Goal: Task Accomplishment & Management: Manage account settings

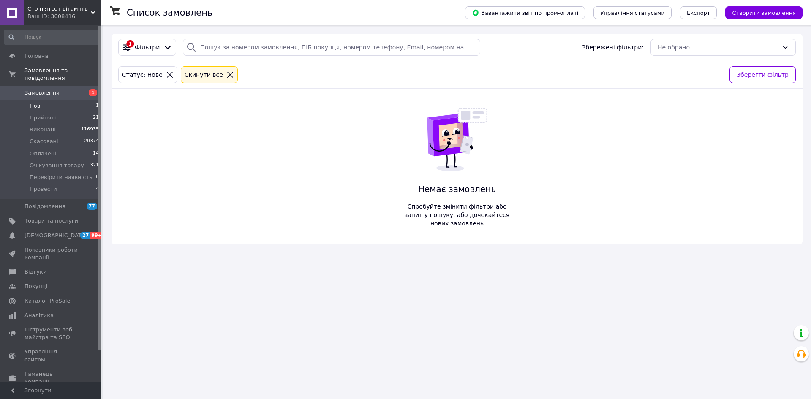
click at [70, 100] on li "Нові 1" at bounding box center [52, 106] width 104 height 12
click at [60, 148] on li "Оплачені 14" at bounding box center [52, 154] width 104 height 12
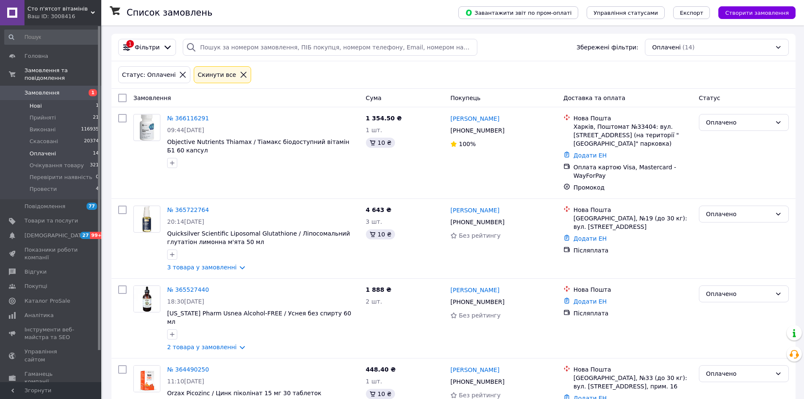
click at [35, 102] on span "Нові" at bounding box center [36, 106] width 12 height 8
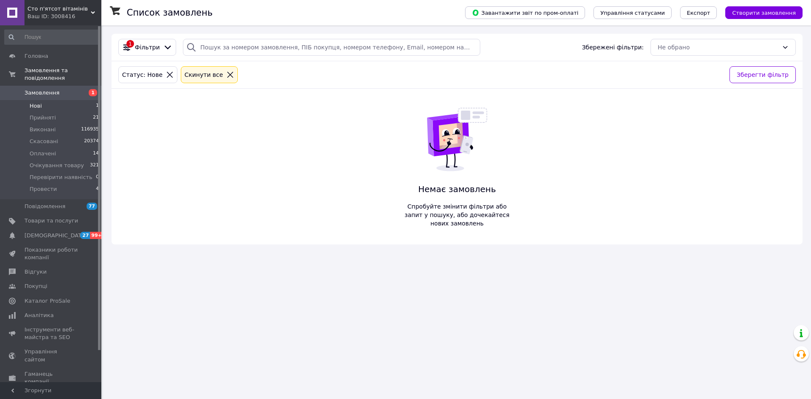
click at [45, 101] on li "Нові 1" at bounding box center [52, 106] width 104 height 12
click at [35, 102] on span "Нові" at bounding box center [36, 106] width 12 height 8
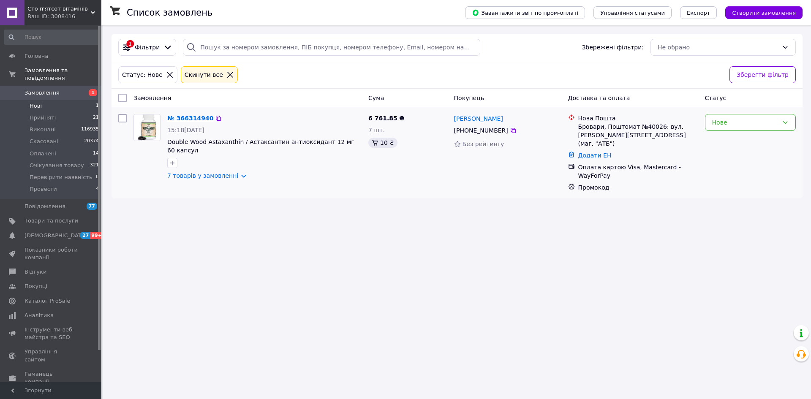
click at [177, 117] on link "№ 366314940" at bounding box center [190, 118] width 46 height 7
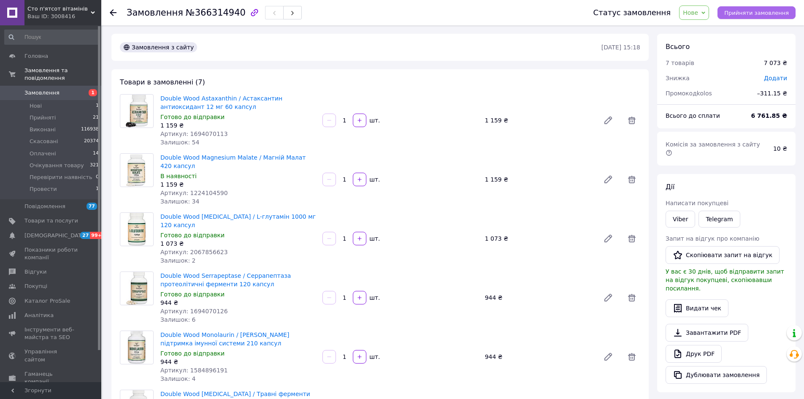
click at [765, 13] on span "Прийняти замовлення" at bounding box center [756, 13] width 65 height 6
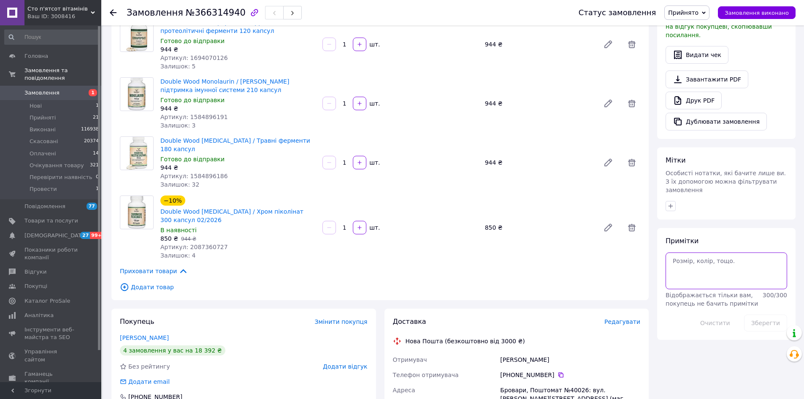
click at [711, 252] on textarea at bounding box center [727, 270] width 122 height 36
click at [193, 17] on span "№366314940" at bounding box center [216, 13] width 60 height 10
copy span "366314940"
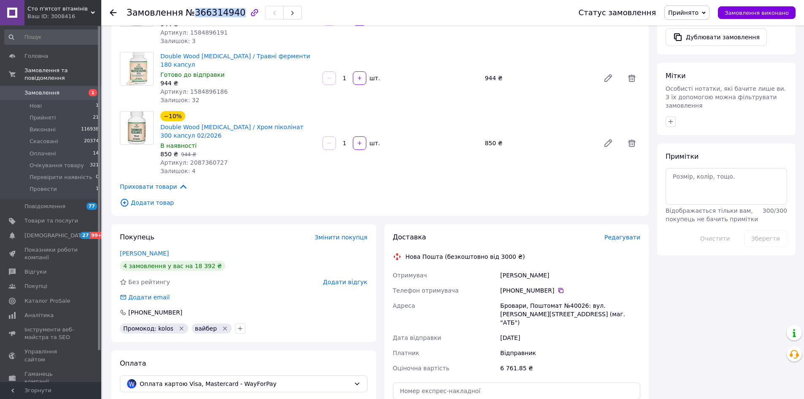
scroll to position [296, 0]
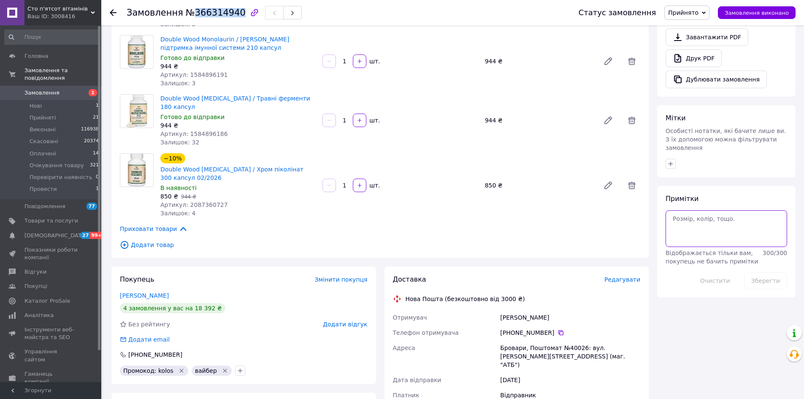
click at [724, 210] on textarea at bounding box center [727, 228] width 122 height 36
type textarea "люба холд +"
click at [770, 272] on button "Зберегти" at bounding box center [765, 280] width 43 height 17
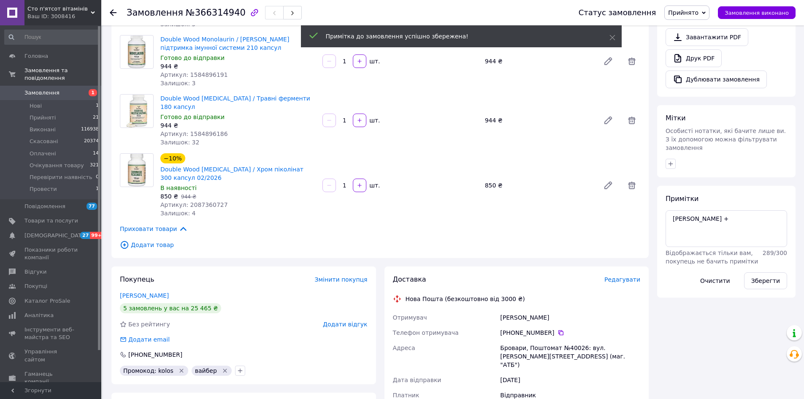
scroll to position [84, 0]
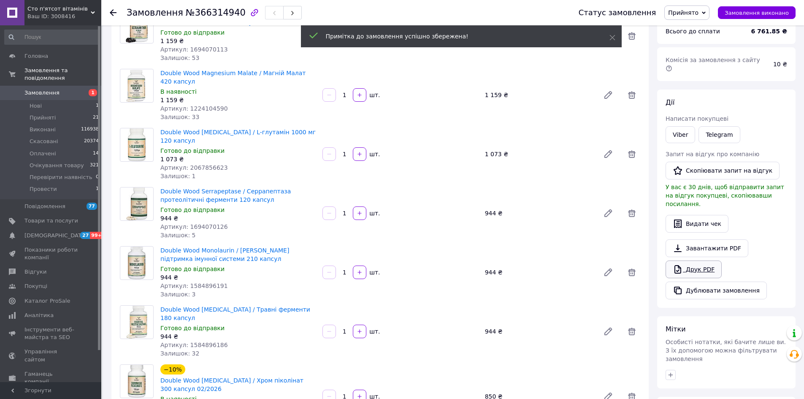
click at [700, 260] on link "Друк PDF" at bounding box center [694, 269] width 56 height 18
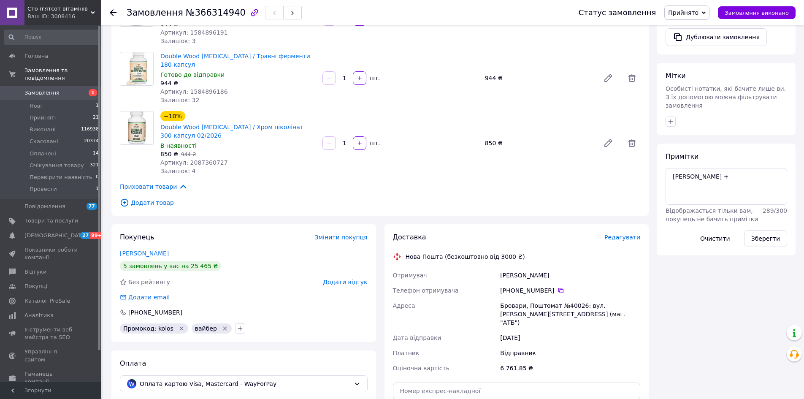
scroll to position [380, 0]
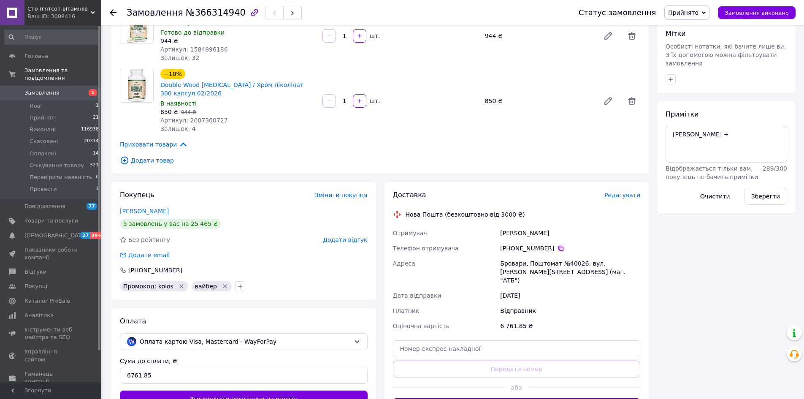
click at [559, 246] on icon at bounding box center [561, 248] width 5 height 5
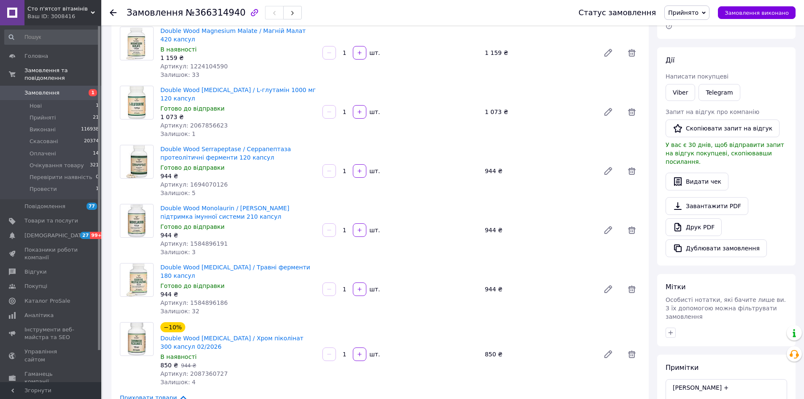
scroll to position [338, 0]
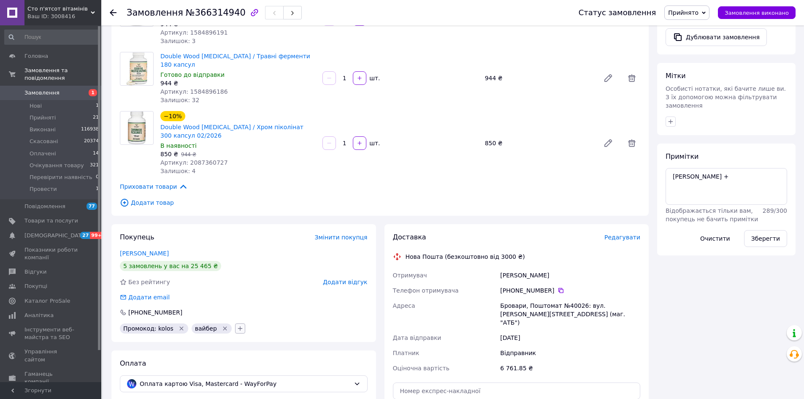
click at [237, 329] on icon "button" at bounding box center [240, 328] width 7 height 7
type input "теле"
checkbox input "true"
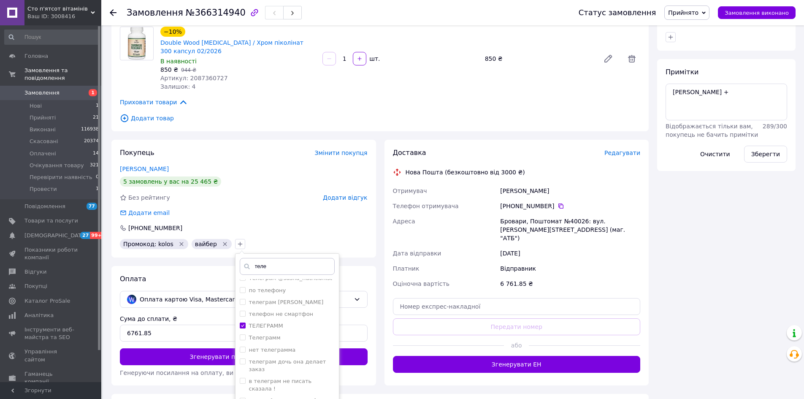
scroll to position [464, 0]
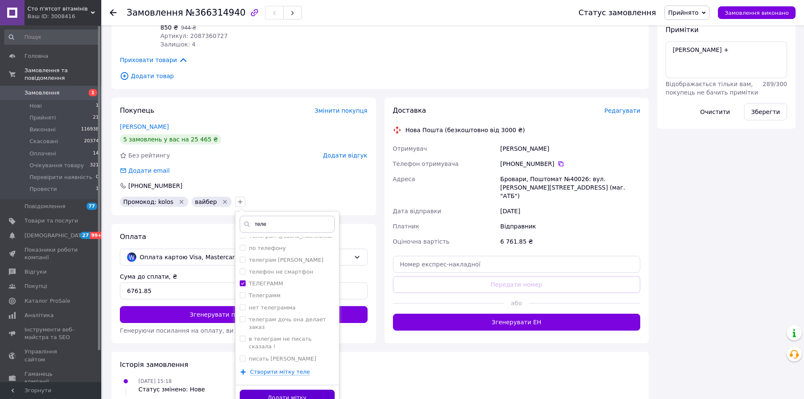
click at [317, 393] on button "Додати мітку" at bounding box center [287, 398] width 95 height 16
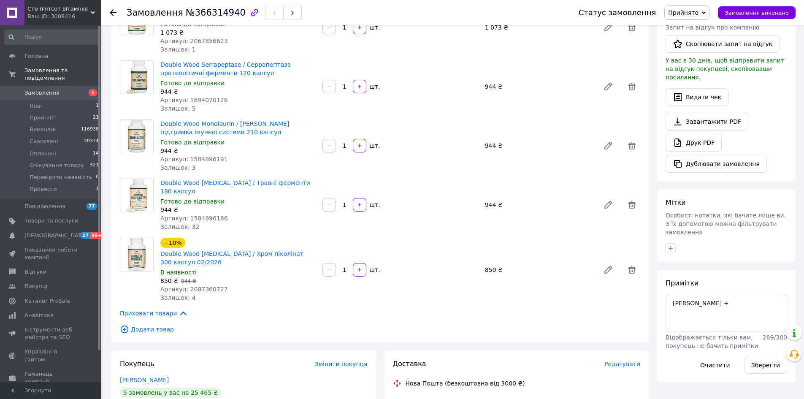
scroll to position [0, 0]
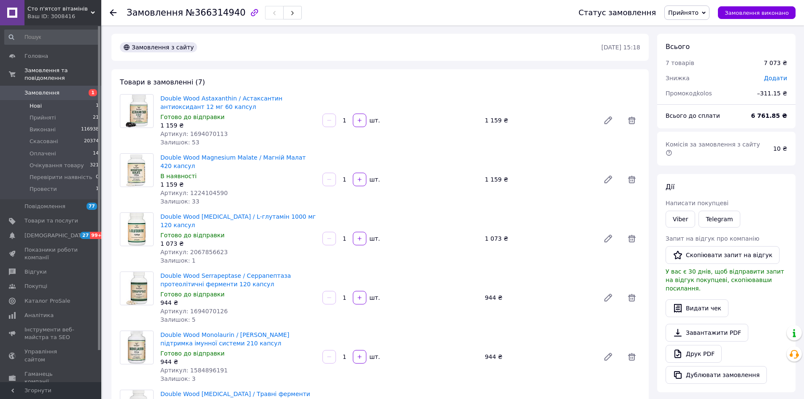
click at [42, 100] on li "Нові 1" at bounding box center [52, 106] width 104 height 12
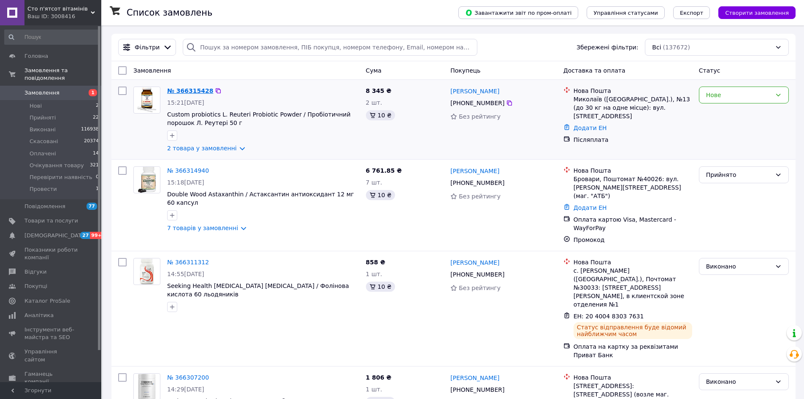
click at [191, 90] on link "№ 366315428" at bounding box center [190, 90] width 46 height 7
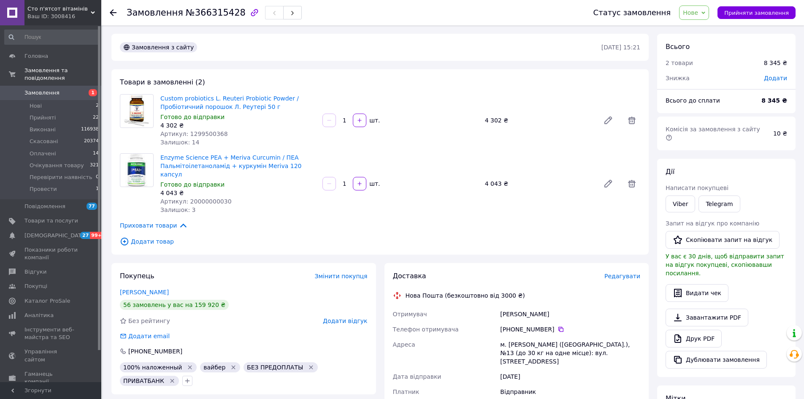
click at [755, 20] on div "Статус замовлення Нове Прийнято Виконано Скасовано Оплачено Очікування товару П…" at bounding box center [686, 12] width 219 height 25
click at [756, 16] on span "Прийняти замовлення" at bounding box center [756, 13] width 65 height 6
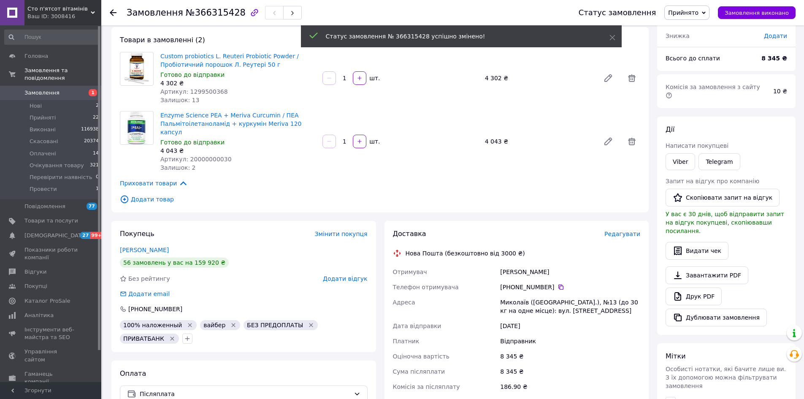
scroll to position [127, 0]
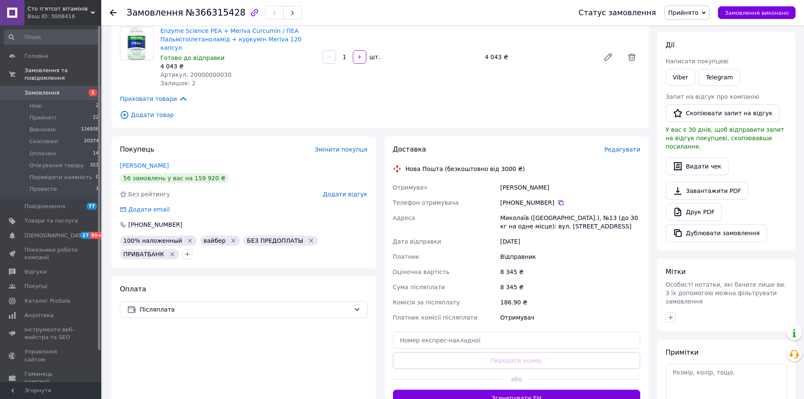
click at [719, 364] on textarea at bounding box center [727, 382] width 122 height 36
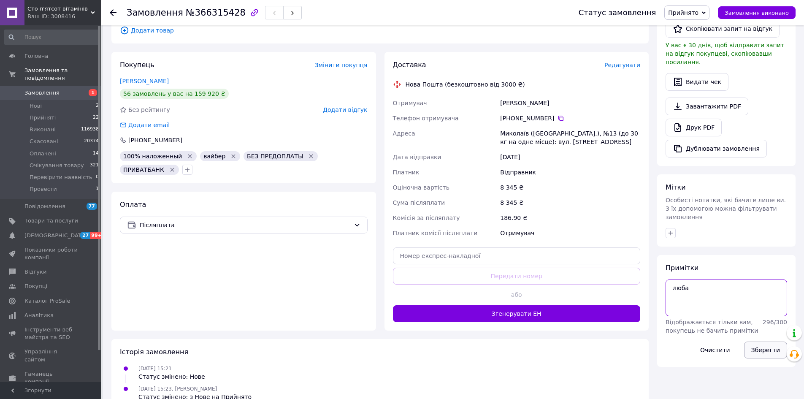
type textarea "люба"
click at [774, 342] on button "Зберегти" at bounding box center [765, 350] width 43 height 17
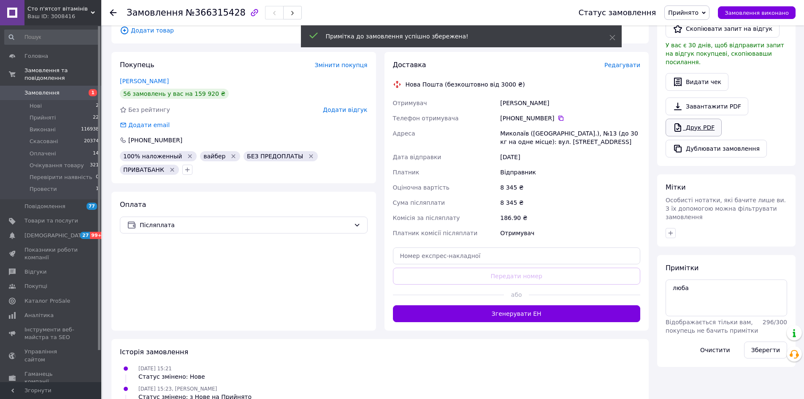
click at [683, 119] on link "Друк PDF" at bounding box center [694, 128] width 56 height 18
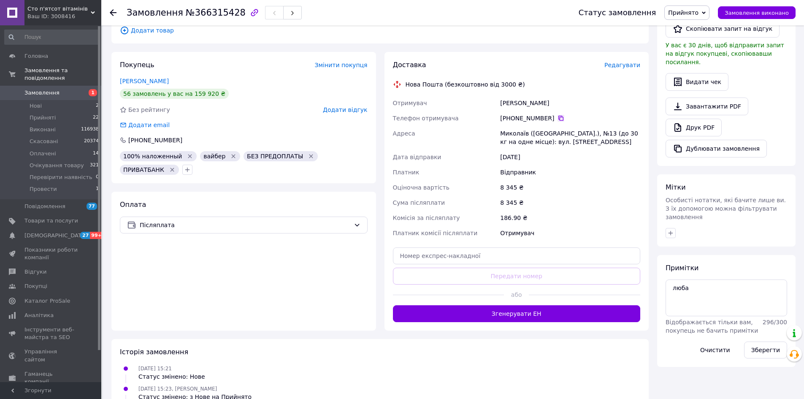
click at [559, 115] on icon at bounding box center [561, 118] width 7 height 7
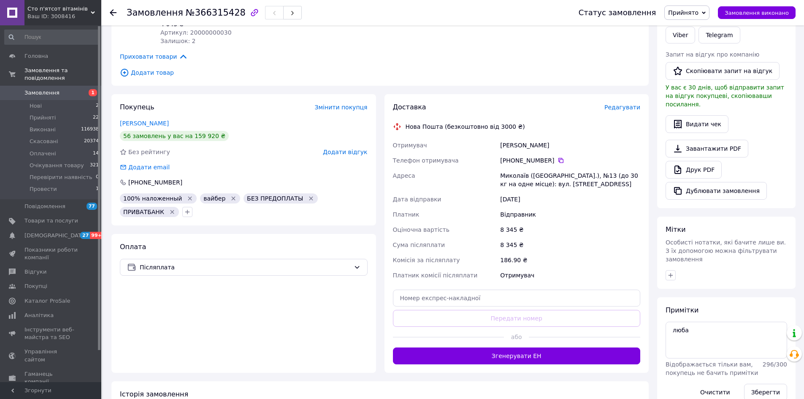
scroll to position [0, 0]
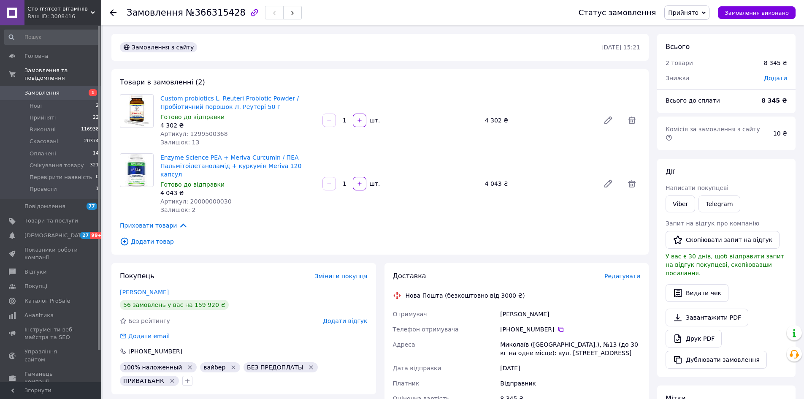
drag, startPoint x: 687, startPoint y: 15, endPoint x: 684, endPoint y: 25, distance: 10.1
click at [687, 15] on span "Прийнято" at bounding box center [683, 12] width 30 height 7
click at [695, 94] on li "Провести" at bounding box center [700, 93] width 71 height 13
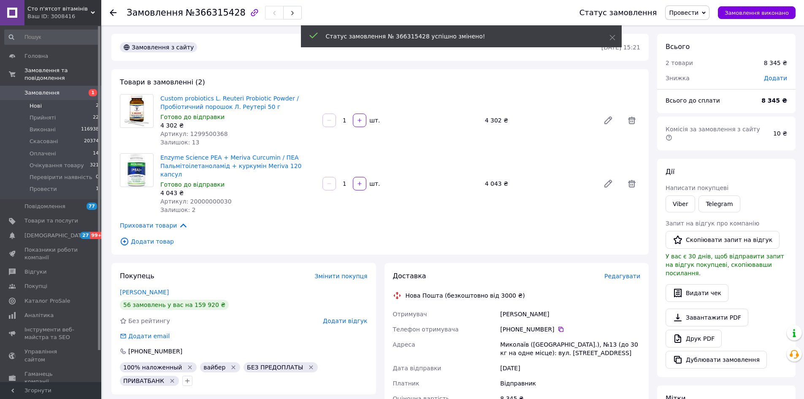
click at [76, 100] on li "Нові 2" at bounding box center [52, 106] width 104 height 12
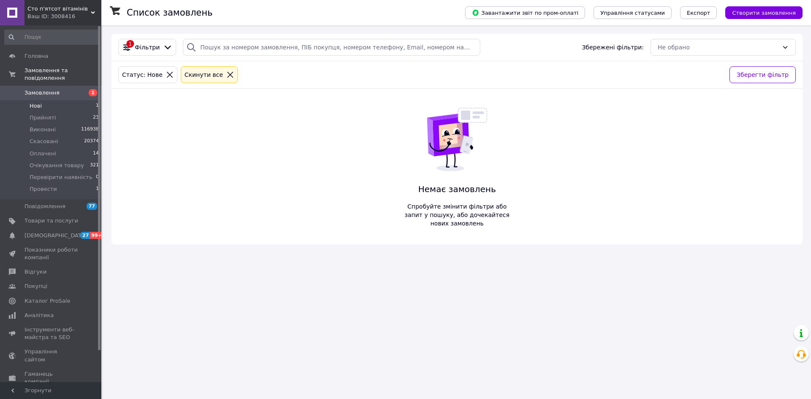
click at [82, 90] on link "Замовлення 1" at bounding box center [52, 93] width 104 height 14
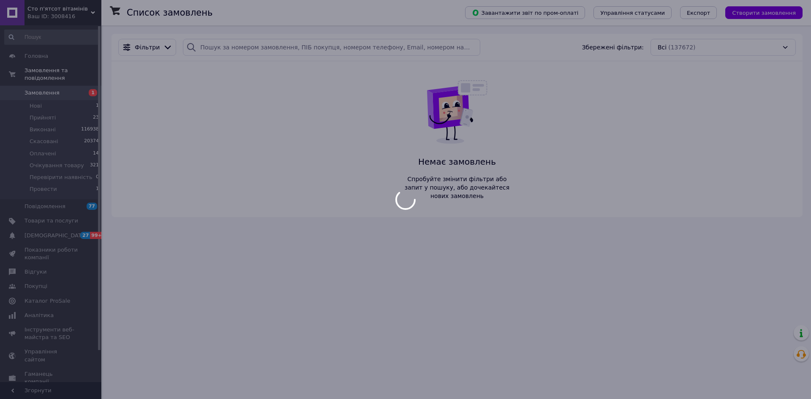
click at [84, 98] on div at bounding box center [405, 199] width 811 height 399
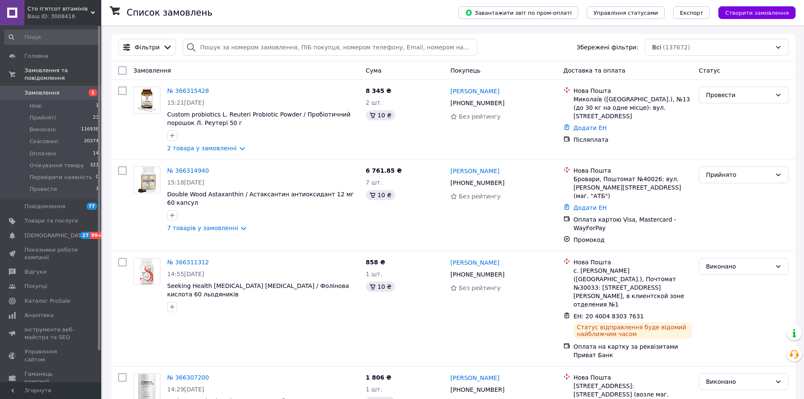
click at [84, 100] on li "Нові 1" at bounding box center [52, 106] width 104 height 12
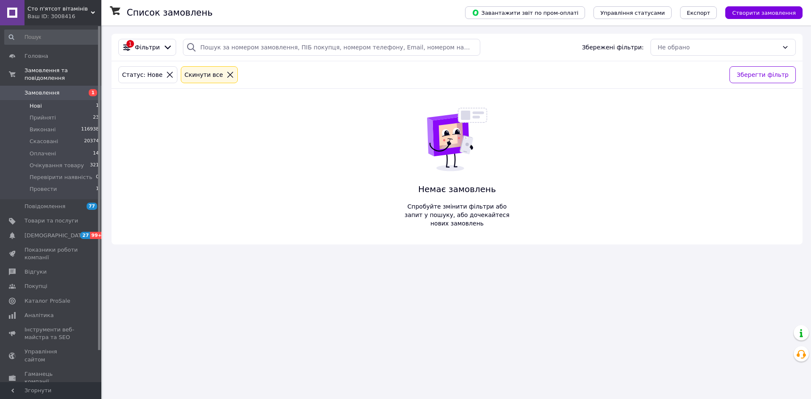
click at [68, 100] on li "Нові 1" at bounding box center [52, 106] width 104 height 12
click at [31, 102] on span "Нові" at bounding box center [36, 106] width 12 height 8
click at [35, 112] on li "Прийняті 23" at bounding box center [52, 118] width 104 height 12
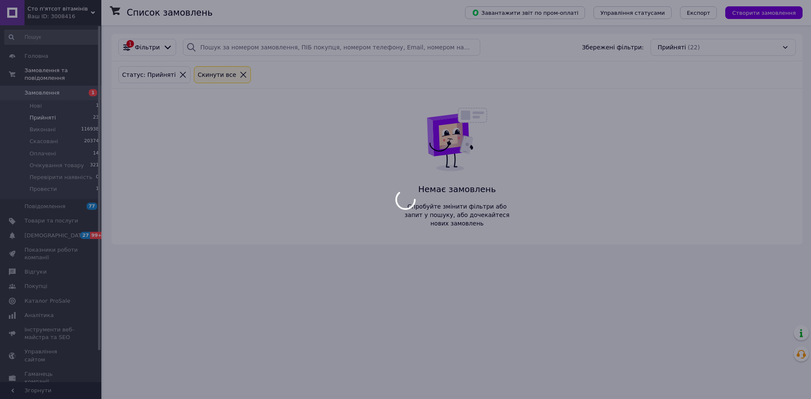
click at [35, 101] on div at bounding box center [405, 199] width 811 height 399
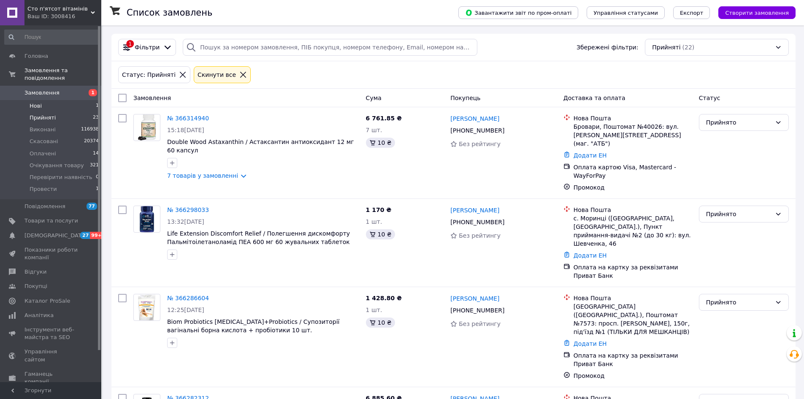
click at [59, 100] on li "Нові 1" at bounding box center [52, 106] width 104 height 12
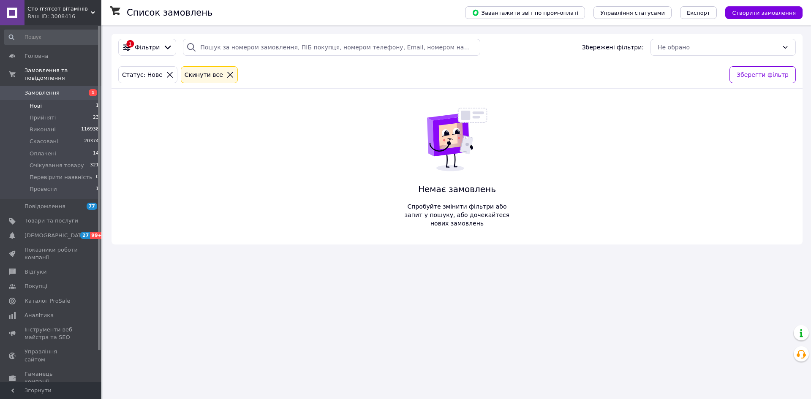
click at [220, 69] on div "Cкинути все" at bounding box center [209, 74] width 57 height 17
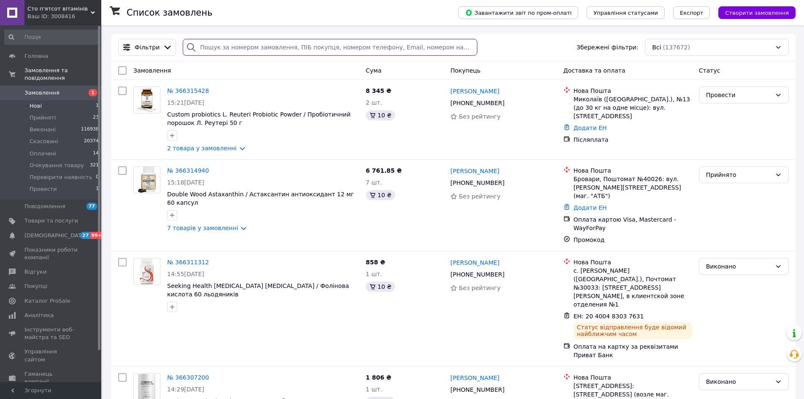
paste input "380956335718"
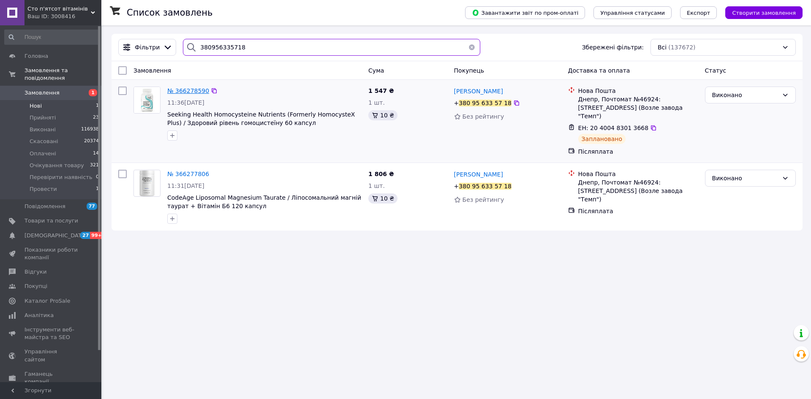
type input "380956335718"
click at [184, 93] on span "№ 366278590" at bounding box center [188, 90] width 42 height 7
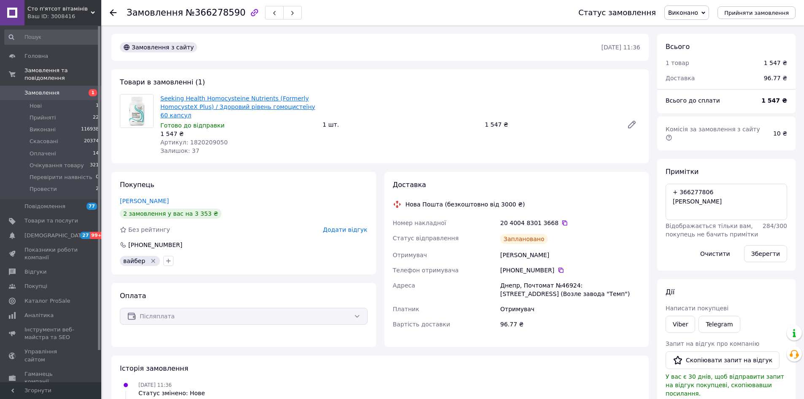
click at [250, 103] on link "Seeking Health Homocysteine Nutrients (Formerly HomocysteX Plus) / Здоровий рів…" at bounding box center [237, 107] width 155 height 24
click at [162, 198] on link "Милостная Лилия" at bounding box center [144, 201] width 49 height 7
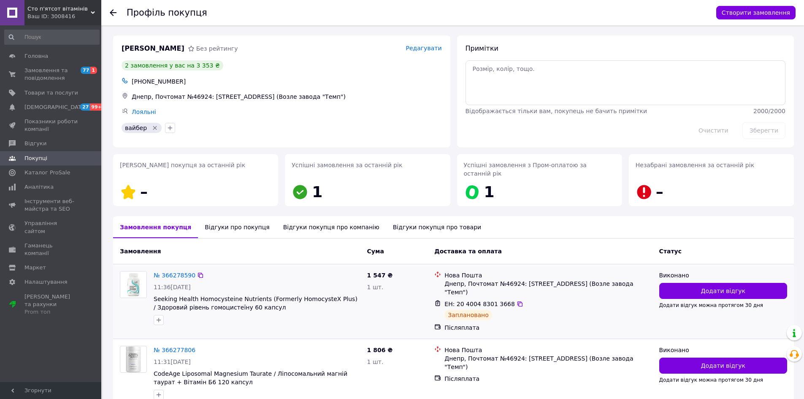
scroll to position [30, 0]
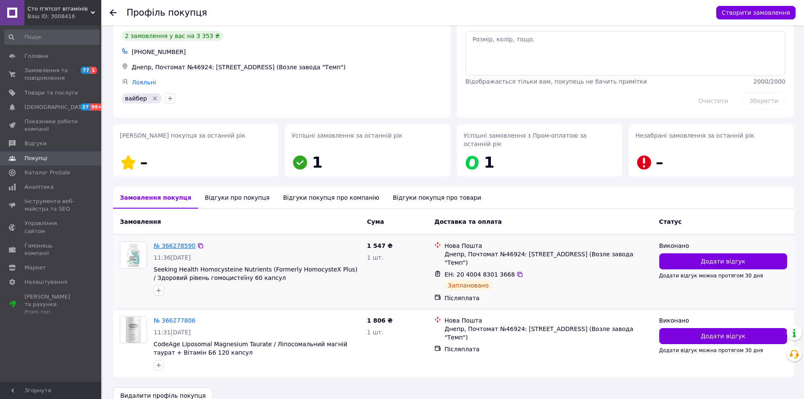
click at [176, 242] on link "№ 366278590" at bounding box center [175, 245] width 42 height 7
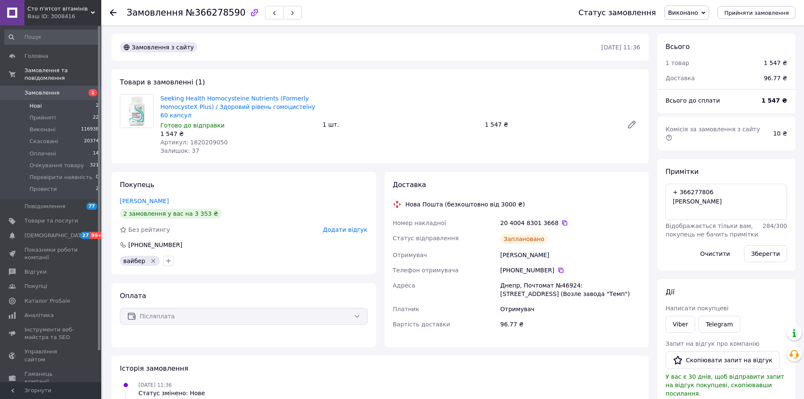
click at [66, 100] on li "Нові 2" at bounding box center [52, 106] width 104 height 12
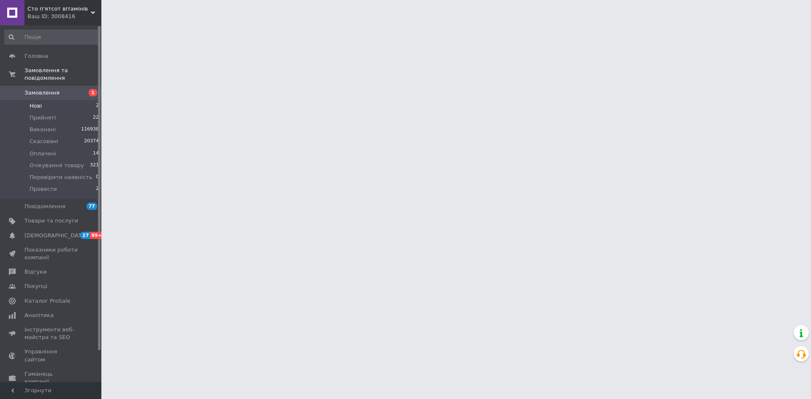
click at [66, 100] on li "Нові 2" at bounding box center [52, 106] width 104 height 12
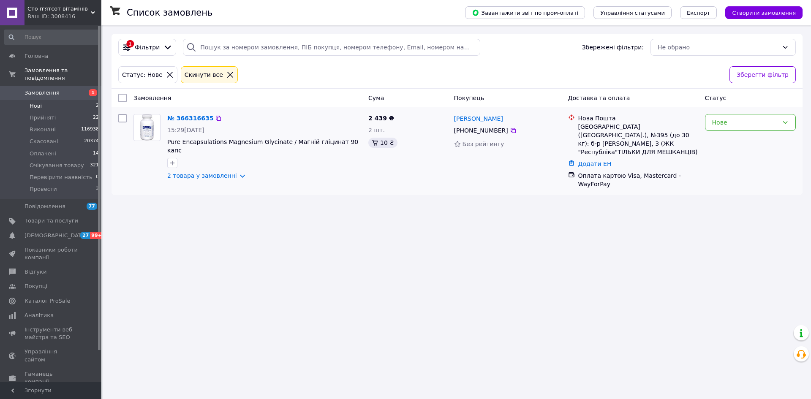
click at [189, 121] on link "№ 366316635" at bounding box center [190, 118] width 46 height 7
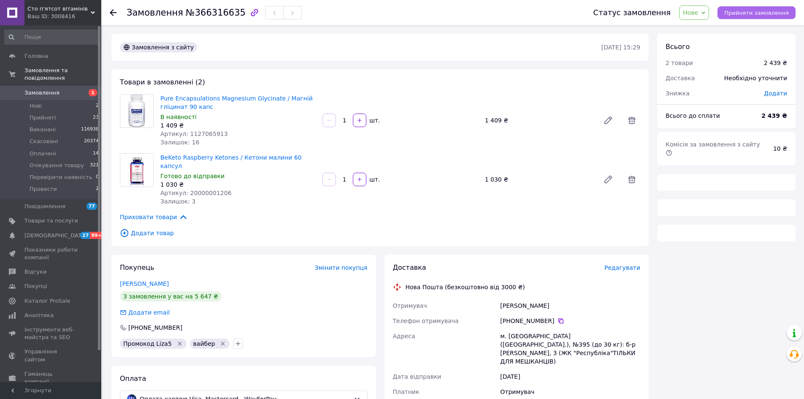
click at [743, 18] on button "Прийняти замовлення" at bounding box center [757, 12] width 78 height 13
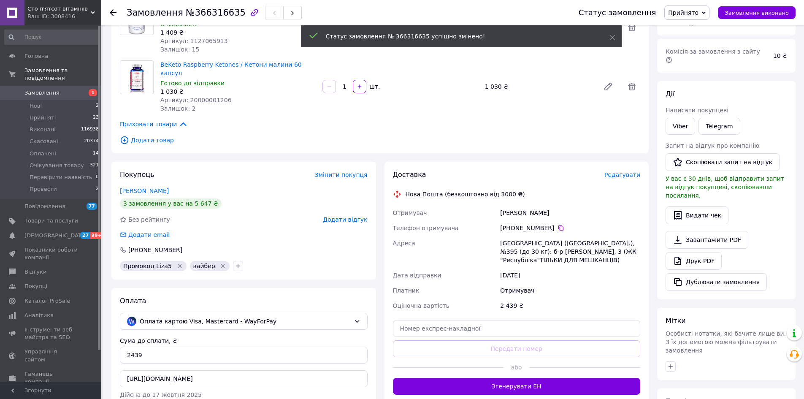
scroll to position [8, 0]
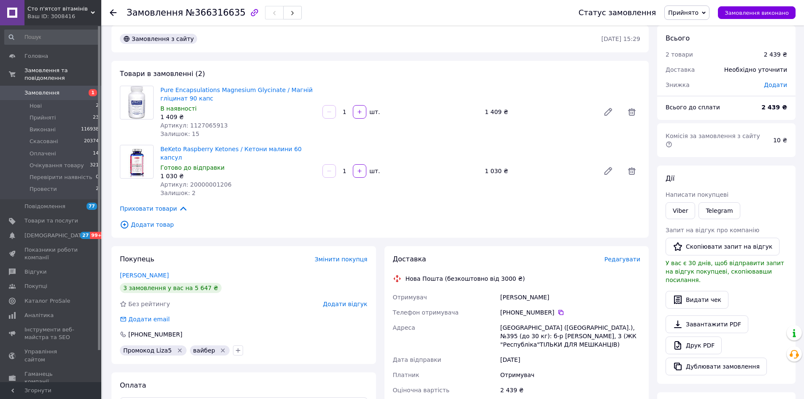
click at [213, 10] on span "№366316635" at bounding box center [216, 13] width 60 height 10
copy span "366316635"
click at [778, 83] on span "Додати" at bounding box center [775, 84] width 23 height 7
click at [724, 119] on input "text" at bounding box center [718, 119] width 50 height 17
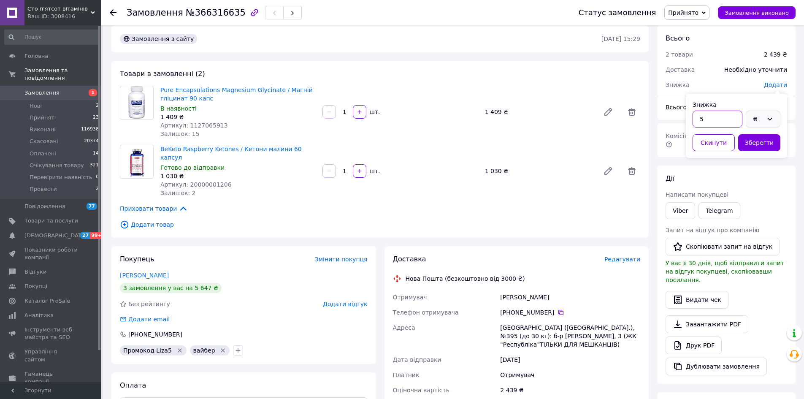
type input "5"
click at [761, 118] on div "₴" at bounding box center [758, 118] width 10 height 9
click at [772, 149] on li "%" at bounding box center [763, 152] width 34 height 15
click at [756, 142] on button "Зберегти" at bounding box center [759, 142] width 42 height 17
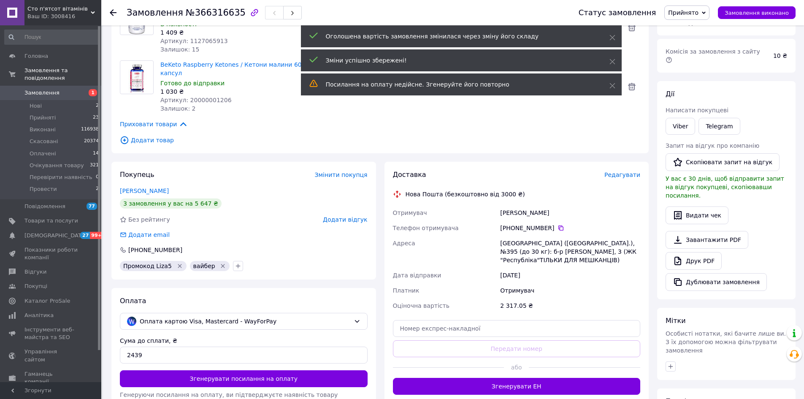
scroll to position [0, 0]
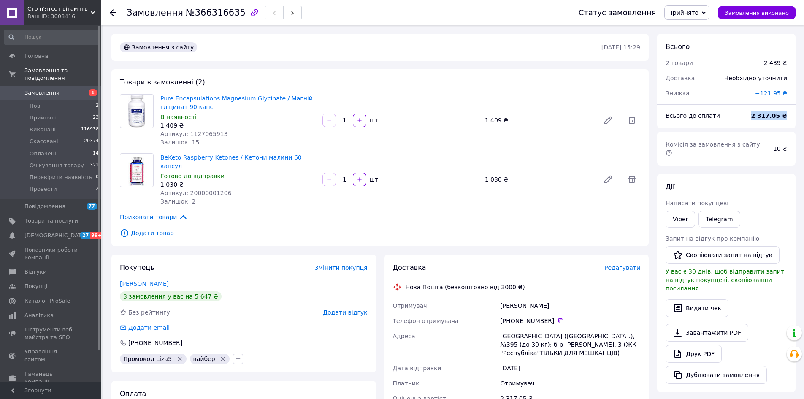
drag, startPoint x: 756, startPoint y: 114, endPoint x: 793, endPoint y: 111, distance: 37.7
click at [793, 111] on div "Всього до сплати 2 317.05 ₴" at bounding box center [726, 119] width 138 height 17
copy b "2 317.05 ₴"
click at [198, 240] on div "Замовлення з сайту 12.10.2025 • 15:29 Товари в замовленні (2) Pure Encapsulatio…" at bounding box center [380, 317] width 546 height 566
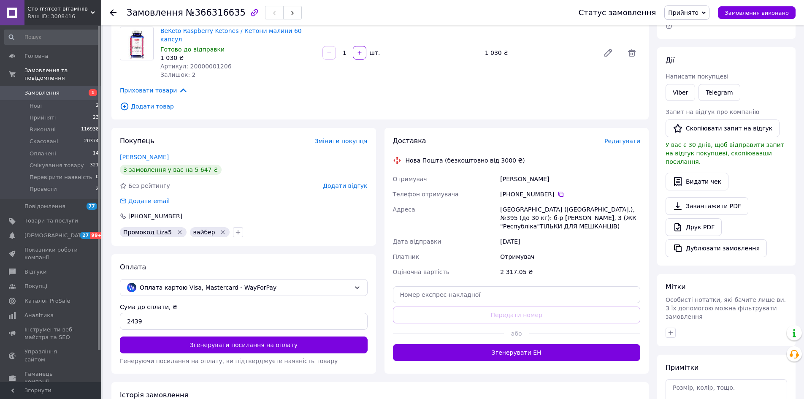
scroll to position [169, 0]
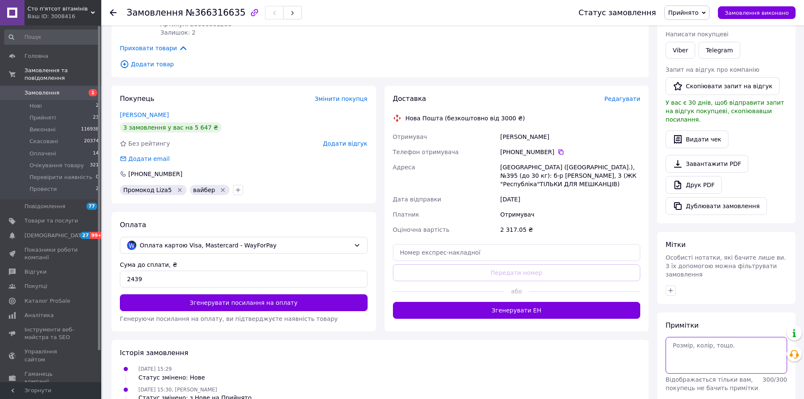
click at [751, 337] on textarea at bounding box center [727, 355] width 122 height 36
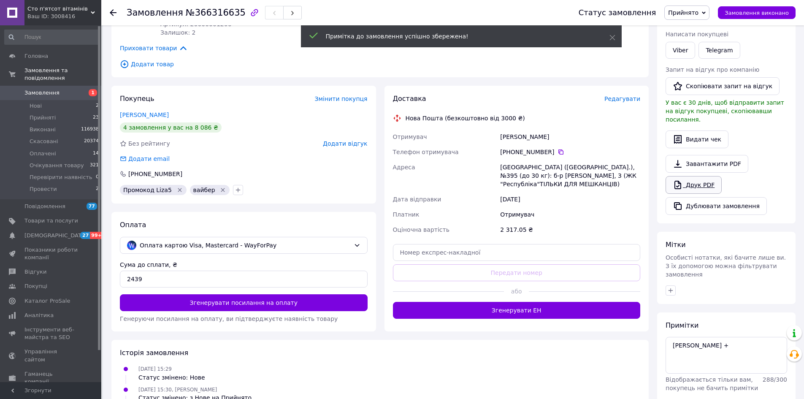
click at [705, 176] on link "Друк PDF" at bounding box center [694, 185] width 56 height 18
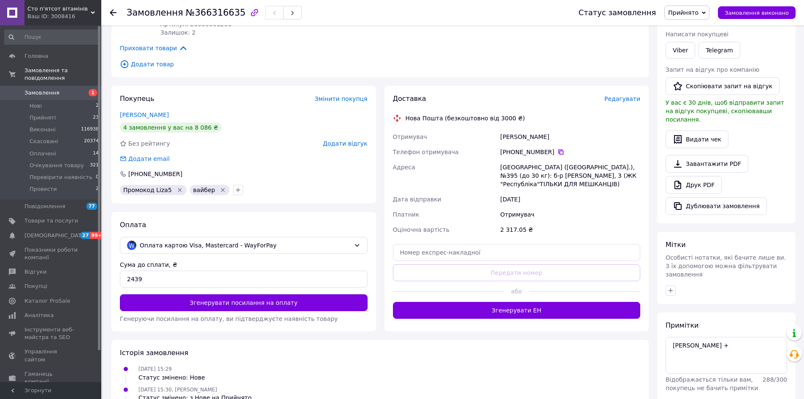
click at [559, 149] on icon at bounding box center [561, 151] width 5 height 5
click at [694, 337] on textarea "люба хїолд +" at bounding box center [727, 355] width 122 height 36
type textarea "люба холд +"
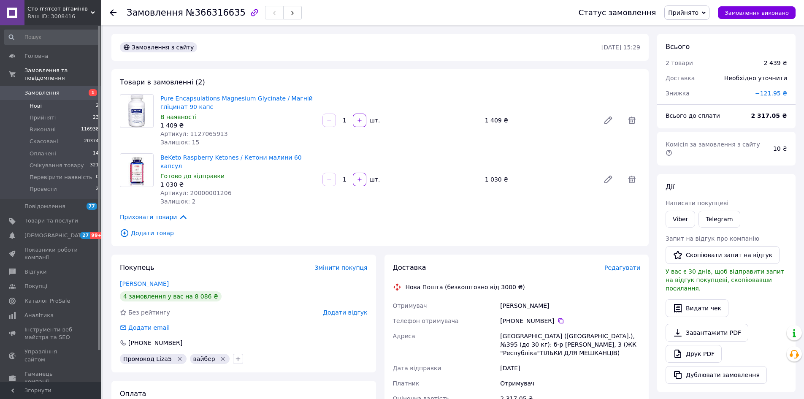
click at [46, 100] on li "Нові 2" at bounding box center [52, 106] width 104 height 12
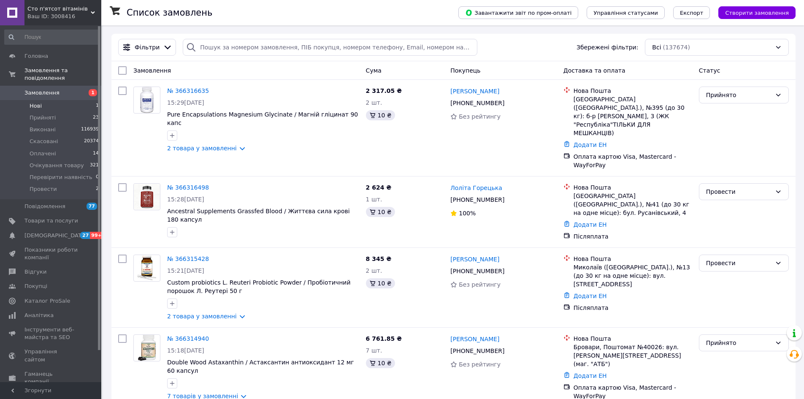
click at [49, 100] on li "Нові 1" at bounding box center [52, 106] width 104 height 12
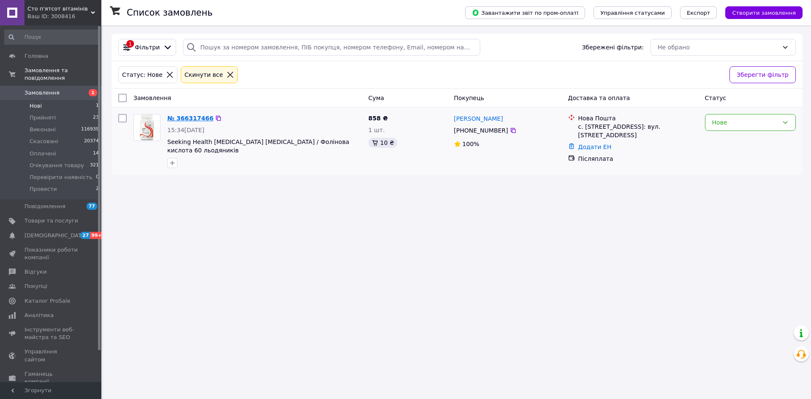
click at [181, 121] on link "№ 366317466" at bounding box center [190, 118] width 46 height 7
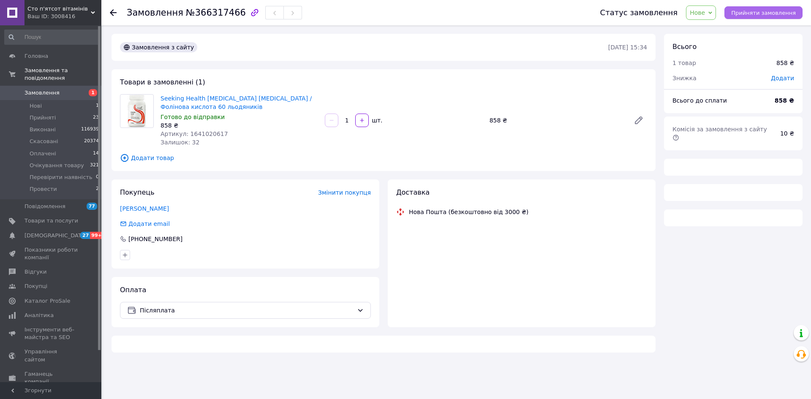
click at [754, 18] on button "Прийняти замовлення" at bounding box center [763, 12] width 78 height 13
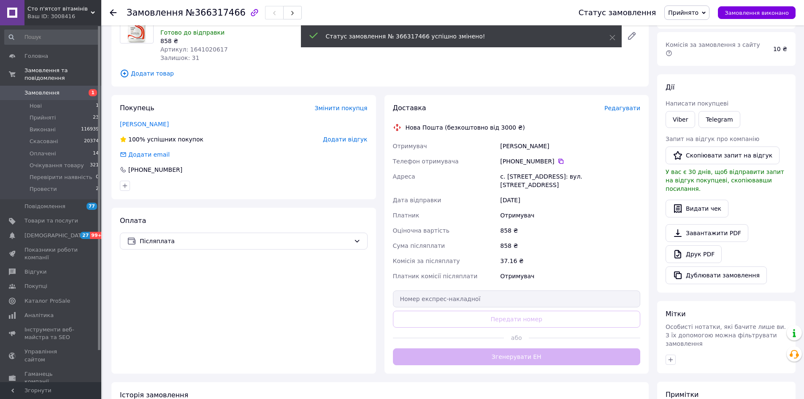
scroll to position [177, 0]
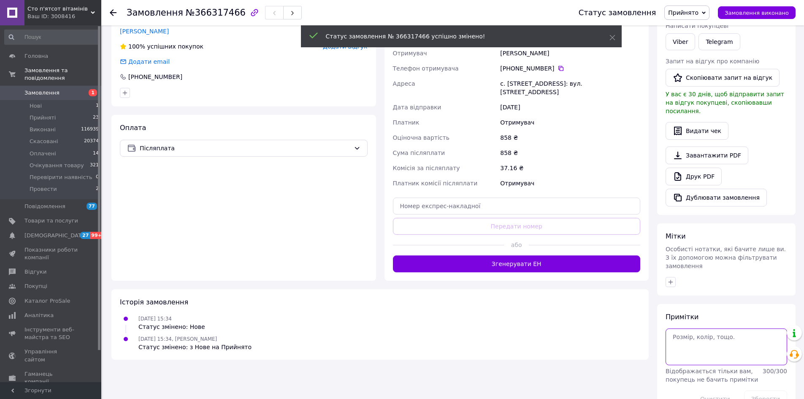
click at [712, 328] on textarea at bounding box center [727, 346] width 122 height 36
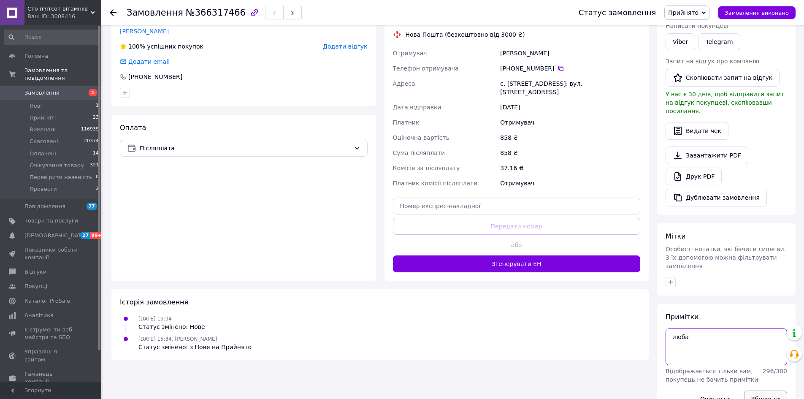
type textarea "люба"
click at [763, 390] on button "Зберегти" at bounding box center [765, 398] width 43 height 17
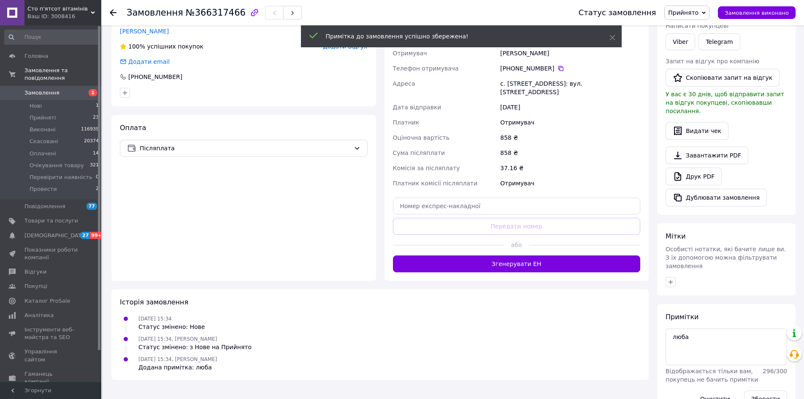
click at [695, 168] on link "Друк PDF" at bounding box center [694, 177] width 56 height 18
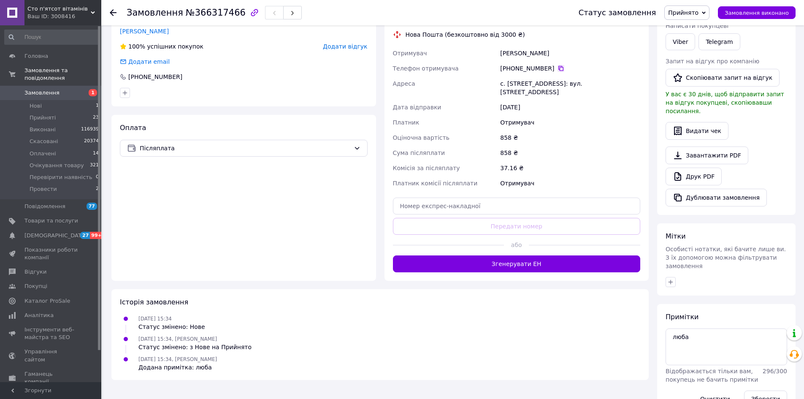
click at [558, 67] on icon at bounding box center [561, 68] width 7 height 7
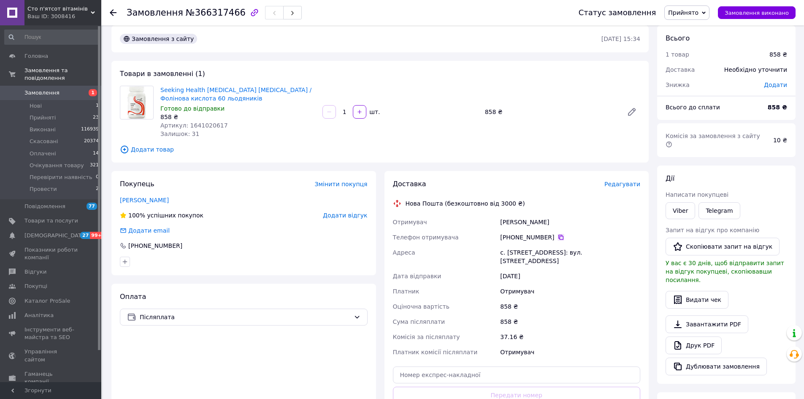
click at [558, 238] on icon at bounding box center [561, 237] width 7 height 7
click at [559, 235] on div "[PHONE_NUMBER]" at bounding box center [570, 237] width 140 height 8
click at [558, 237] on icon at bounding box center [561, 237] width 7 height 7
click at [125, 263] on icon "button" at bounding box center [125, 261] width 7 height 7
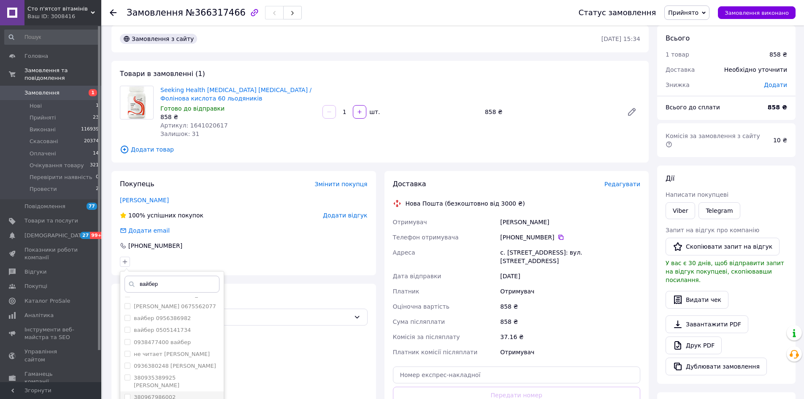
scroll to position [338, 0]
type input "вайбер"
checkbox input "true"
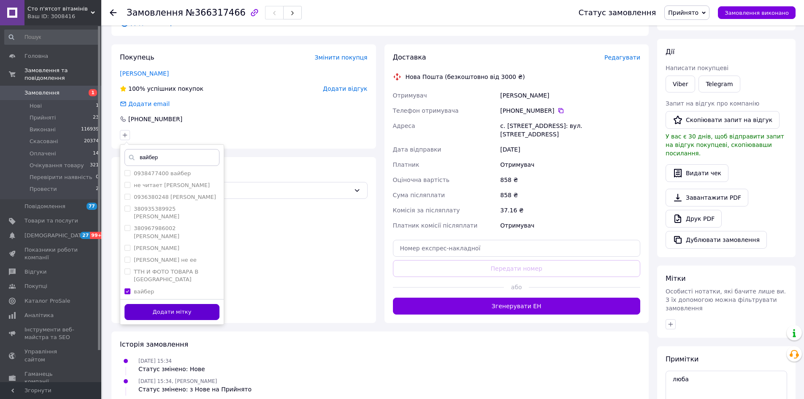
click at [192, 314] on button "Додати мітку" at bounding box center [172, 312] width 95 height 16
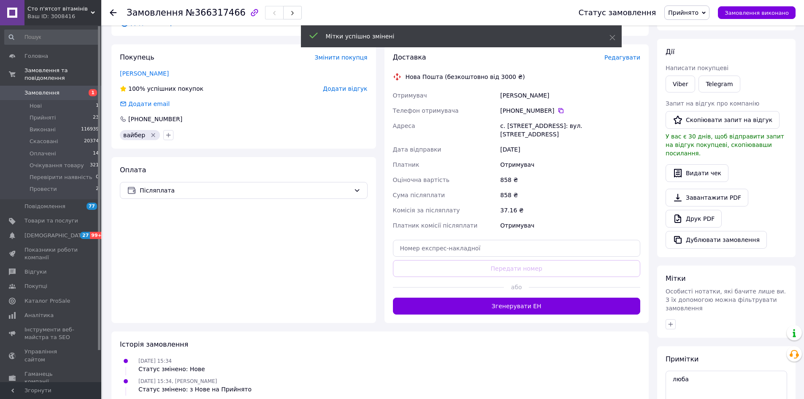
click at [697, 9] on span "Прийнято" at bounding box center [683, 12] width 30 height 7
click at [697, 91] on li "Провести" at bounding box center [700, 93] width 71 height 13
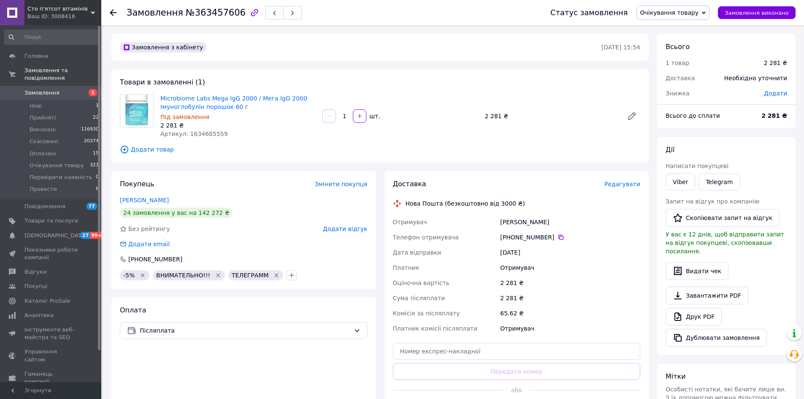
scroll to position [7, 0]
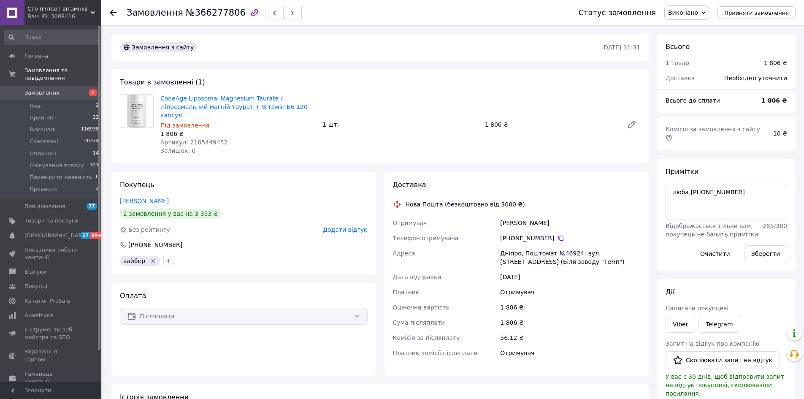
click at [220, 8] on span "№366277806" at bounding box center [216, 13] width 60 height 10
copy span "366277806"
click at [261, 172] on div "Покупець Милостная Лилия 2 замовлення у вас на 3 353 ₴ Без рейтингу Додати відг…" at bounding box center [243, 223] width 265 height 103
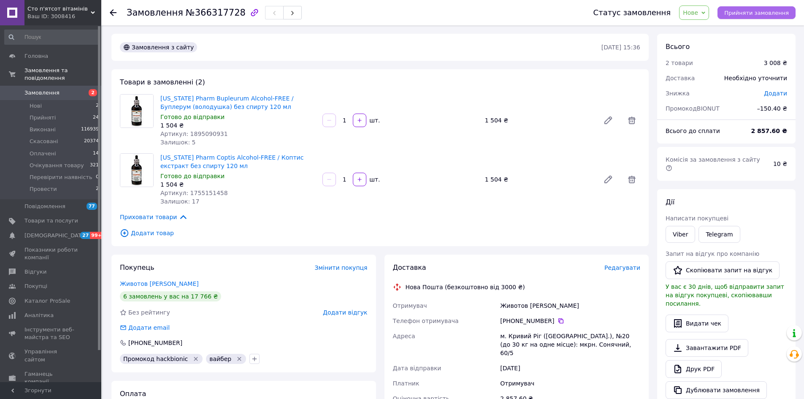
click at [759, 18] on button "Прийняти замовлення" at bounding box center [757, 12] width 78 height 13
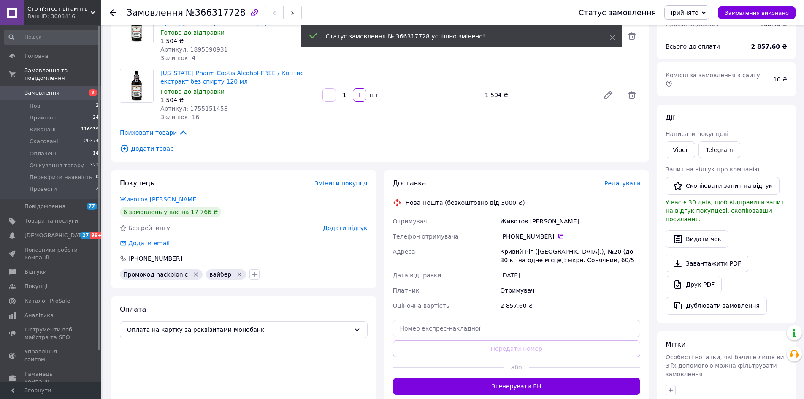
scroll to position [42, 0]
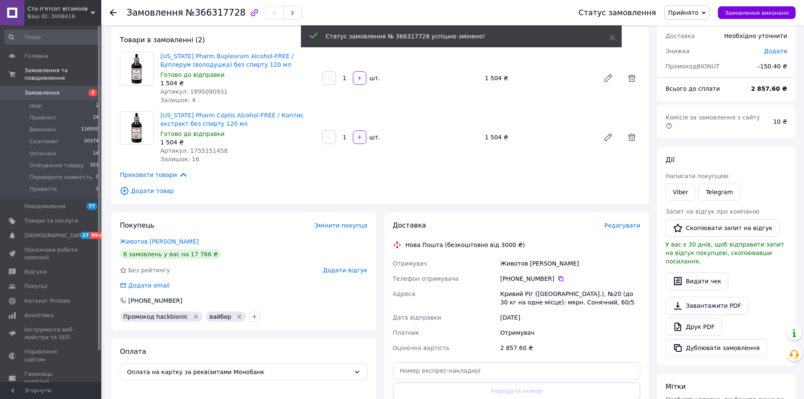
click at [716, 65] on span "BIONUT" at bounding box center [708, 66] width 23 height 7
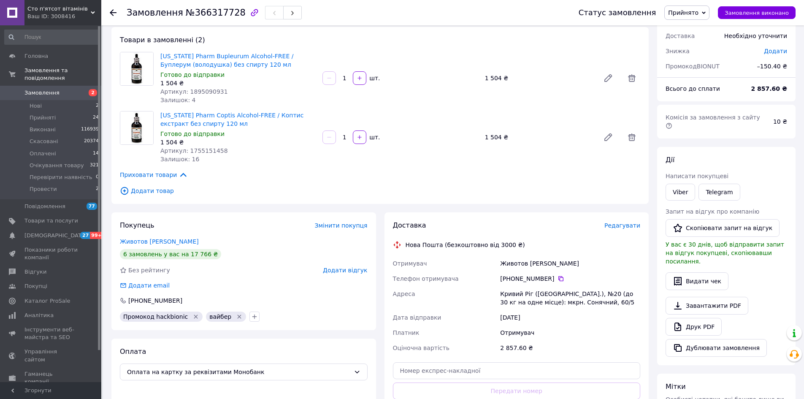
click at [713, 63] on span "BIONUT" at bounding box center [708, 66] width 23 height 7
copy span "BIONUT"
click at [251, 317] on icon "button" at bounding box center [254, 316] width 7 height 7
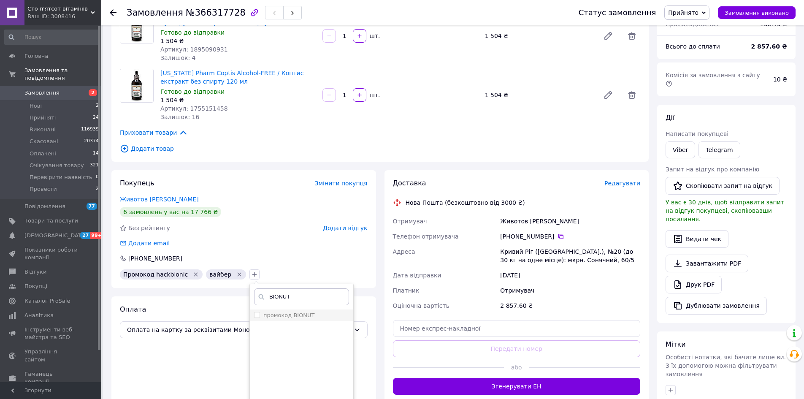
type input "BIONUT"
click at [289, 316] on label "промокод BIONUT" at bounding box center [289, 315] width 52 height 6
checkbox input "true"
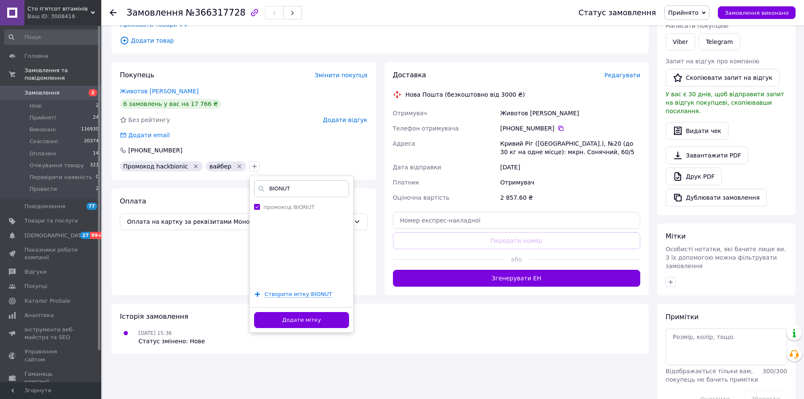
click at [296, 318] on button "Додати мітку" at bounding box center [301, 320] width 95 height 16
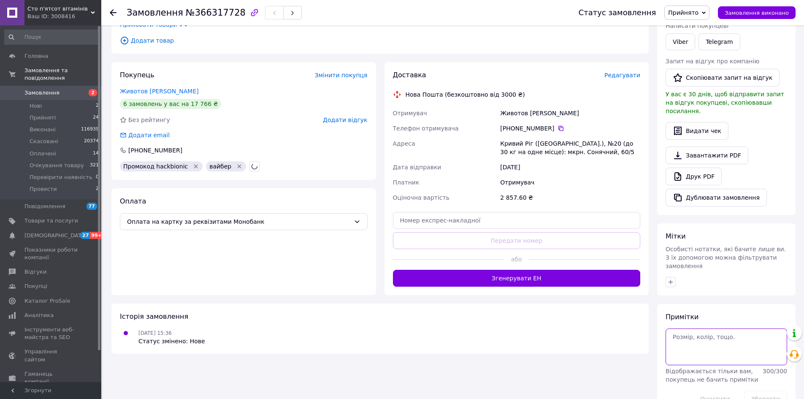
click at [734, 328] on textarea at bounding box center [727, 346] width 122 height 36
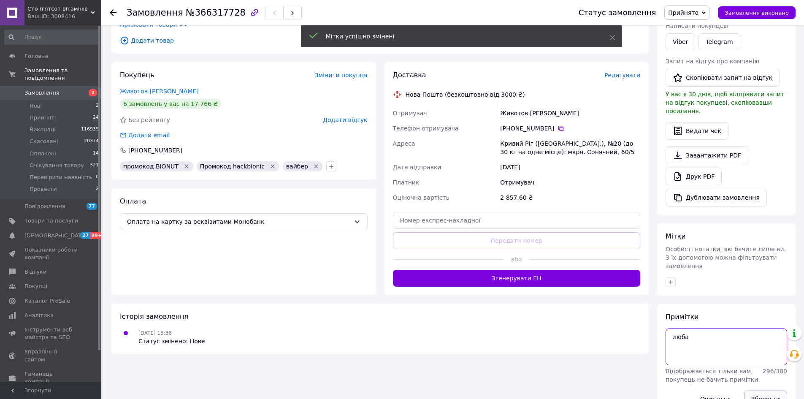
type textarea "люба"
click at [776, 390] on button "Зберегти" at bounding box center [765, 398] width 43 height 17
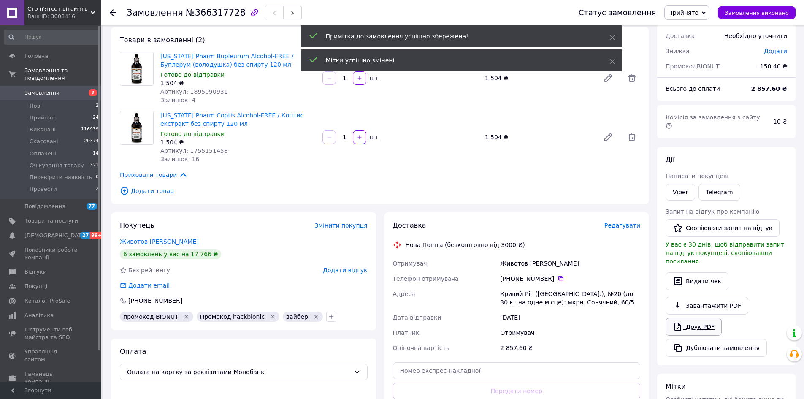
scroll to position [84, 0]
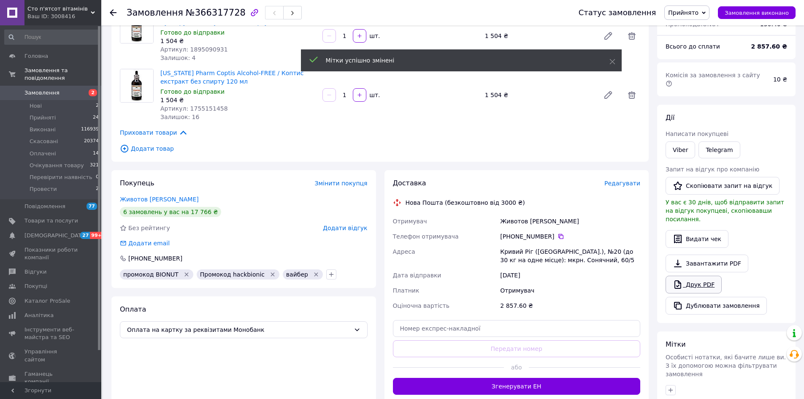
click at [713, 276] on link "Друк PDF" at bounding box center [694, 285] width 56 height 18
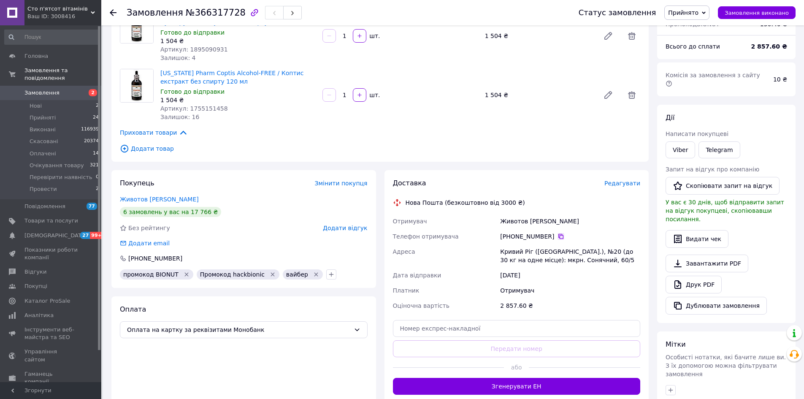
click at [558, 238] on icon at bounding box center [561, 236] width 7 height 7
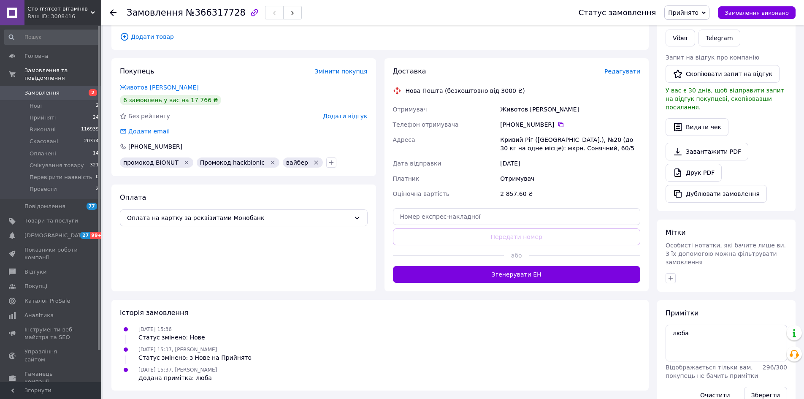
scroll to position [70, 0]
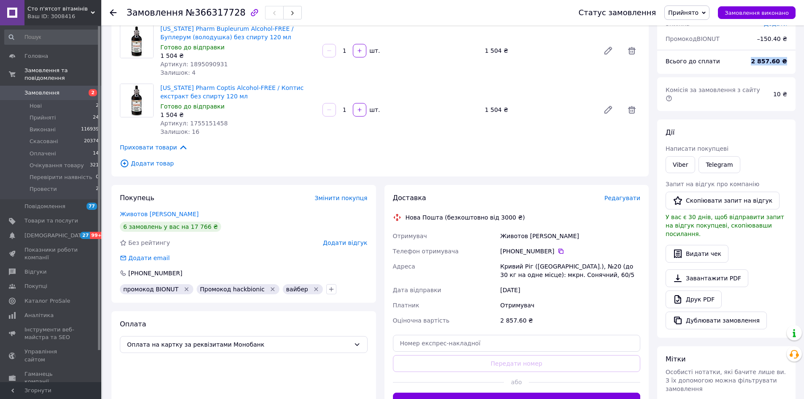
drag, startPoint x: 753, startPoint y: 60, endPoint x: 789, endPoint y: 66, distance: 35.9
click at [789, 66] on div "Всього до сплати 2 857.60 ₴" at bounding box center [727, 61] width 132 height 19
copy div "Всього до сплати 2 857.60 ₴"
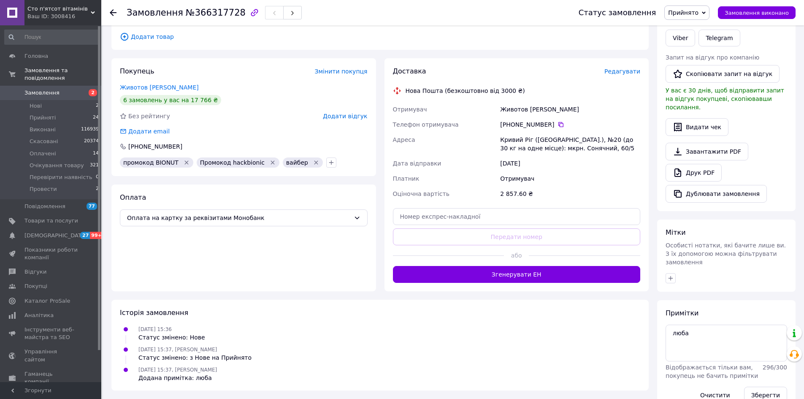
scroll to position [0, 0]
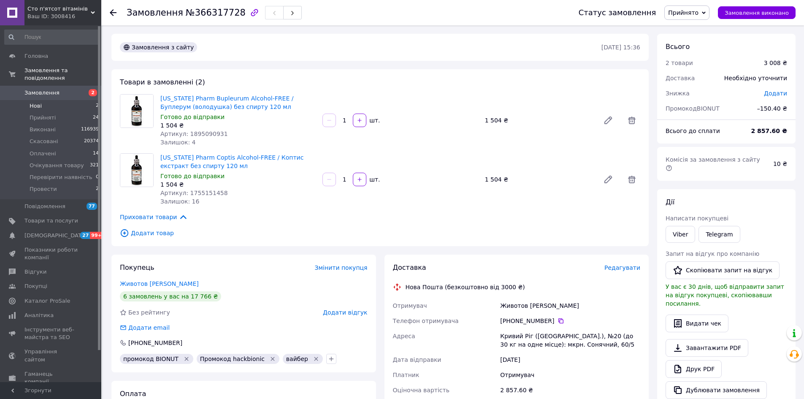
click at [52, 100] on li "Нові 2" at bounding box center [52, 106] width 104 height 12
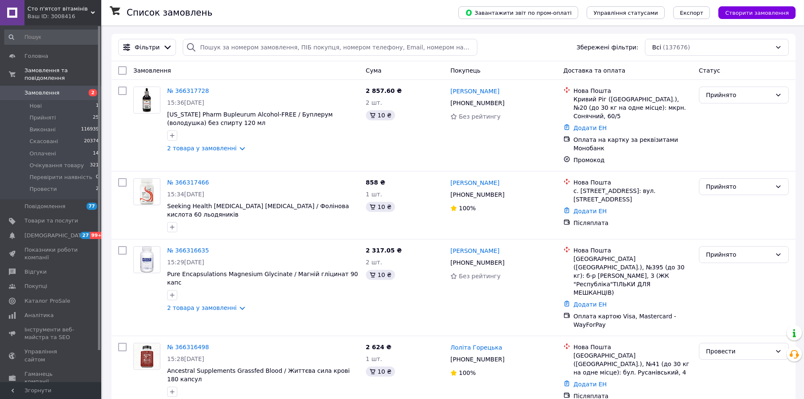
drag, startPoint x: 69, startPoint y: 100, endPoint x: 77, endPoint y: 89, distance: 13.6
click at [69, 100] on li "Нові 1" at bounding box center [52, 106] width 104 height 12
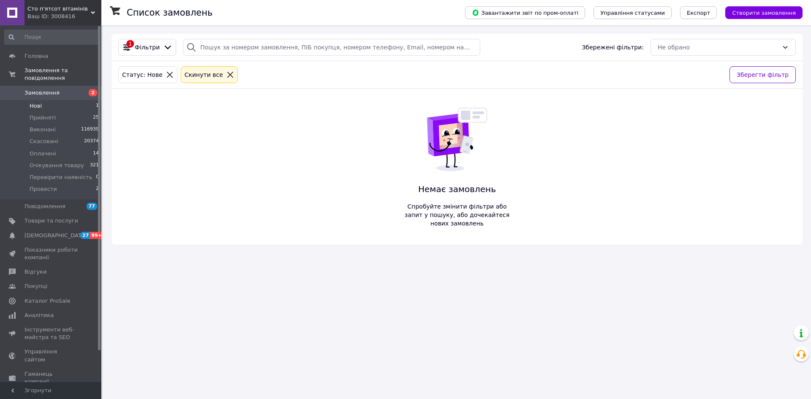
click at [93, 100] on li "Нові 1" at bounding box center [52, 106] width 104 height 12
click at [62, 100] on li "Нові 1" at bounding box center [52, 106] width 104 height 12
click at [74, 100] on li "Нові 1" at bounding box center [52, 106] width 104 height 12
click at [65, 100] on li "Нові 1" at bounding box center [52, 106] width 104 height 12
click at [62, 102] on li "Нові 1" at bounding box center [52, 106] width 104 height 12
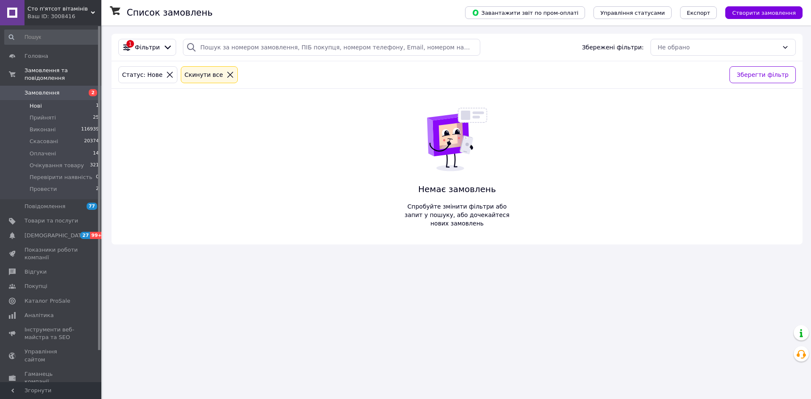
click at [62, 102] on li "Нові 1" at bounding box center [52, 106] width 104 height 12
click at [226, 79] on icon at bounding box center [230, 75] width 8 height 8
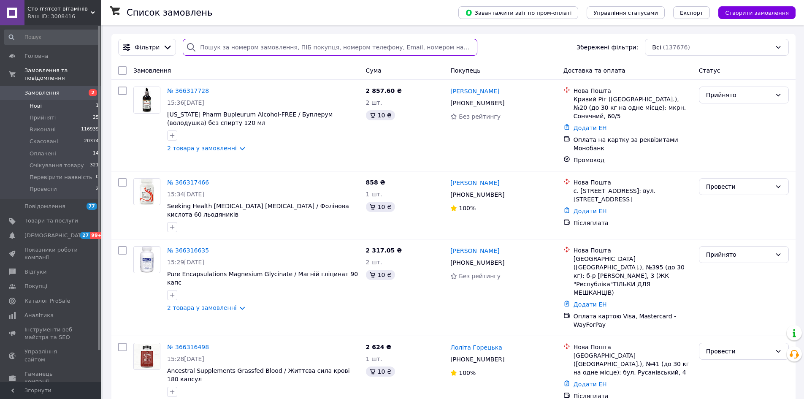
paste input "380675313247"
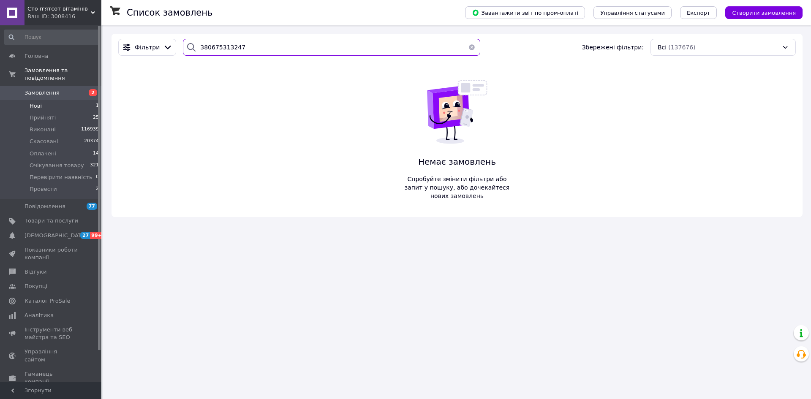
drag, startPoint x: 248, startPoint y: 46, endPoint x: 190, endPoint y: 45, distance: 58.3
click at [190, 45] on div "380675313247" at bounding box center [331, 47] width 297 height 17
type input "шеремета"
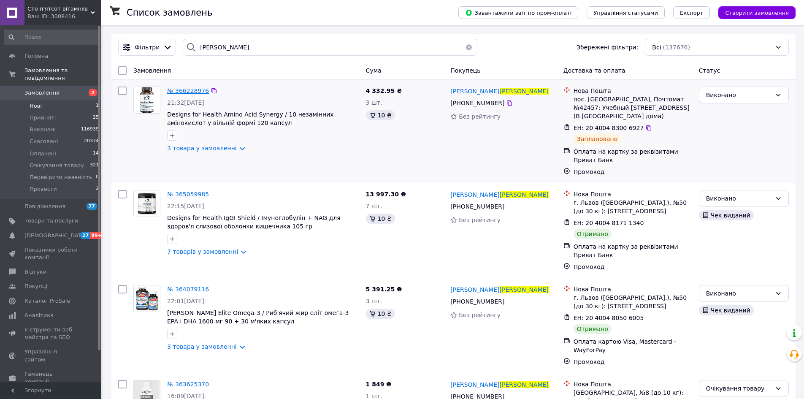
click at [194, 89] on span "№ 366228976" at bounding box center [188, 90] width 42 height 7
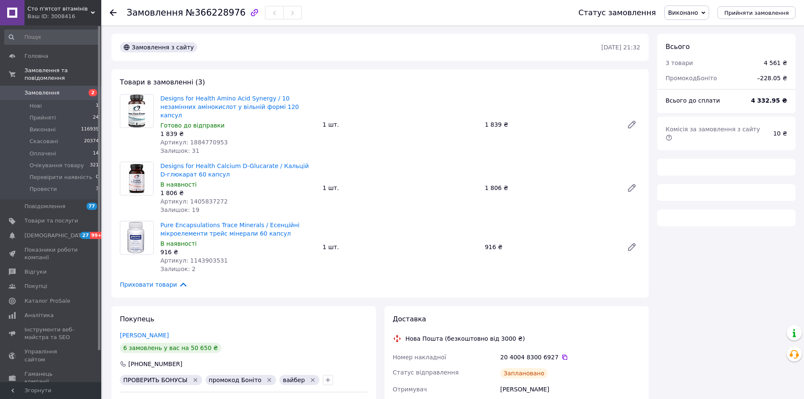
scroll to position [84, 0]
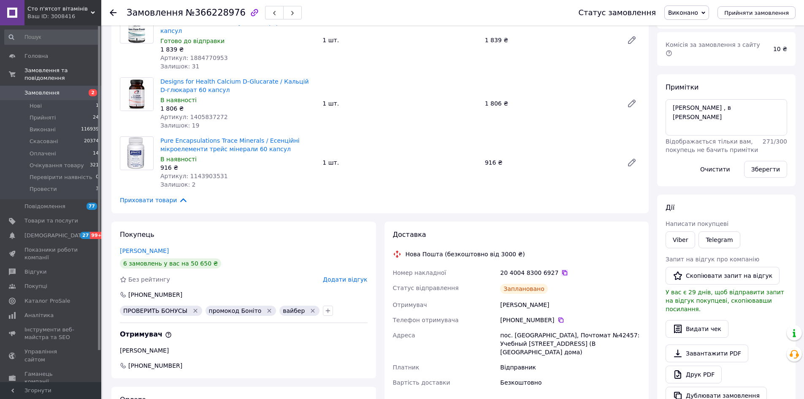
click at [562, 270] on icon at bounding box center [564, 272] width 5 height 5
click at [203, 12] on span "№366228976" at bounding box center [216, 13] width 60 height 10
copy span "366228976"
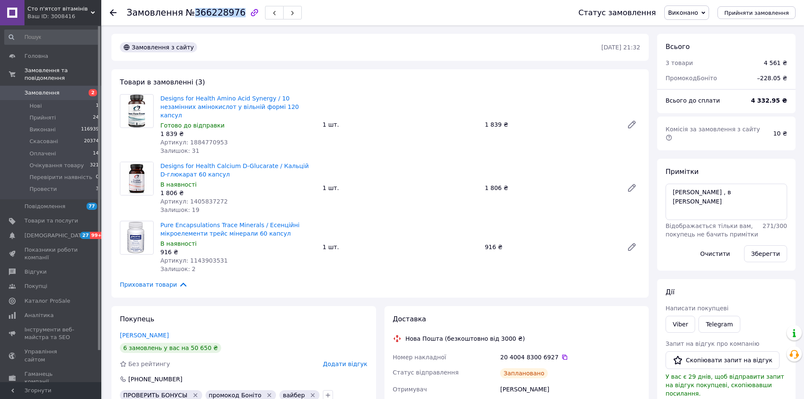
click at [70, 89] on span "Замовлення" at bounding box center [51, 93] width 54 height 8
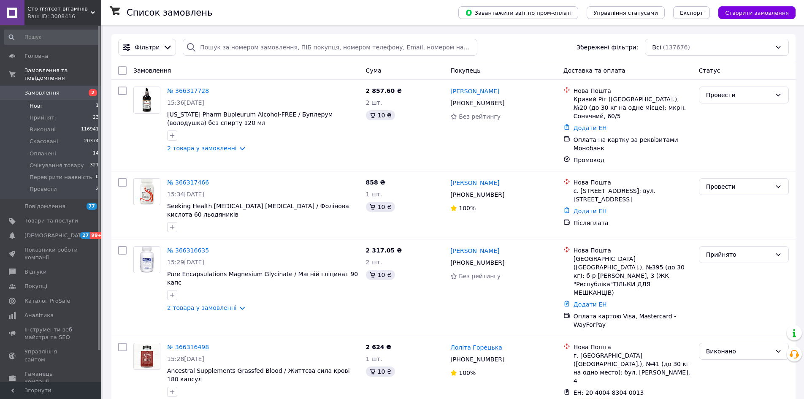
click at [49, 100] on li "Нові 1" at bounding box center [52, 106] width 104 height 12
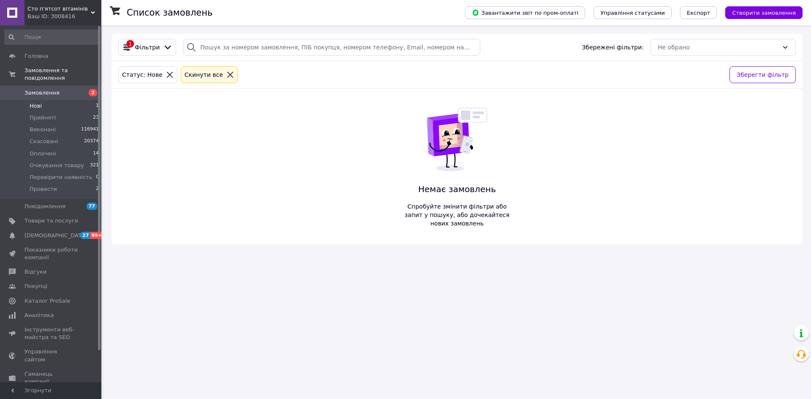
click at [65, 100] on li "Нові 1" at bounding box center [52, 106] width 104 height 12
click at [69, 100] on li "Нові 1" at bounding box center [52, 106] width 104 height 12
click at [82, 101] on li "Нові 1" at bounding box center [52, 106] width 104 height 12
click at [61, 100] on li "Нові 1" at bounding box center [52, 106] width 104 height 12
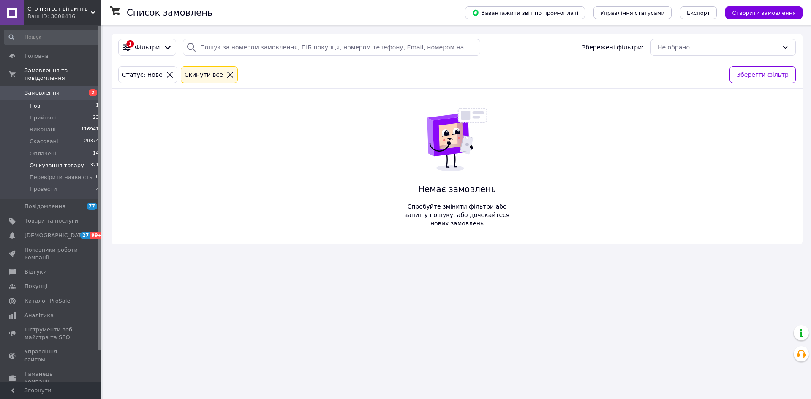
click at [51, 160] on li "Очікування товару 321" at bounding box center [52, 166] width 104 height 12
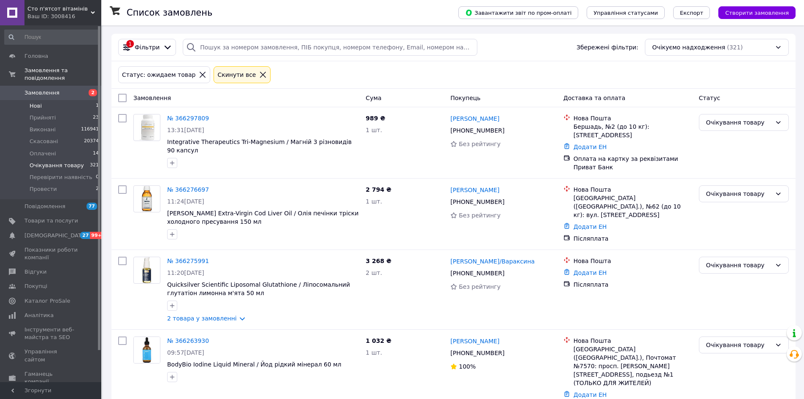
click at [36, 102] on span "Нові" at bounding box center [36, 106] width 12 height 8
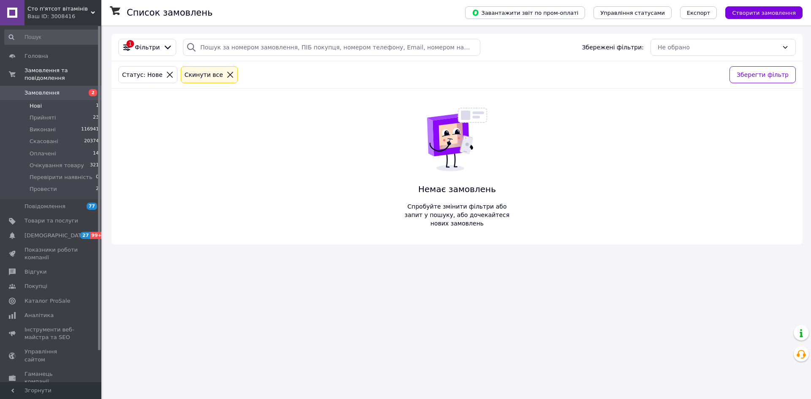
click at [66, 100] on li "Нові 1" at bounding box center [52, 106] width 104 height 12
click at [76, 100] on li "Нові 1" at bounding box center [52, 106] width 104 height 12
click at [89, 100] on li "Нові 1" at bounding box center [52, 106] width 104 height 12
click at [50, 100] on li "Нові 1" at bounding box center [52, 106] width 104 height 12
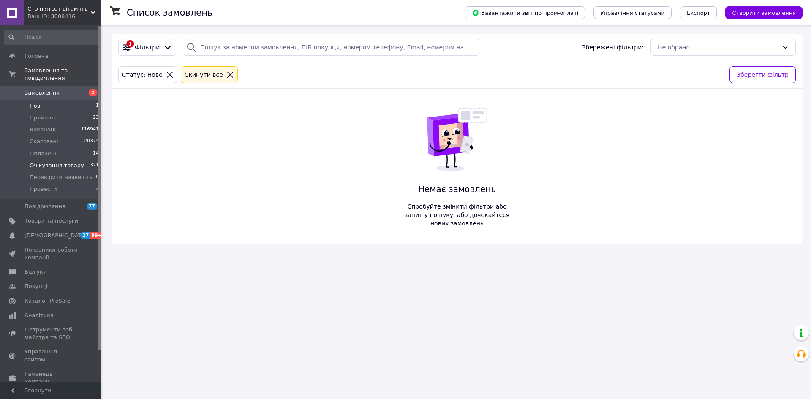
click at [54, 162] on span "Очікування товару" at bounding box center [57, 166] width 54 height 8
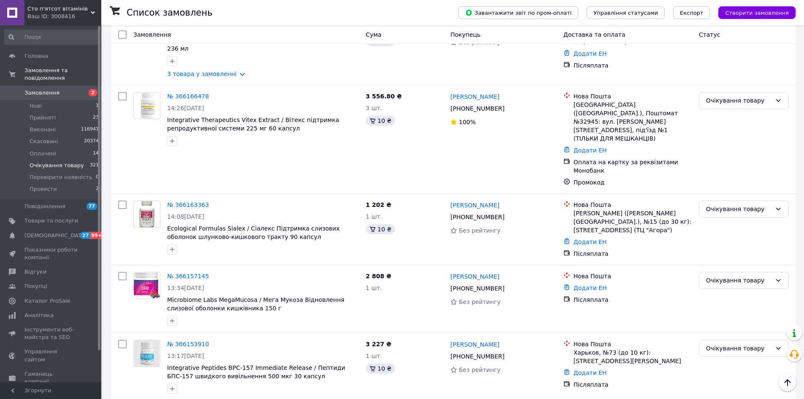
scroll to position [802, 0]
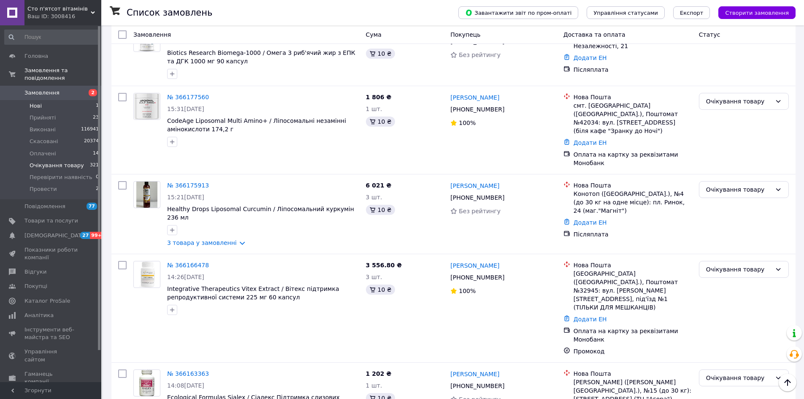
click at [66, 103] on li "Нові 1" at bounding box center [52, 106] width 104 height 12
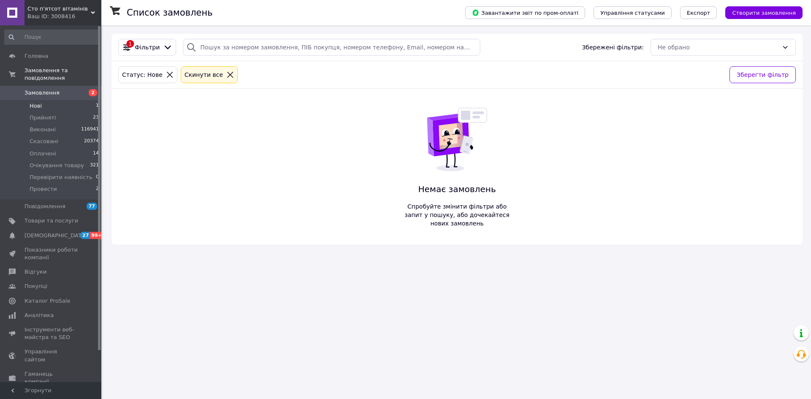
click at [49, 100] on li "Нові 1" at bounding box center [52, 106] width 104 height 12
click at [84, 100] on li "Нові 1" at bounding box center [52, 106] width 104 height 12
click at [71, 103] on li "Нові 1" at bounding box center [52, 106] width 104 height 12
click at [69, 100] on li "Нові 1" at bounding box center [52, 106] width 104 height 12
click at [52, 100] on li "Нові 1" at bounding box center [52, 106] width 104 height 12
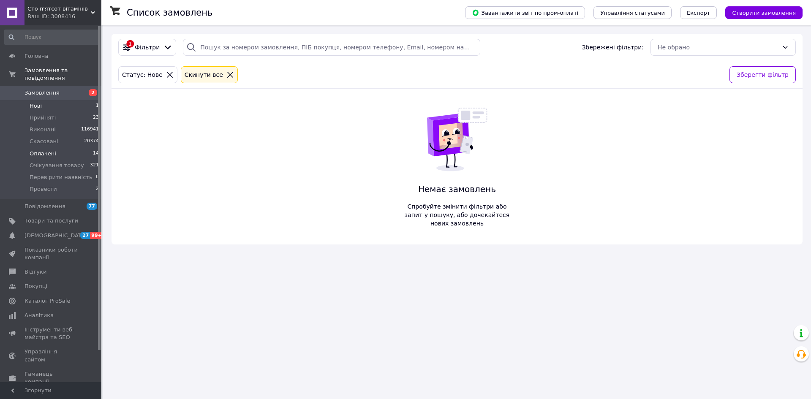
click at [51, 150] on span "Оплачені" at bounding box center [43, 154] width 27 height 8
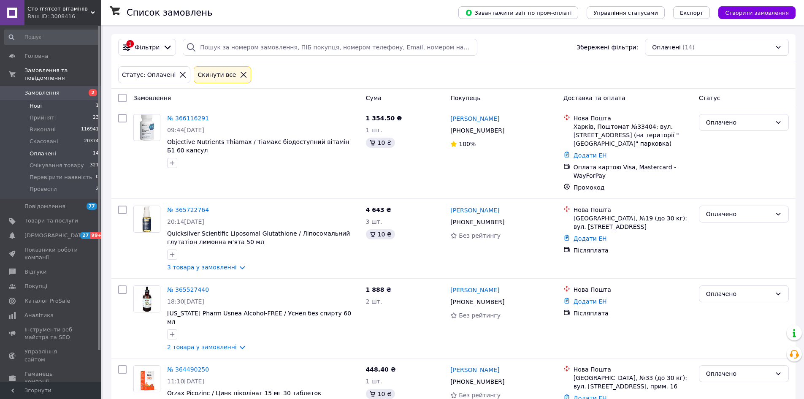
click at [41, 100] on li "Нові 1" at bounding box center [52, 106] width 104 height 12
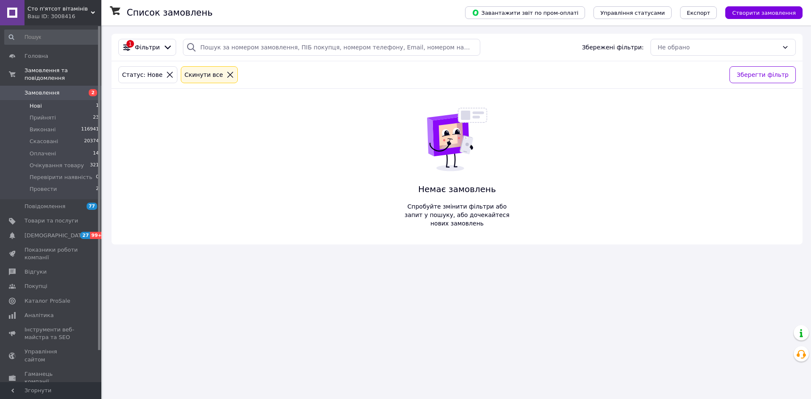
click at [73, 100] on li "Нові 1" at bounding box center [52, 106] width 104 height 12
click at [29, 100] on li "Нові 1" at bounding box center [52, 106] width 104 height 12
click at [35, 102] on span "Нові" at bounding box center [36, 106] width 12 height 8
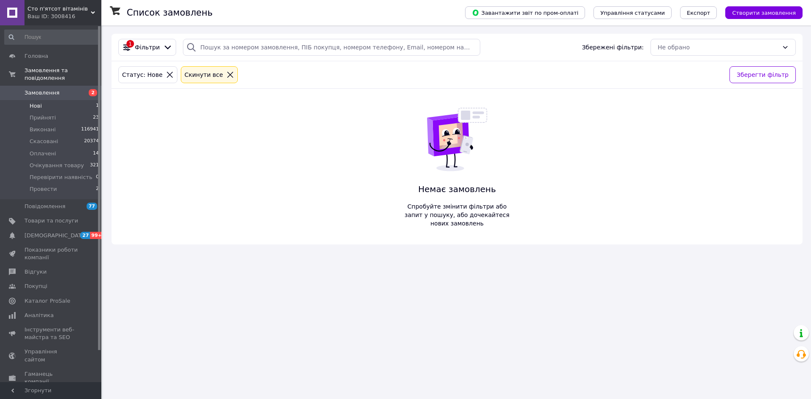
click at [48, 100] on li "Нові 1" at bounding box center [52, 106] width 104 height 12
click at [51, 101] on li "Нові 1" at bounding box center [52, 106] width 104 height 12
click at [74, 100] on li "Нові 1" at bounding box center [52, 106] width 104 height 12
click at [94, 115] on li "Прийняті 23" at bounding box center [52, 118] width 104 height 12
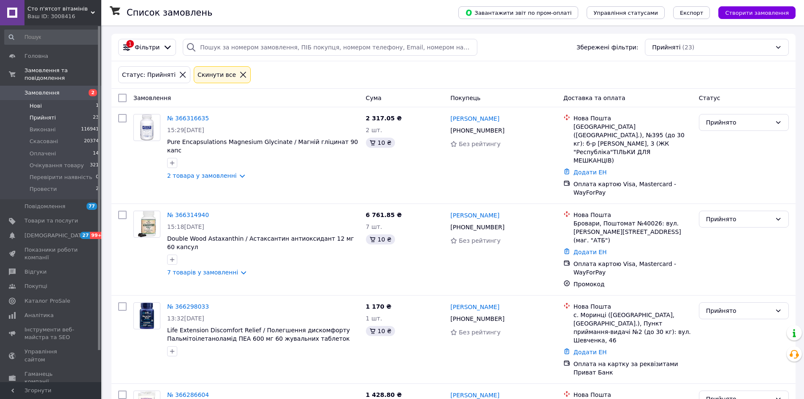
click at [87, 100] on li "Нові 1" at bounding box center [52, 106] width 104 height 12
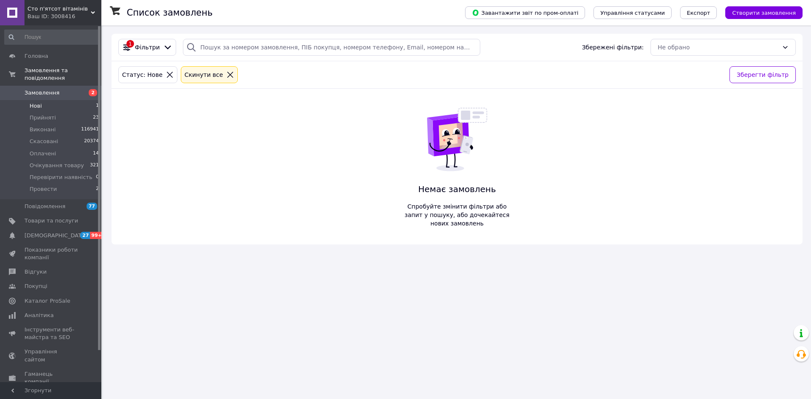
click at [44, 102] on li "Нові 1" at bounding box center [52, 106] width 104 height 12
click at [74, 100] on li "Нові 1" at bounding box center [52, 106] width 104 height 12
click at [90, 112] on li "Прийняті 23" at bounding box center [52, 118] width 104 height 12
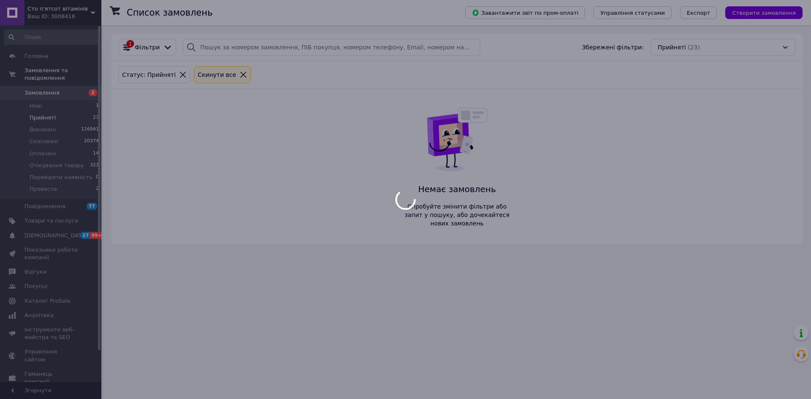
click at [90, 103] on div at bounding box center [405, 199] width 811 height 399
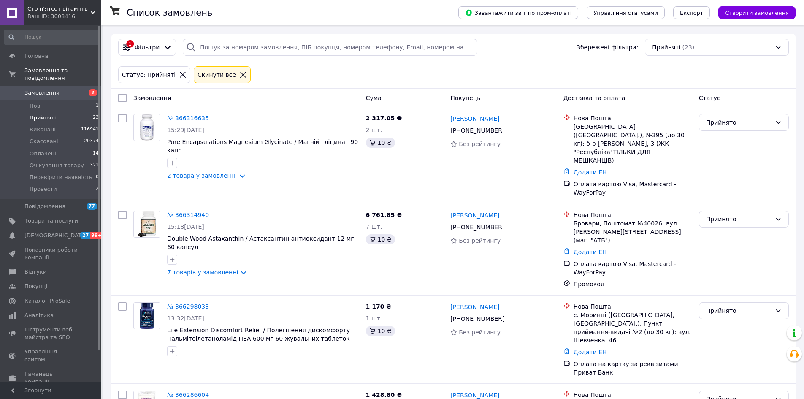
click at [85, 100] on li "Нові 1" at bounding box center [52, 106] width 104 height 12
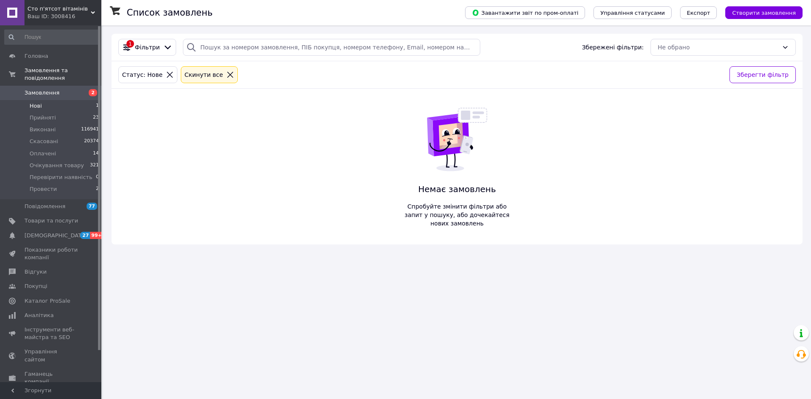
click at [74, 100] on li "Нові 1" at bounding box center [52, 106] width 104 height 12
click at [65, 150] on li "Оплачені 14" at bounding box center [52, 154] width 104 height 12
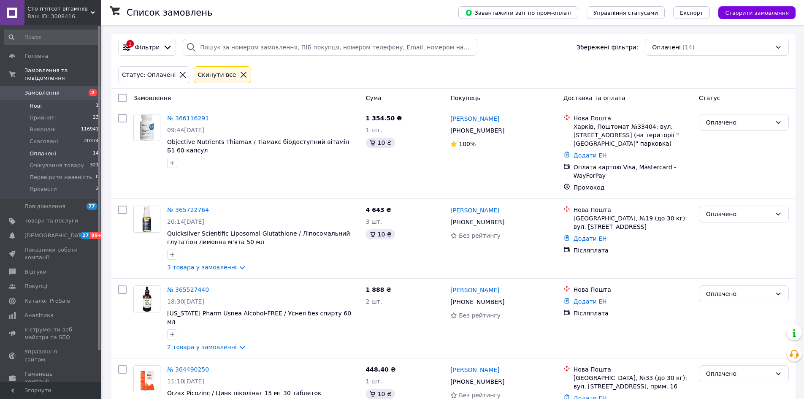
click at [33, 102] on span "Нові" at bounding box center [36, 106] width 12 height 8
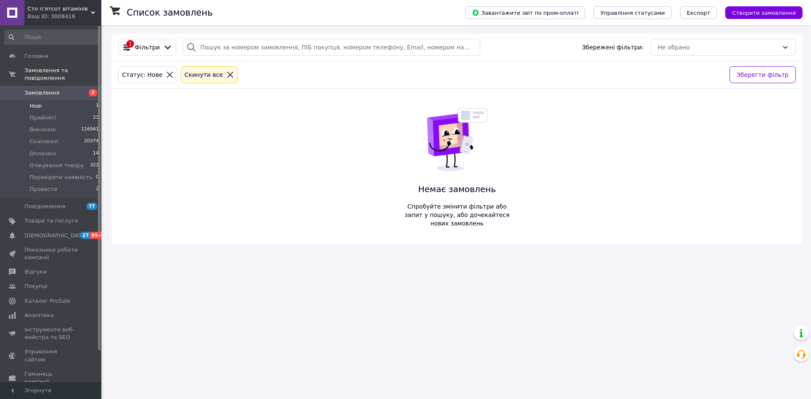
click at [36, 102] on span "Нові" at bounding box center [36, 106] width 12 height 8
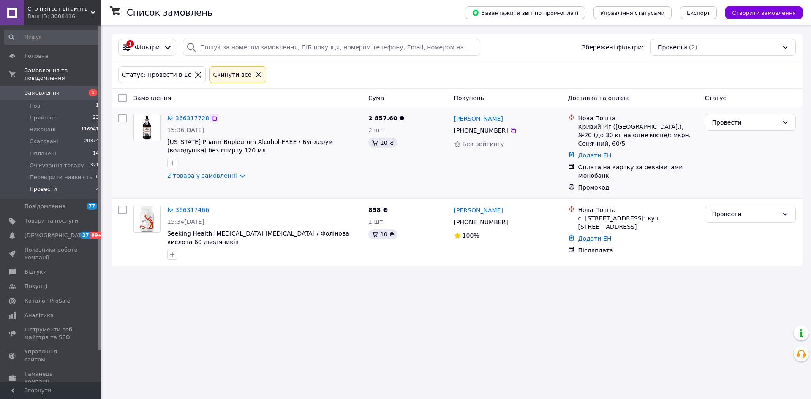
click at [211, 115] on icon at bounding box center [214, 118] width 7 height 7
click at [211, 206] on icon at bounding box center [214, 209] width 7 height 7
click at [192, 304] on div "Список замовлень Завантажити звіт по пром-оплаті Управління статусами Експорт С…" at bounding box center [457, 199] width 708 height 399
click at [38, 102] on span "Нові" at bounding box center [36, 106] width 12 height 8
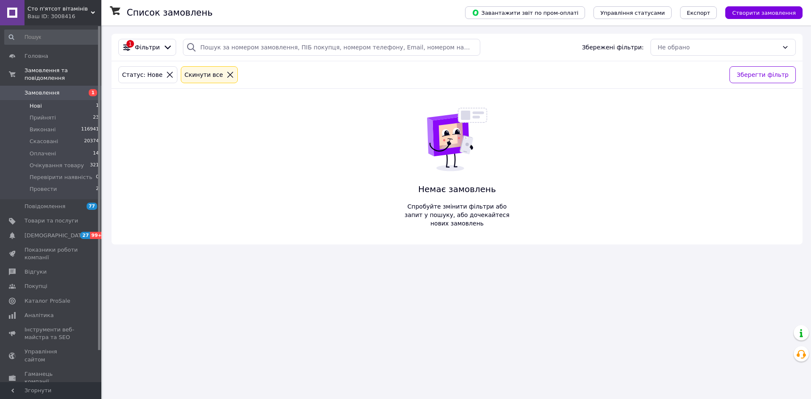
click at [50, 100] on li "Нові 1" at bounding box center [52, 106] width 104 height 12
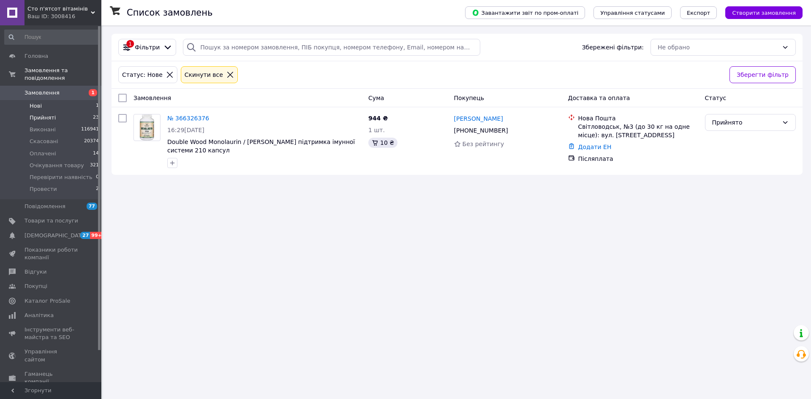
click at [73, 112] on li "Прийняті 23" at bounding box center [52, 118] width 104 height 12
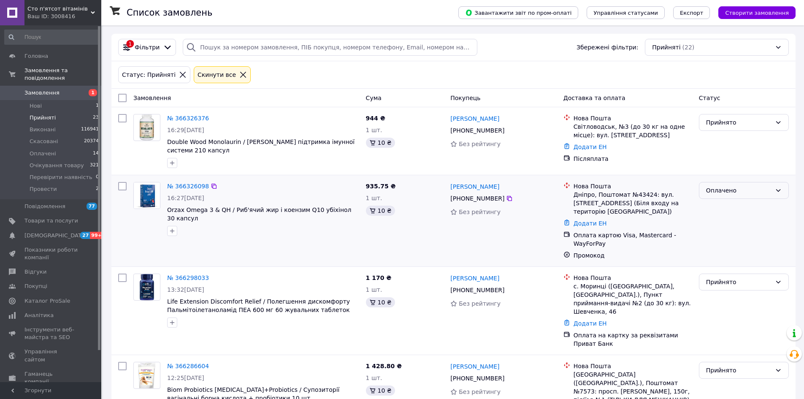
click at [746, 186] on div "Оплачено" at bounding box center [738, 190] width 65 height 9
click at [733, 261] on li "Провести" at bounding box center [744, 266] width 89 height 15
click at [78, 112] on li "Прийняті 23" at bounding box center [52, 118] width 104 height 12
click at [76, 100] on li "Нові 1" at bounding box center [52, 106] width 104 height 12
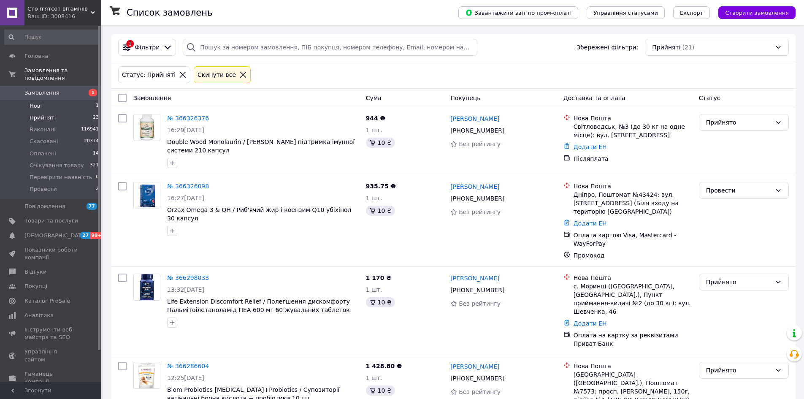
click at [43, 100] on li "Нові 1" at bounding box center [52, 106] width 104 height 12
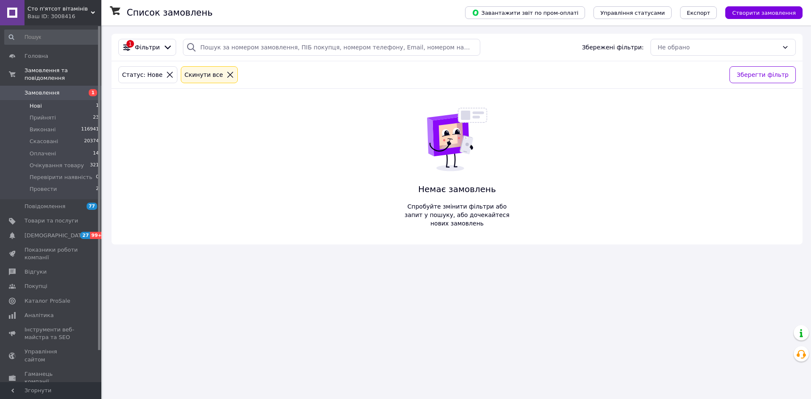
click at [60, 103] on li "Нові 1" at bounding box center [52, 106] width 104 height 12
click at [54, 100] on li "Нові 1" at bounding box center [52, 106] width 104 height 12
click at [70, 100] on li "Нові 1" at bounding box center [52, 106] width 104 height 12
click at [69, 100] on li "Нові 1" at bounding box center [52, 106] width 104 height 12
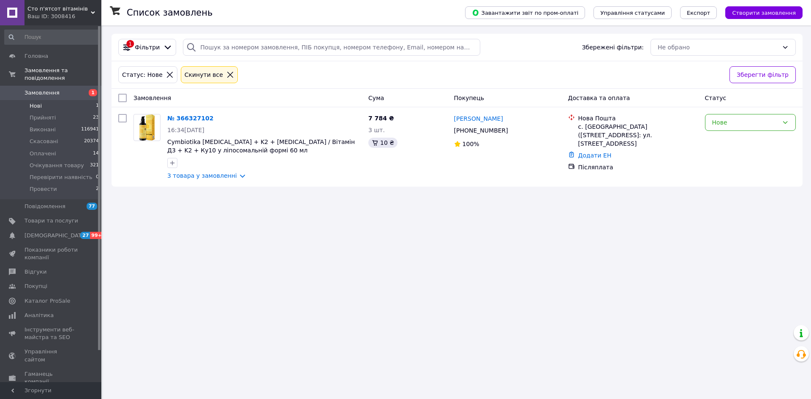
click at [47, 100] on li "Нові 1" at bounding box center [52, 106] width 104 height 12
click at [50, 100] on li "Нові 1" at bounding box center [52, 106] width 104 height 12
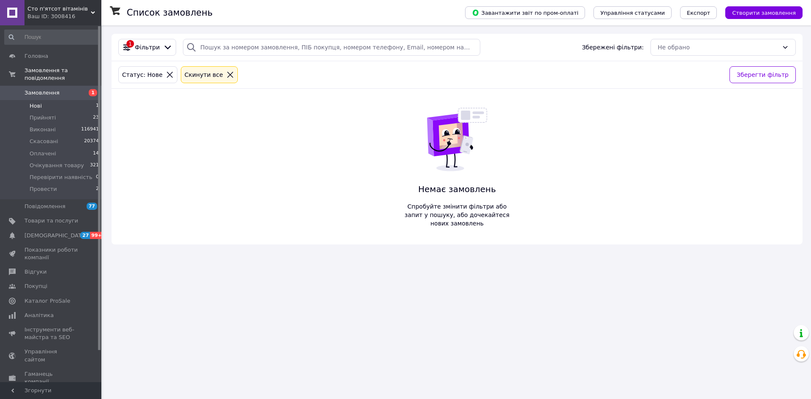
click at [43, 100] on li "Нові 1" at bounding box center [52, 106] width 104 height 12
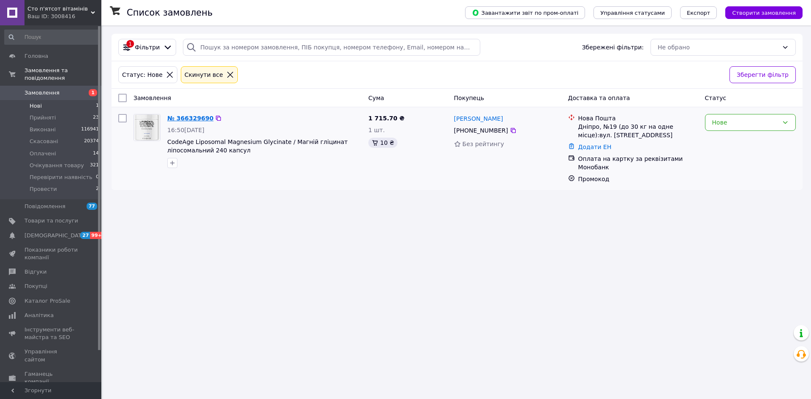
click at [184, 118] on link "№ 366329690" at bounding box center [190, 118] width 46 height 7
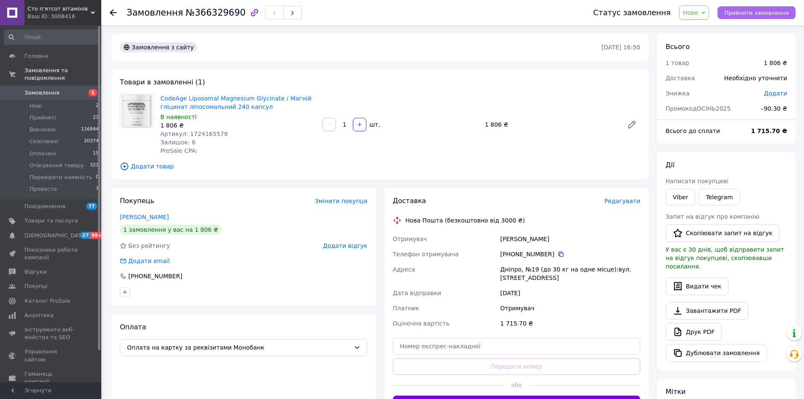
click at [742, 13] on span "Прийняти замовлення" at bounding box center [756, 13] width 65 height 6
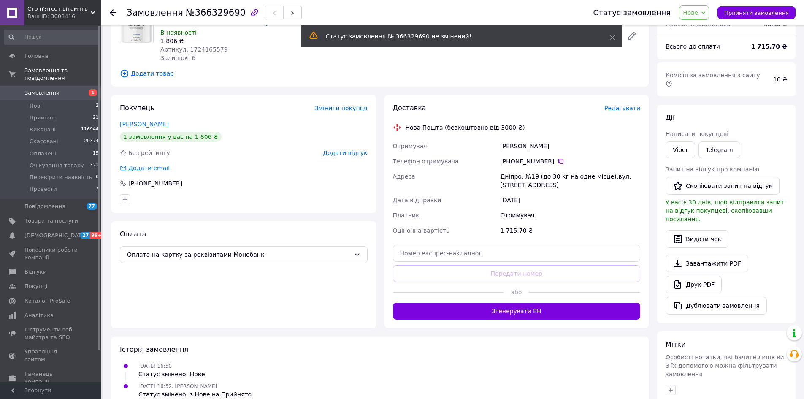
scroll to position [193, 0]
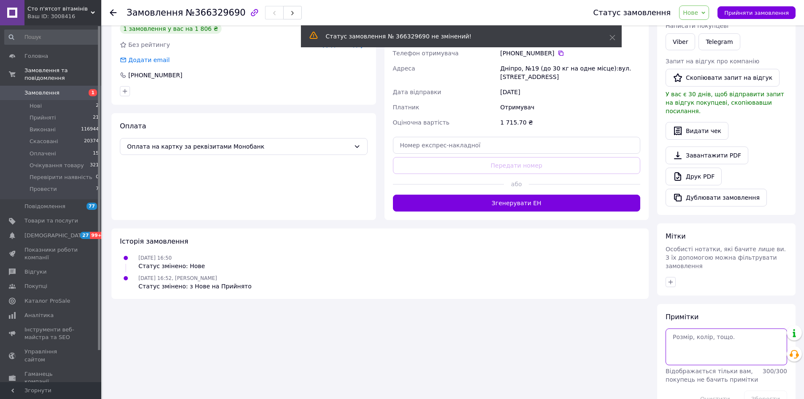
click at [721, 331] on textarea at bounding box center [727, 346] width 122 height 36
click at [756, 390] on button "Зберегти" at bounding box center [765, 398] width 43 height 17
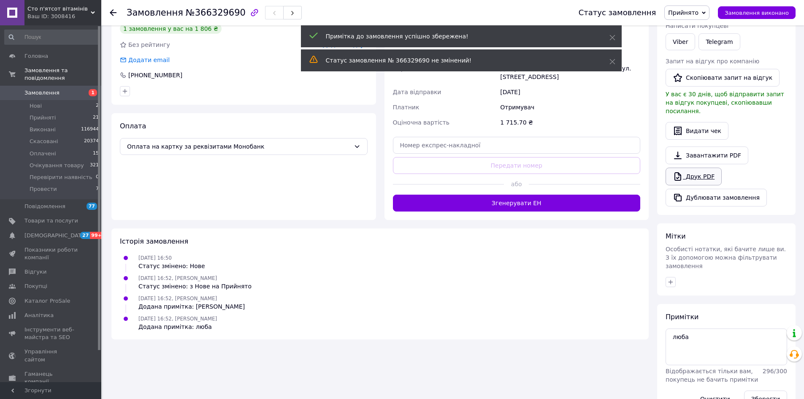
click at [694, 168] on link "Друк PDF" at bounding box center [694, 177] width 56 height 18
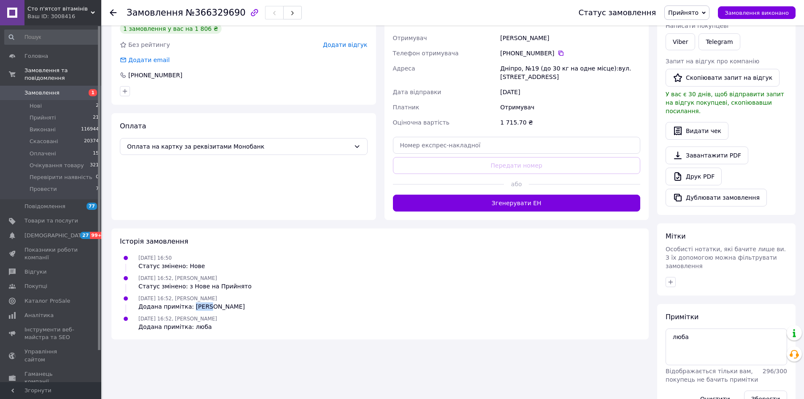
drag, startPoint x: 204, startPoint y: 306, endPoint x: 189, endPoint y: 305, distance: 15.2
click at [189, 305] on div "Додана примітка: аліна" at bounding box center [191, 306] width 106 height 8
copy div "аліна"
drag, startPoint x: 694, startPoint y: 313, endPoint x: 680, endPoint y: 313, distance: 13.5
click at [657, 310] on div "Примітки люба Відображається тільки вам, покупець не бачить примітки 296 / 300 …" at bounding box center [726, 360] width 138 height 112
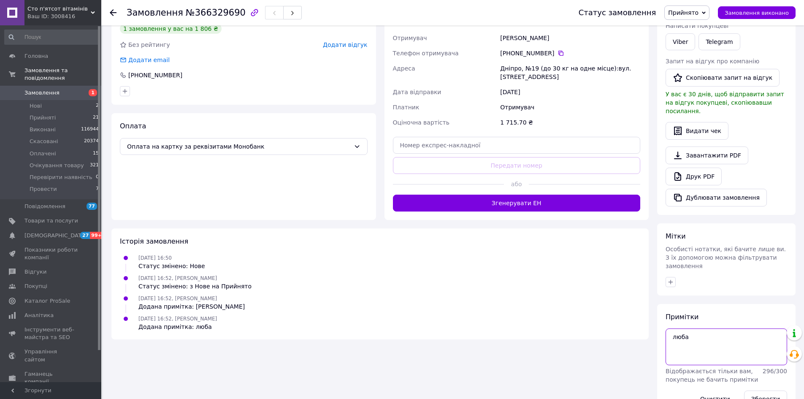
paste textarea "лін"
type textarea "аліна"
click at [772, 390] on button "Зберегти" at bounding box center [765, 398] width 43 height 17
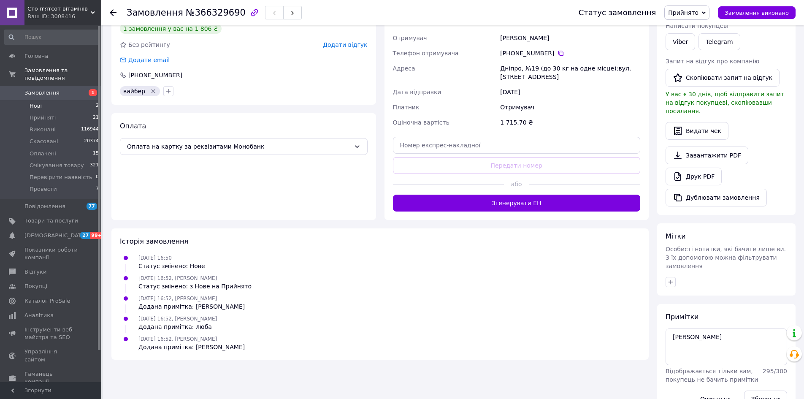
click at [53, 100] on li "Нові 2" at bounding box center [52, 106] width 104 height 12
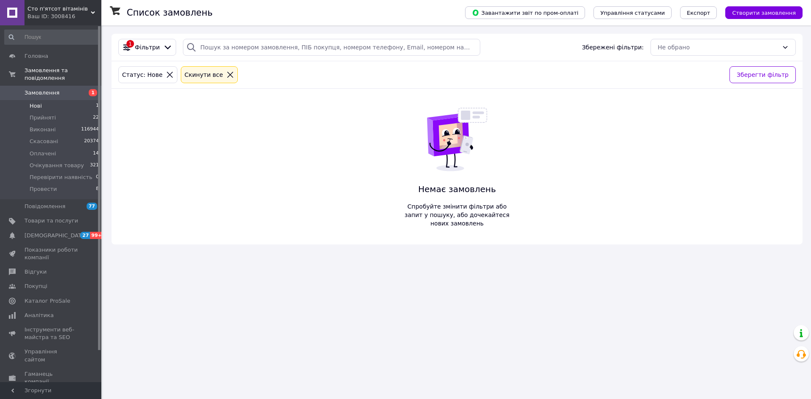
click at [37, 102] on span "Нові" at bounding box center [36, 106] width 12 height 8
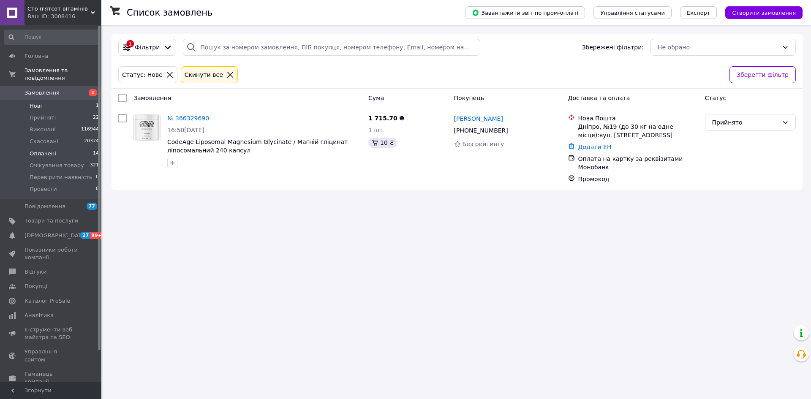
click at [46, 150] on span "Оплачені" at bounding box center [43, 154] width 27 height 8
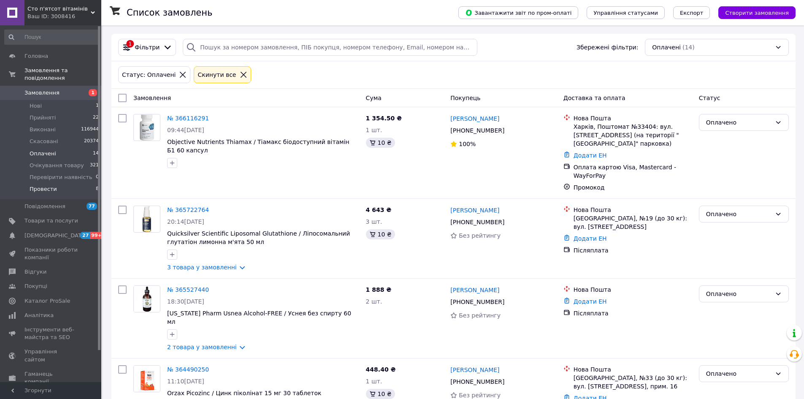
click at [54, 183] on li "Провести 8" at bounding box center [52, 191] width 104 height 16
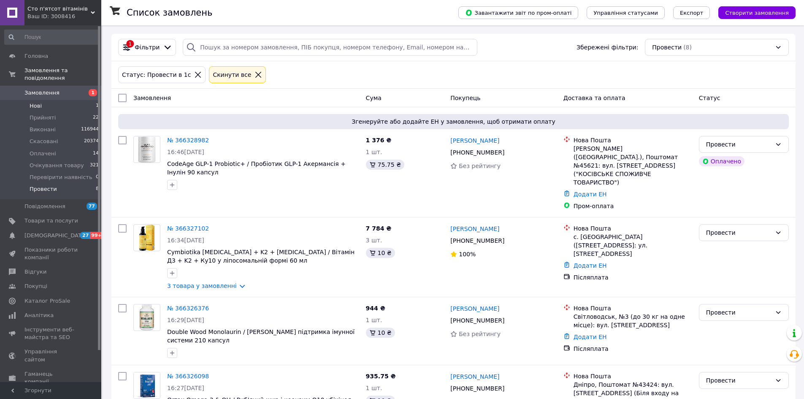
click at [52, 100] on li "Нові 1" at bounding box center [52, 106] width 104 height 12
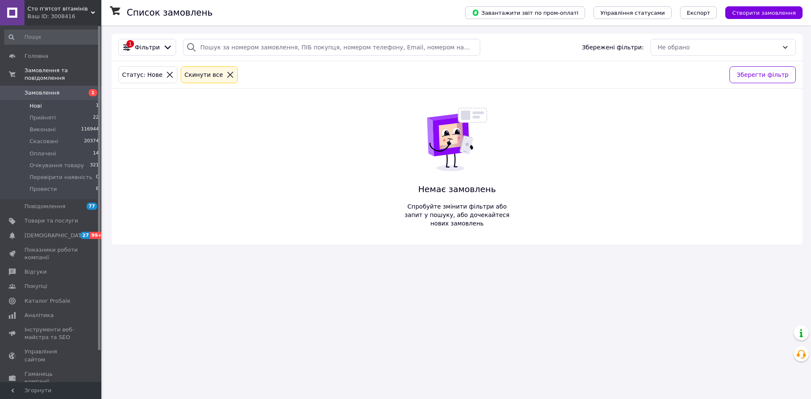
click at [41, 100] on li "Нові 1" at bounding box center [52, 106] width 104 height 12
click at [57, 100] on li "Нові 1" at bounding box center [52, 106] width 104 height 12
click at [36, 102] on span "Нові" at bounding box center [36, 106] width 12 height 8
click at [69, 100] on li "Нові 1" at bounding box center [52, 106] width 104 height 12
click at [90, 100] on li "Нові 1" at bounding box center [52, 106] width 104 height 12
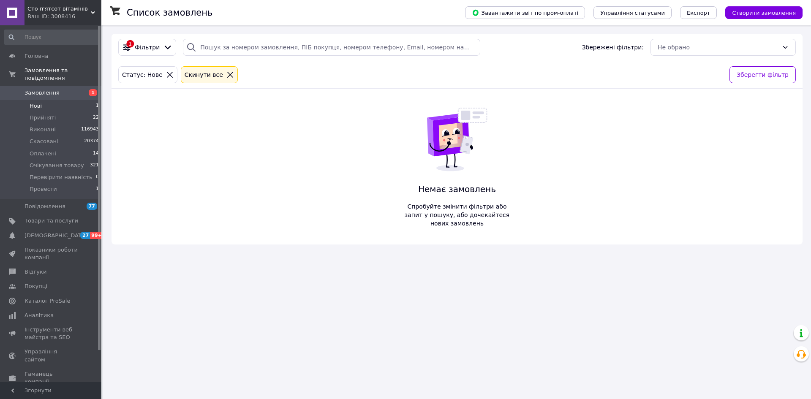
click at [226, 74] on icon at bounding box center [230, 75] width 8 height 8
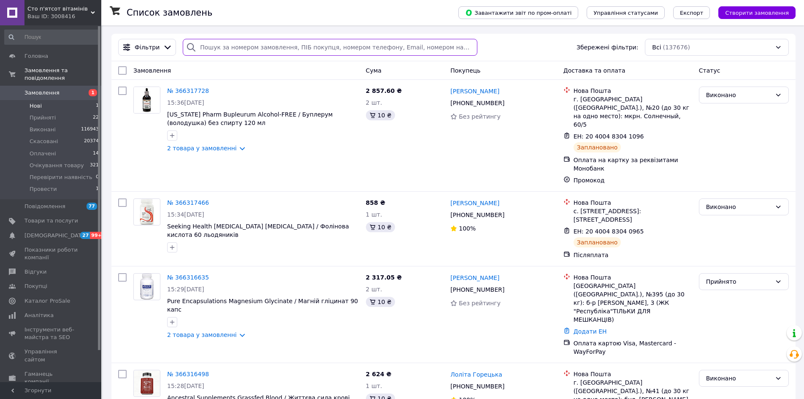
click at [237, 43] on input "search" at bounding box center [330, 47] width 294 height 17
paste input "380972181555"
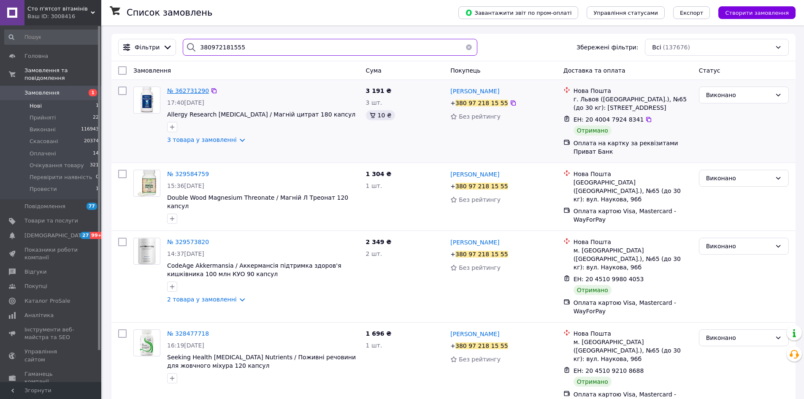
type input "380972181555"
click at [189, 92] on span "№ 362731290" at bounding box center [188, 90] width 42 height 7
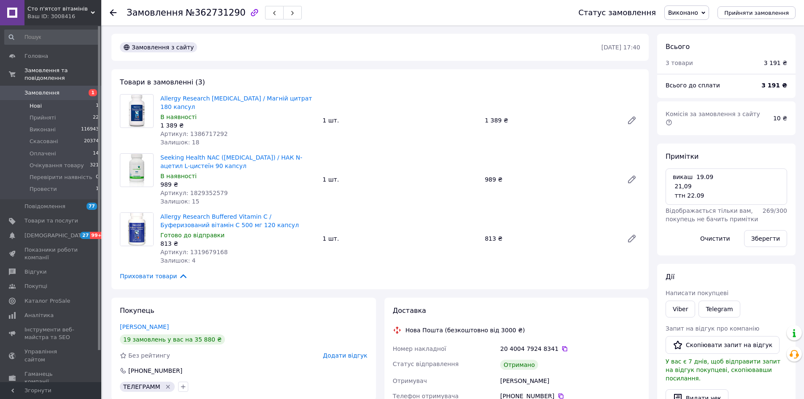
click at [49, 100] on li "Нові 1" at bounding box center [52, 106] width 104 height 12
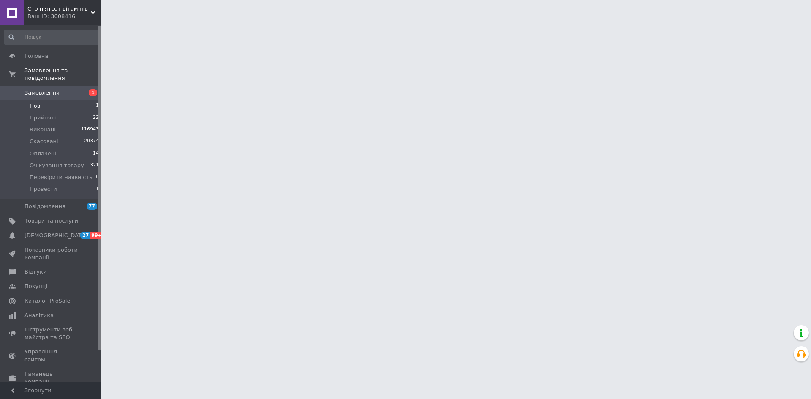
click at [65, 102] on li "Нові 1" at bounding box center [52, 106] width 104 height 12
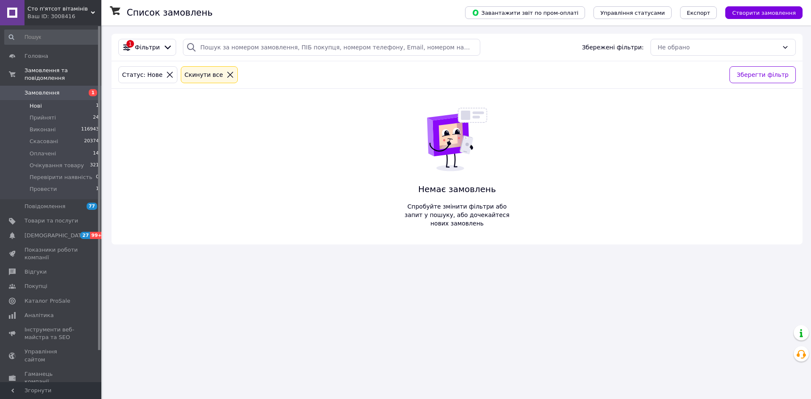
click at [54, 100] on li "Нові 1" at bounding box center [52, 106] width 104 height 12
click at [37, 102] on span "Нові" at bounding box center [36, 106] width 12 height 8
click at [225, 72] on div "Cкинути все" at bounding box center [209, 74] width 57 height 17
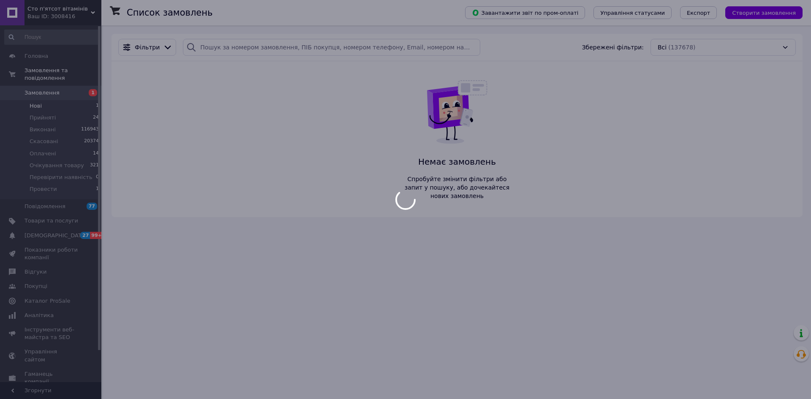
click at [220, 75] on body "Cто п'ятсот вітамінів Ваш ID: 3008416 Сайт Cто п'ятсот вітамінів Кабінет покупц…" at bounding box center [405, 199] width 811 height 399
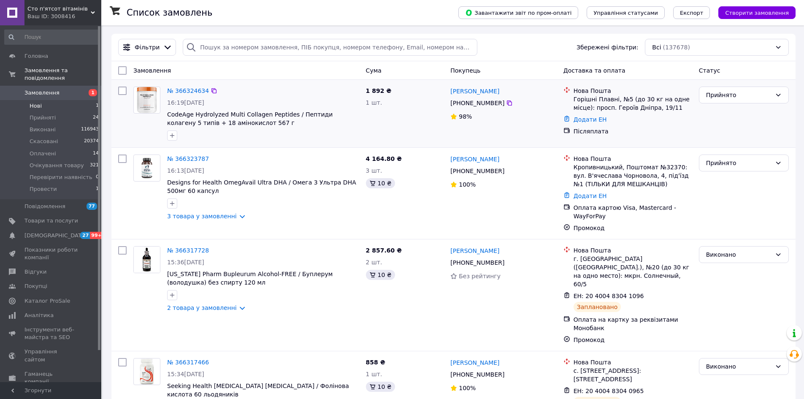
drag, startPoint x: 224, startPoint y: 46, endPoint x: 636, endPoint y: 85, distance: 414.3
click at [545, 76] on div "Покупець" at bounding box center [503, 70] width 113 height 15
click at [773, 98] on div "Прийнято" at bounding box center [744, 95] width 90 height 17
click at [750, 169] on li "Провести" at bounding box center [744, 170] width 89 height 15
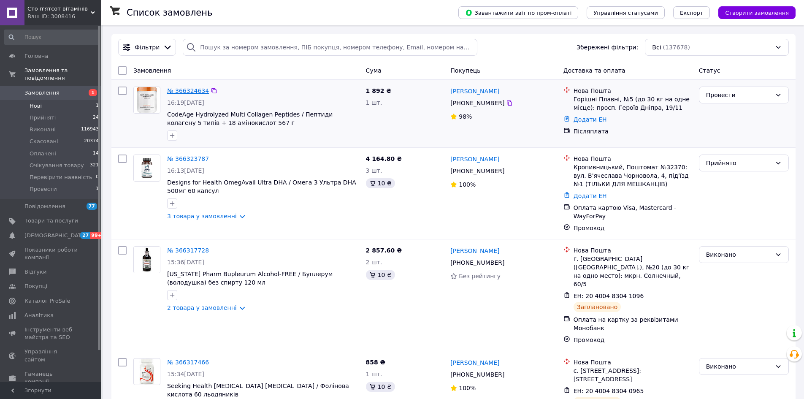
click at [191, 90] on link "№ 366324634" at bounding box center [188, 90] width 42 height 7
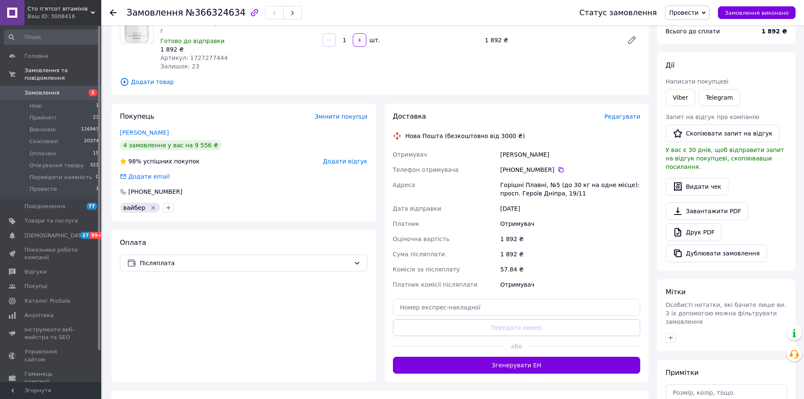
scroll to position [127, 0]
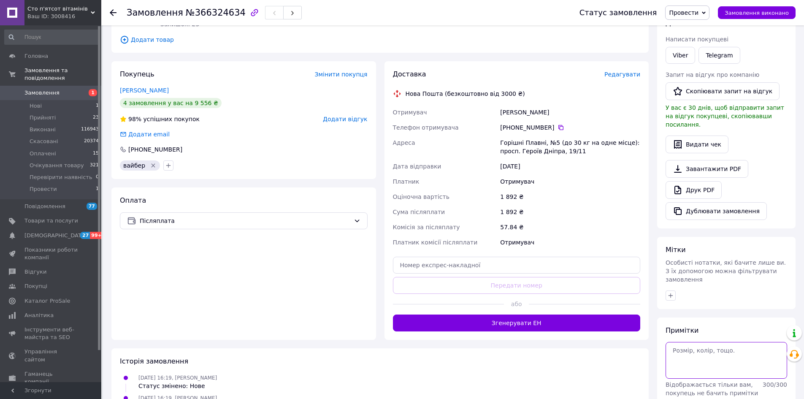
click at [707, 349] on textarea at bounding box center [727, 360] width 122 height 36
type textarea "яна"
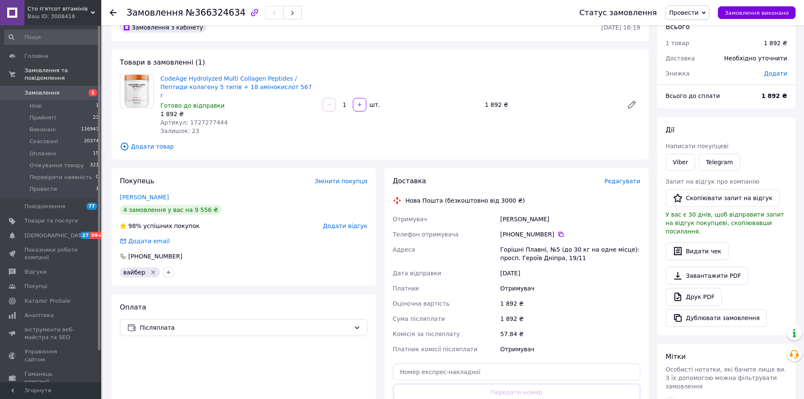
scroll to position [0, 0]
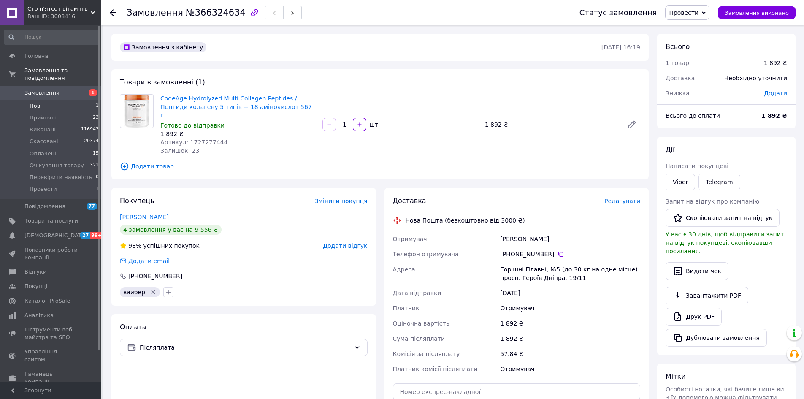
click at [67, 100] on li "Нові 1" at bounding box center [52, 106] width 104 height 12
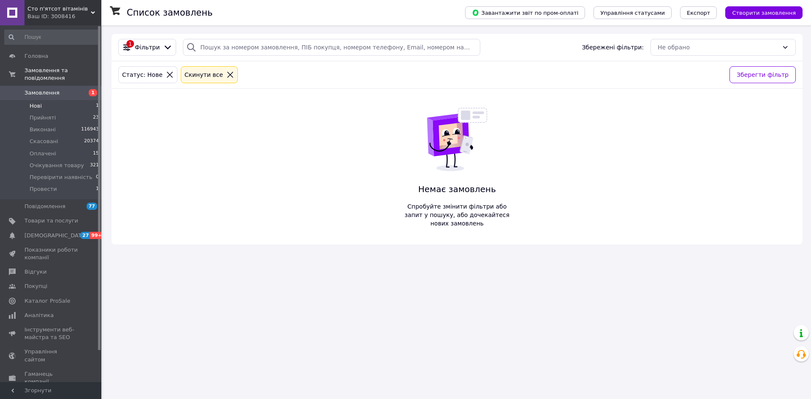
click at [68, 100] on li "Нові 1" at bounding box center [52, 106] width 104 height 12
click at [73, 91] on link "Замовлення 1" at bounding box center [52, 93] width 104 height 14
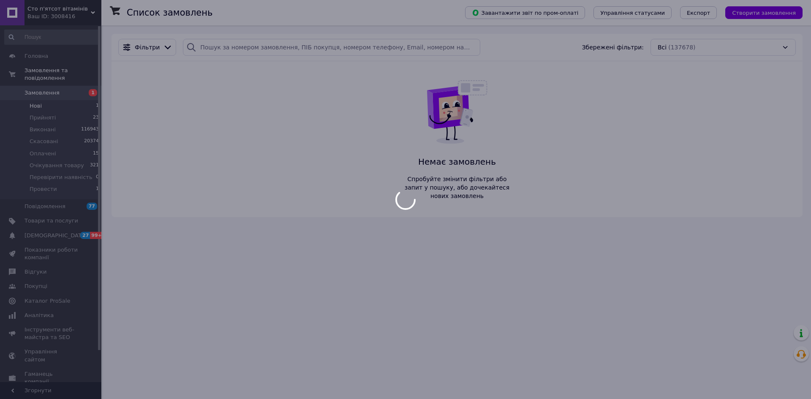
click at [70, 95] on div at bounding box center [405, 199] width 811 height 399
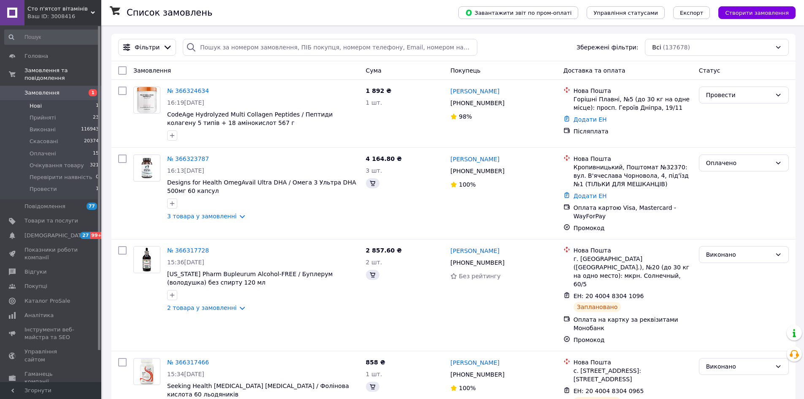
click at [69, 100] on li "Нові 1" at bounding box center [52, 106] width 104 height 12
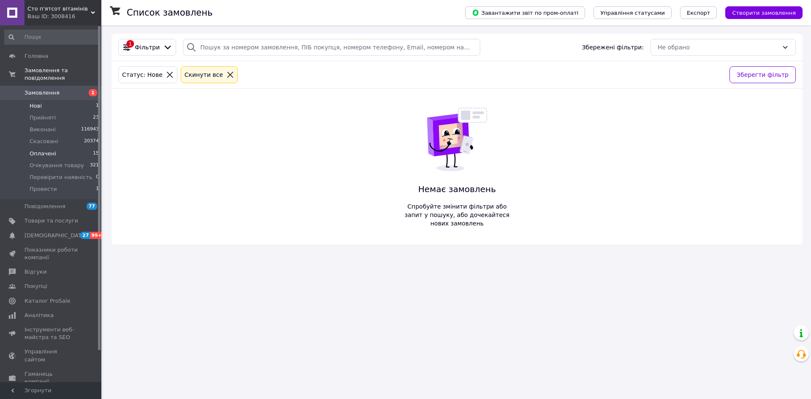
click at [47, 150] on span "Оплачені" at bounding box center [43, 154] width 27 height 8
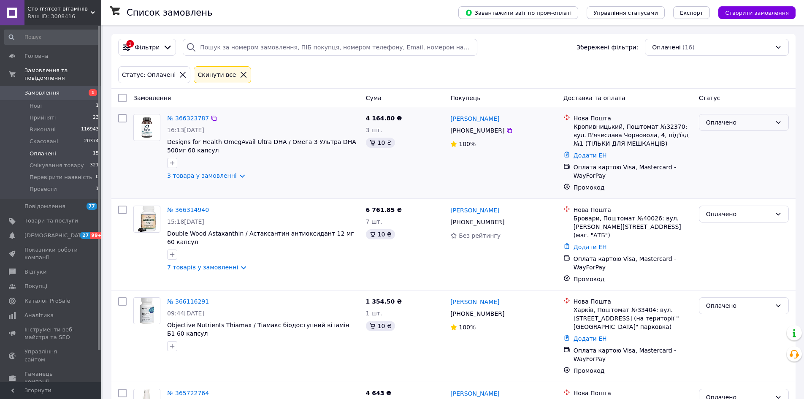
click at [716, 125] on div "Оплачено" at bounding box center [738, 122] width 65 height 9
click at [732, 200] on li "Провести" at bounding box center [744, 198] width 89 height 15
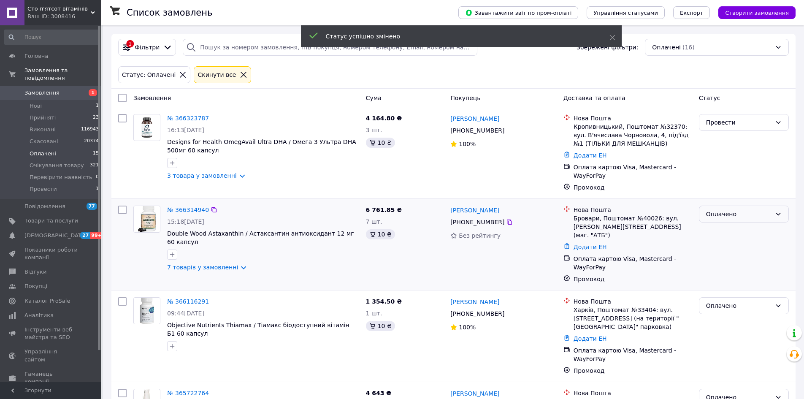
drag, startPoint x: 716, startPoint y: 219, endPoint x: 721, endPoint y: 217, distance: 4.9
click at [716, 219] on div "Оплачено" at bounding box center [738, 213] width 65 height 9
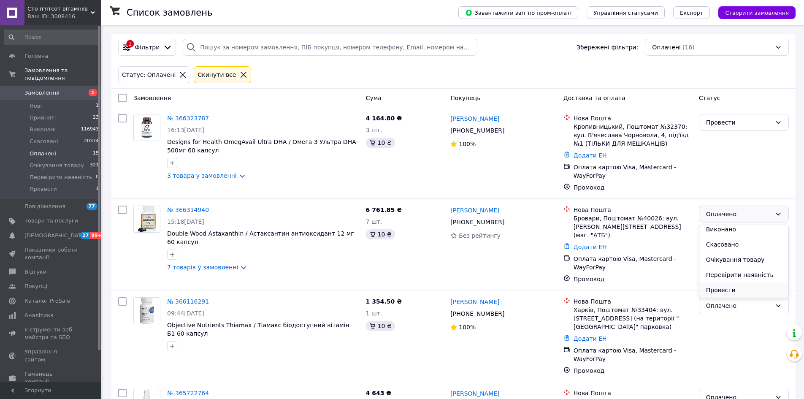
click at [729, 285] on li "Провести" at bounding box center [744, 289] width 89 height 15
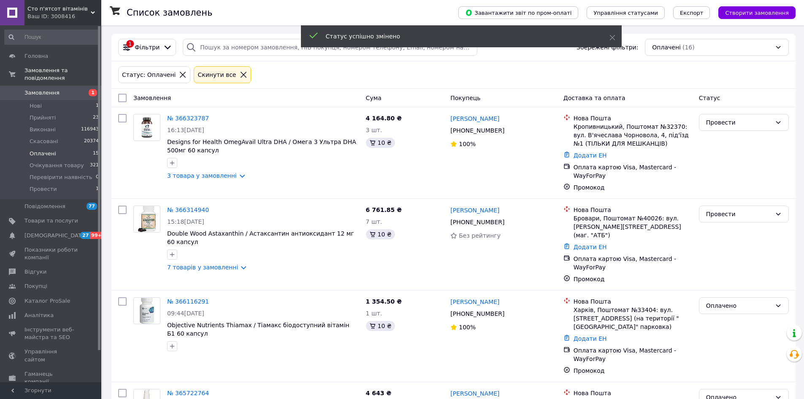
click at [47, 150] on span "Оплачені" at bounding box center [43, 154] width 27 height 8
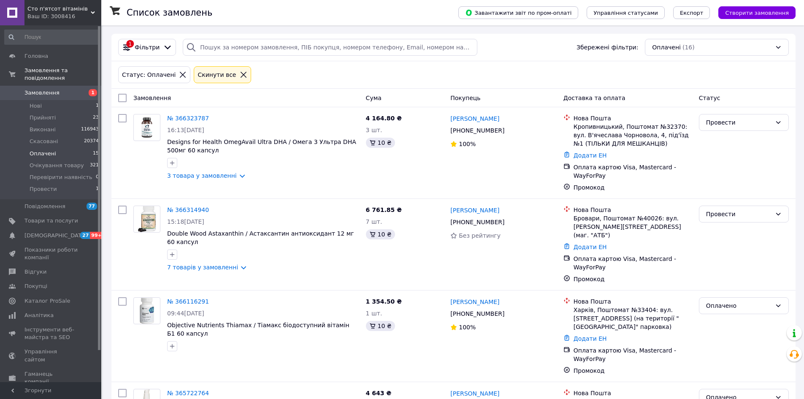
click at [40, 89] on span "Замовлення" at bounding box center [41, 93] width 35 height 8
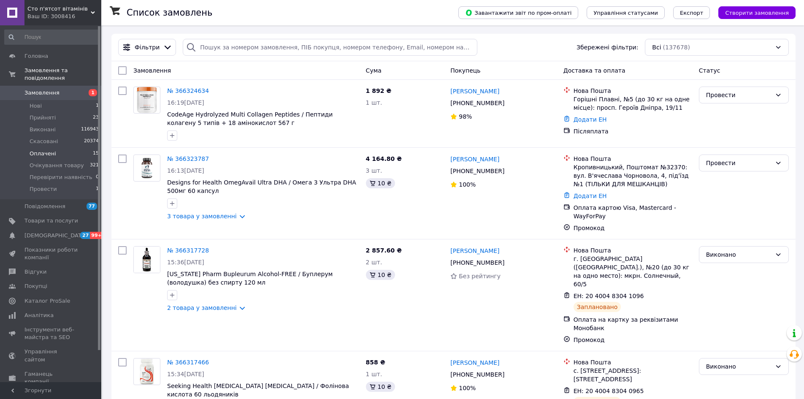
click at [45, 150] on span "Оплачені" at bounding box center [43, 154] width 27 height 8
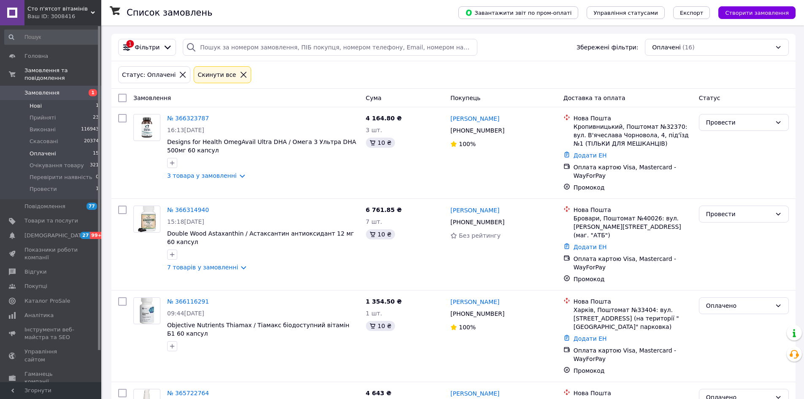
click at [63, 101] on li "Нові 1" at bounding box center [52, 106] width 104 height 12
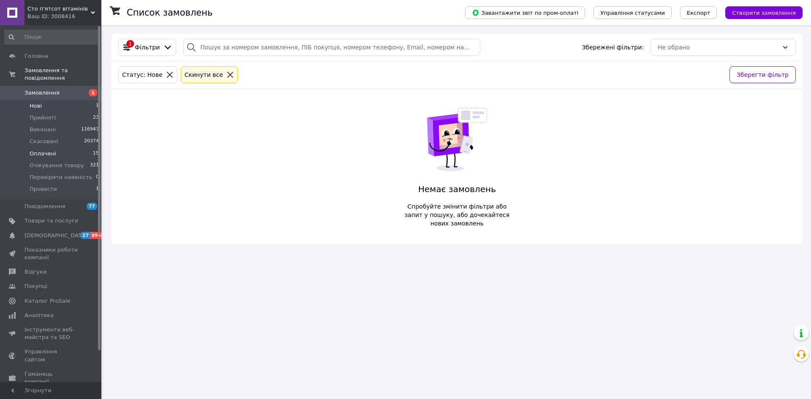
click at [56, 148] on li "Оплачені 15" at bounding box center [52, 154] width 104 height 12
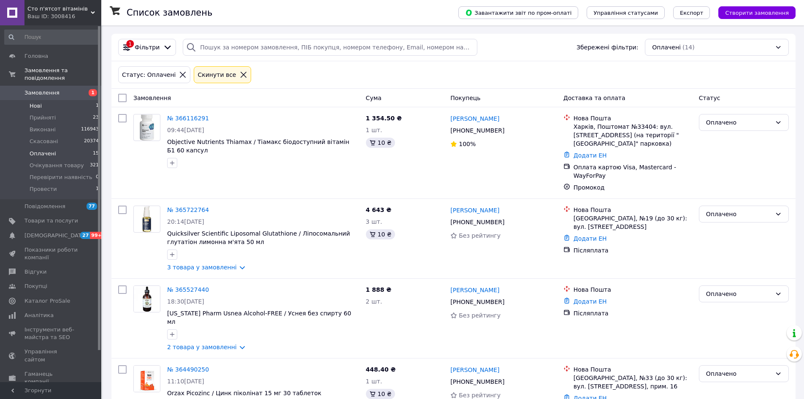
click at [70, 100] on li "Нові 1" at bounding box center [52, 106] width 104 height 12
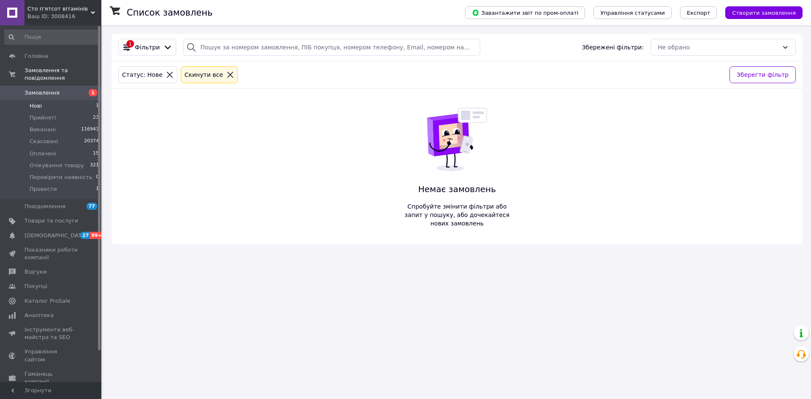
click at [61, 100] on li "Нові 1" at bounding box center [52, 106] width 104 height 12
click at [49, 150] on span "Оплачені" at bounding box center [43, 154] width 27 height 8
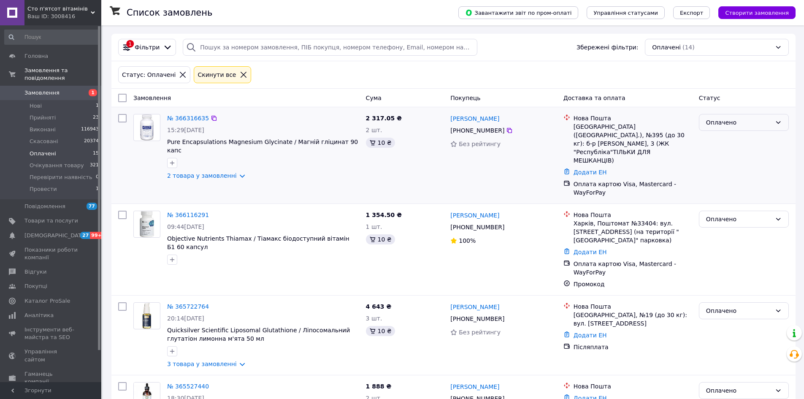
click at [745, 127] on div "Оплачено" at bounding box center [738, 122] width 65 height 9
click at [723, 194] on li "Провести" at bounding box center [744, 198] width 89 height 15
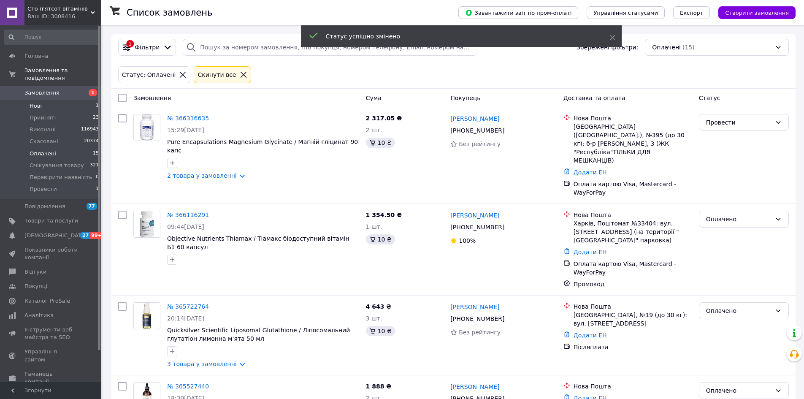
click at [49, 100] on li "Нові 1" at bounding box center [52, 106] width 104 height 12
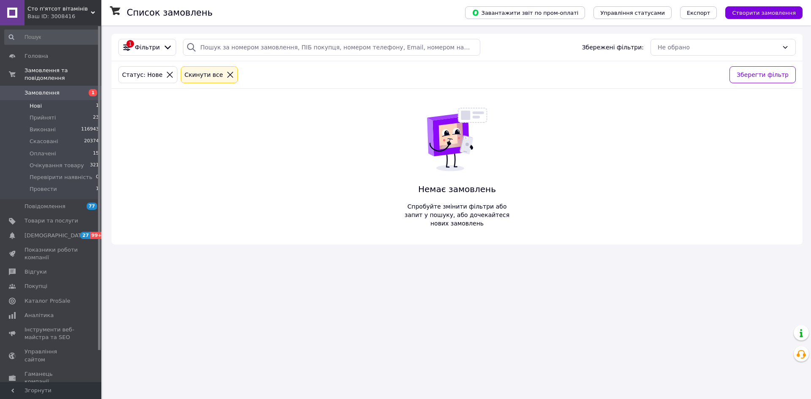
click at [55, 100] on li "Нові 1" at bounding box center [52, 106] width 104 height 12
click at [51, 150] on span "Оплачені" at bounding box center [43, 154] width 27 height 8
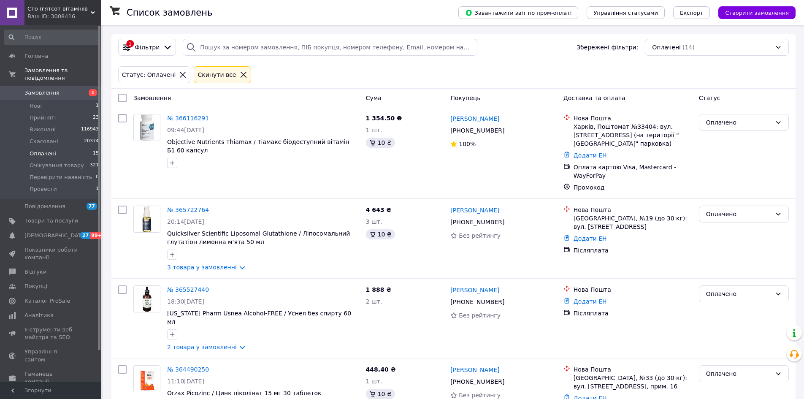
click at [41, 1] on div "Cто п'ятсот вітамінів Ваш ID: 3008416" at bounding box center [62, 12] width 77 height 25
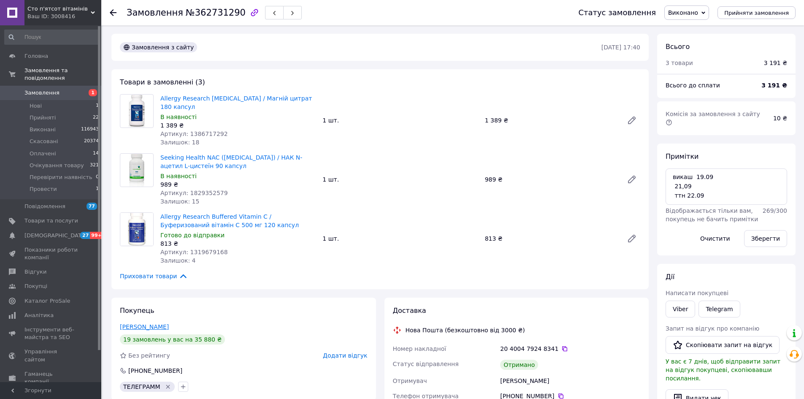
click at [153, 330] on link "[PERSON_NAME]" at bounding box center [144, 326] width 49 height 7
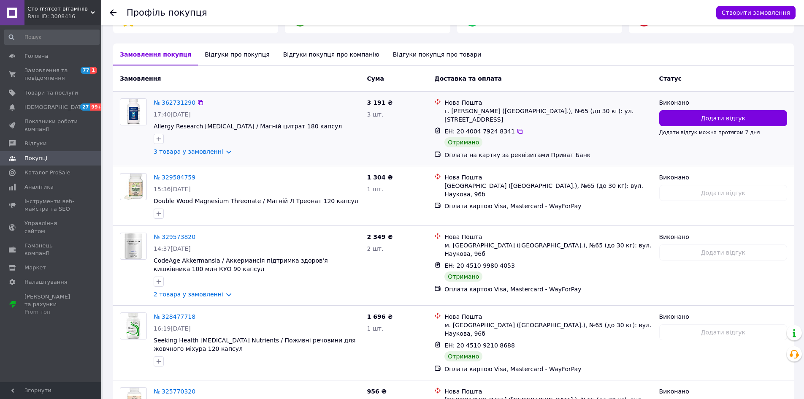
scroll to position [130, 0]
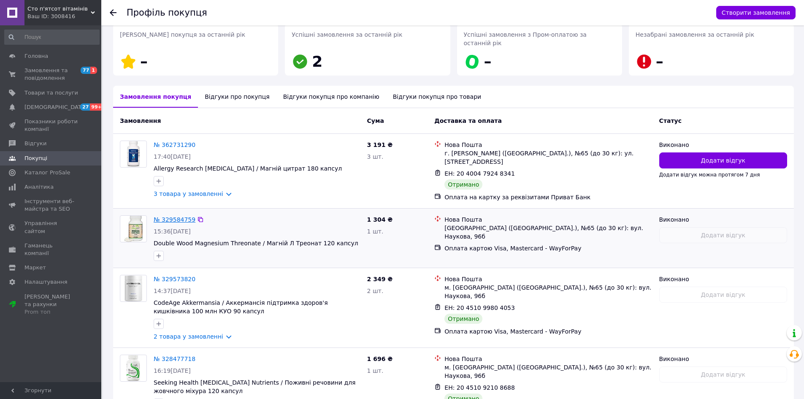
click at [176, 216] on link "№ 329584759" at bounding box center [175, 219] width 42 height 7
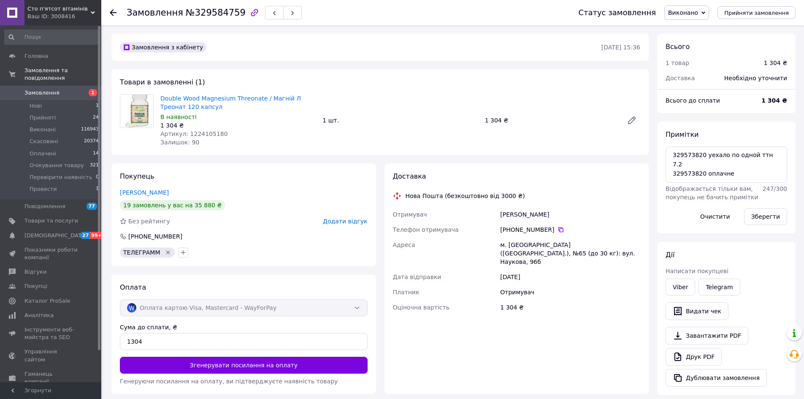
scroll to position [27, 0]
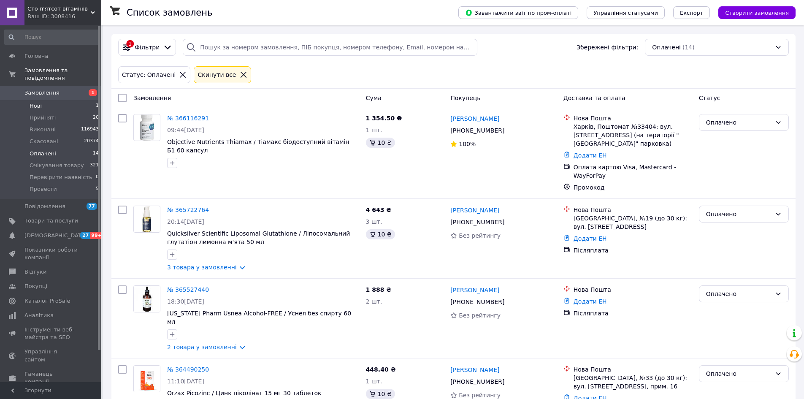
click at [59, 100] on li "Нові 1" at bounding box center [52, 106] width 104 height 12
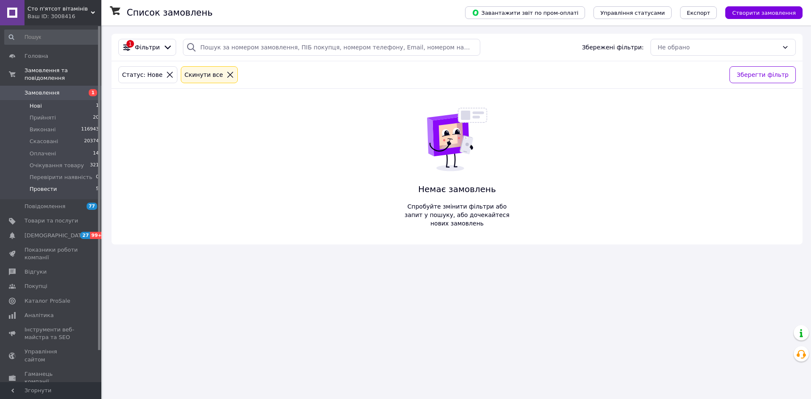
click at [69, 183] on li "Провести 5" at bounding box center [52, 191] width 104 height 16
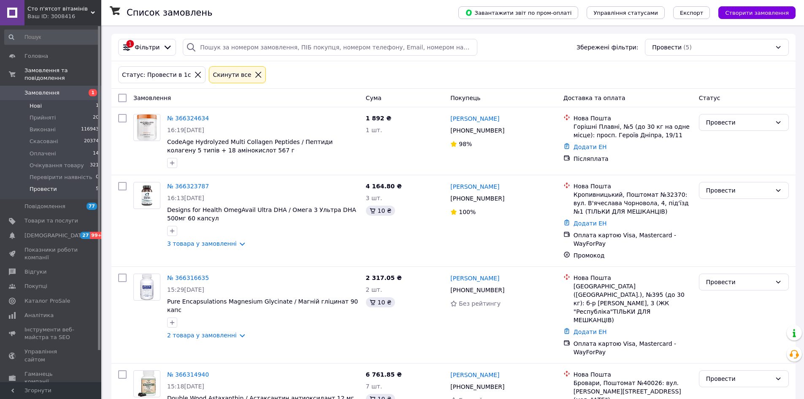
click at [66, 102] on li "Нові 1" at bounding box center [52, 106] width 104 height 12
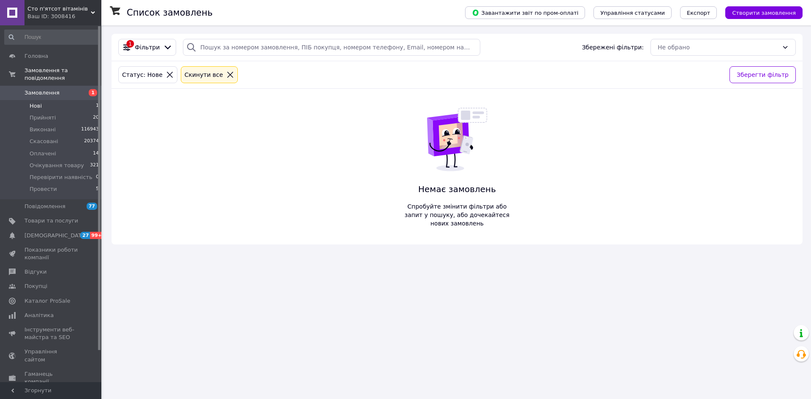
click at [82, 101] on li "Нові 1" at bounding box center [52, 106] width 104 height 12
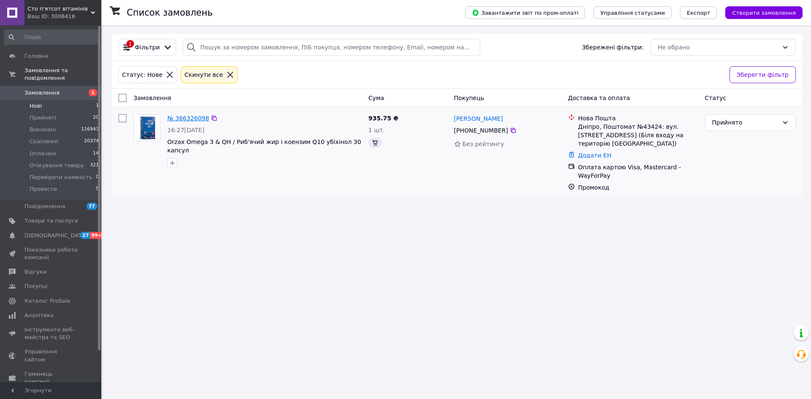
click at [184, 121] on link "№ 366326098" at bounding box center [188, 118] width 42 height 7
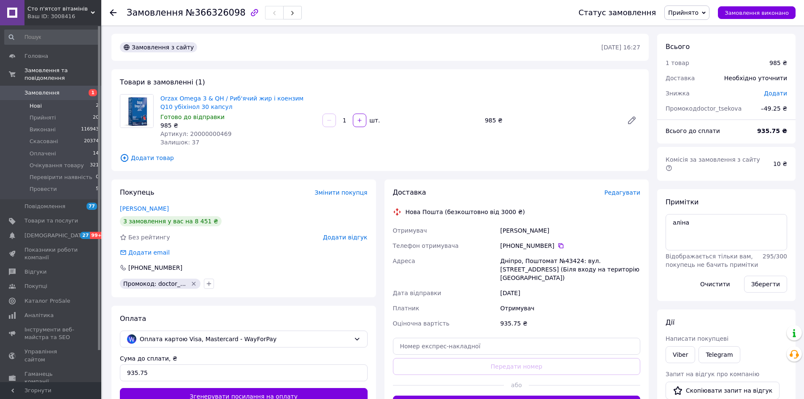
click at [68, 103] on li "Нові 2" at bounding box center [52, 106] width 104 height 12
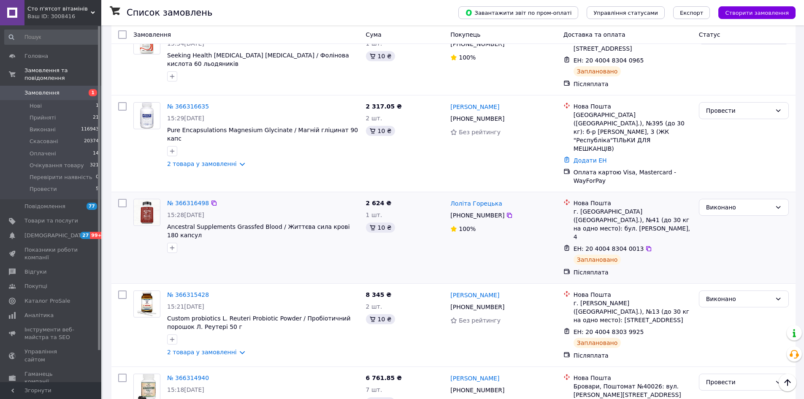
drag, startPoint x: 52, startPoint y: 183, endPoint x: 152, endPoint y: 220, distance: 106.9
click at [52, 185] on span "Провести" at bounding box center [43, 189] width 27 height 8
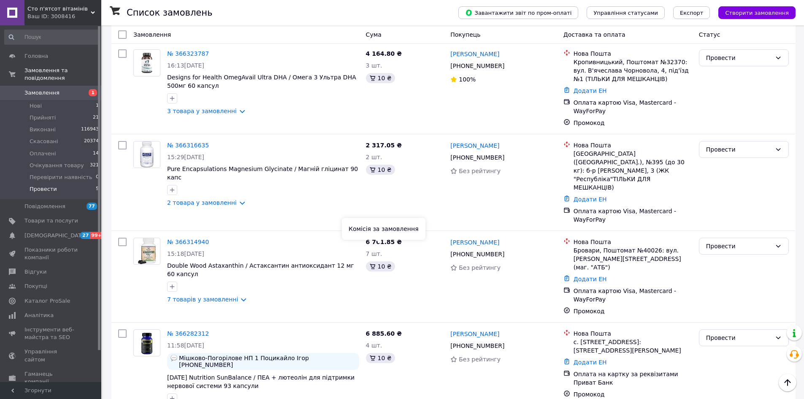
scroll to position [90, 0]
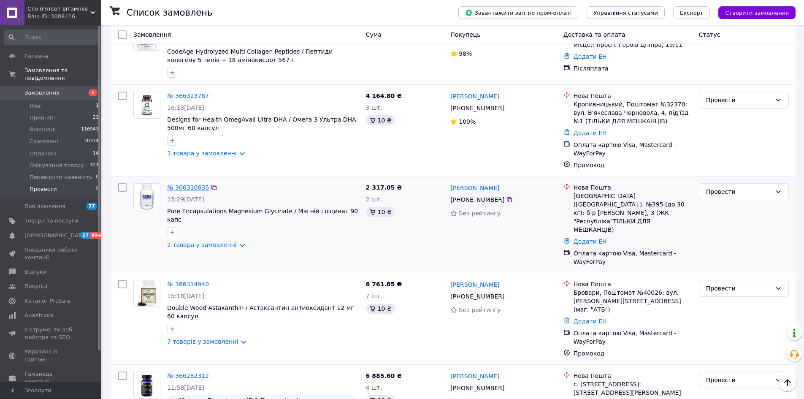
click at [190, 188] on link "№ 366316635" at bounding box center [188, 187] width 42 height 7
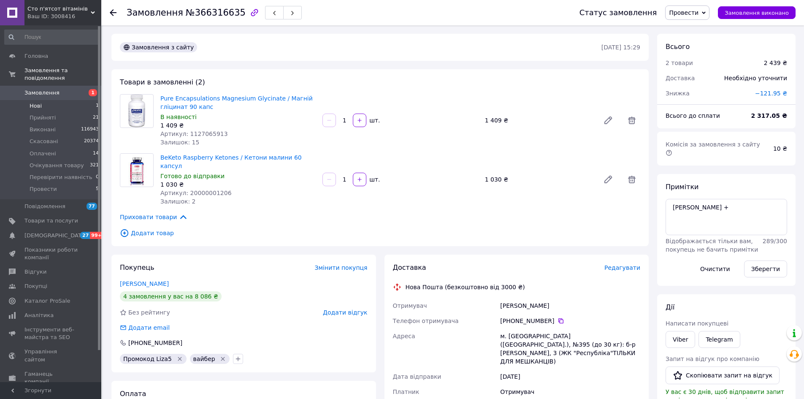
click at [34, 102] on span "Нові" at bounding box center [36, 106] width 12 height 8
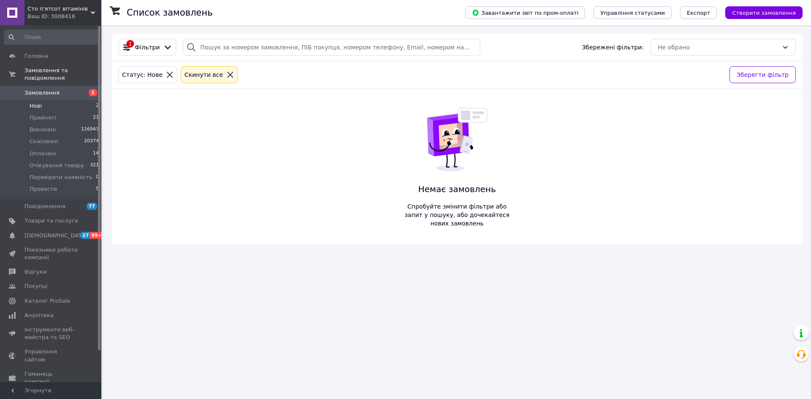
click at [52, 100] on li "Нові 2" at bounding box center [52, 106] width 104 height 12
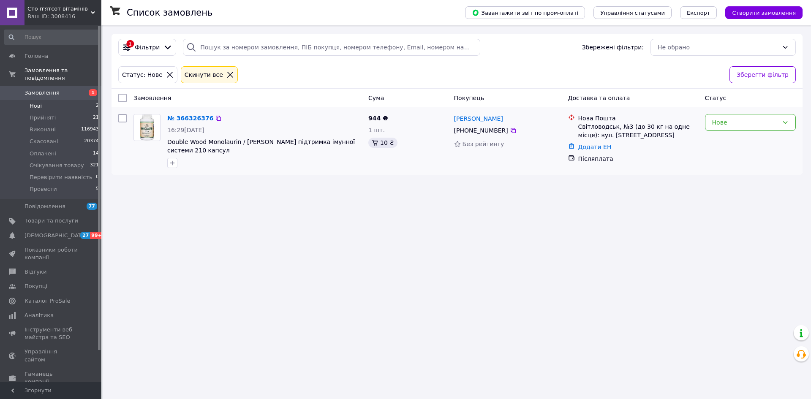
click at [200, 116] on link "№ 366326376" at bounding box center [190, 118] width 46 height 7
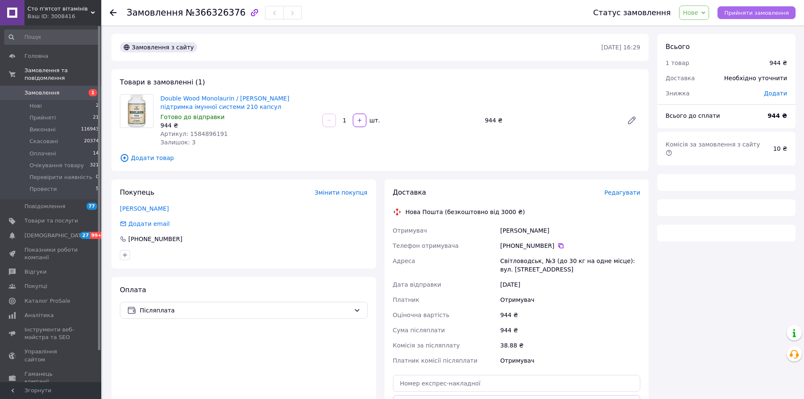
click at [742, 11] on span "Прийняти замовлення" at bounding box center [756, 13] width 65 height 6
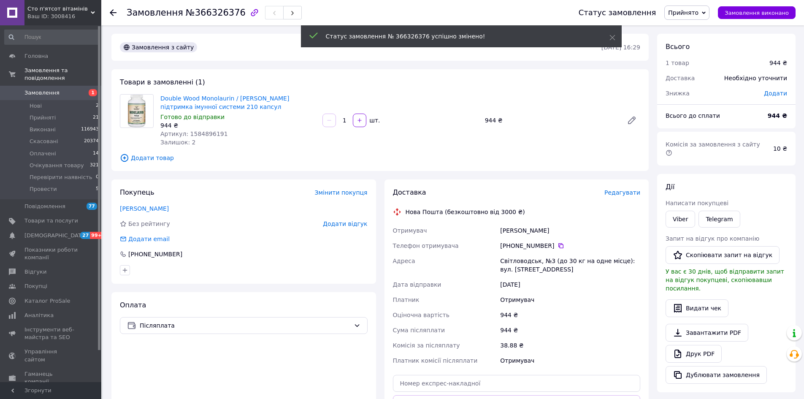
scroll to position [177, 0]
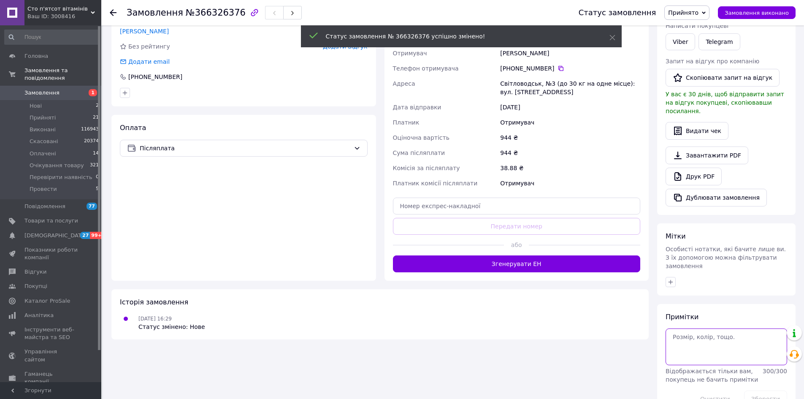
click at [716, 328] on textarea at bounding box center [727, 346] width 122 height 36
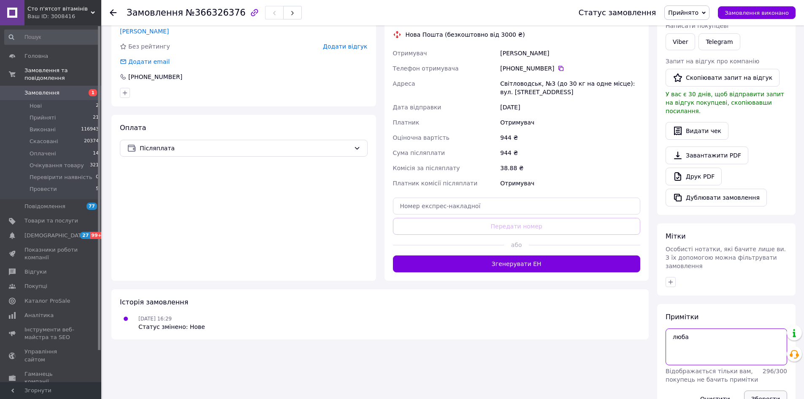
type textarea "люба"
click at [758, 390] on button "Зберегти" at bounding box center [765, 398] width 43 height 17
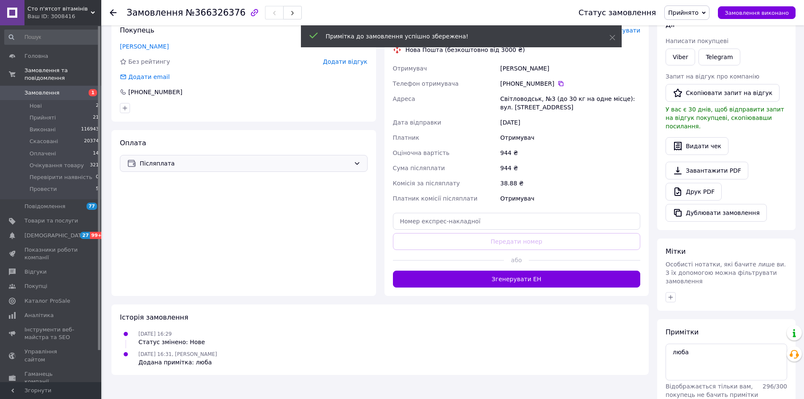
scroll to position [0, 0]
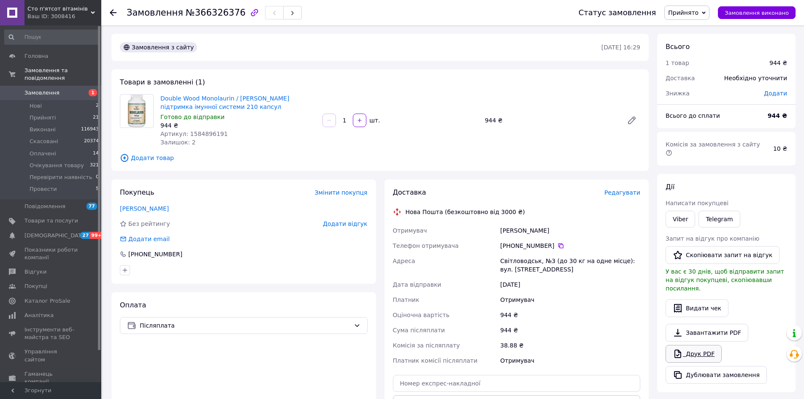
click at [703, 345] on link "Друк PDF" at bounding box center [694, 354] width 56 height 18
click at [558, 247] on icon at bounding box center [561, 245] width 7 height 7
click at [709, 10] on span "Прийнято" at bounding box center [686, 12] width 45 height 14
click at [715, 91] on li "Провести" at bounding box center [700, 93] width 71 height 13
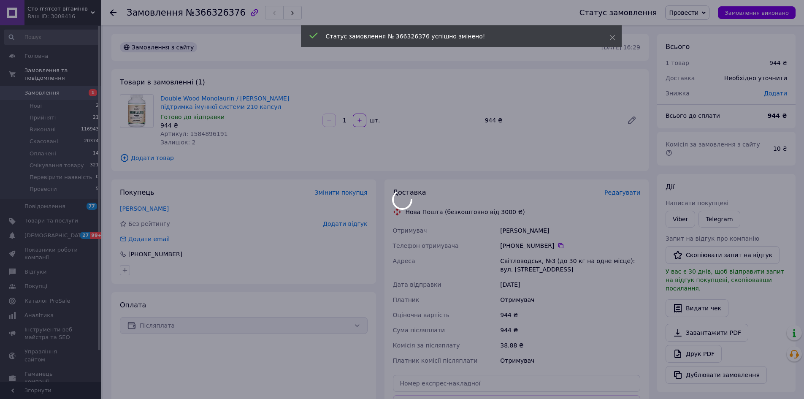
click at [125, 271] on div at bounding box center [402, 199] width 804 height 399
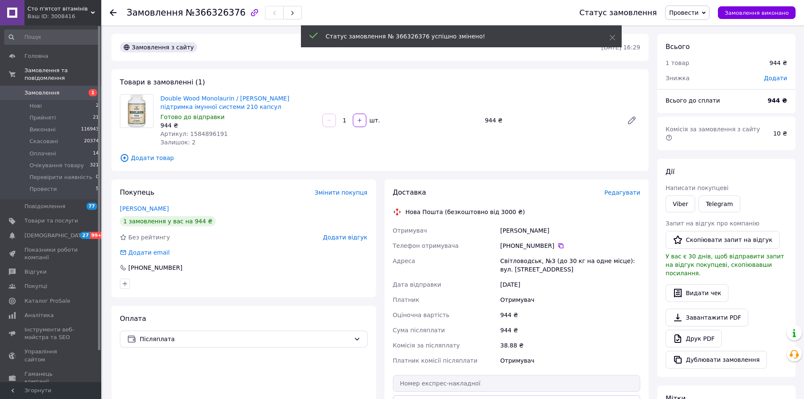
click at [125, 272] on div "Покупець Змінити покупця Діденко Ольга 1 замовлення у вас на 944 ₴ Без рейтингу…" at bounding box center [243, 238] width 265 height 118
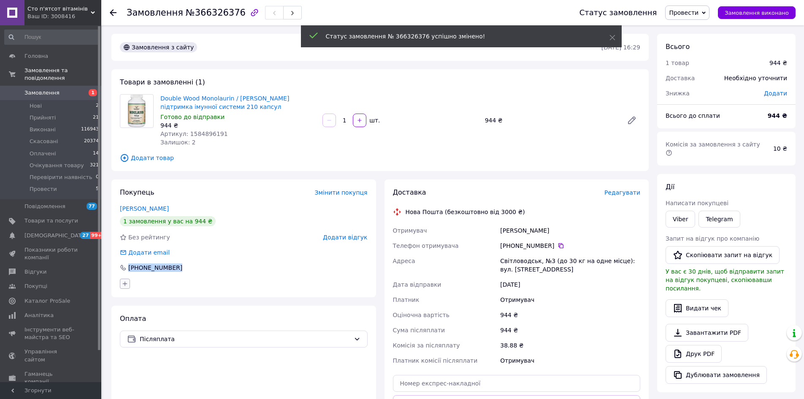
click at [123, 283] on icon "button" at bounding box center [125, 283] width 7 height 7
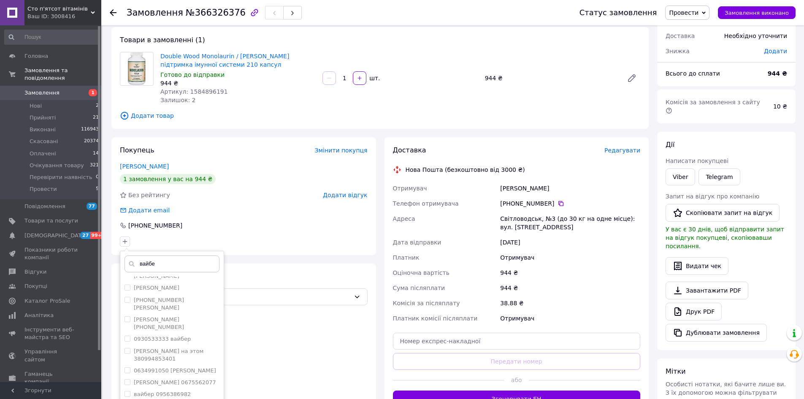
scroll to position [338, 0]
type input "вайбе"
checkbox input "true"
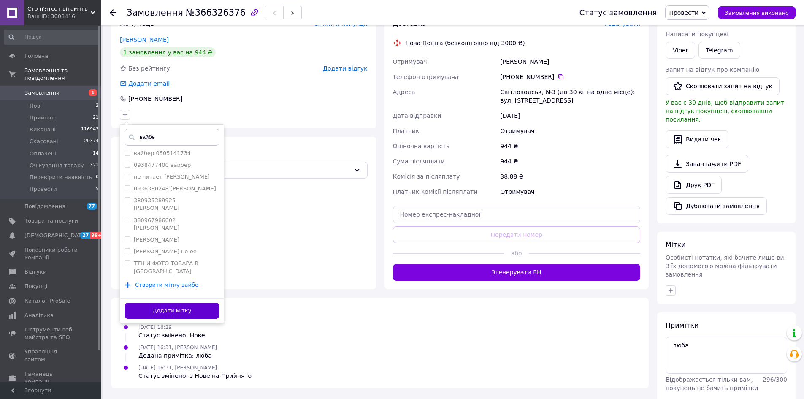
click at [188, 304] on button "Додати мітку" at bounding box center [172, 311] width 95 height 16
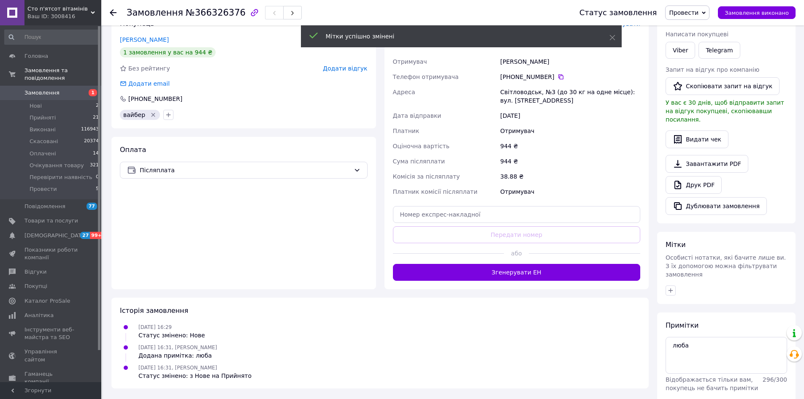
scroll to position [0, 0]
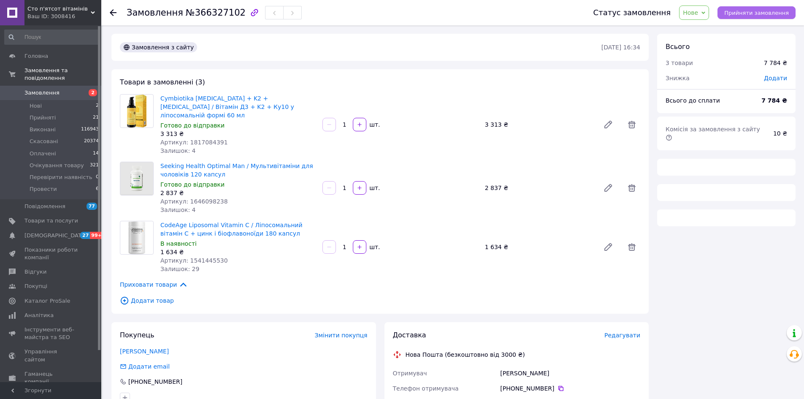
click at [761, 19] on button "Прийняти замовлення" at bounding box center [757, 12] width 78 height 13
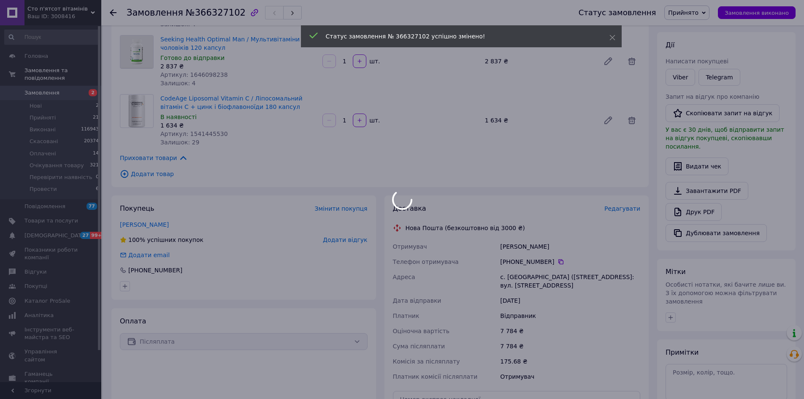
scroll to position [211, 0]
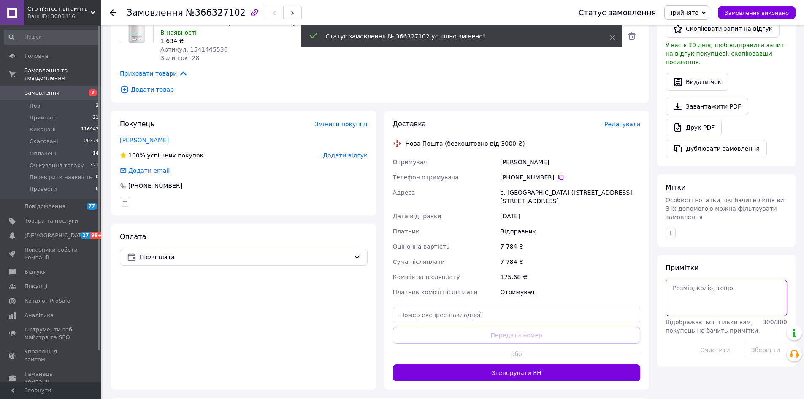
click at [705, 279] on textarea at bounding box center [727, 297] width 122 height 36
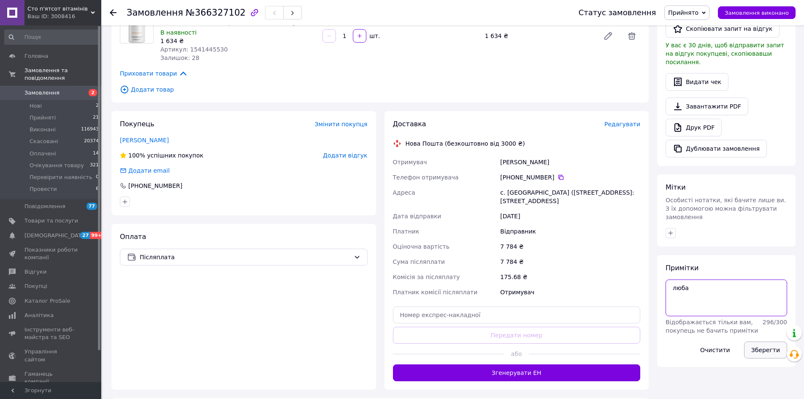
type textarea "люба"
click at [756, 342] on button "Зберегти" at bounding box center [765, 350] width 43 height 17
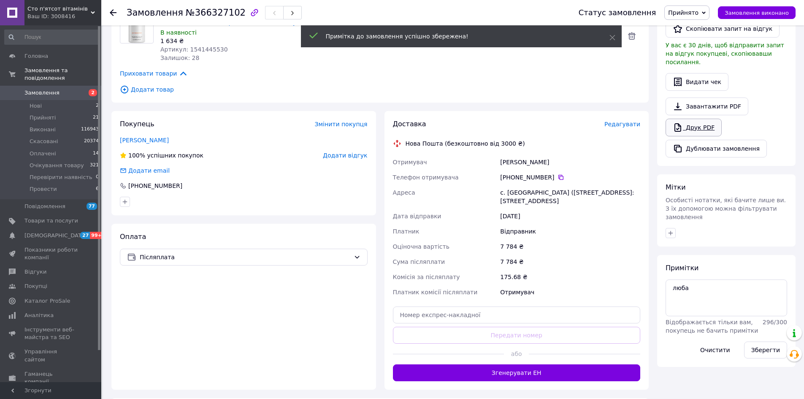
click at [698, 119] on link "Друк PDF" at bounding box center [694, 128] width 56 height 18
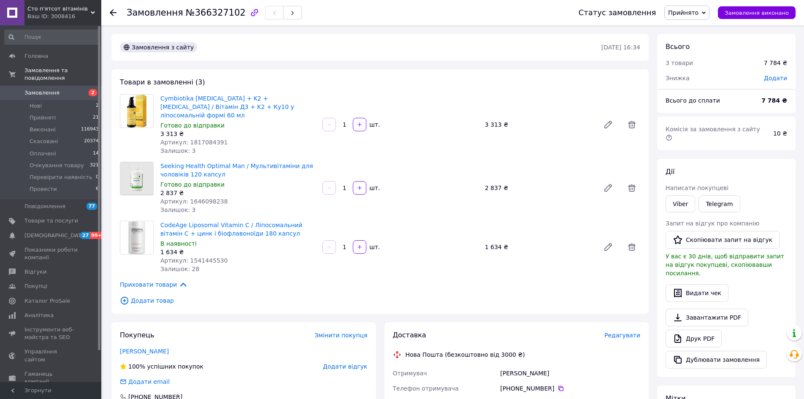
scroll to position [169, 0]
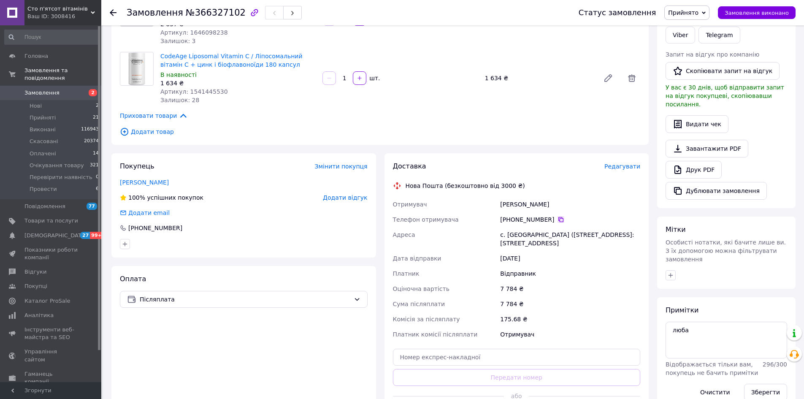
click at [558, 216] on icon at bounding box center [561, 219] width 7 height 7
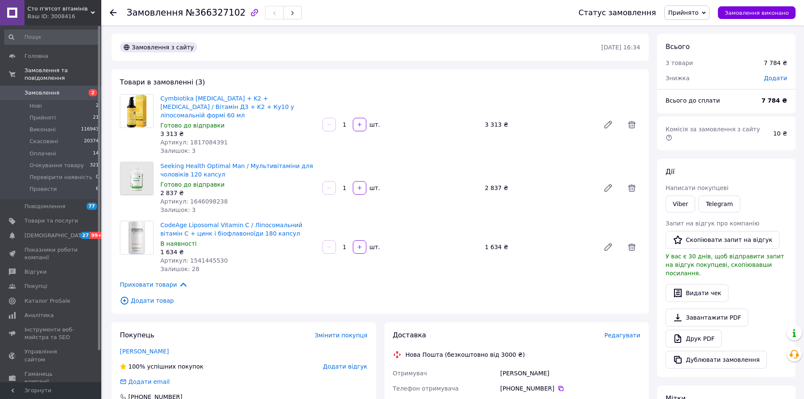
scroll to position [253, 0]
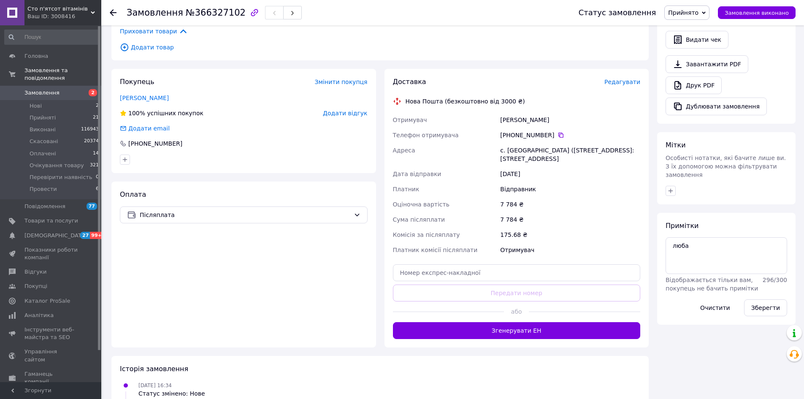
click at [693, 13] on span "Прийнято" at bounding box center [683, 12] width 30 height 7
click at [697, 89] on li "Провести" at bounding box center [700, 93] width 71 height 13
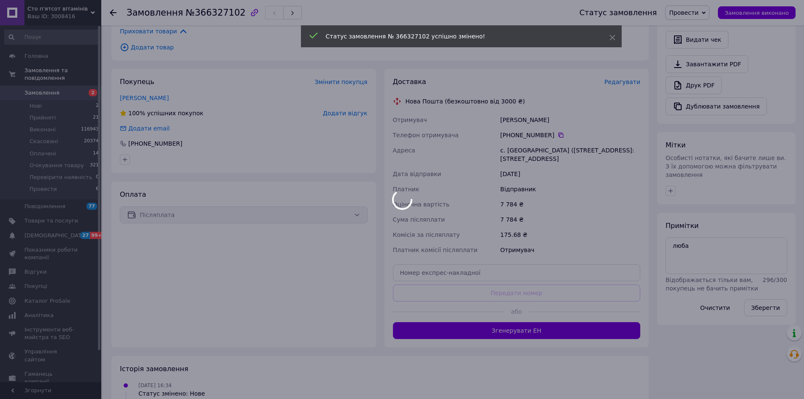
click at [126, 155] on div at bounding box center [402, 199] width 804 height 399
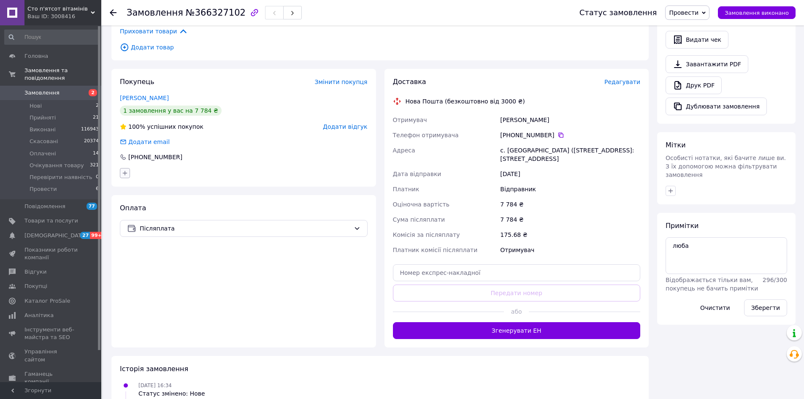
click at [126, 168] on button "button" at bounding box center [125, 173] width 10 height 10
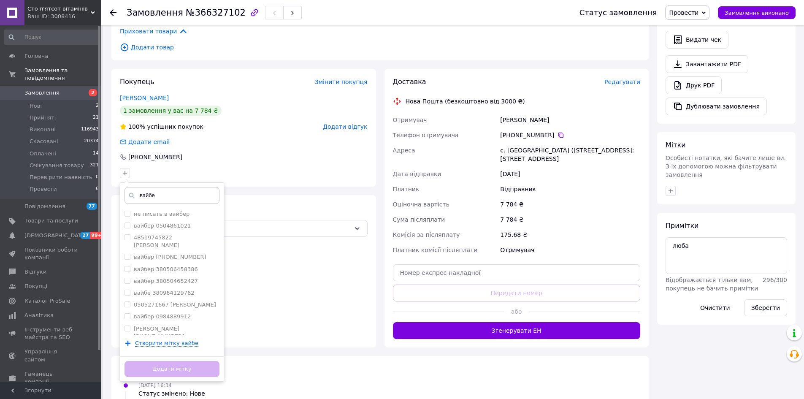
scroll to position [296, 0]
type input "вайбе"
click at [162, 380] on div "вайбер" at bounding box center [172, 384] width 95 height 8
checkbox input "true"
click at [172, 361] on button "Додати мітку" at bounding box center [172, 369] width 95 height 16
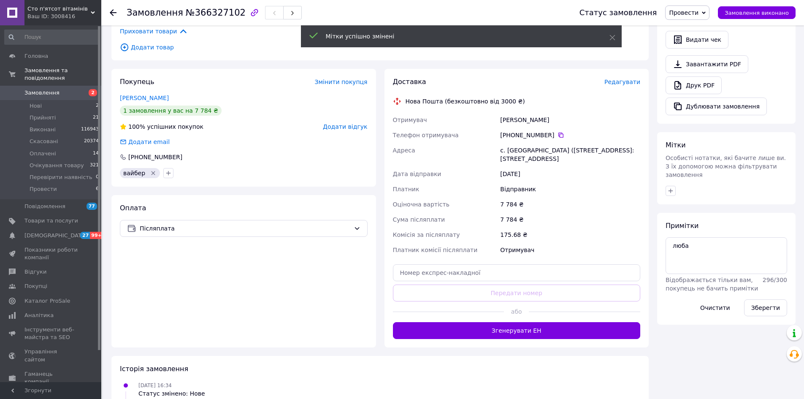
scroll to position [0, 0]
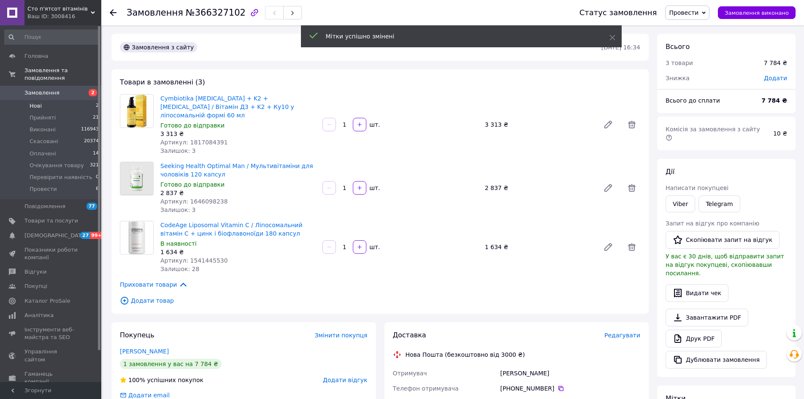
click at [35, 102] on span "Нові" at bounding box center [36, 106] width 12 height 8
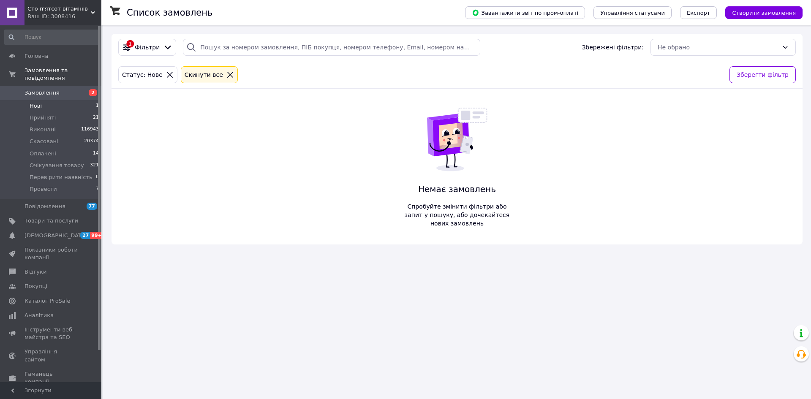
click at [52, 100] on li "Нові 1" at bounding box center [52, 106] width 104 height 12
click at [73, 101] on li "Нові 1" at bounding box center [52, 106] width 104 height 12
click at [49, 100] on li "Нові 1" at bounding box center [52, 106] width 104 height 12
click at [34, 89] on span "Замовлення" at bounding box center [41, 93] width 35 height 8
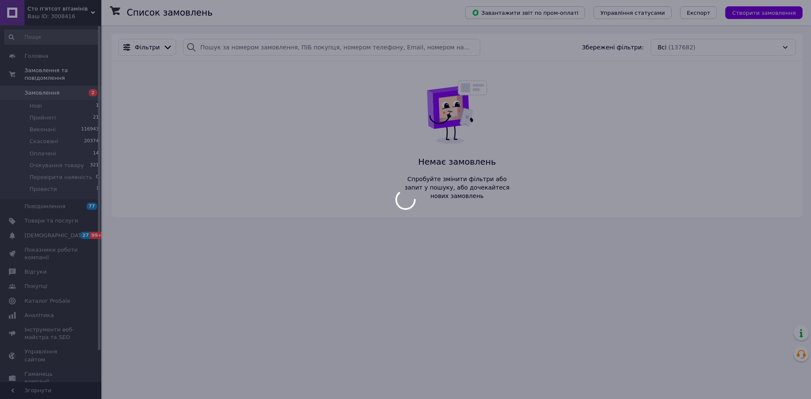
click at [38, 97] on div at bounding box center [405, 199] width 811 height 399
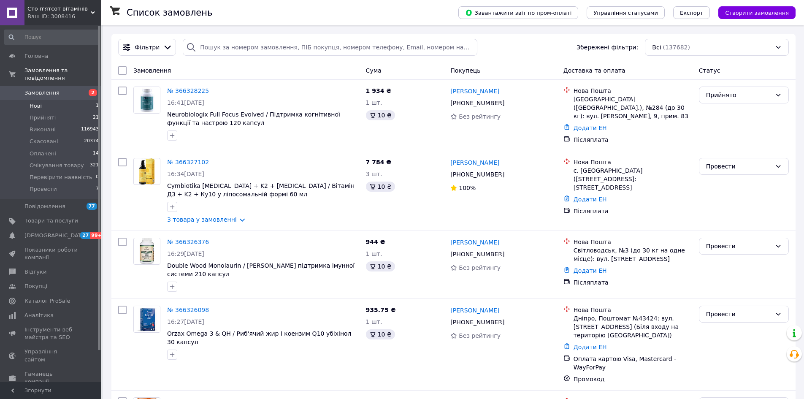
click at [35, 102] on span "Нові" at bounding box center [36, 106] width 12 height 8
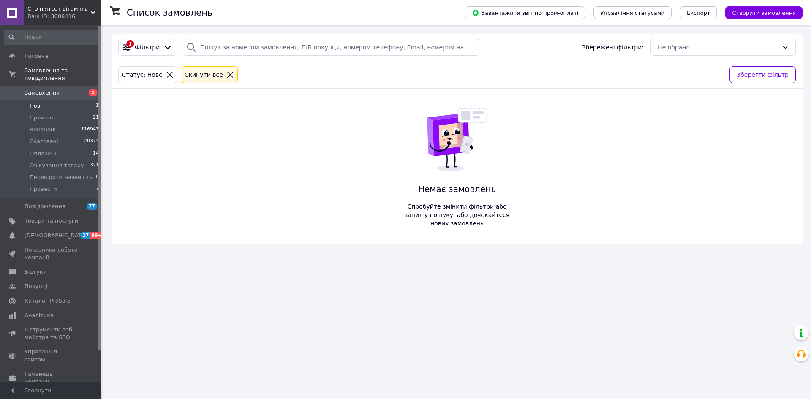
click at [59, 100] on li "Нові 1" at bounding box center [52, 106] width 104 height 12
click at [52, 150] on span "Оплачені" at bounding box center [43, 154] width 27 height 8
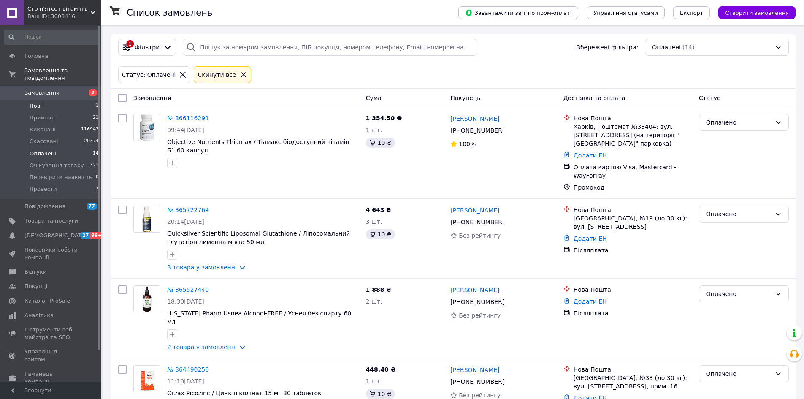
click at [35, 102] on span "Нові" at bounding box center [36, 106] width 12 height 8
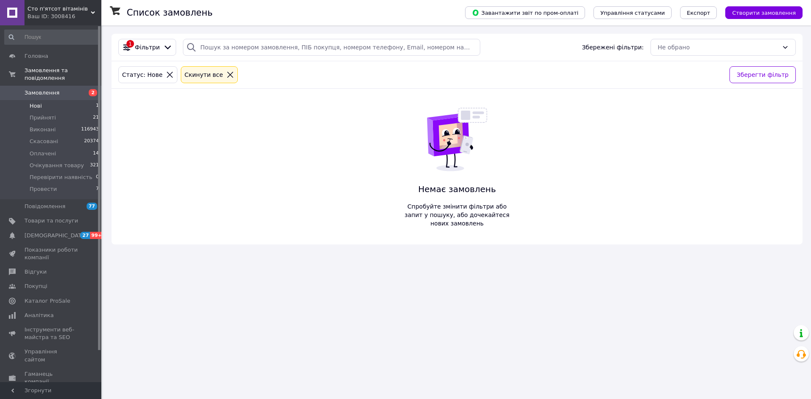
click at [47, 100] on li "Нові 1" at bounding box center [52, 106] width 104 height 12
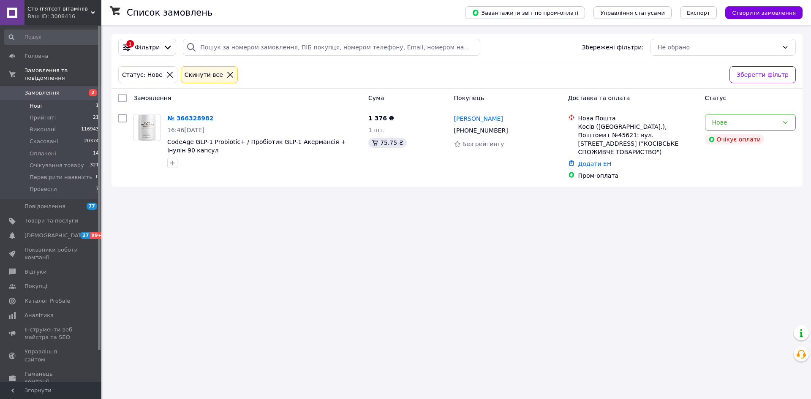
click at [47, 101] on li "Нові 1" at bounding box center [52, 106] width 104 height 12
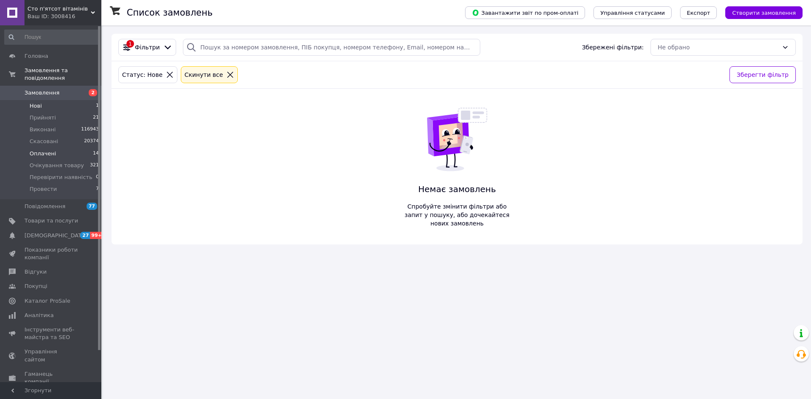
click at [36, 150] on span "Оплачені" at bounding box center [43, 154] width 27 height 8
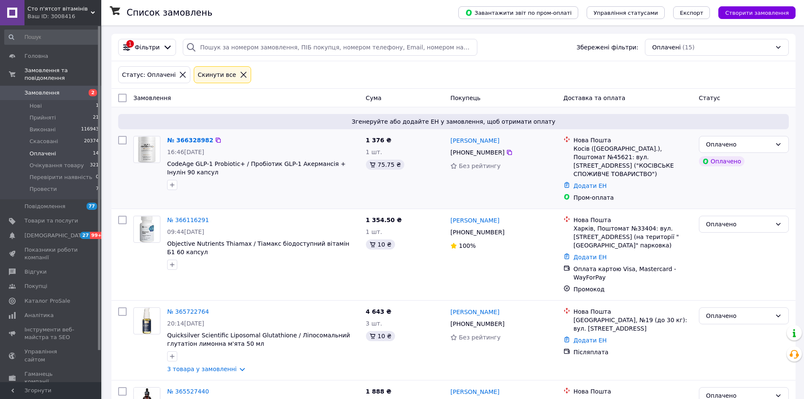
click at [183, 144] on div "№ 366328982" at bounding box center [190, 140] width 48 height 10
click at [183, 139] on link "№ 366328982" at bounding box center [190, 140] width 46 height 7
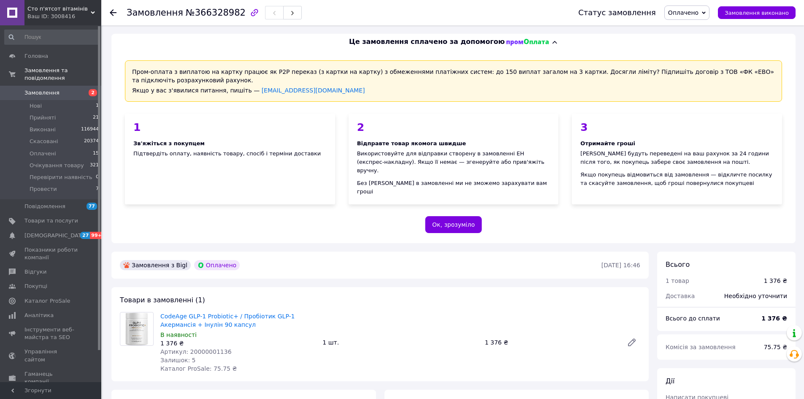
scroll to position [338, 0]
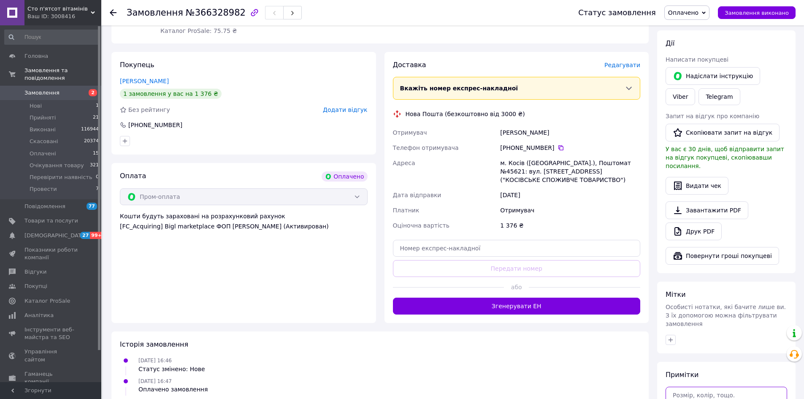
click at [721, 387] on textarea at bounding box center [727, 405] width 122 height 36
type textarea "д"
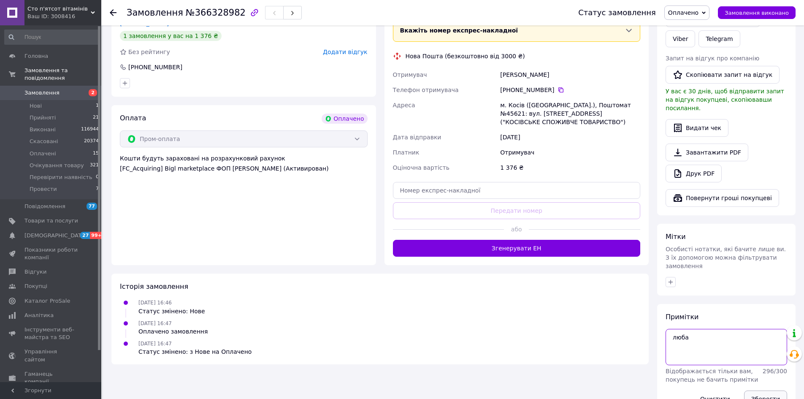
type textarea "люба"
click at [760, 390] on button "Зберегти" at bounding box center [765, 398] width 43 height 17
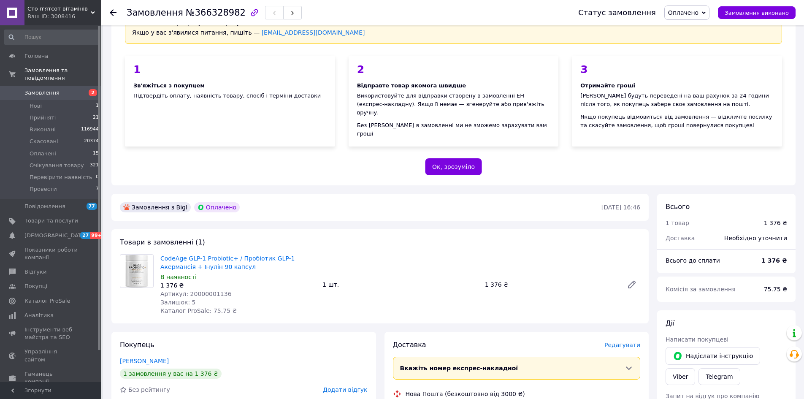
scroll to position [142, 0]
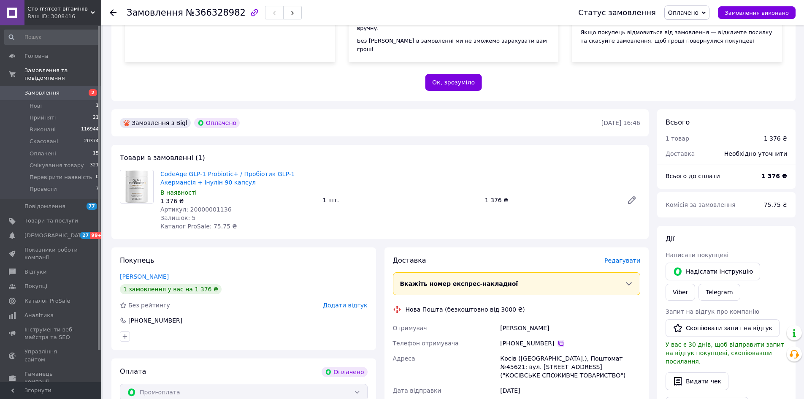
click at [558, 340] on icon at bounding box center [561, 343] width 7 height 7
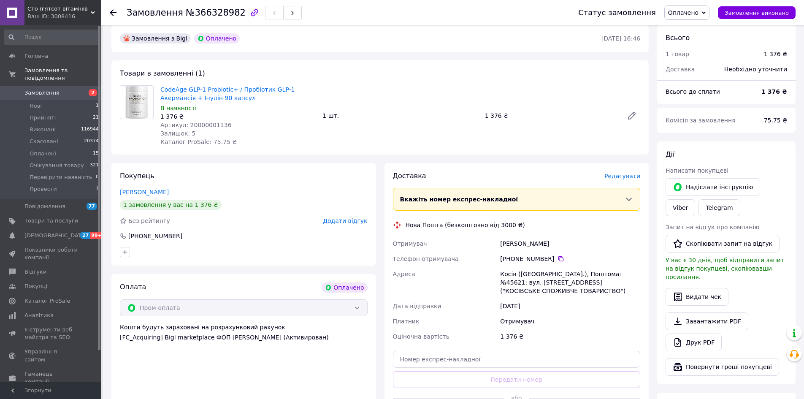
scroll to position [353, 0]
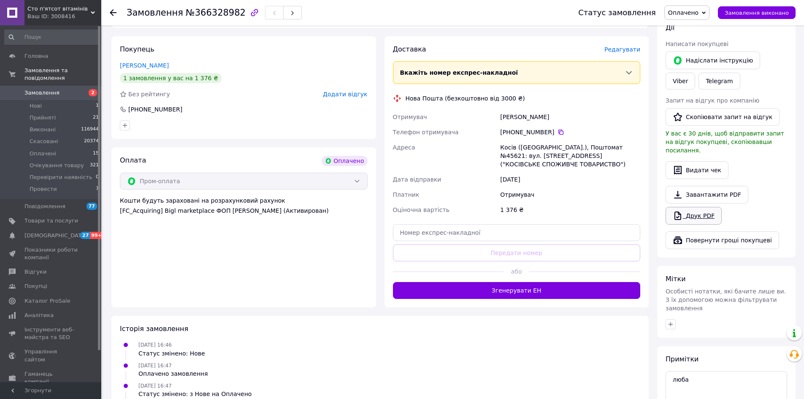
click at [694, 207] on link "Друк PDF" at bounding box center [694, 216] width 56 height 18
click at [691, 16] on span "Оплачено" at bounding box center [683, 12] width 30 height 7
click at [701, 92] on li "Провести" at bounding box center [700, 93] width 71 height 13
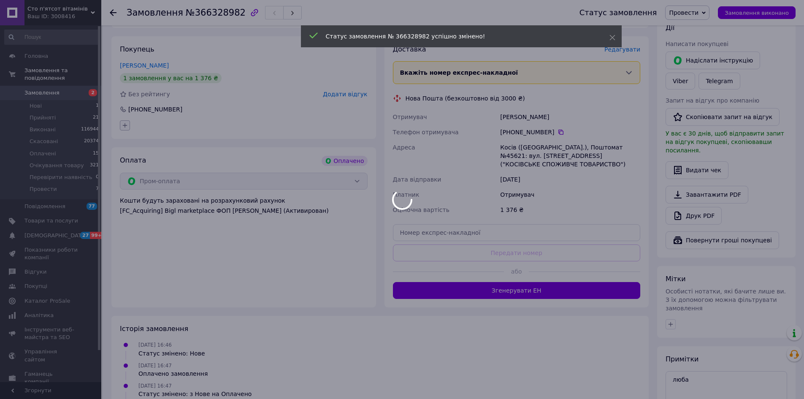
click at [124, 123] on icon "button" at bounding box center [125, 125] width 5 height 5
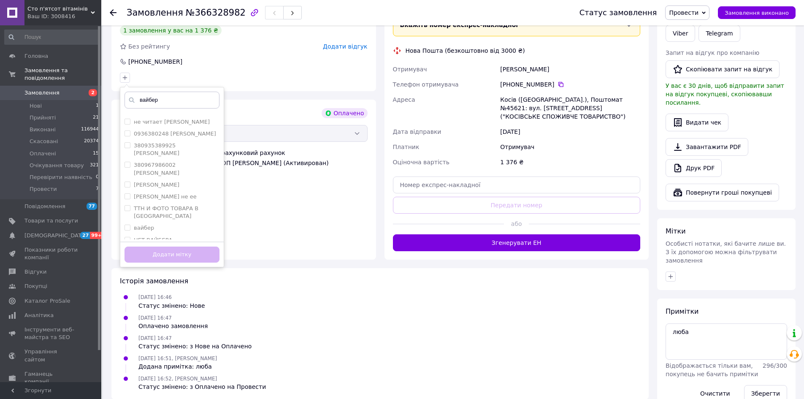
scroll to position [301, 0]
type input "вайбер"
click at [149, 267] on label "вайбер" at bounding box center [144, 270] width 20 height 6
checkbox input "true"
click at [154, 247] on button "Додати мітку" at bounding box center [172, 255] width 95 height 16
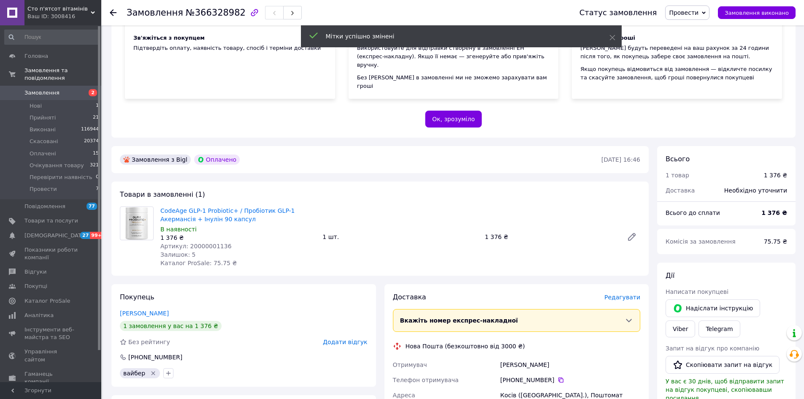
scroll to position [0, 0]
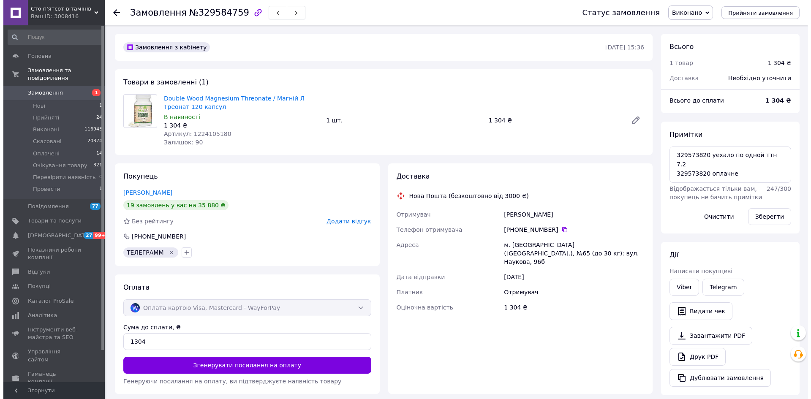
scroll to position [27, 0]
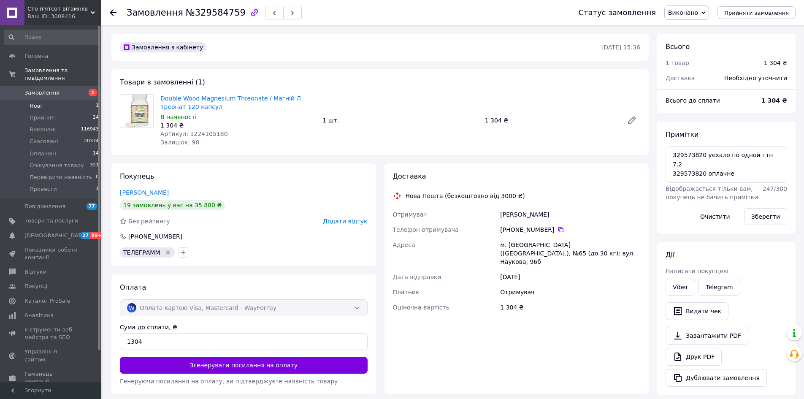
click at [60, 100] on li "Нові 1" at bounding box center [52, 106] width 104 height 12
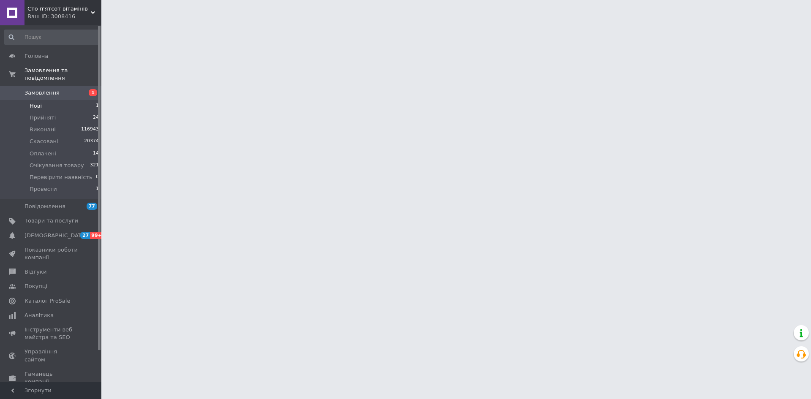
click at [60, 100] on li "Нові 1" at bounding box center [52, 106] width 104 height 12
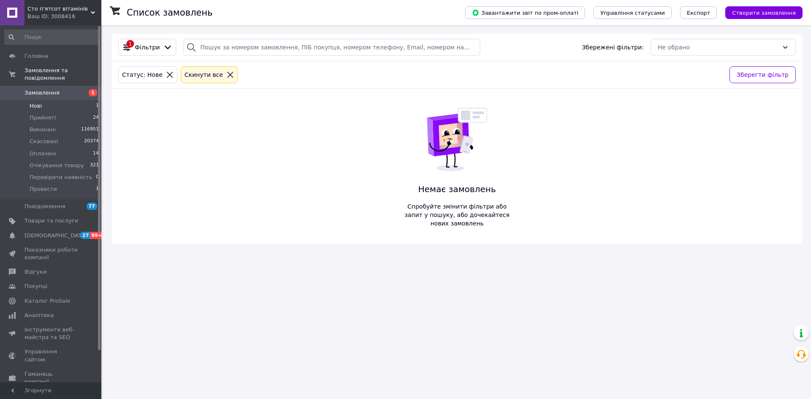
click at [68, 100] on li "Нові 1" at bounding box center [52, 106] width 104 height 12
click at [51, 100] on li "Нові 1" at bounding box center [52, 106] width 104 height 12
click at [36, 102] on span "Нові" at bounding box center [36, 106] width 12 height 8
click at [78, 100] on li "Нові 1" at bounding box center [52, 106] width 104 height 12
click at [57, 184] on li "Провести 8" at bounding box center [52, 191] width 104 height 16
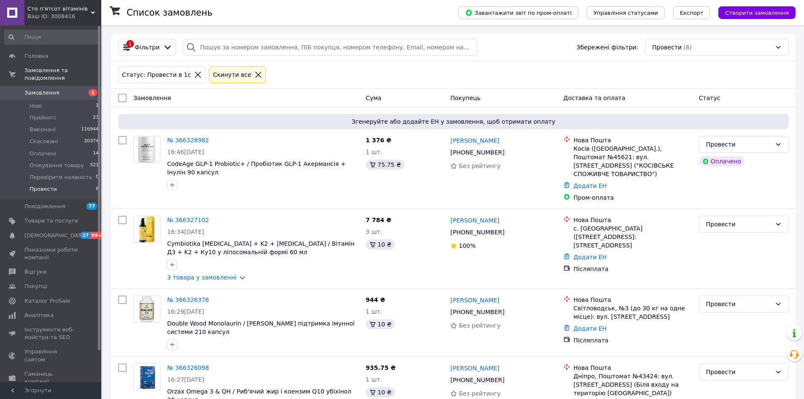
click at [121, 98] on input "checkbox" at bounding box center [122, 98] width 8 height 8
checkbox input "true"
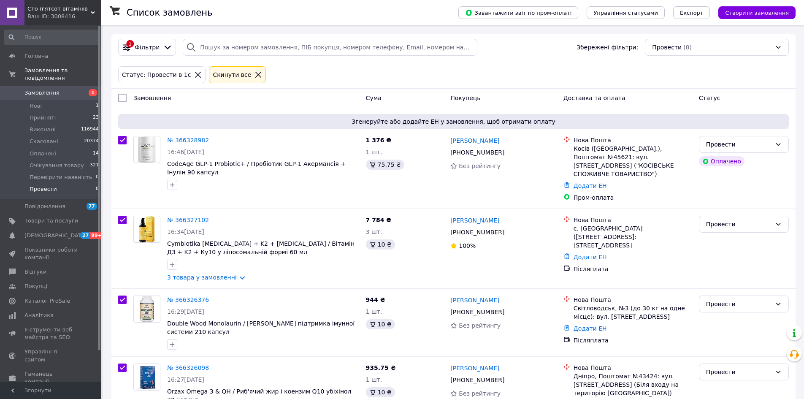
checkbox input "true"
click at [118, 96] on input "checkbox" at bounding box center [119, 97] width 5 height 5
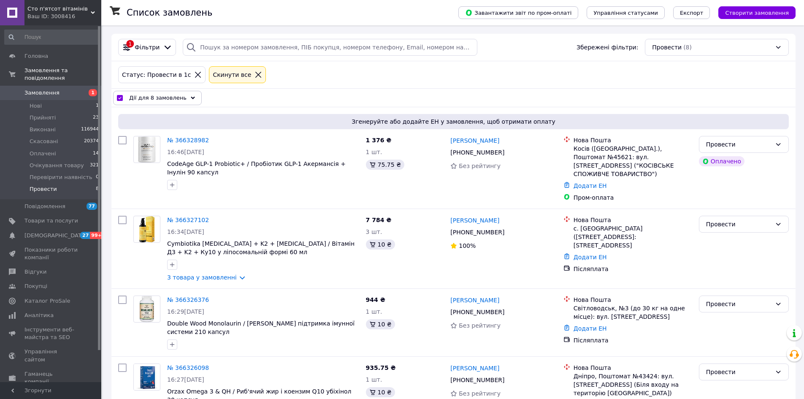
checkbox input "false"
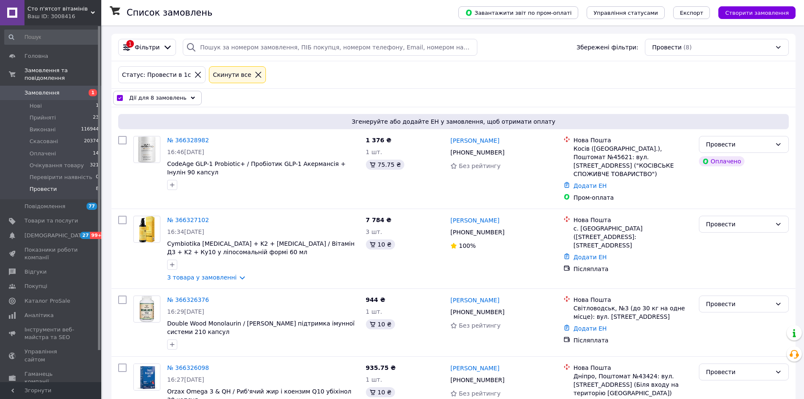
checkbox input "false"
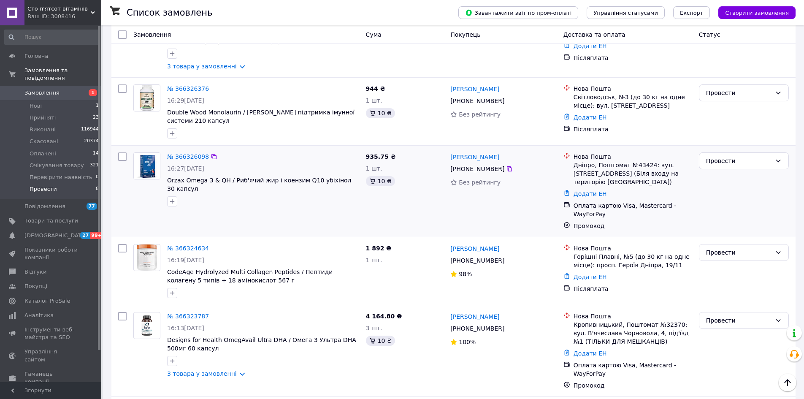
scroll to position [363, 0]
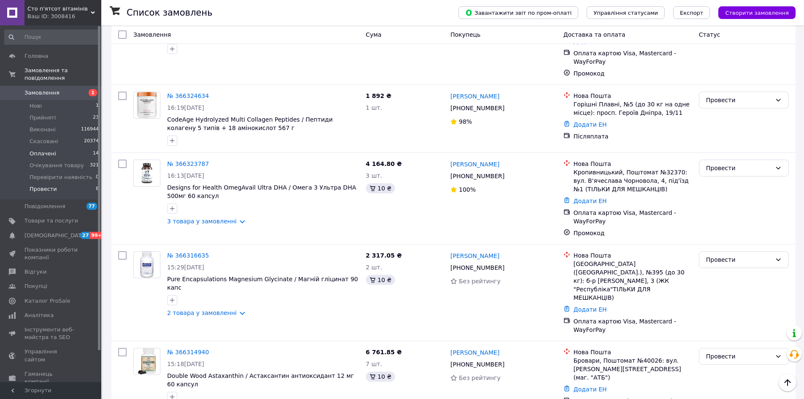
click at [50, 150] on li "Оплачені 14" at bounding box center [52, 154] width 104 height 12
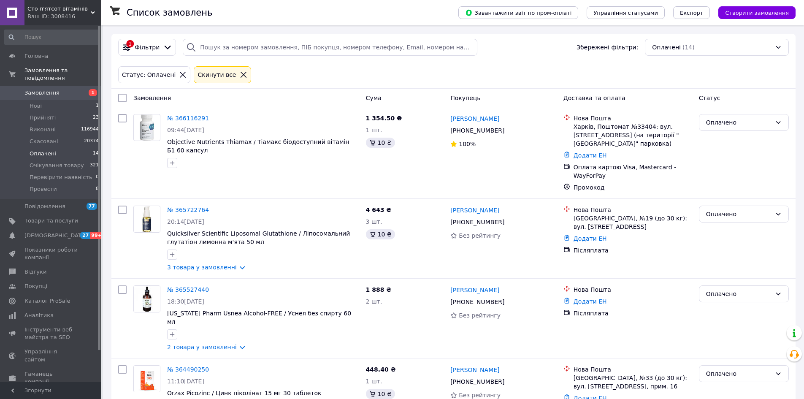
click at [270, 101] on div "Замовлення" at bounding box center [246, 97] width 233 height 15
click at [42, 185] on span "Провести" at bounding box center [43, 189] width 27 height 8
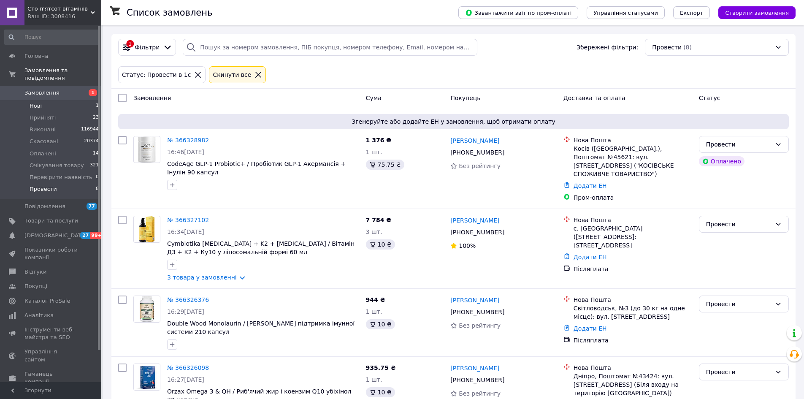
click at [63, 101] on li "Нові 1" at bounding box center [52, 106] width 104 height 12
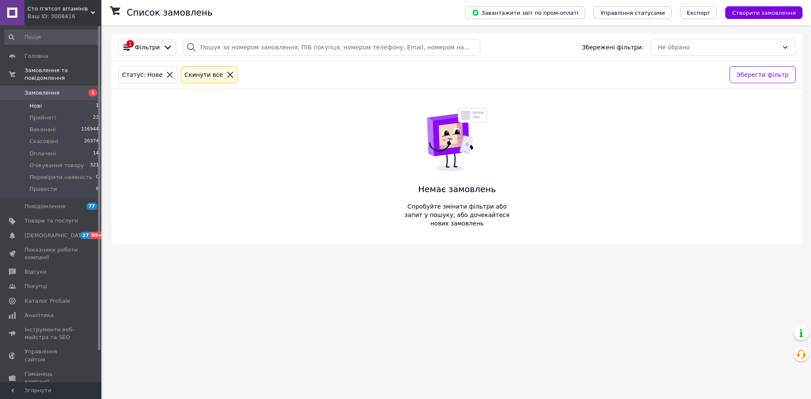
click at [35, 102] on span "Нові" at bounding box center [36, 106] width 12 height 8
click at [209, 78] on div "Cкинути все" at bounding box center [204, 74] width 42 height 9
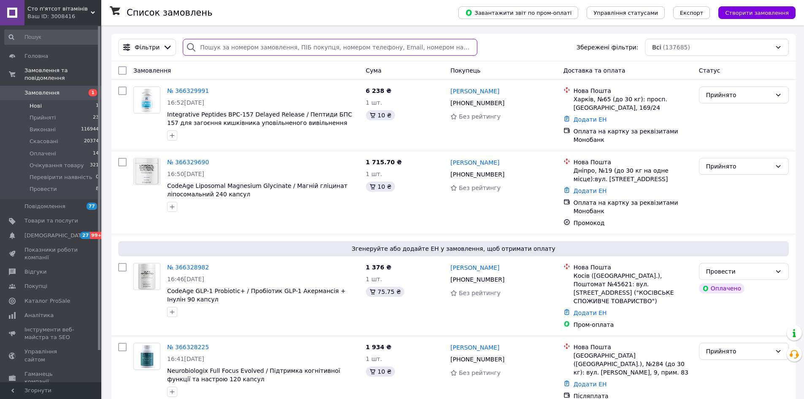
click at [293, 50] on input "search" at bounding box center [330, 47] width 294 height 17
click at [193, 87] on link "№ 366329991" at bounding box center [188, 90] width 42 height 7
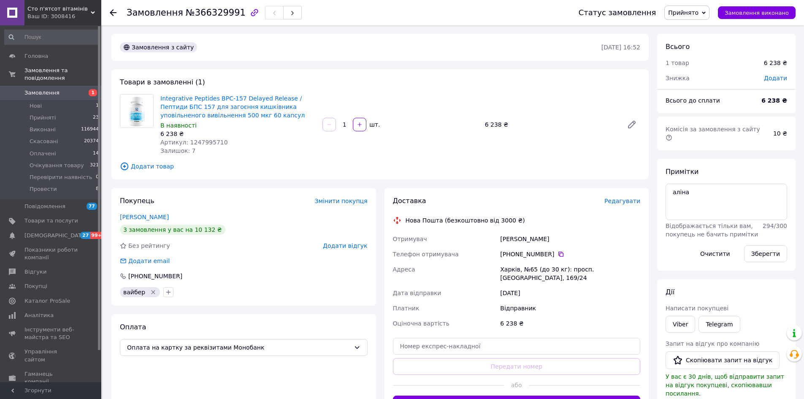
scroll to position [127, 0]
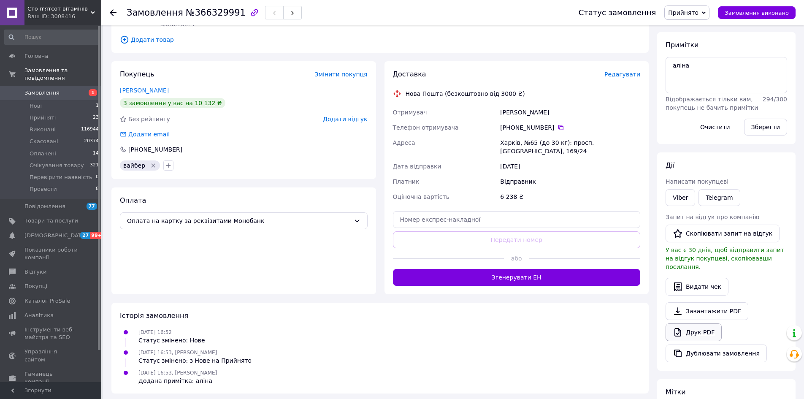
click at [685, 323] on link "Друк PDF" at bounding box center [694, 332] width 56 height 18
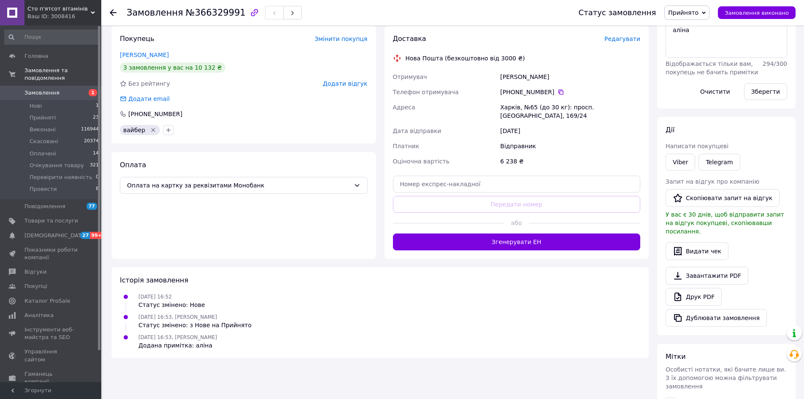
scroll to position [0, 0]
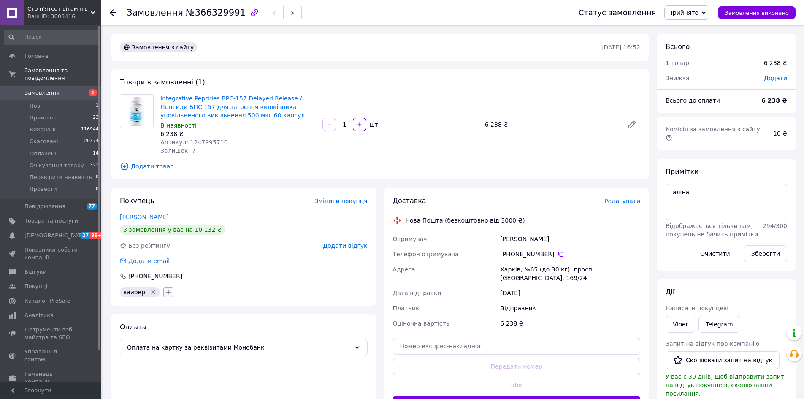
click at [166, 290] on icon "button" at bounding box center [168, 292] width 7 height 7
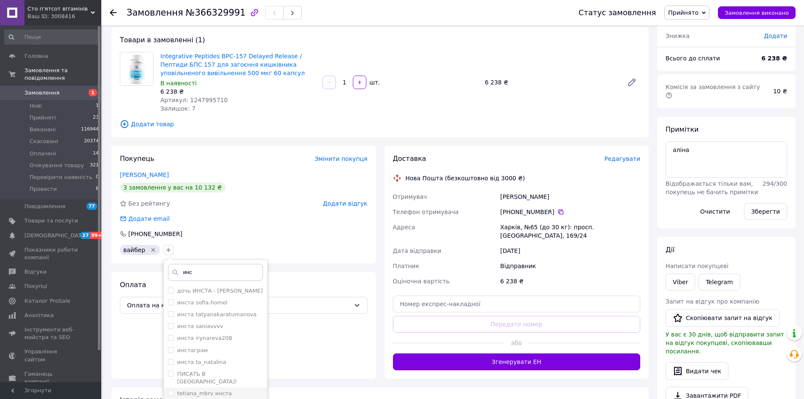
scroll to position [84, 0]
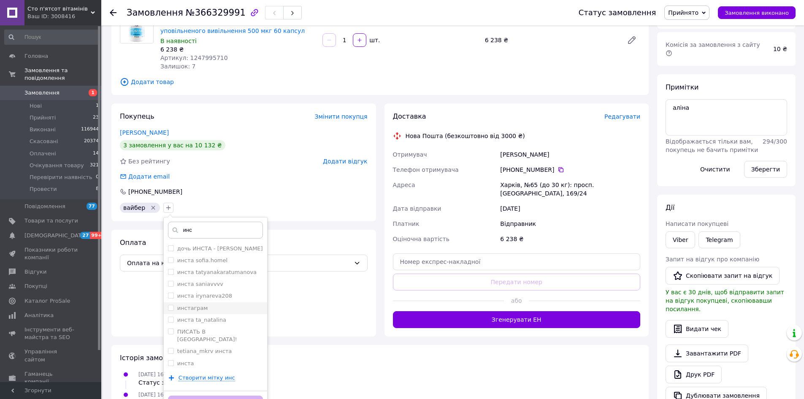
type input "инс"
click at [200, 306] on label "инстаграм" at bounding box center [192, 308] width 31 height 6
checkbox input "true"
click at [236, 398] on button "Додати мітку" at bounding box center [215, 404] width 95 height 16
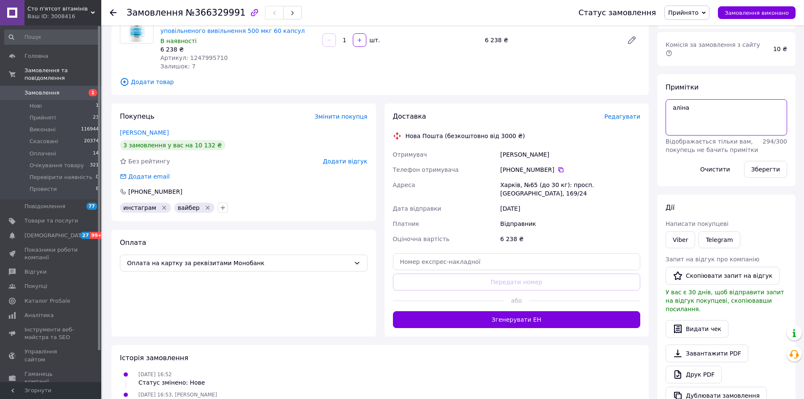
click at [713, 108] on textarea "аліна" at bounding box center [727, 117] width 122 height 36
paste textarea "inna.tverdokhlib"
type textarea "аліна inna.tverdokhlib"
click at [771, 163] on button "Зберегти" at bounding box center [765, 169] width 43 height 17
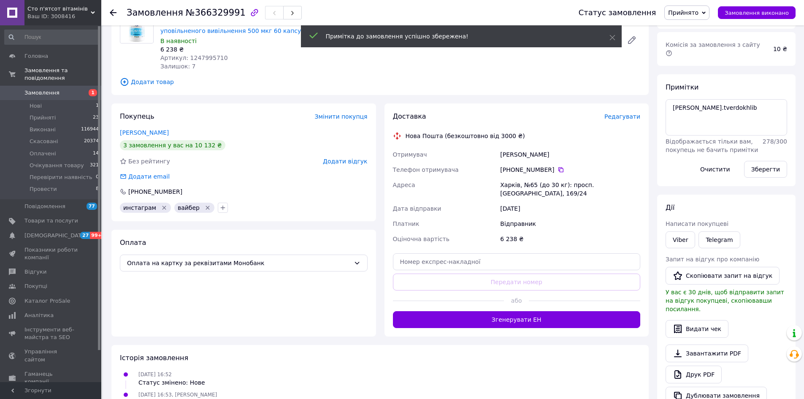
scroll to position [0, 0]
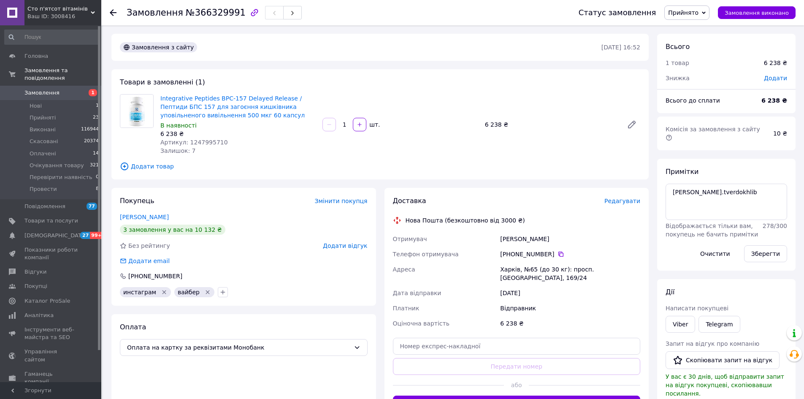
click at [201, 14] on span "№366329991" at bounding box center [216, 13] width 60 height 10
copy span "366329991"
drag, startPoint x: 50, startPoint y: 98, endPoint x: 80, endPoint y: 48, distance: 58.3
click at [50, 100] on li "Нові 1" at bounding box center [52, 106] width 104 height 12
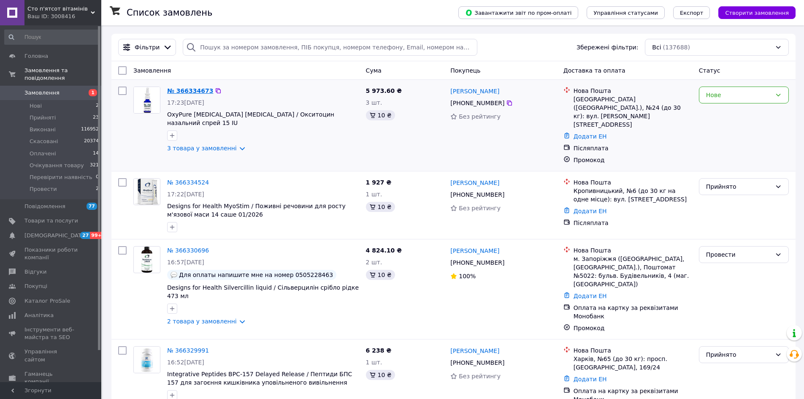
click at [195, 87] on link "№ 366334673" at bounding box center [190, 90] width 46 height 7
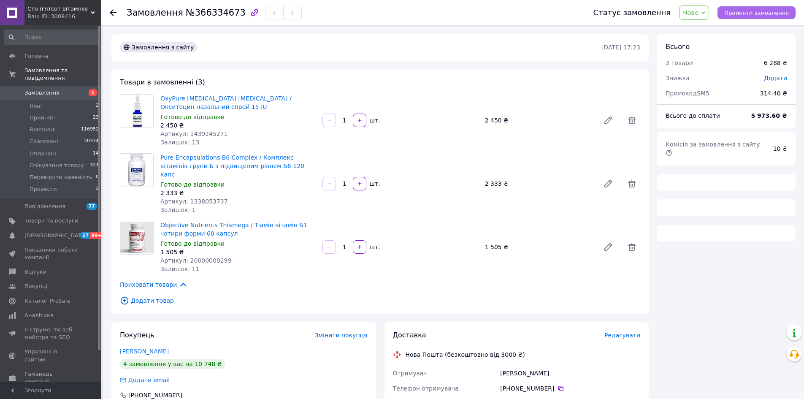
click at [756, 16] on button "Прийняти замовлення" at bounding box center [757, 12] width 78 height 13
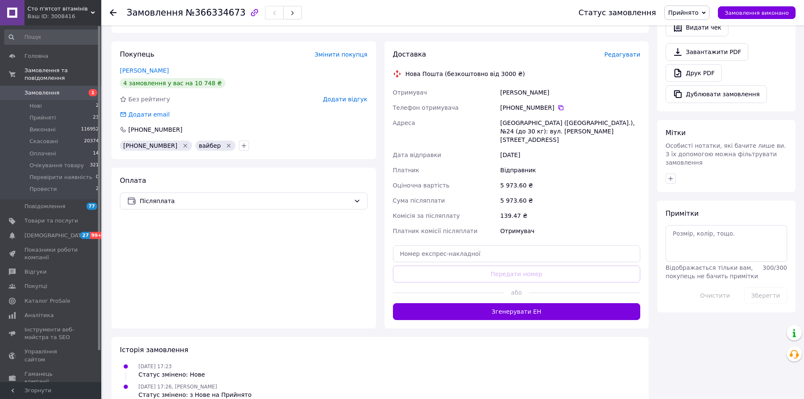
scroll to position [196, 0]
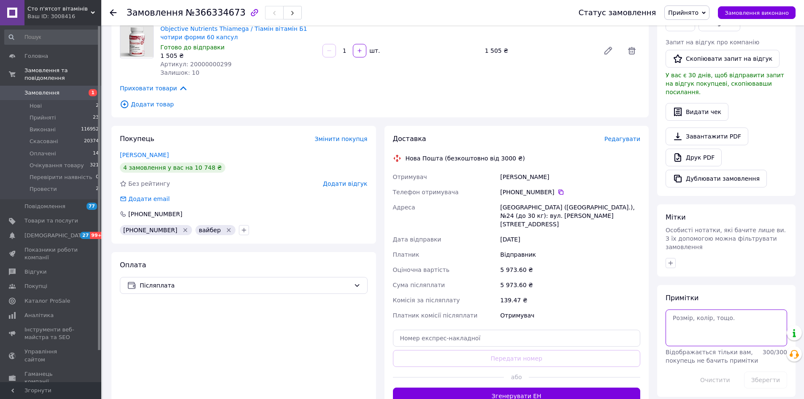
click at [679, 309] on textarea at bounding box center [727, 327] width 122 height 36
type textarea "люба"
click at [758, 371] on button "Зберегти" at bounding box center [765, 379] width 43 height 17
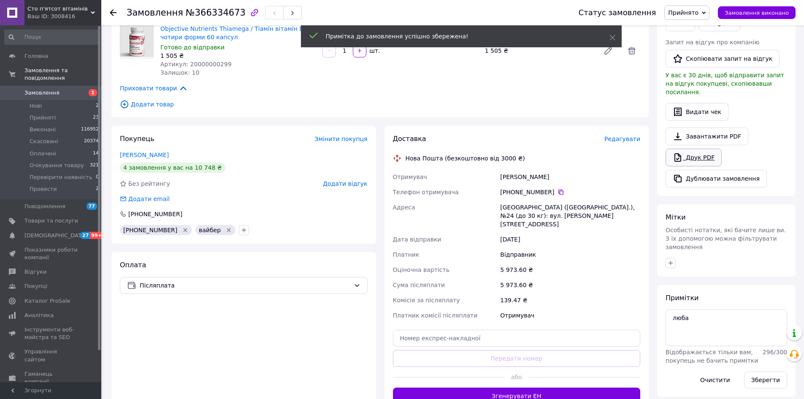
click at [701, 149] on link "Друк PDF" at bounding box center [694, 158] width 56 height 18
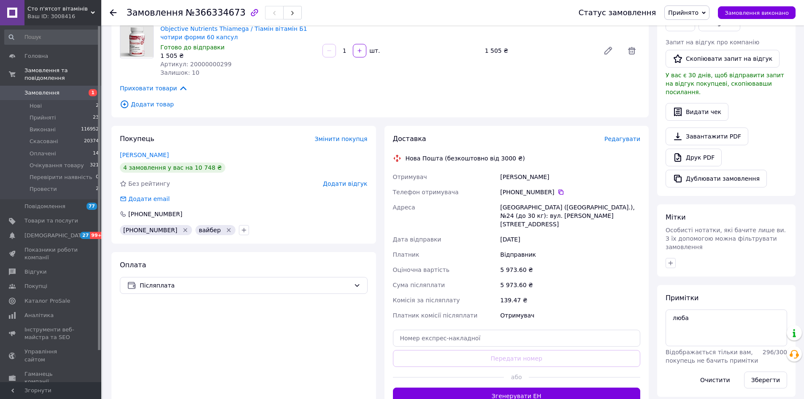
click at [211, 16] on span "№366334673" at bounding box center [216, 13] width 60 height 10
copy span "366334673"
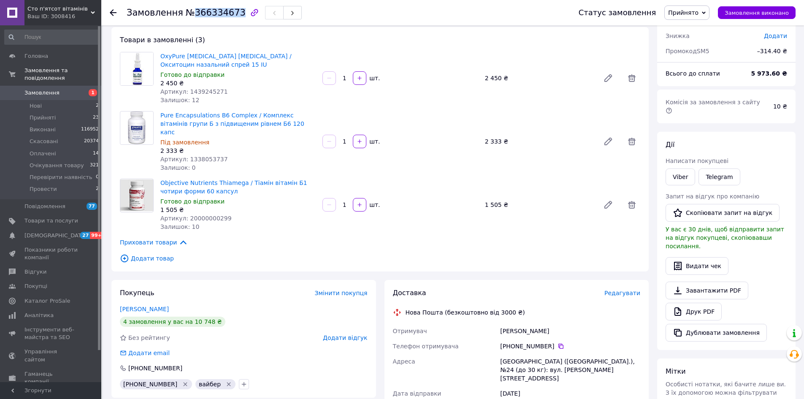
scroll to position [84, 0]
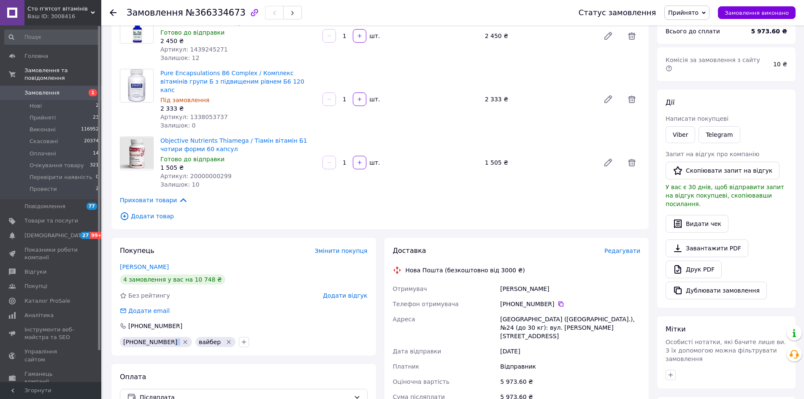
drag, startPoint x: 164, startPoint y: 331, endPoint x: 127, endPoint y: 338, distance: 37.3
click at [127, 341] on div "Покупець Змінити покупця Яременко Леся 4 замовлення у вас на 10 748 ₴ Без рейти…" at bounding box center [243, 297] width 265 height 118
click at [127, 338] on div "+380637757007" at bounding box center [156, 342] width 72 height 10
drag, startPoint x: 127, startPoint y: 330, endPoint x: 170, endPoint y: 339, distance: 44.0
click at [171, 339] on div "+380637757007" at bounding box center [156, 342] width 76 height 14
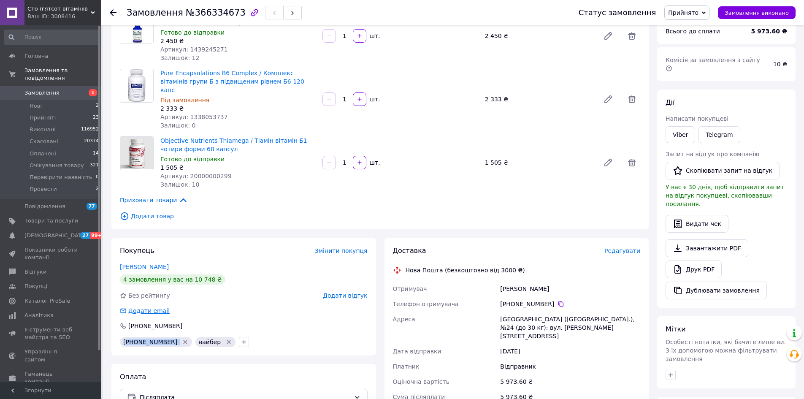
copy div "380637757007"
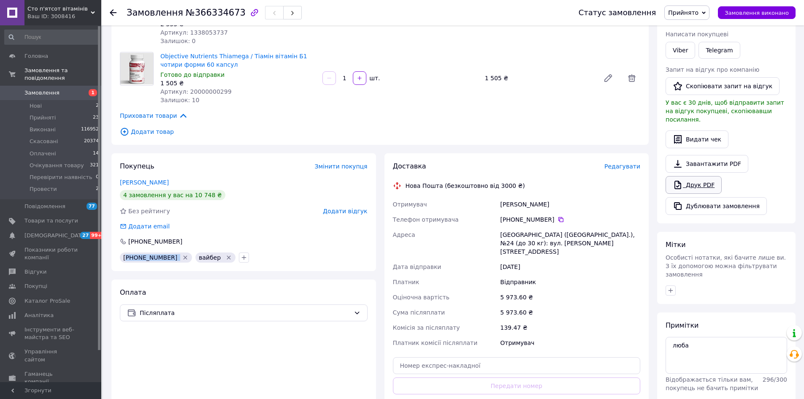
click at [704, 176] on link "Друк PDF" at bounding box center [694, 185] width 56 height 18
click at [693, 16] on span "Прийнято" at bounding box center [686, 12] width 45 height 14
click at [705, 90] on li "Провести" at bounding box center [700, 93] width 71 height 13
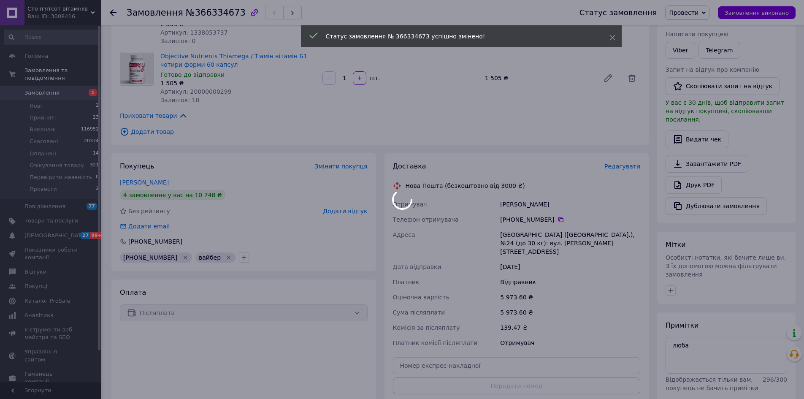
scroll to position [42, 0]
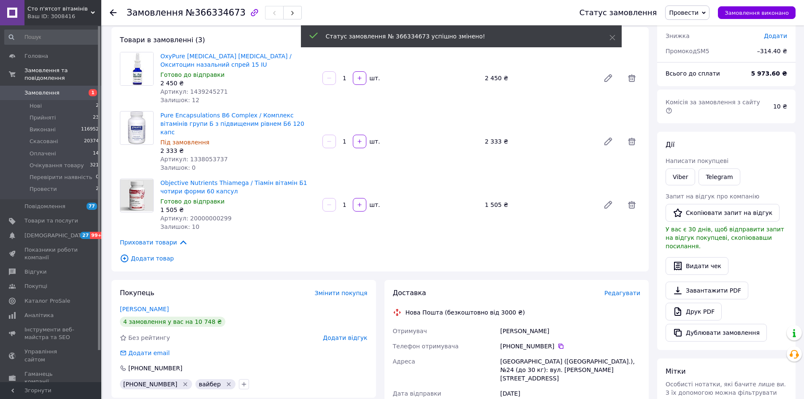
click at [704, 53] on span "SM5" at bounding box center [703, 51] width 13 height 7
copy span "SM5"
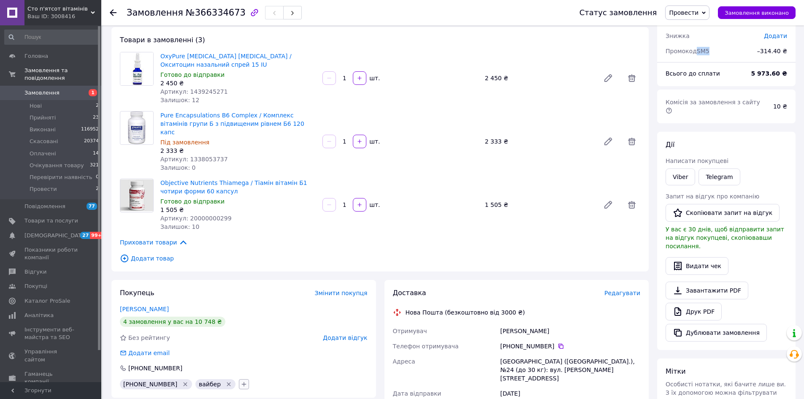
click at [239, 379] on button "button" at bounding box center [244, 384] width 10 height 10
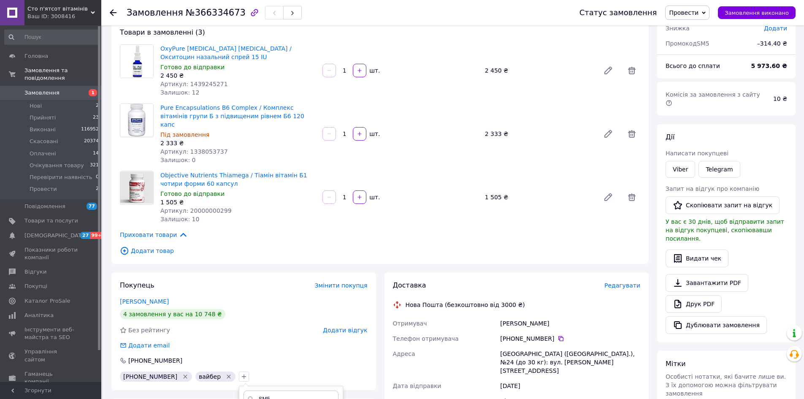
scroll to position [134, 0]
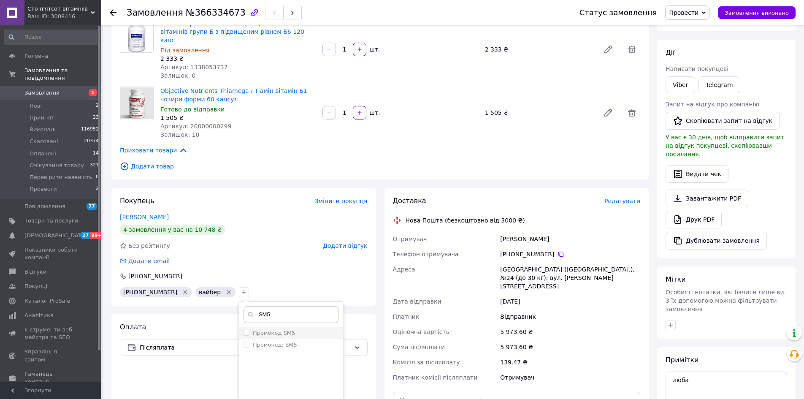
type input "SM5"
click at [262, 330] on label "Промокод SM5" at bounding box center [274, 333] width 42 height 6
checkbox input "true"
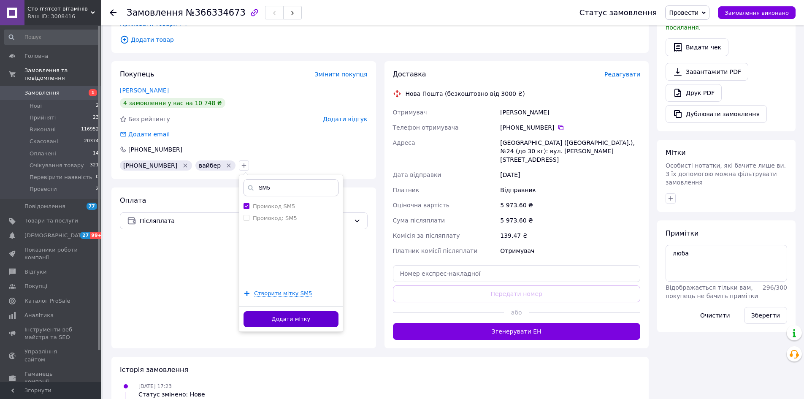
click at [249, 311] on button "Додати мітку" at bounding box center [291, 319] width 95 height 16
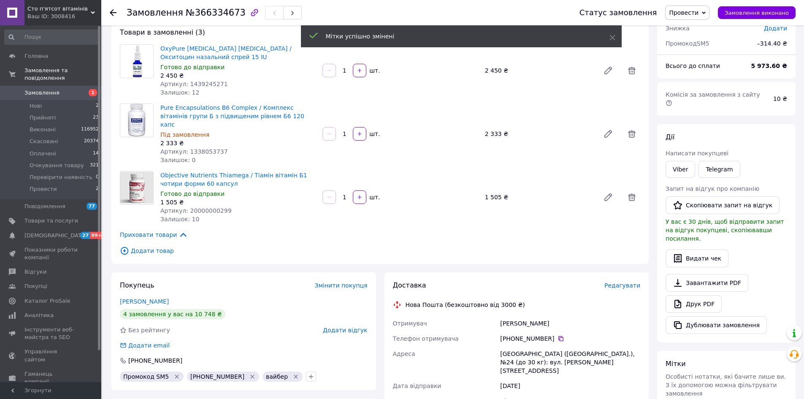
scroll to position [0, 0]
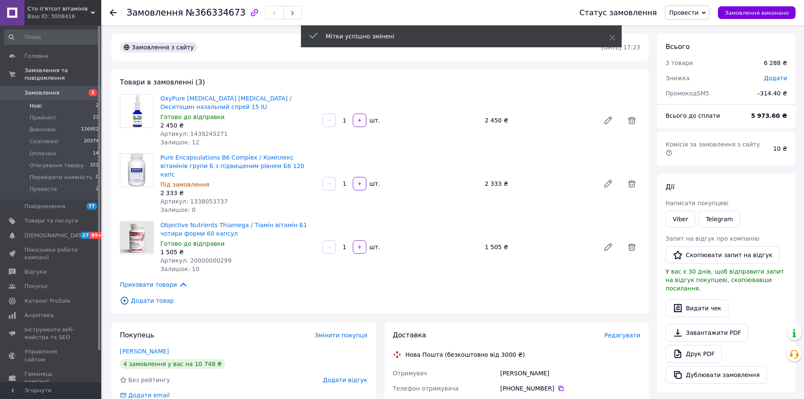
drag, startPoint x: 52, startPoint y: 100, endPoint x: 58, endPoint y: 100, distance: 6.3
click at [52, 100] on li "Нові 2" at bounding box center [52, 106] width 104 height 12
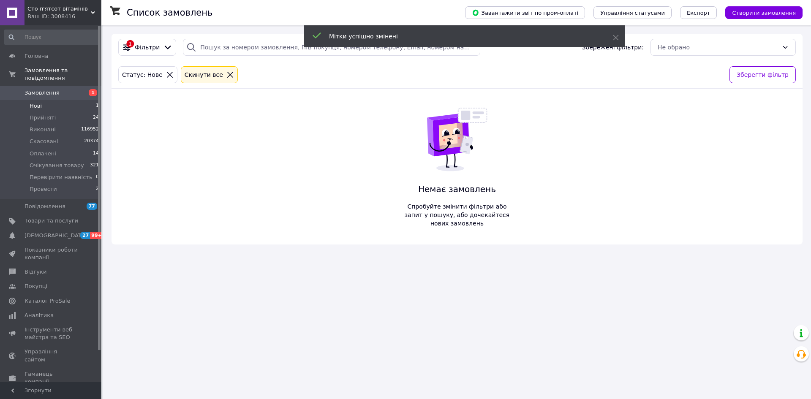
click at [49, 101] on li "Нові 1" at bounding box center [52, 106] width 104 height 12
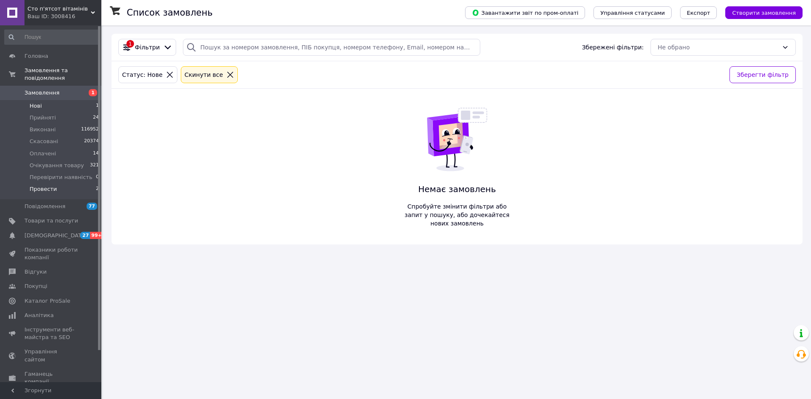
click at [69, 183] on li "Провести 2" at bounding box center [52, 191] width 104 height 16
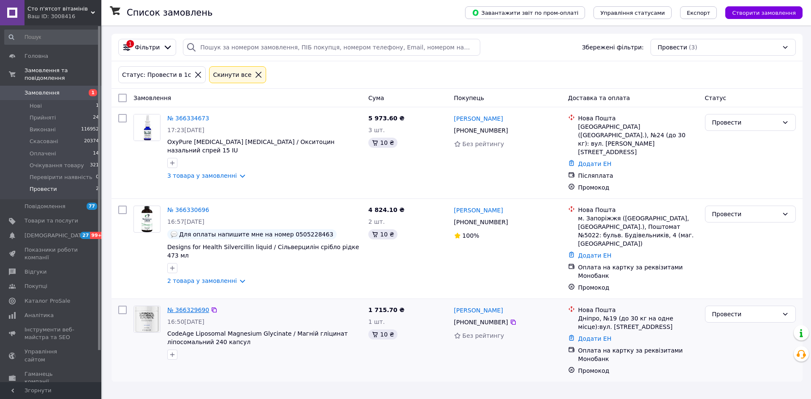
click at [191, 306] on link "№ 366329690" at bounding box center [188, 309] width 42 height 7
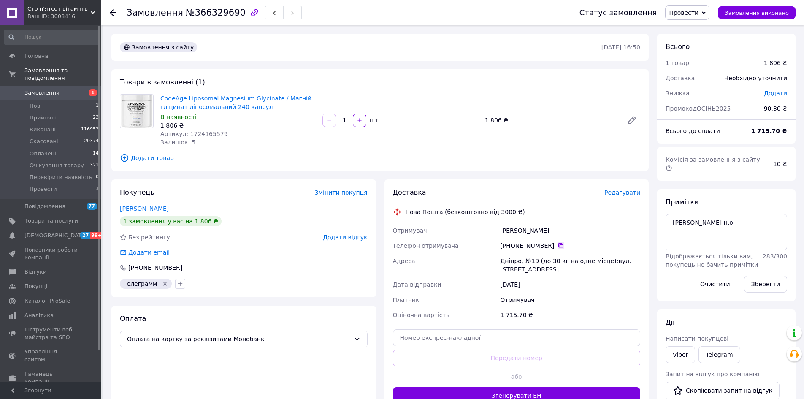
drag, startPoint x: 556, startPoint y: 247, endPoint x: 250, endPoint y: 70, distance: 353.1
click at [558, 246] on icon at bounding box center [561, 245] width 7 height 7
click at [58, 102] on li "Нові 1" at bounding box center [52, 106] width 104 height 12
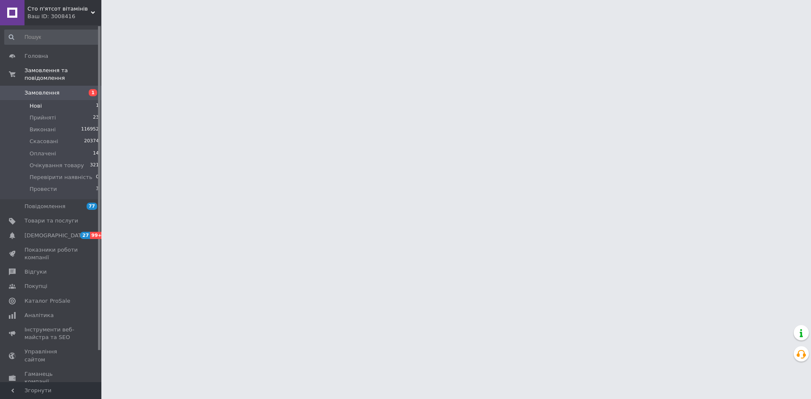
click at [60, 100] on li "Нові 1" at bounding box center [52, 106] width 104 height 12
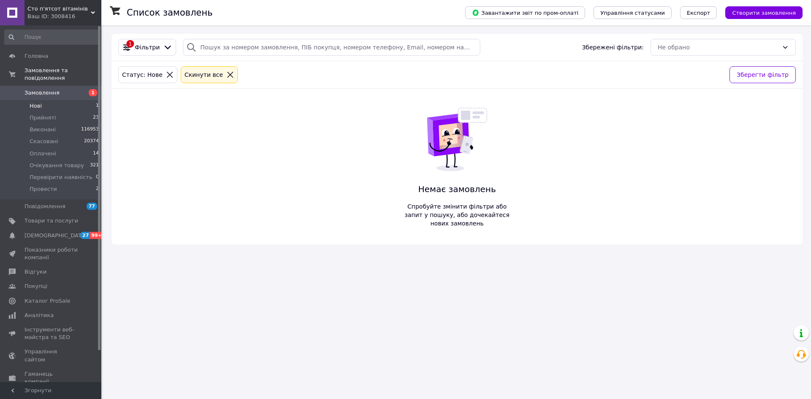
click at [26, 100] on li "Нові 1" at bounding box center [52, 106] width 104 height 12
click at [51, 162] on span "Очікування товару" at bounding box center [57, 166] width 54 height 8
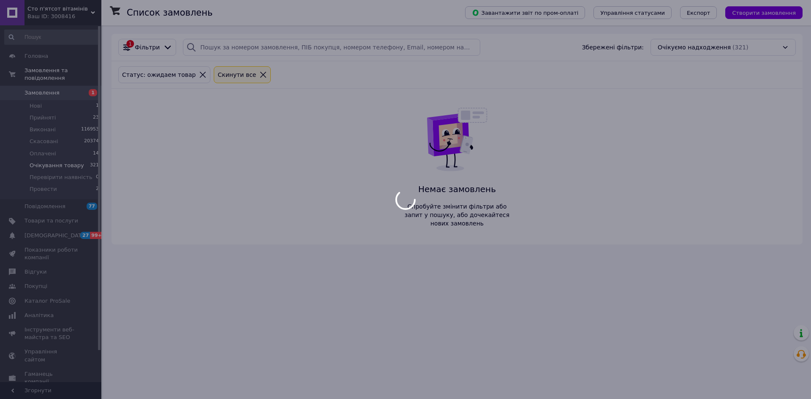
click at [51, 148] on div at bounding box center [405, 199] width 811 height 399
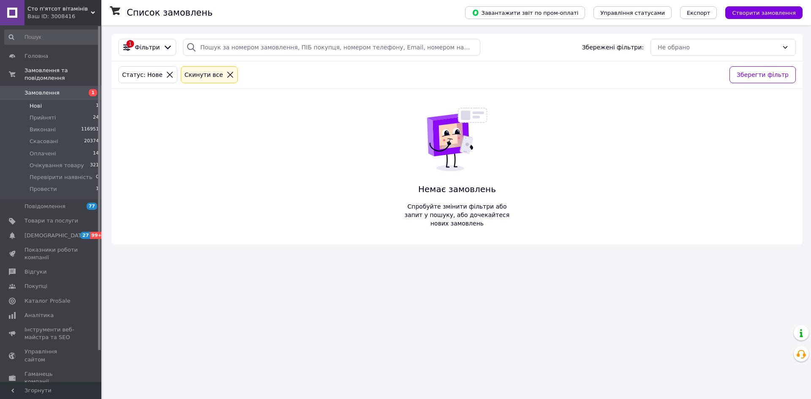
click at [50, 100] on li "Нові 1" at bounding box center [52, 106] width 104 height 12
click at [50, 150] on span "Оплачені" at bounding box center [43, 154] width 27 height 8
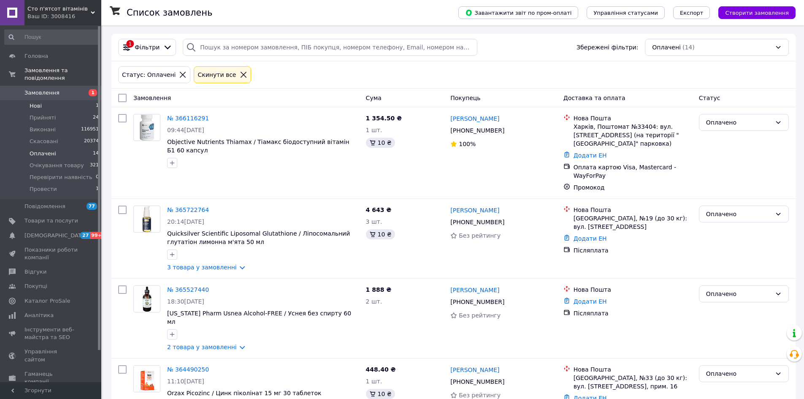
click at [42, 101] on li "Нові 1" at bounding box center [52, 106] width 104 height 12
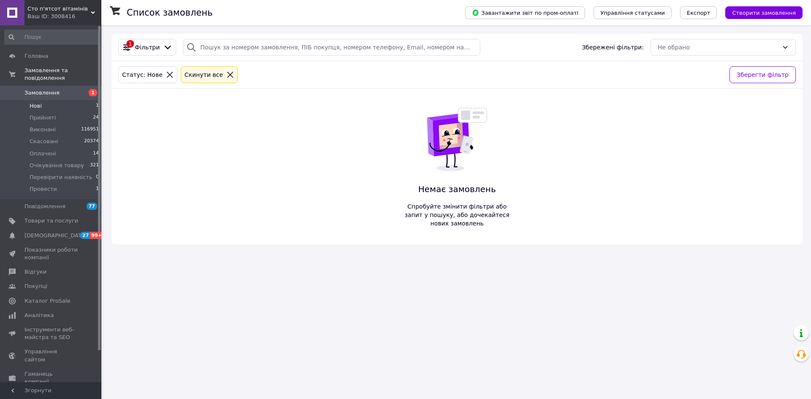
click at [42, 101] on li "Нові 1" at bounding box center [52, 106] width 104 height 12
click at [33, 102] on span "Нові" at bounding box center [36, 106] width 12 height 8
click at [38, 102] on span "Нові" at bounding box center [36, 106] width 12 height 8
click at [47, 100] on li "Нові 1" at bounding box center [52, 106] width 104 height 12
click at [49, 115] on li "Прийняті 24" at bounding box center [52, 118] width 104 height 12
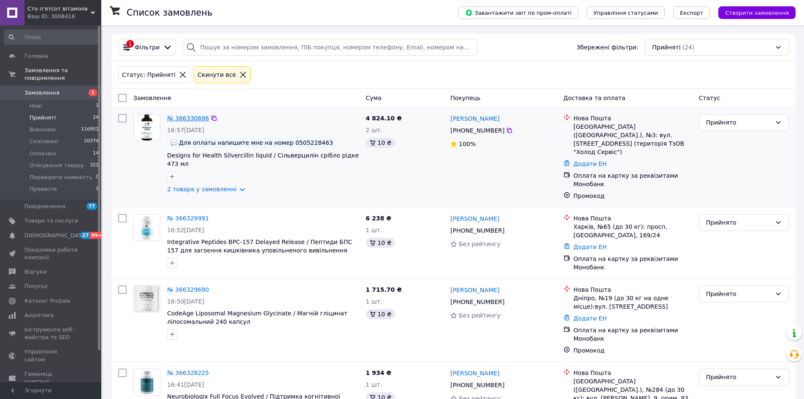
click at [187, 115] on link "№ 366330696" at bounding box center [188, 118] width 42 height 7
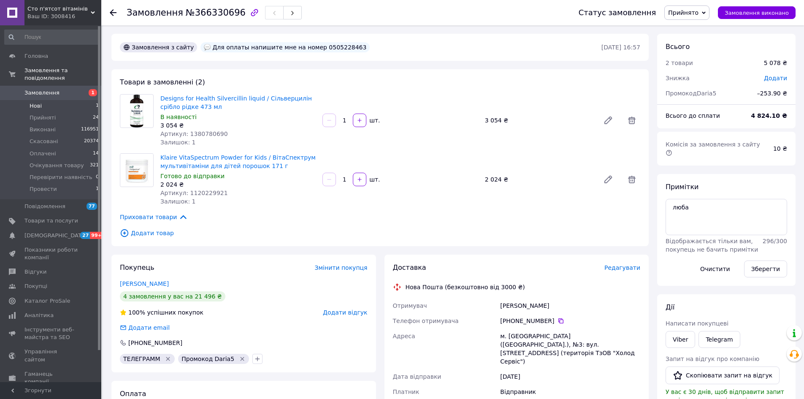
click at [37, 102] on span "Нові" at bounding box center [36, 106] width 12 height 8
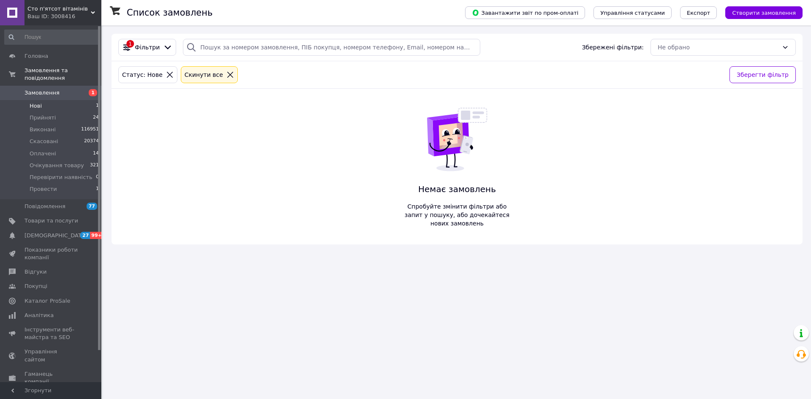
click at [39, 102] on span "Нові" at bounding box center [36, 106] width 12 height 8
click at [32, 102] on span "Нові" at bounding box center [36, 106] width 12 height 8
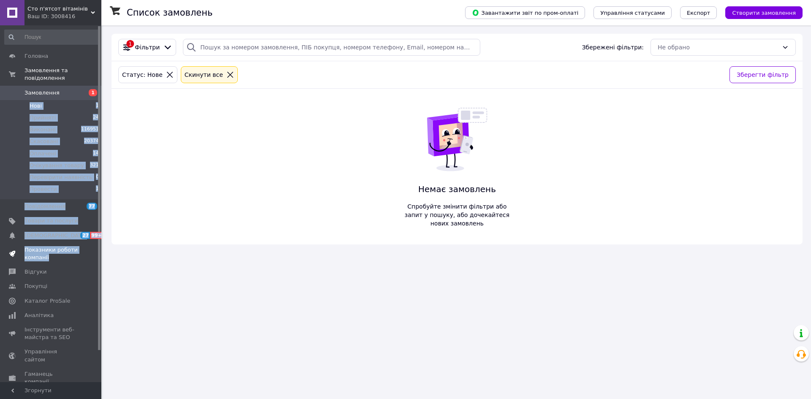
drag, startPoint x: 44, startPoint y: 199, endPoint x: 57, endPoint y: 255, distance: 57.7
click at [57, 255] on ul "Головна Замовлення та повідомлення Замовлення 1 Нові 1 Прийняті 24 Виконані 116…" at bounding box center [52, 248] width 104 height 399
click at [42, 100] on li "Нові 1" at bounding box center [52, 106] width 104 height 12
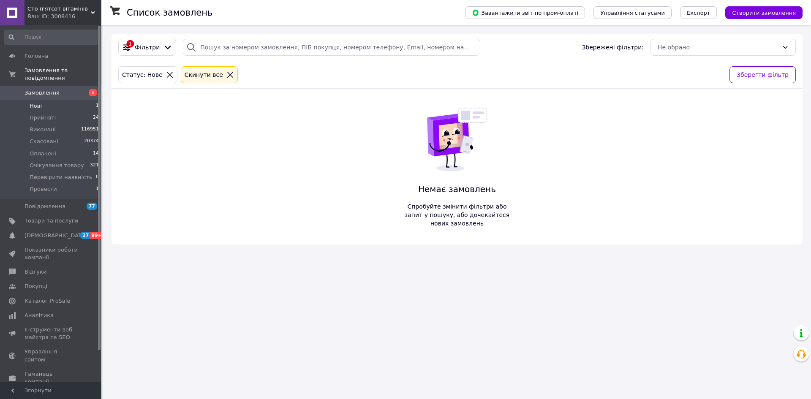
click at [45, 101] on li "Нові 1" at bounding box center [52, 106] width 104 height 12
click at [81, 100] on li "Нові 1" at bounding box center [52, 106] width 104 height 12
click at [66, 100] on li "Нові 1" at bounding box center [52, 106] width 104 height 12
click at [57, 186] on li "Провести 1" at bounding box center [52, 191] width 104 height 16
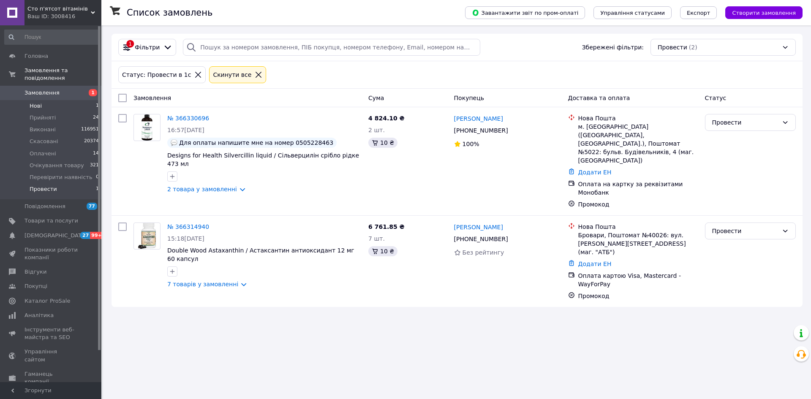
click at [35, 102] on span "Нові" at bounding box center [36, 106] width 12 height 8
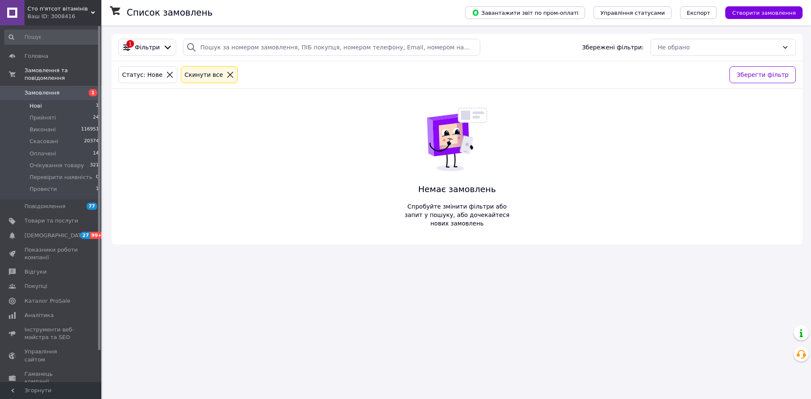
click at [57, 100] on li "Нові 1" at bounding box center [52, 106] width 104 height 12
click at [43, 100] on li "Нові 1" at bounding box center [52, 106] width 104 height 12
click at [48, 100] on li "Нові 1" at bounding box center [52, 106] width 104 height 12
click at [36, 102] on span "Нові" at bounding box center [36, 106] width 12 height 8
click at [41, 150] on li "Оплачені 14" at bounding box center [52, 154] width 104 height 12
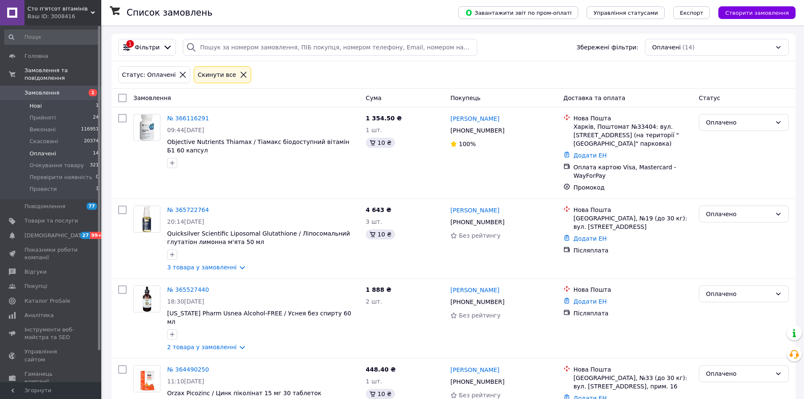
click at [54, 100] on li "Нові 1" at bounding box center [52, 106] width 104 height 12
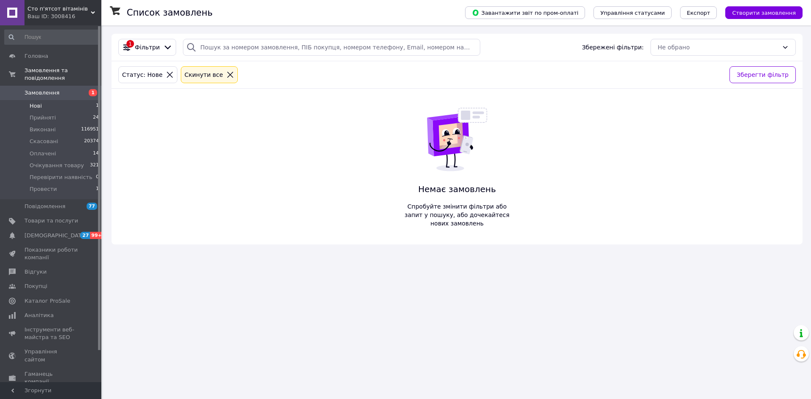
click at [56, 100] on li "Нові 1" at bounding box center [52, 106] width 104 height 12
click at [76, 100] on li "Нові 1" at bounding box center [52, 106] width 104 height 12
click at [33, 102] on span "Нові" at bounding box center [36, 106] width 12 height 8
click at [75, 100] on li "Нові 1" at bounding box center [52, 106] width 104 height 12
click at [72, 100] on li "Нові 1" at bounding box center [52, 106] width 104 height 12
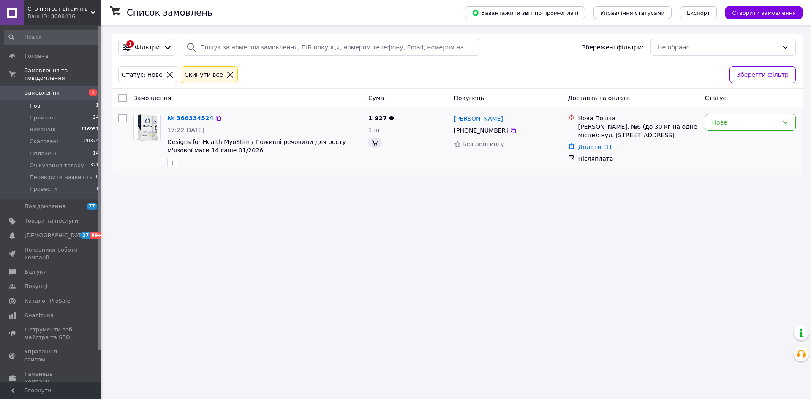
click at [178, 119] on link "№ 366334524" at bounding box center [190, 118] width 46 height 7
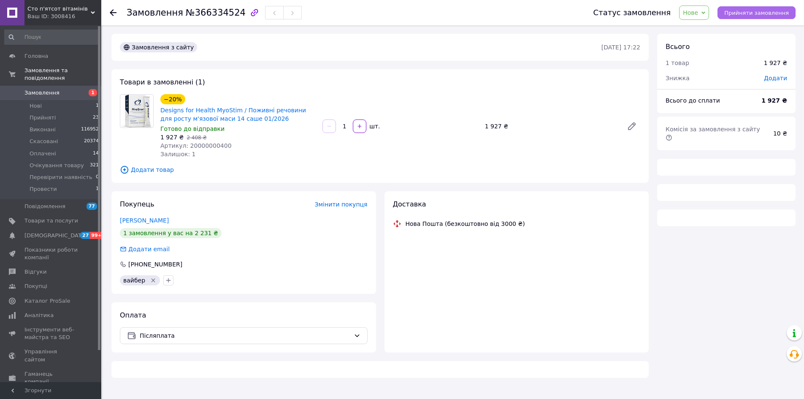
click at [744, 14] on span "Прийняти замовлення" at bounding box center [756, 13] width 65 height 6
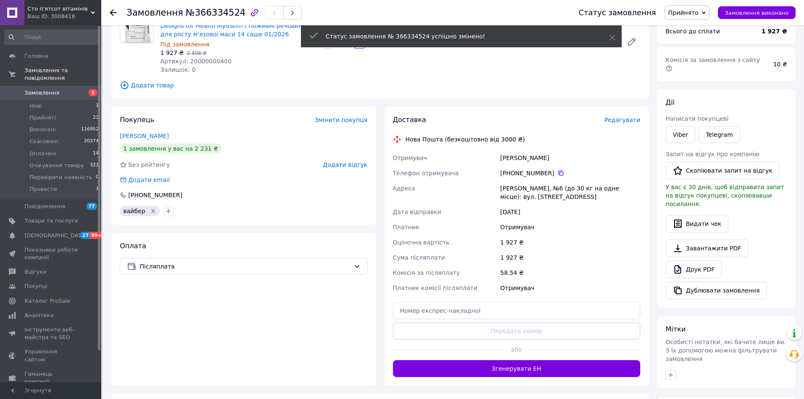
scroll to position [127, 0]
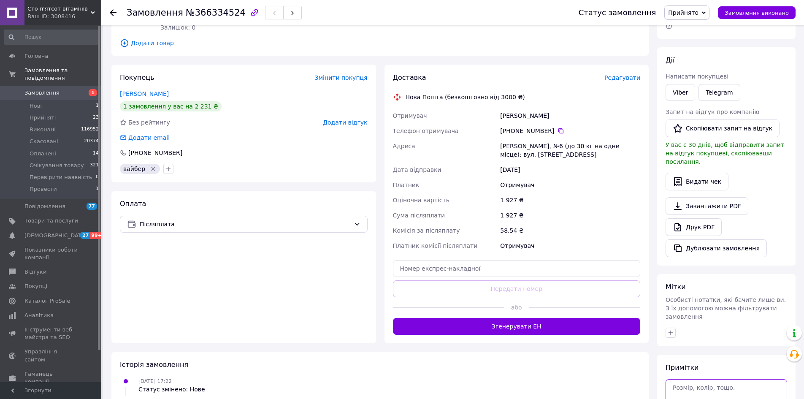
click at [697, 379] on textarea at bounding box center [727, 397] width 122 height 36
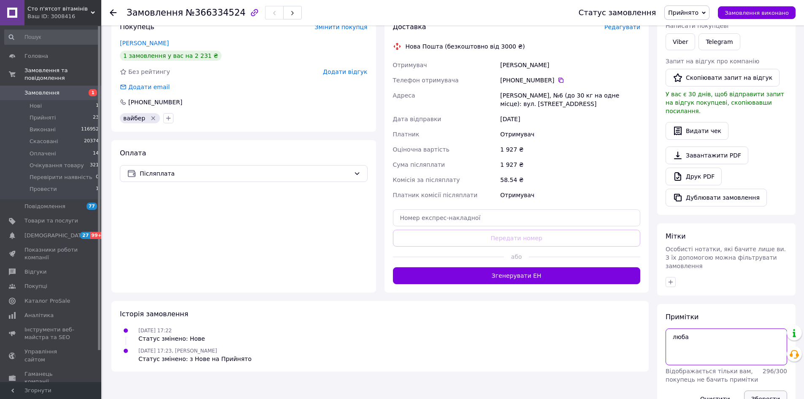
type textarea "люба"
click at [760, 390] on button "Зберегти" at bounding box center [765, 398] width 43 height 17
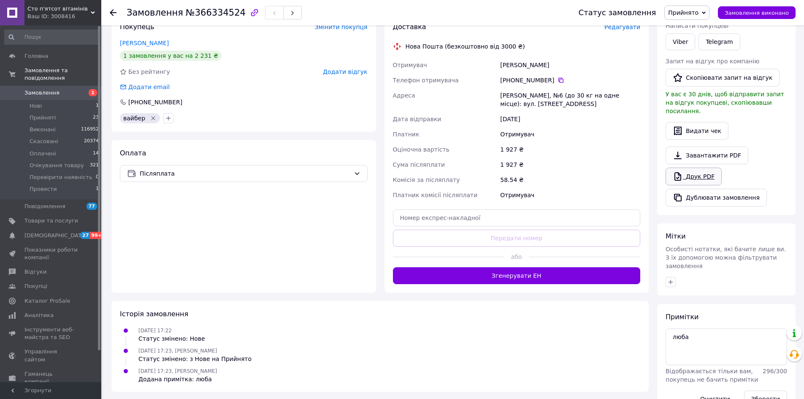
click at [685, 168] on link "Друк PDF" at bounding box center [694, 177] width 56 height 18
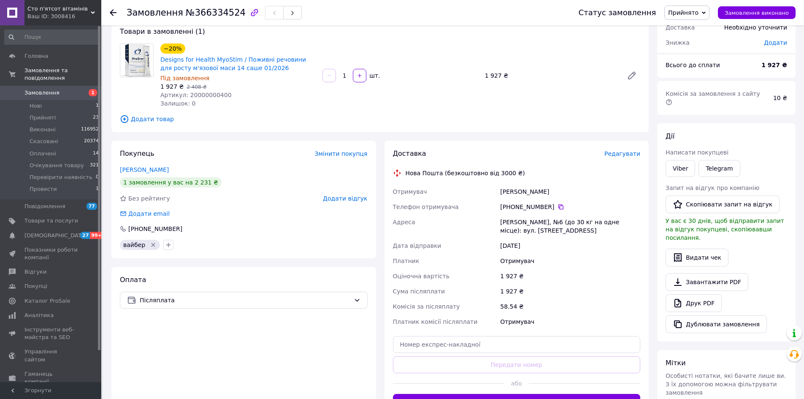
click at [218, 93] on span "Артикул: 20000000400" at bounding box center [195, 95] width 71 height 7
copy span "20000000400"
click at [274, 256] on div "Покупець Змінити покупця Зубко Оксана 1 замовлення у вас на 2 231 ₴ Без рейтинг…" at bounding box center [243, 200] width 265 height 118
drag, startPoint x: 246, startPoint y: 144, endPoint x: 247, endPoint y: 138, distance: 6.6
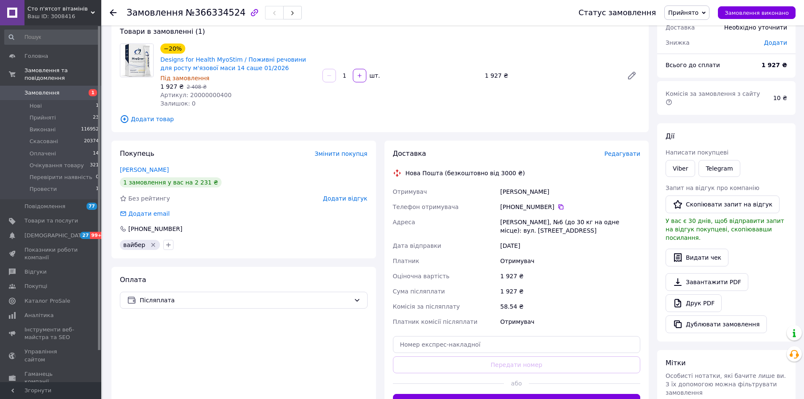
click at [246, 144] on div "Покупець Змінити покупця Зубко Оксана 1 замовлення у вас на 2 231 ₴ Без рейтинг…" at bounding box center [243, 200] width 265 height 118
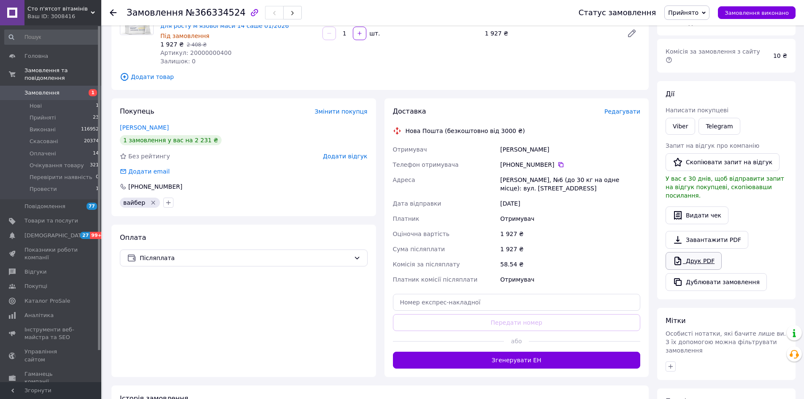
click at [694, 252] on link "Друк PDF" at bounding box center [694, 261] width 56 height 18
click at [558, 163] on icon at bounding box center [561, 164] width 7 height 7
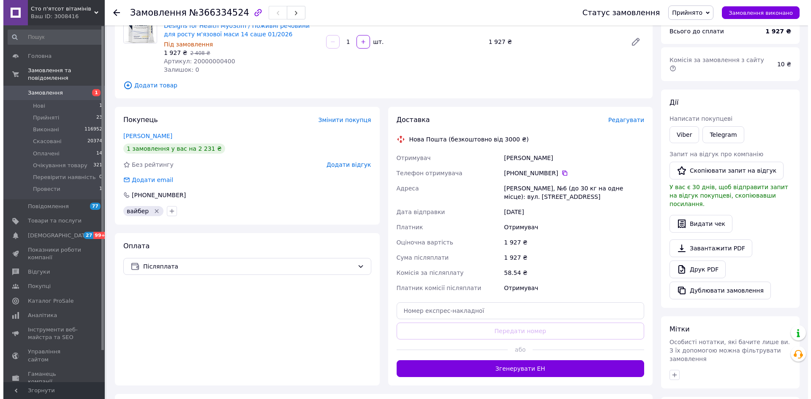
scroll to position [0, 0]
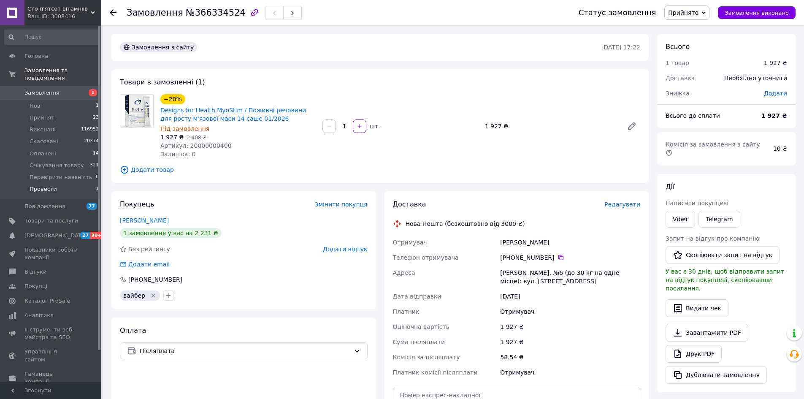
click at [54, 185] on span "Провести" at bounding box center [43, 189] width 27 height 8
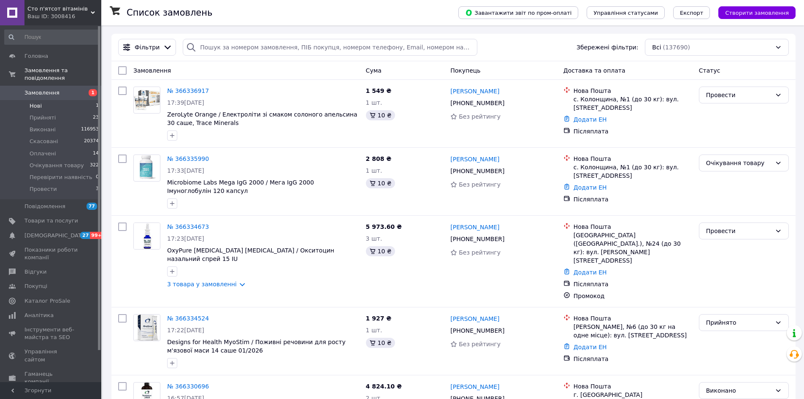
click at [64, 100] on li "Нові 1" at bounding box center [52, 106] width 104 height 12
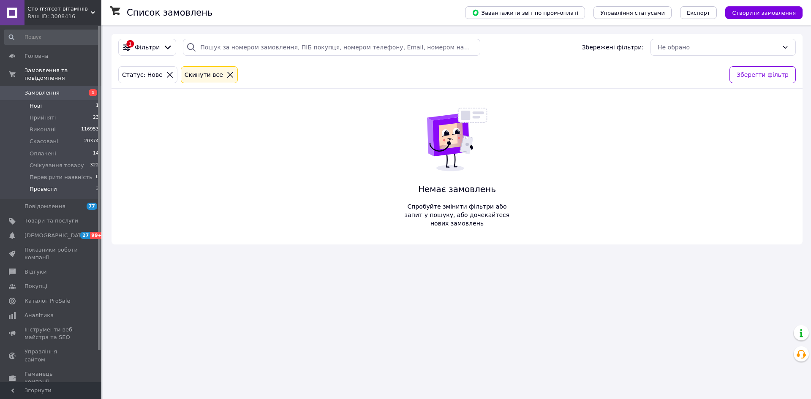
click at [65, 183] on li "Провести 3" at bounding box center [52, 191] width 104 height 16
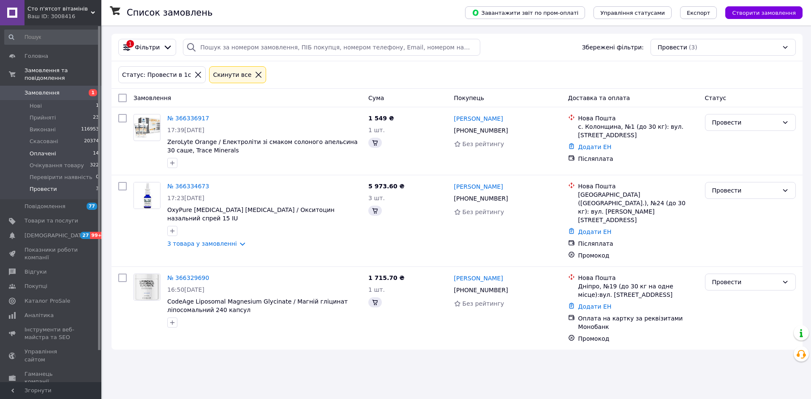
click at [68, 148] on li "Оплачені 14" at bounding box center [52, 154] width 104 height 12
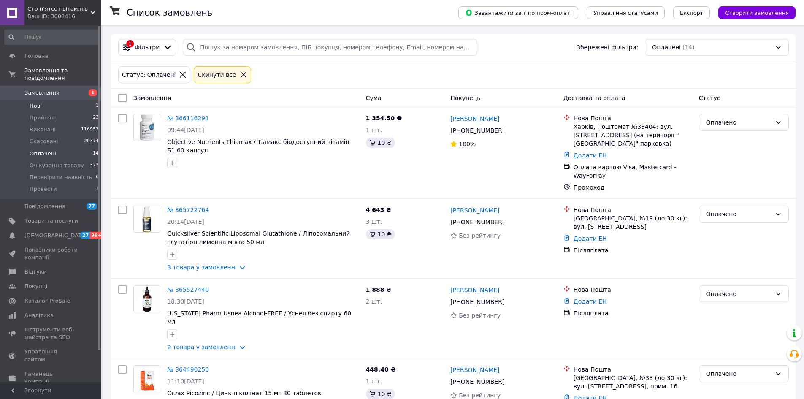
click at [39, 102] on span "Нові" at bounding box center [36, 106] width 12 height 8
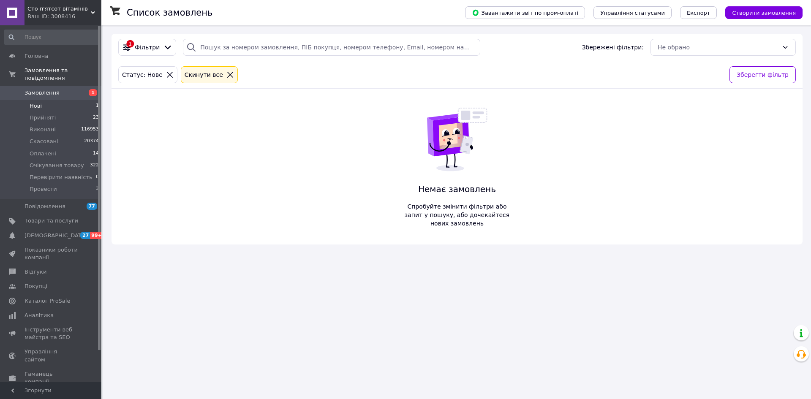
click at [52, 100] on li "Нові 1" at bounding box center [52, 106] width 104 height 12
click at [57, 100] on li "Нові 1" at bounding box center [52, 106] width 104 height 12
click at [81, 100] on li "Нові 1" at bounding box center [52, 106] width 104 height 12
click at [56, 101] on li "Нові 1" at bounding box center [52, 106] width 104 height 12
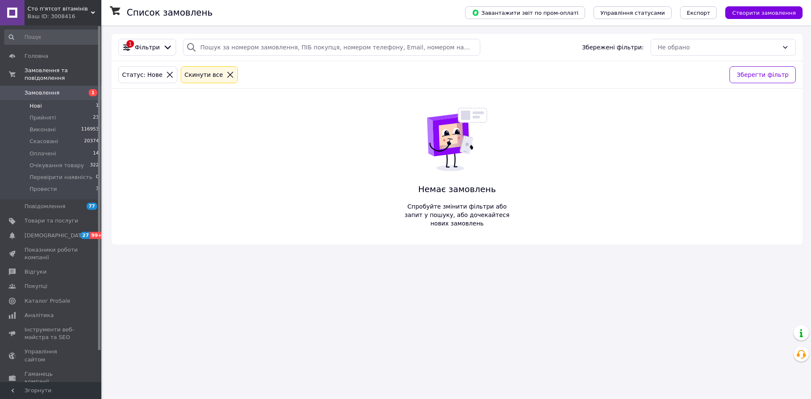
click at [52, 100] on li "Нові 1" at bounding box center [52, 106] width 104 height 12
drag, startPoint x: 212, startPoint y: 180, endPoint x: 176, endPoint y: 125, distance: 65.2
click at [212, 180] on div "1 Фільтри Збережені фільтри: Не обрано Статус: Нове Cкинути все Зберегти фільтр…" at bounding box center [456, 139] width 691 height 211
click at [50, 100] on li "Нові 1" at bounding box center [52, 106] width 104 height 12
click at [33, 102] on span "Нові" at bounding box center [36, 106] width 12 height 8
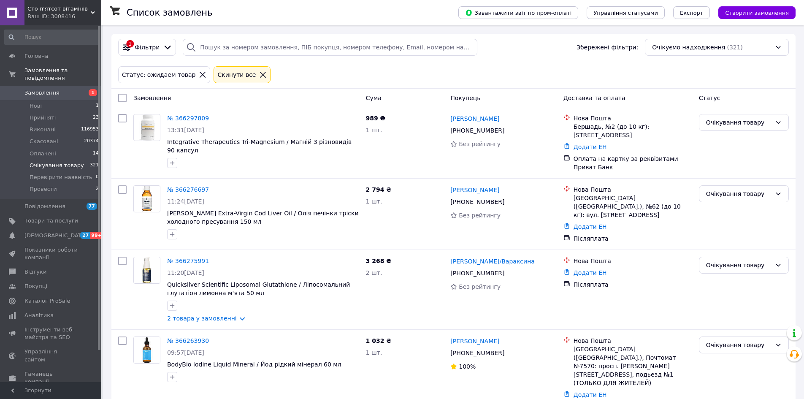
drag, startPoint x: 62, startPoint y: 103, endPoint x: 103, endPoint y: 59, distance: 60.1
click at [62, 103] on li "Нові 1" at bounding box center [52, 106] width 104 height 12
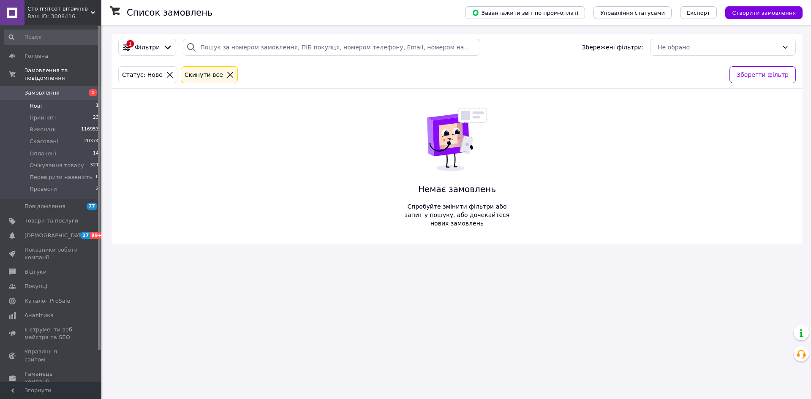
click at [54, 100] on li "Нові 1" at bounding box center [52, 106] width 104 height 12
click at [34, 102] on span "Нові" at bounding box center [36, 106] width 12 height 8
click at [62, 100] on li "Нові 1" at bounding box center [52, 106] width 104 height 12
click at [50, 100] on li "Нові 1" at bounding box center [52, 106] width 104 height 12
click at [50, 101] on li "Нові 1" at bounding box center [52, 106] width 104 height 12
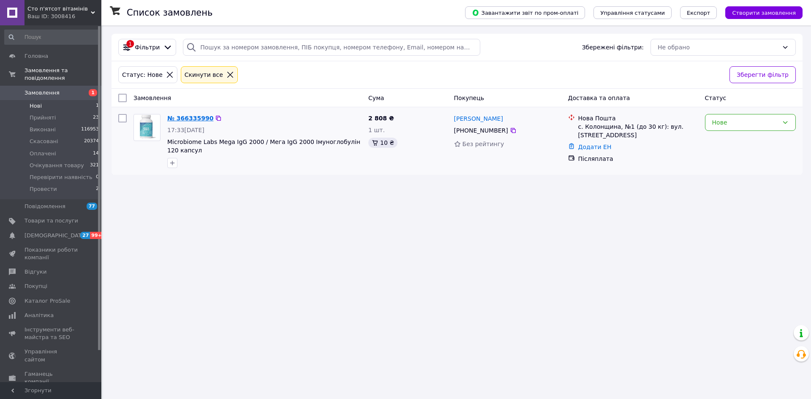
click at [182, 122] on link "№ 366335990" at bounding box center [190, 118] width 46 height 7
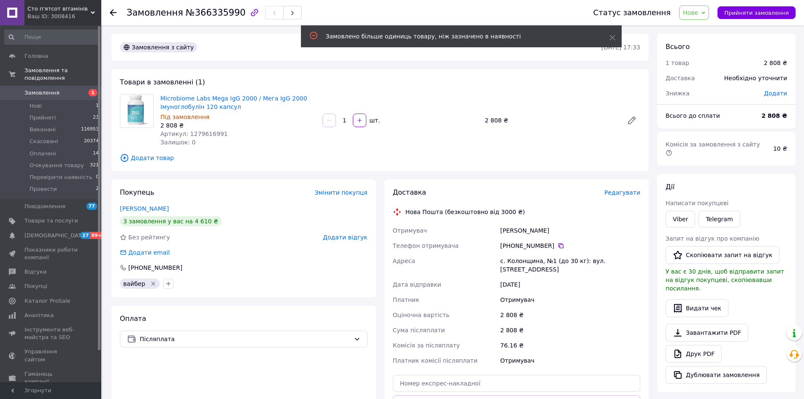
click at [698, 12] on span "Нове" at bounding box center [690, 12] width 15 height 7
click at [721, 81] on li "Очікування товару" at bounding box center [715, 80] width 71 height 13
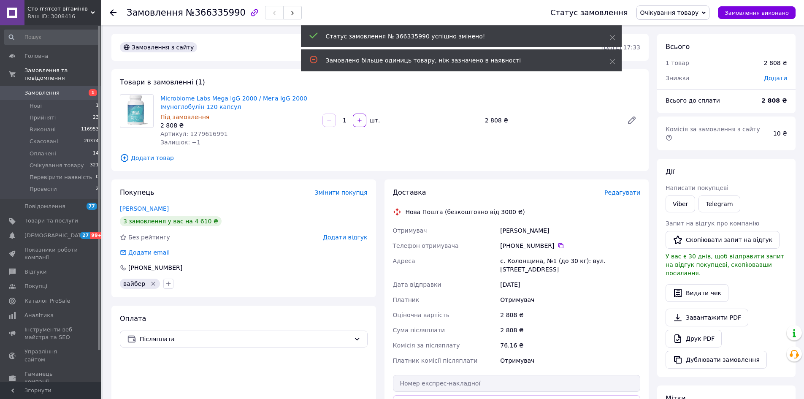
click at [206, 11] on span "№366335990" at bounding box center [216, 13] width 60 height 10
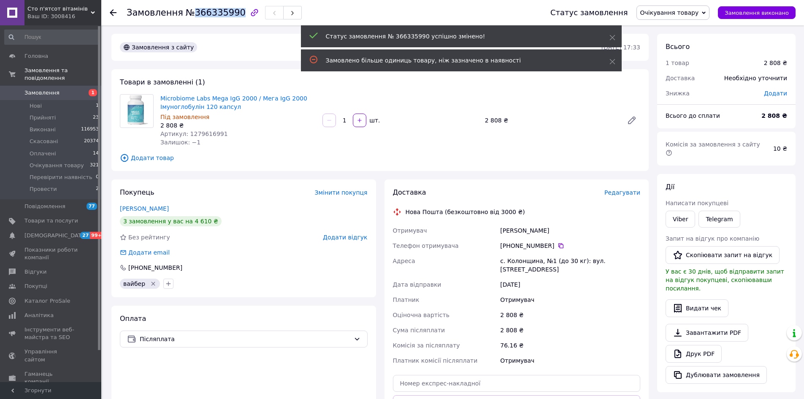
click at [206, 11] on span "№366335990" at bounding box center [216, 13] width 60 height 10
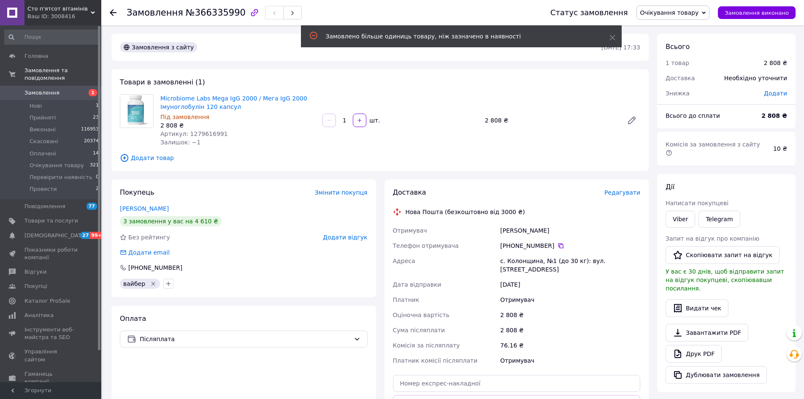
click at [205, 131] on span "Артикул: 1279616991" at bounding box center [194, 133] width 68 height 7
copy span "1279616991"
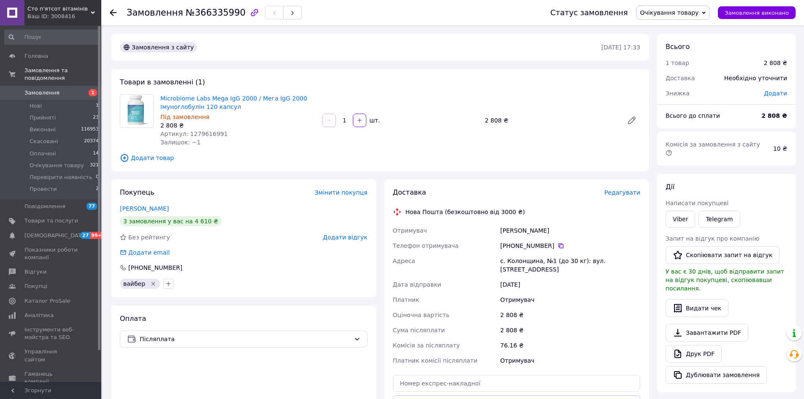
click at [214, 10] on span "№366335990" at bounding box center [216, 13] width 60 height 10
copy span "366335990"
click at [287, 155] on span "Додати товар" at bounding box center [380, 157] width 521 height 9
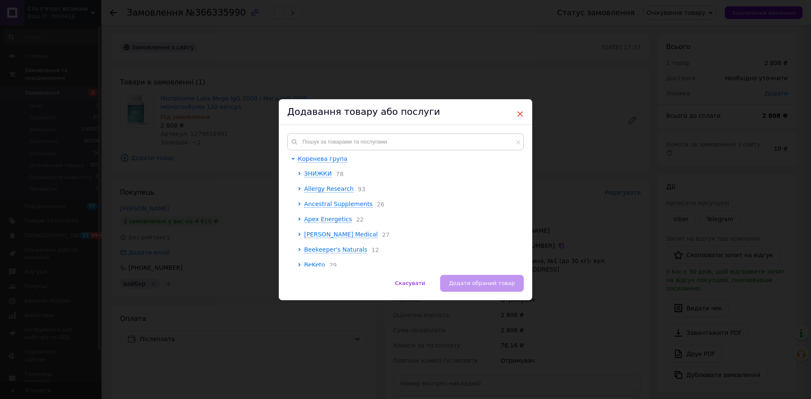
click at [518, 109] on span "×" at bounding box center [520, 114] width 8 height 14
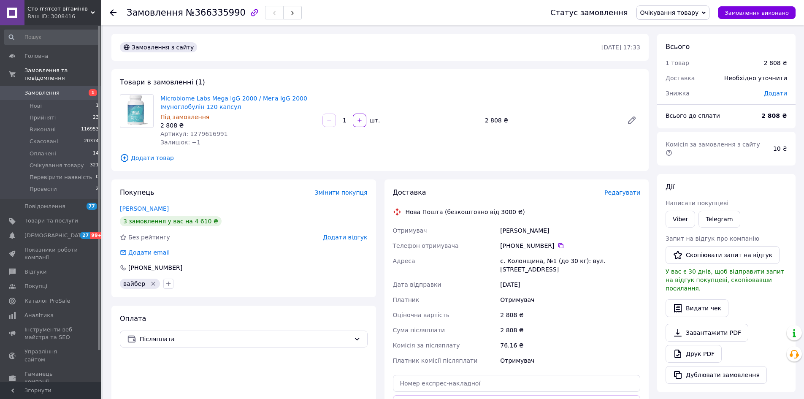
scroll to position [177, 0]
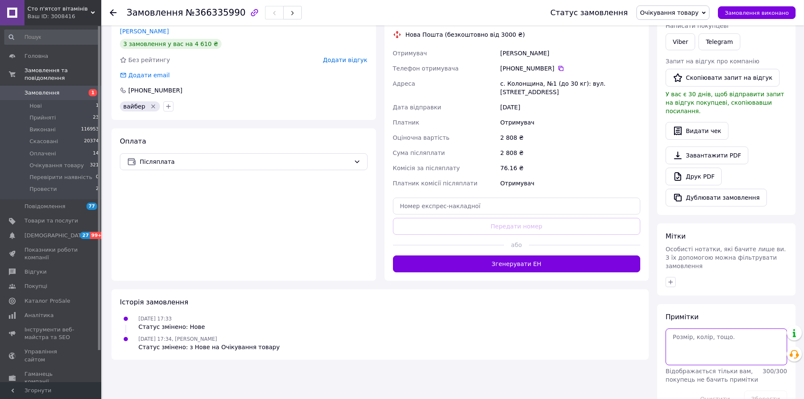
click at [706, 328] on textarea at bounding box center [727, 346] width 122 height 36
type textarea "люба"
click at [762, 390] on button "Зберегти" at bounding box center [765, 398] width 43 height 17
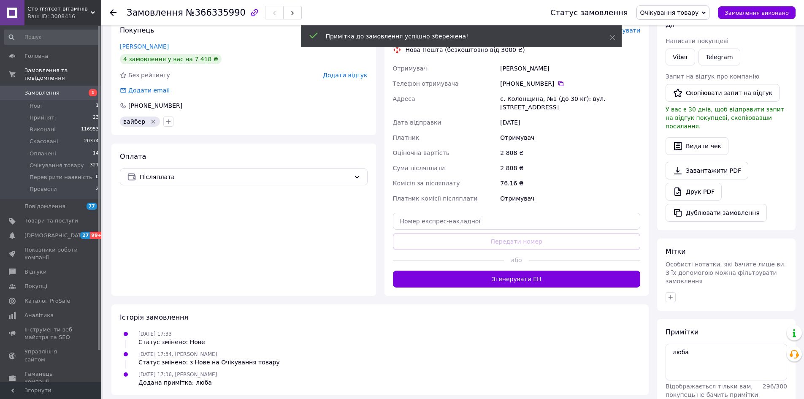
scroll to position [35, 0]
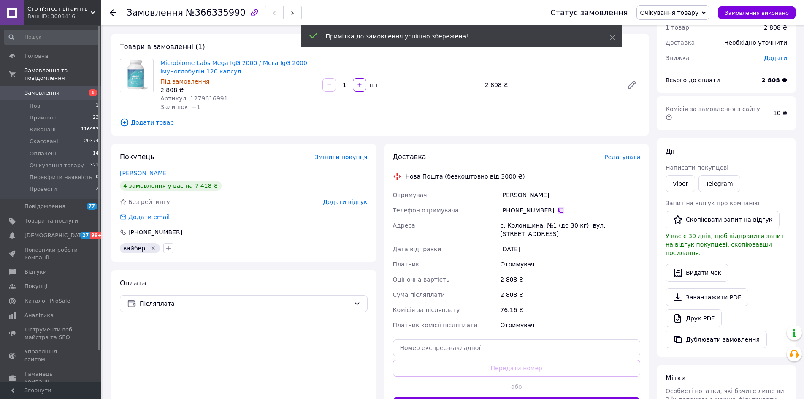
click at [558, 211] on icon at bounding box center [561, 210] width 7 height 7
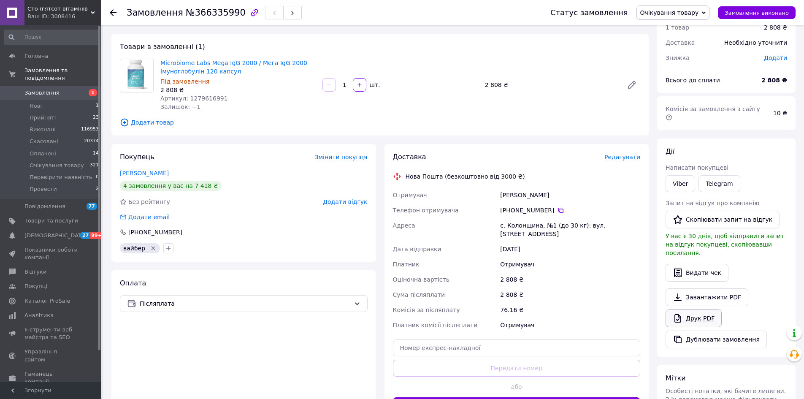
click at [702, 309] on link "Друк PDF" at bounding box center [694, 318] width 56 height 18
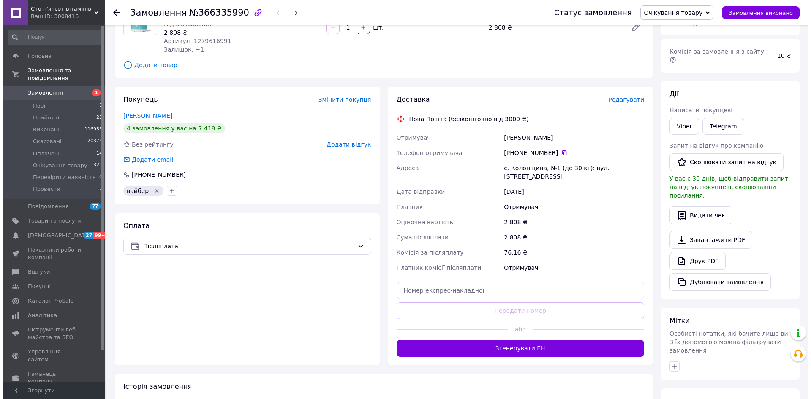
scroll to position [0, 0]
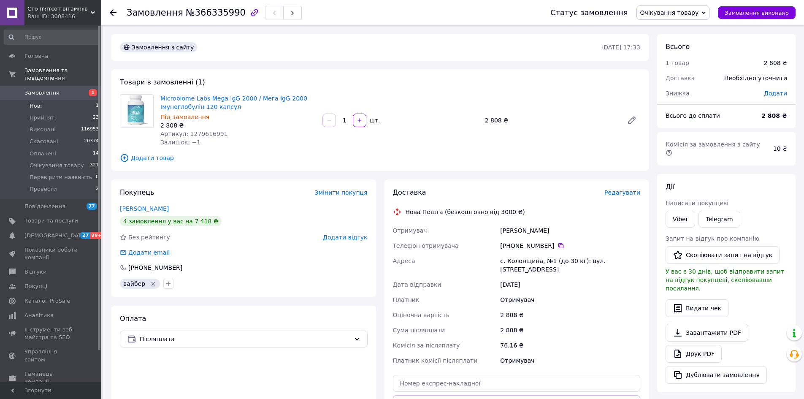
click at [39, 102] on span "Нові" at bounding box center [36, 106] width 12 height 8
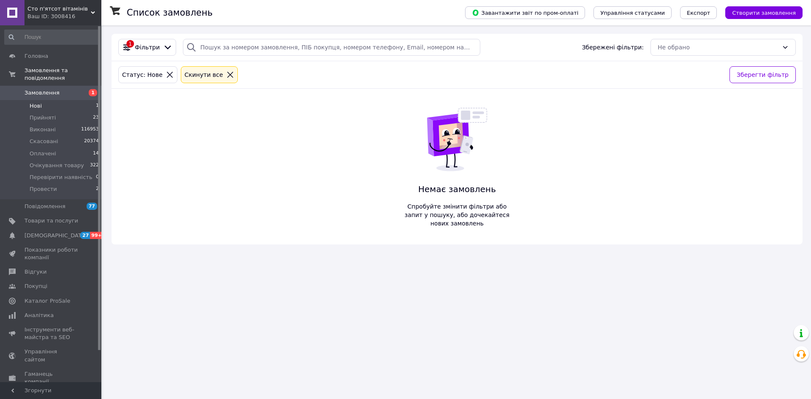
click at [41, 100] on li "Нові 1" at bounding box center [52, 106] width 104 height 12
drag, startPoint x: 150, startPoint y: 263, endPoint x: 154, endPoint y: 71, distance: 191.3
click at [150, 263] on div "Список замовлень Завантажити звіт по пром-оплаті Управління статусами Експорт С…" at bounding box center [457, 199] width 708 height 399
click at [47, 100] on li "Нові 1" at bounding box center [52, 106] width 104 height 12
click at [71, 112] on li "Прийняті 23" at bounding box center [52, 118] width 104 height 12
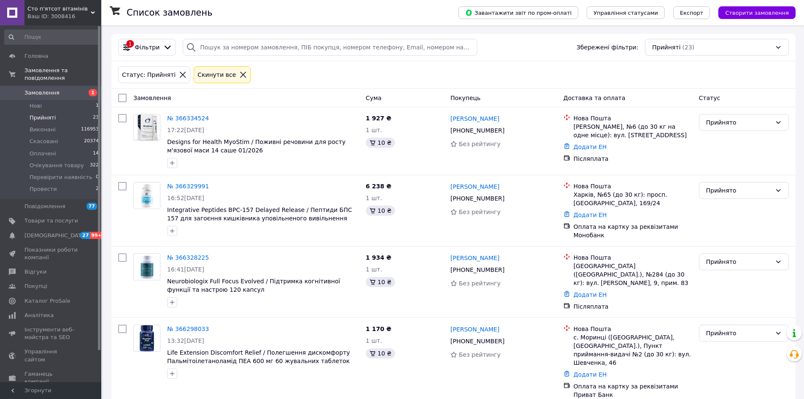
click at [68, 100] on li "Нові 1" at bounding box center [52, 106] width 104 height 12
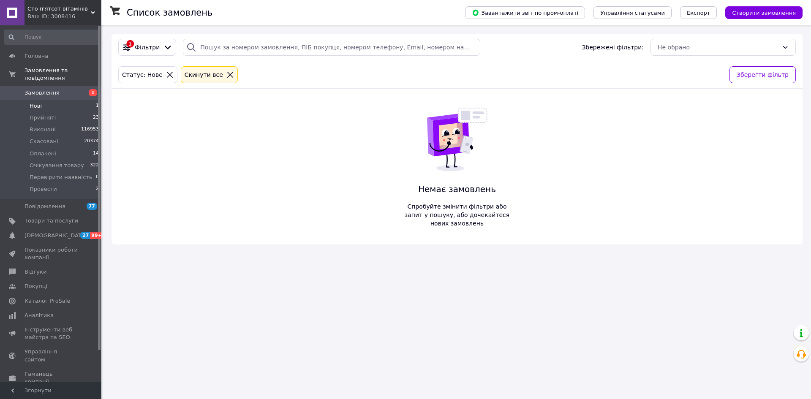
click at [68, 100] on li "Нові 1" at bounding box center [52, 106] width 104 height 12
click at [29, 103] on li "Нові 1" at bounding box center [52, 106] width 104 height 12
click at [36, 102] on span "Нові" at bounding box center [36, 106] width 12 height 8
click at [51, 103] on li "Нові 1" at bounding box center [52, 106] width 104 height 12
click at [44, 92] on link "Замовлення 1" at bounding box center [52, 93] width 104 height 14
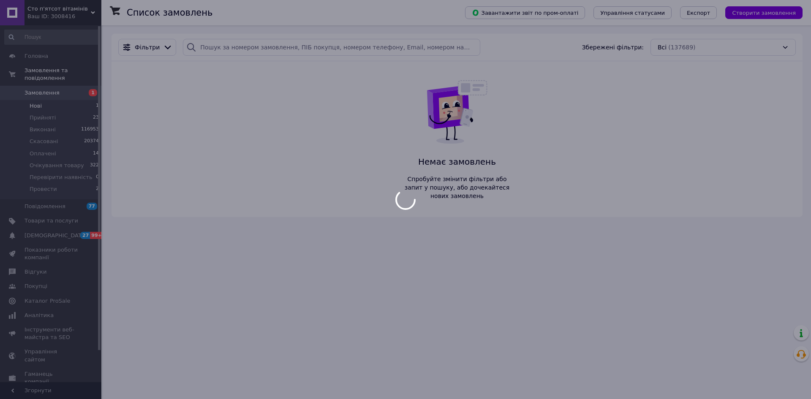
click at [45, 98] on div at bounding box center [405, 199] width 811 height 399
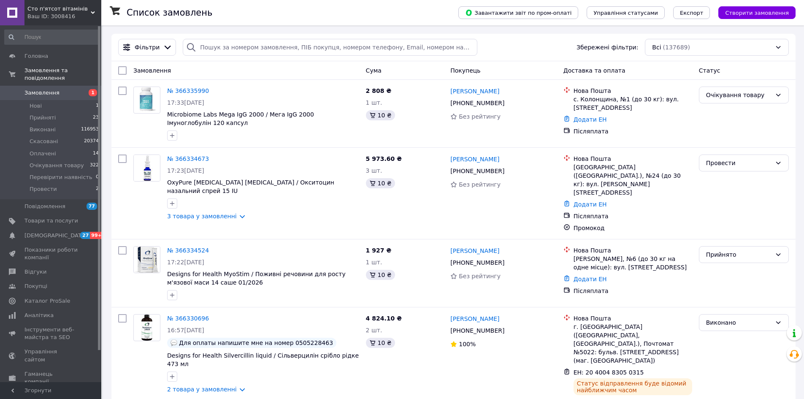
click at [38, 90] on link "Замовлення 1" at bounding box center [52, 93] width 104 height 14
click at [38, 102] on span "Нові" at bounding box center [36, 106] width 12 height 8
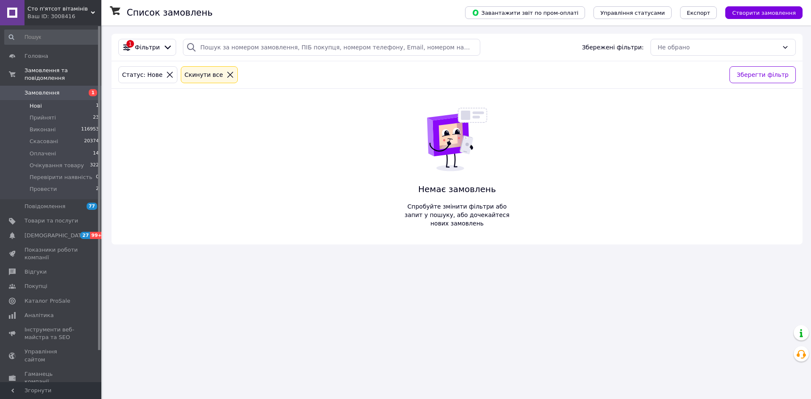
click at [71, 100] on li "Нові 1" at bounding box center [52, 106] width 104 height 12
click at [59, 100] on li "Нові 1" at bounding box center [52, 106] width 104 height 12
click at [86, 100] on li "Нові 1" at bounding box center [52, 106] width 104 height 12
click at [49, 150] on span "Оплачені" at bounding box center [43, 154] width 27 height 8
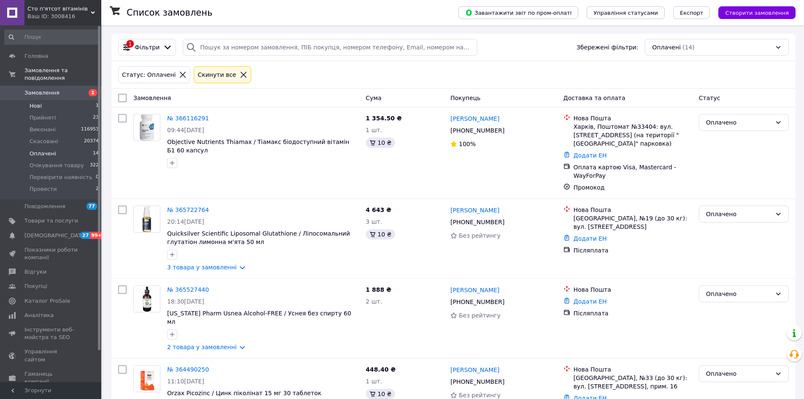
click at [78, 100] on li "Нові 1" at bounding box center [52, 106] width 104 height 12
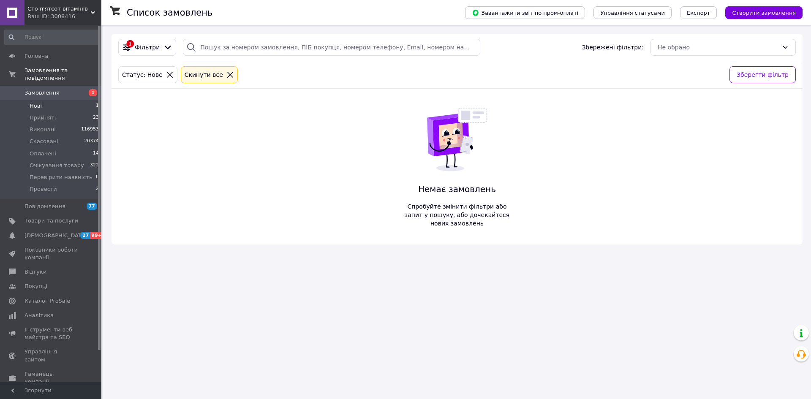
click at [200, 315] on div "Список замовлень Завантажити звіт по пром-оплаті Управління статусами Експорт С…" at bounding box center [457, 199] width 708 height 399
click at [38, 102] on span "Нові" at bounding box center [36, 106] width 12 height 8
click at [51, 103] on li "Нові 1" at bounding box center [52, 106] width 104 height 12
click at [65, 101] on li "Нові 1" at bounding box center [52, 106] width 104 height 12
click at [34, 102] on span "Нові" at bounding box center [36, 106] width 12 height 8
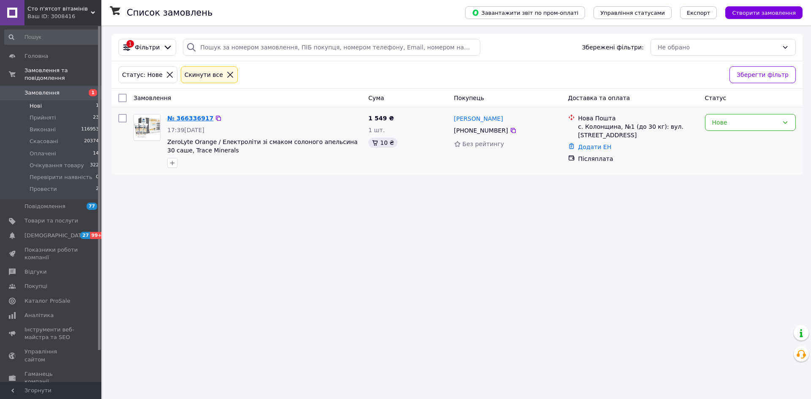
click at [190, 118] on link "№ 366336917" at bounding box center [190, 118] width 46 height 7
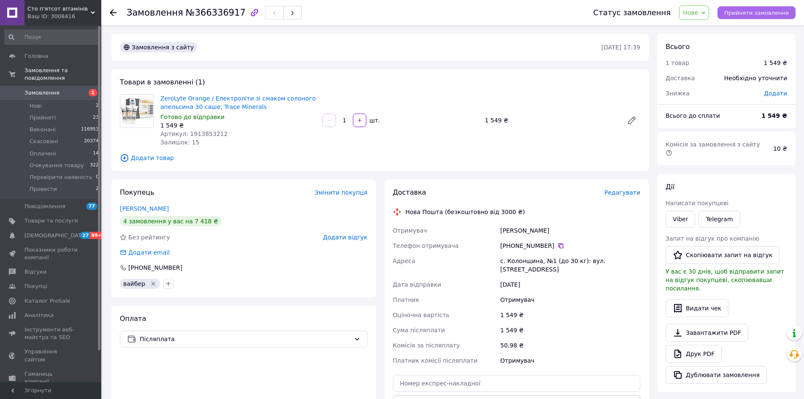
click at [749, 14] on span "Прийняти замовлення" at bounding box center [756, 13] width 65 height 6
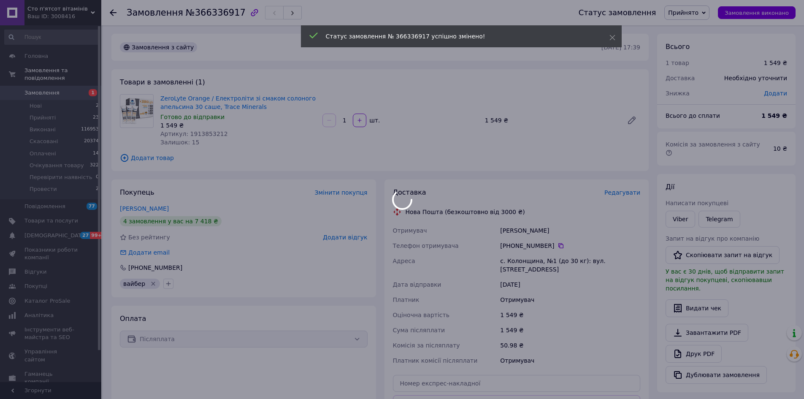
scroll to position [127, 0]
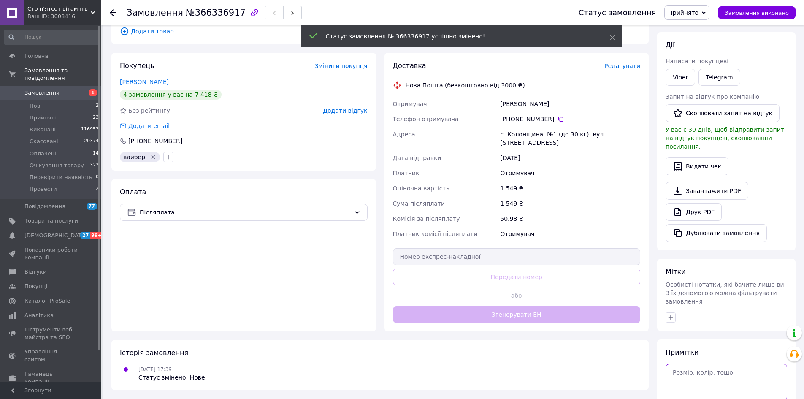
click at [716, 369] on textarea at bounding box center [727, 382] width 122 height 36
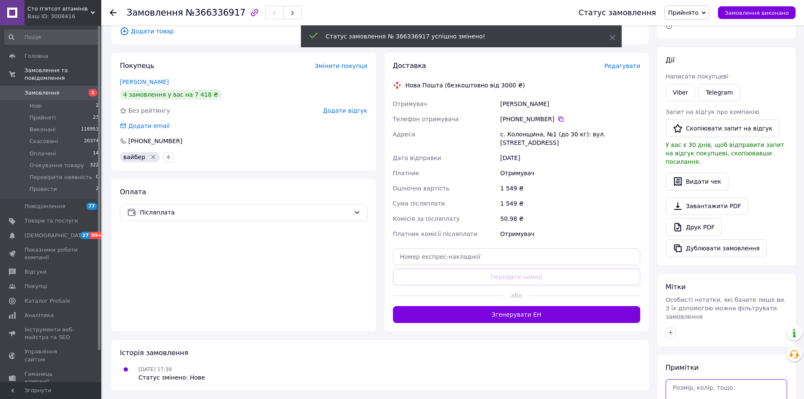
click at [713, 379] on textarea at bounding box center [727, 397] width 122 height 36
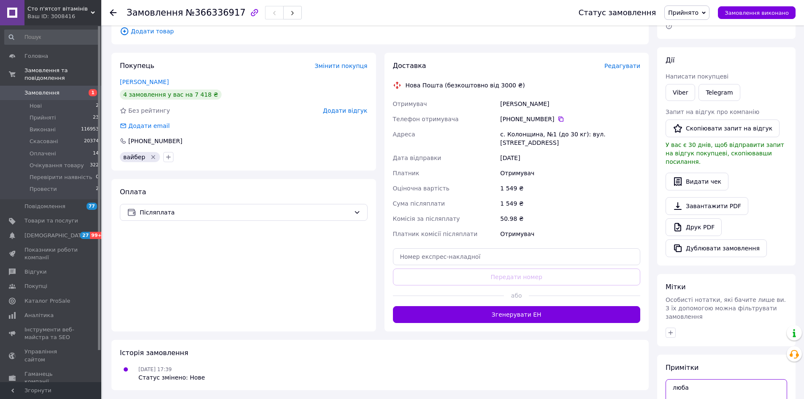
scroll to position [177, 0]
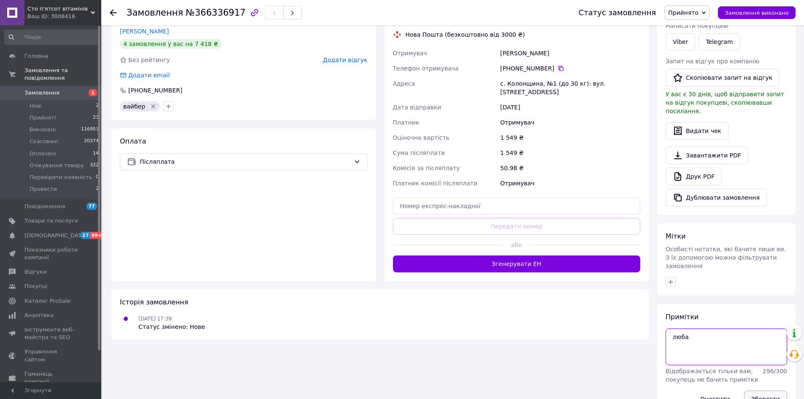
type textarea "люба"
click at [771, 390] on button "Зберегти" at bounding box center [765, 398] width 43 height 17
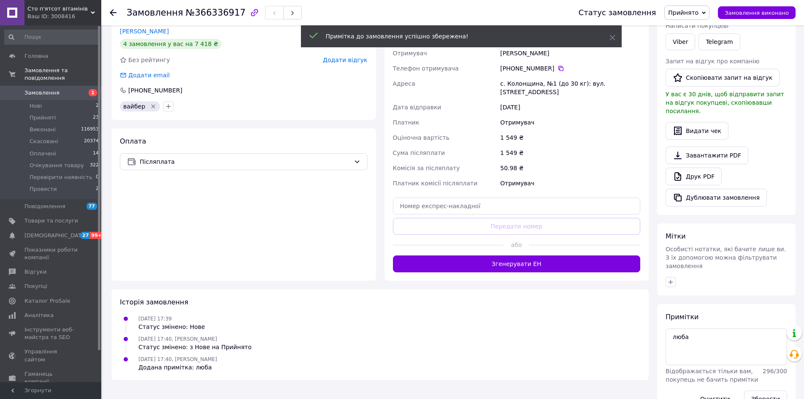
click at [706, 168] on link "Друк PDF" at bounding box center [694, 177] width 56 height 18
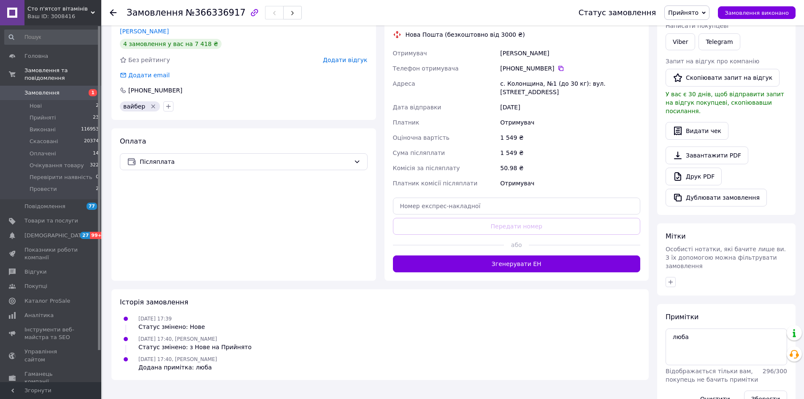
scroll to position [0, 0]
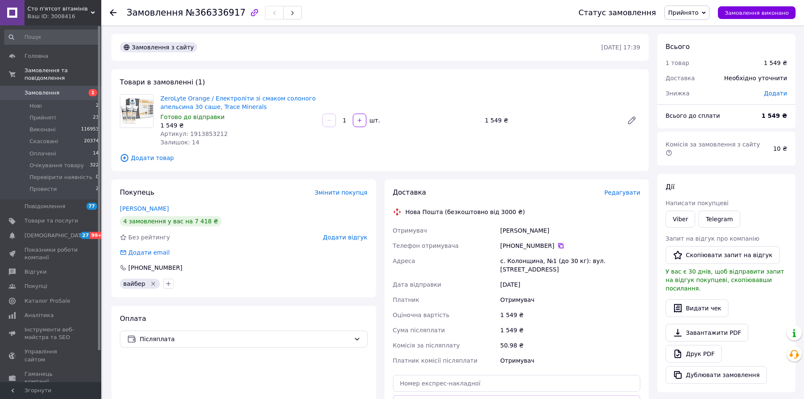
click at [559, 244] on icon at bounding box center [561, 245] width 5 height 5
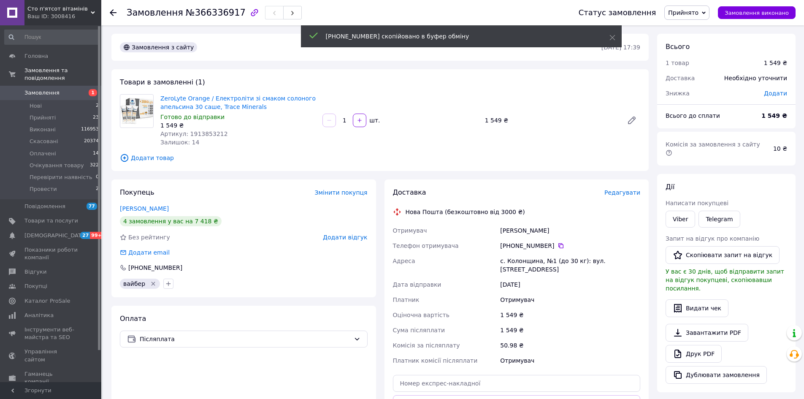
click at [680, 13] on span "Прийнято" at bounding box center [683, 12] width 30 height 7
click at [692, 92] on li "Провести" at bounding box center [700, 93] width 71 height 13
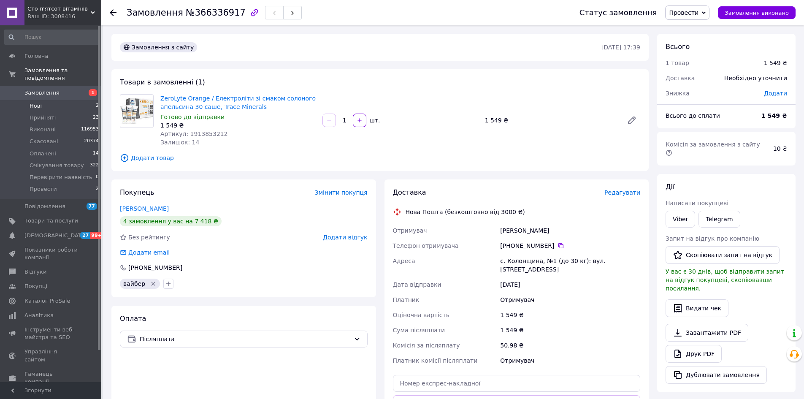
click at [40, 102] on span "Нові" at bounding box center [36, 106] width 12 height 8
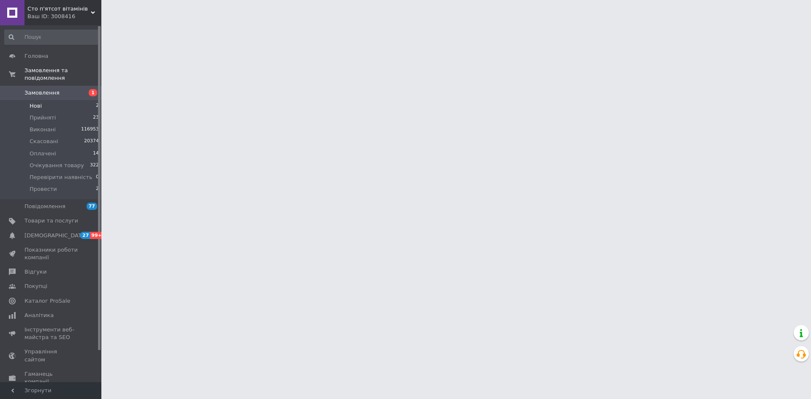
click at [31, 102] on span "Нові" at bounding box center [36, 106] width 12 height 8
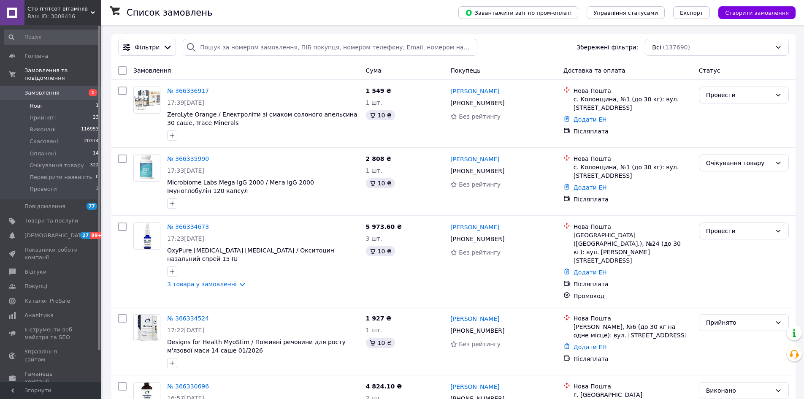
click at [37, 102] on span "Нові" at bounding box center [36, 106] width 12 height 8
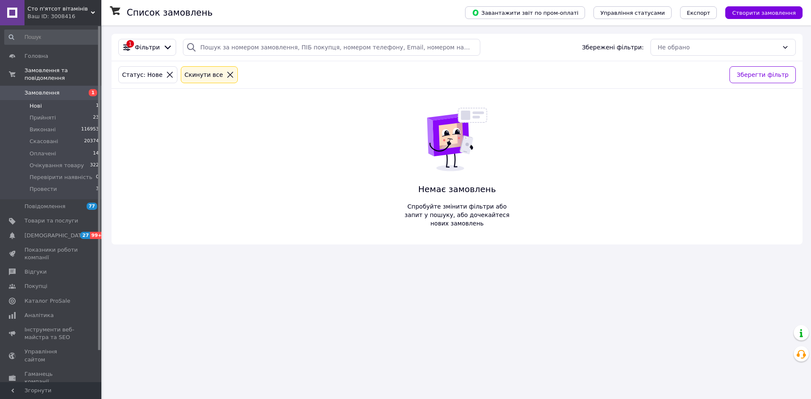
click at [45, 100] on li "Нові 1" at bounding box center [52, 106] width 104 height 12
click at [70, 187] on li "Провести 3" at bounding box center [52, 191] width 104 height 16
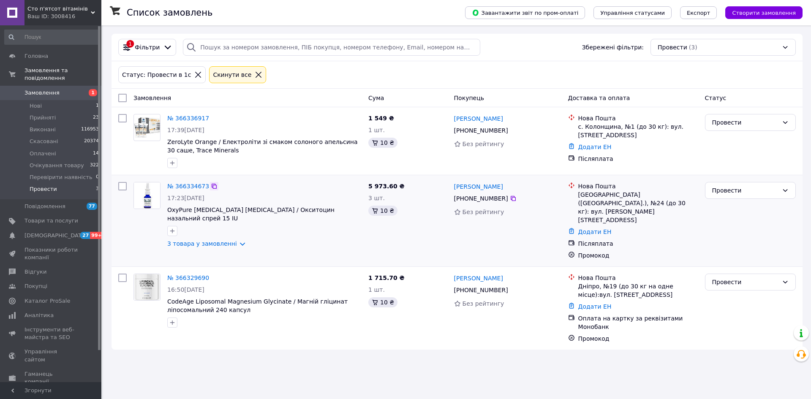
click at [211, 185] on icon at bounding box center [214, 186] width 7 height 7
click at [258, 100] on div "Замовлення" at bounding box center [247, 97] width 235 height 15
click at [47, 185] on span "Провести" at bounding box center [43, 189] width 27 height 8
click at [52, 100] on li "Нові 1" at bounding box center [52, 106] width 104 height 12
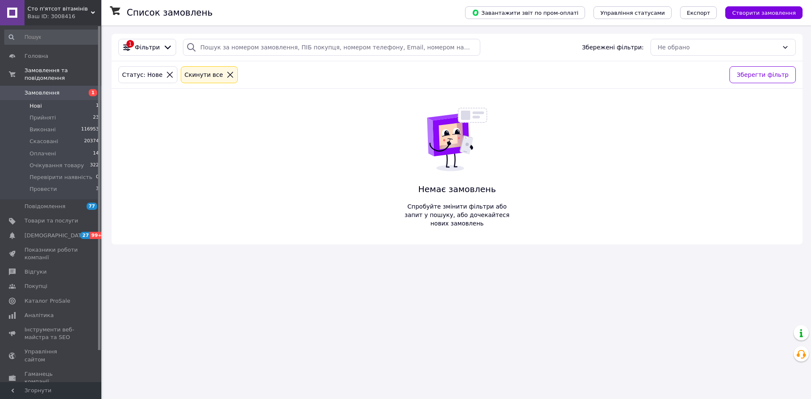
click at [58, 103] on li "Нові 1" at bounding box center [52, 106] width 104 height 12
click at [60, 183] on li "Провести 3" at bounding box center [52, 191] width 104 height 16
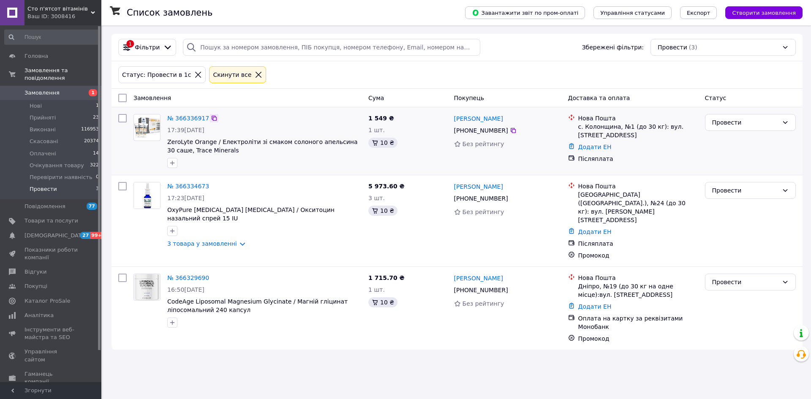
click at [211, 120] on icon at bounding box center [214, 118] width 7 height 7
click at [109, 147] on div "Список замовлень Завантажити звіт по пром-оплаті Управління статусами Експорт С…" at bounding box center [457, 191] width 708 height 333
click at [47, 100] on li "Нові 1" at bounding box center [52, 106] width 104 height 12
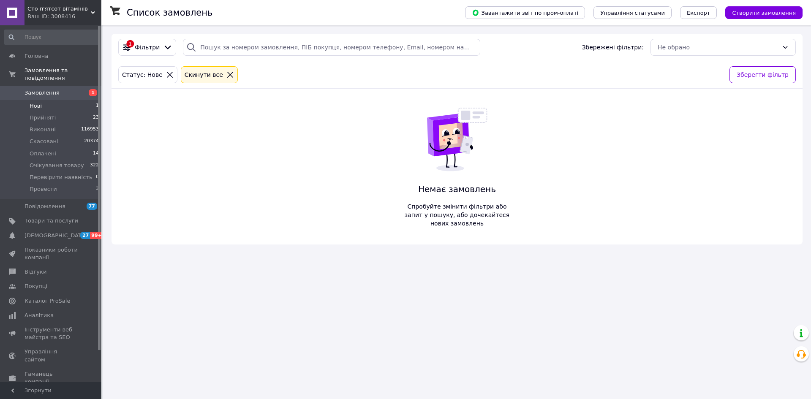
click at [60, 100] on li "Нові 1" at bounding box center [52, 106] width 104 height 12
click at [32, 102] on span "Нові" at bounding box center [36, 106] width 12 height 8
click at [48, 101] on li "Нові 1" at bounding box center [52, 106] width 104 height 12
click at [49, 100] on li "Нові 1" at bounding box center [52, 106] width 104 height 12
click at [54, 100] on li "Нові 1" at bounding box center [52, 106] width 104 height 12
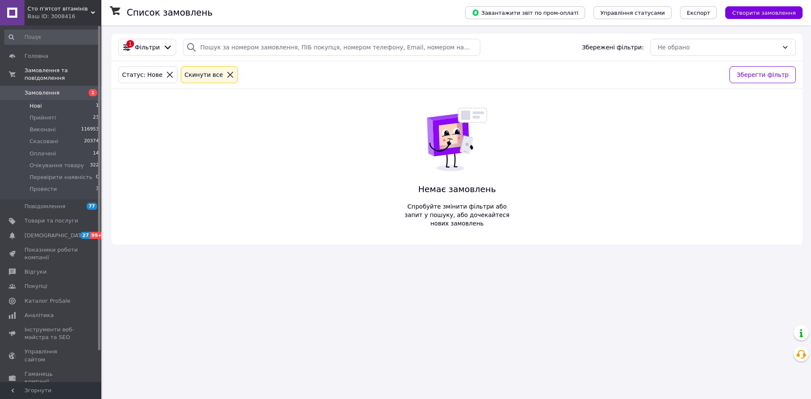
click at [31, 103] on li "Нові 1" at bounding box center [52, 106] width 104 height 12
click at [72, 183] on li "Провести 3" at bounding box center [52, 191] width 104 height 16
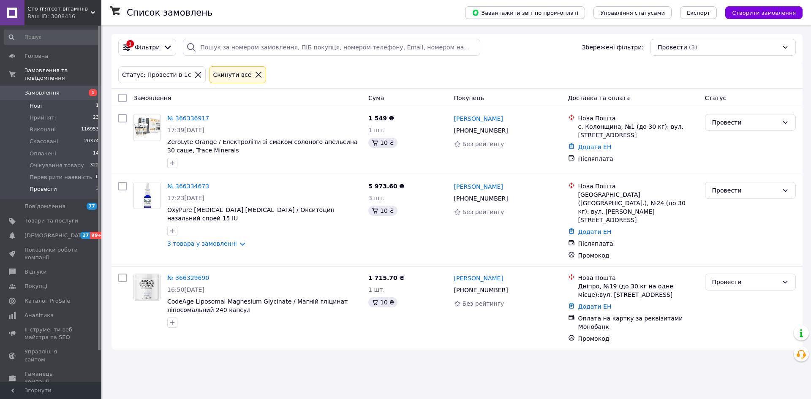
click at [67, 100] on li "Нові 1" at bounding box center [52, 106] width 104 height 12
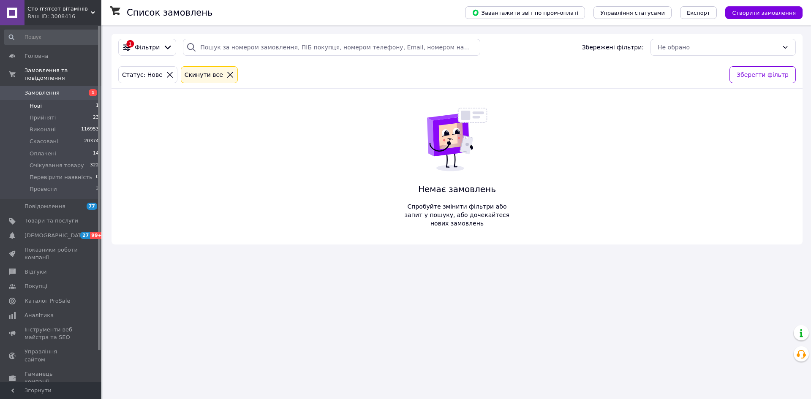
click at [79, 100] on li "Нові 1" at bounding box center [52, 106] width 104 height 12
click at [306, 365] on div "Список замовлень Завантажити звіт по пром-оплаті Управління статусами Експорт С…" at bounding box center [457, 199] width 708 height 399
click at [43, 100] on li "Нові 1" at bounding box center [52, 106] width 104 height 12
drag, startPoint x: 62, startPoint y: 186, endPoint x: 67, endPoint y: 191, distance: 6.6
click at [62, 186] on li "Провести 3" at bounding box center [52, 191] width 104 height 16
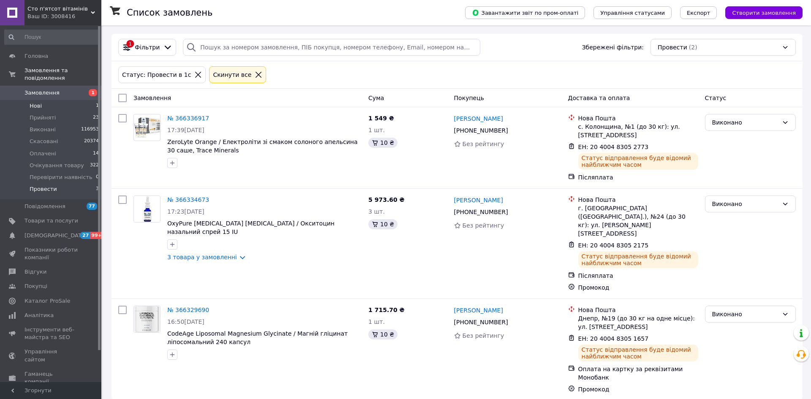
click at [55, 100] on li "Нові 1" at bounding box center [52, 106] width 104 height 12
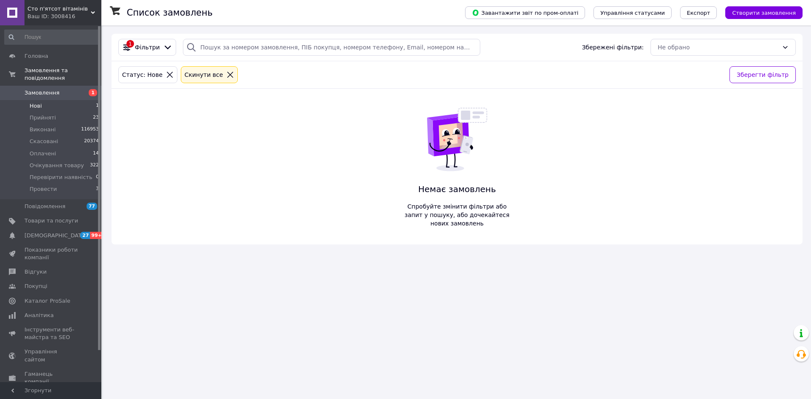
click at [34, 102] on span "Нові" at bounding box center [36, 106] width 12 height 8
click at [38, 150] on span "Оплачені" at bounding box center [43, 154] width 27 height 8
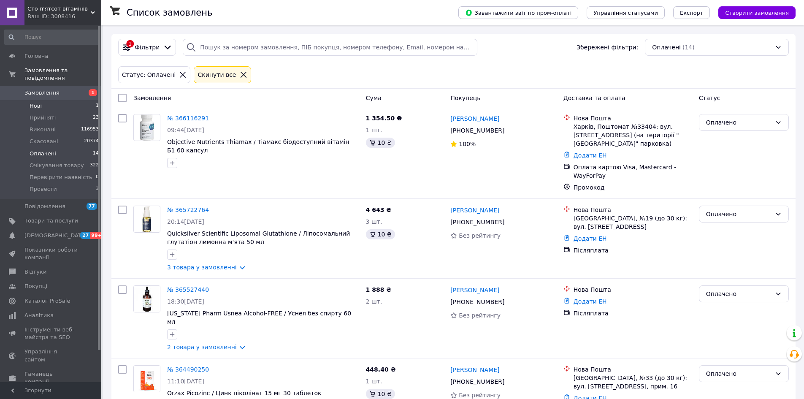
click at [71, 101] on li "Нові 1" at bounding box center [52, 106] width 104 height 12
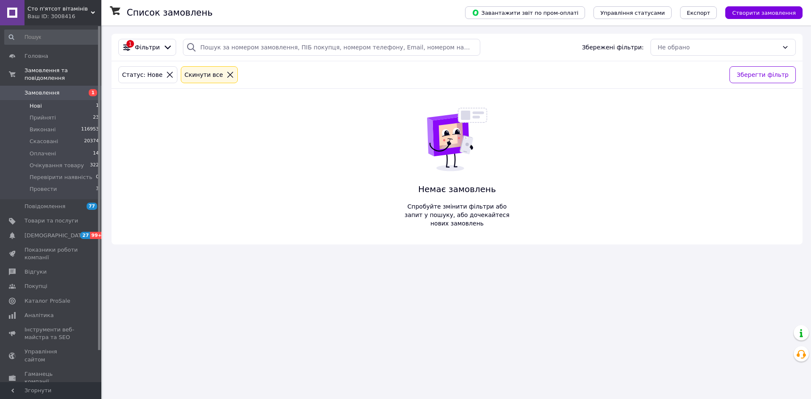
click at [68, 100] on li "Нові 1" at bounding box center [52, 106] width 104 height 12
click at [57, 100] on li "Нові 1" at bounding box center [52, 106] width 104 height 12
click at [75, 102] on li "Нові 1" at bounding box center [52, 106] width 104 height 12
click at [56, 100] on li "Нові 1" at bounding box center [52, 106] width 104 height 12
click at [49, 100] on li "Нові 1" at bounding box center [52, 106] width 104 height 12
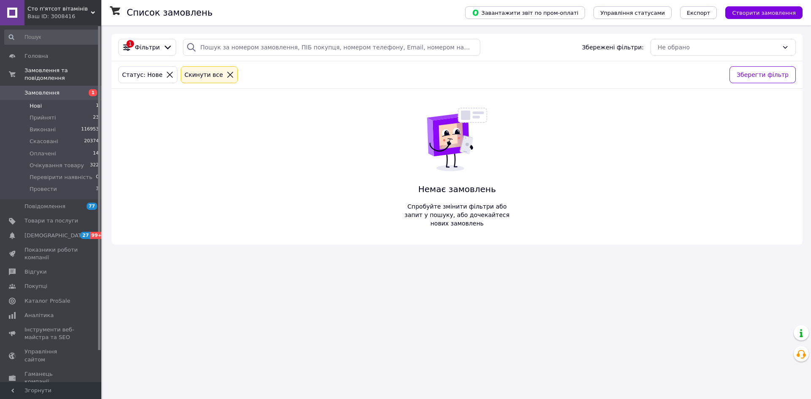
click at [68, 103] on li "Нові 1" at bounding box center [52, 106] width 104 height 12
click at [72, 148] on li "Оплачені 14" at bounding box center [52, 154] width 104 height 12
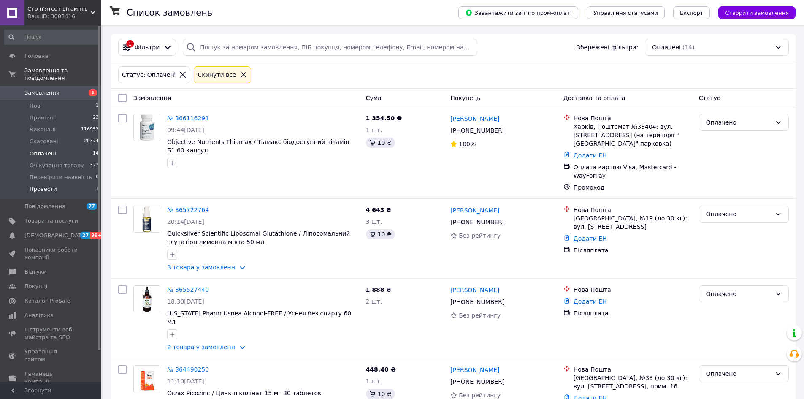
click at [42, 185] on span "Провести" at bounding box center [43, 189] width 27 height 8
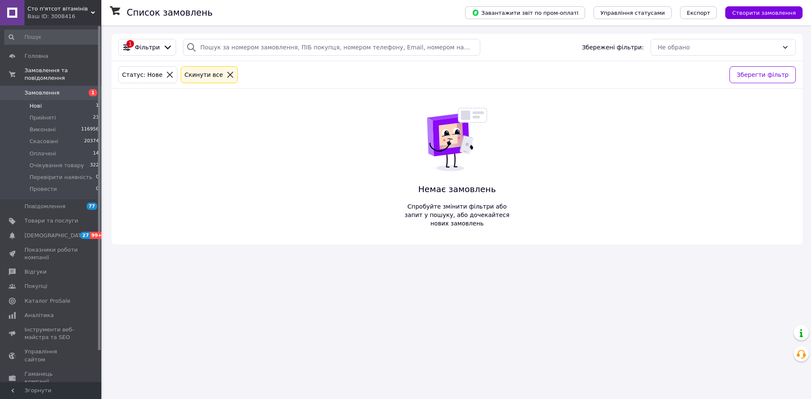
click at [38, 102] on span "Нові" at bounding box center [36, 106] width 12 height 8
click at [63, 148] on li "Оплачені 14" at bounding box center [52, 154] width 104 height 12
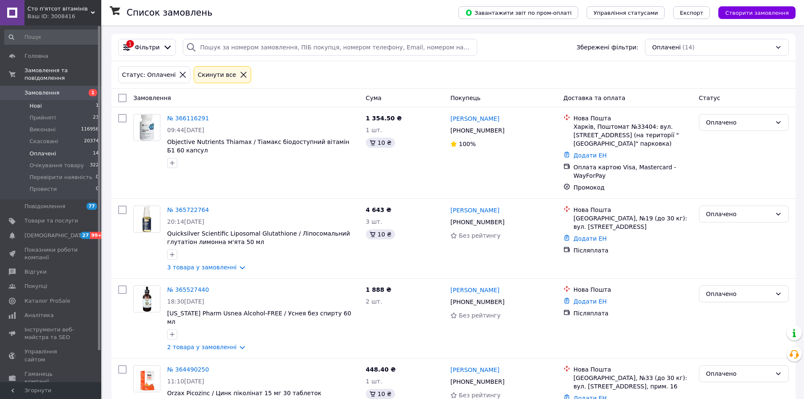
click at [64, 100] on li "Нові 1" at bounding box center [52, 106] width 104 height 12
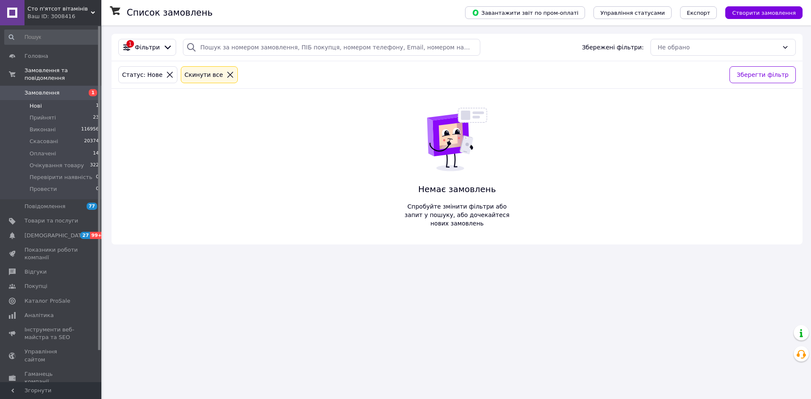
click at [34, 102] on span "Нові" at bounding box center [36, 106] width 12 height 8
click at [42, 100] on li "Нові 1" at bounding box center [52, 106] width 104 height 12
click at [43, 150] on span "Оплачені" at bounding box center [43, 154] width 27 height 8
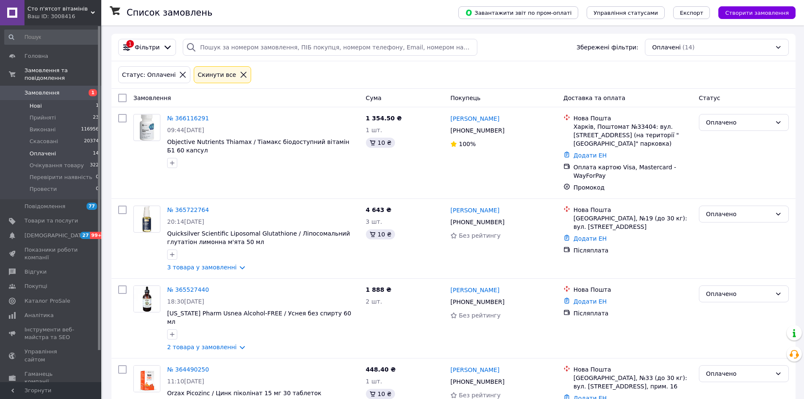
click at [69, 100] on li "Нові 1" at bounding box center [52, 106] width 104 height 12
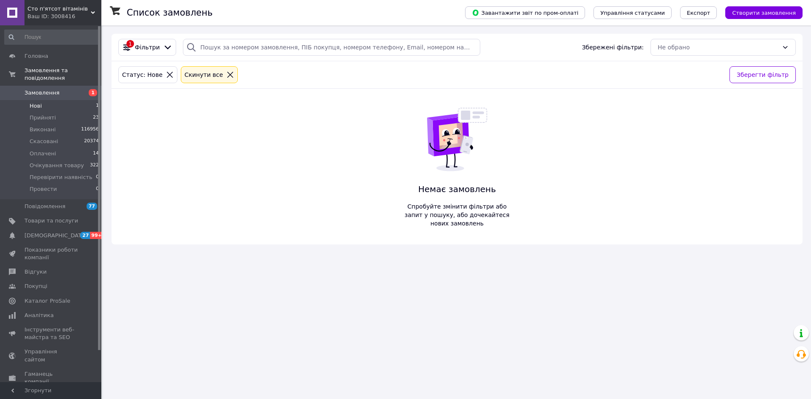
click at [62, 100] on li "Нові 1" at bounding box center [52, 106] width 104 height 12
click at [67, 148] on li "Оплачені 14" at bounding box center [52, 154] width 104 height 12
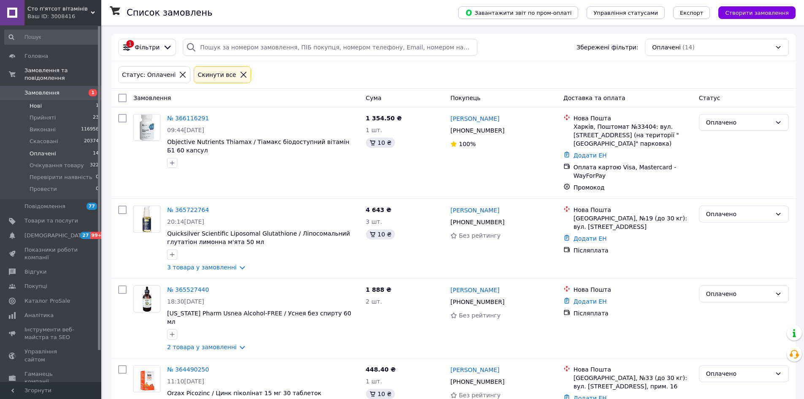
click at [70, 100] on li "Нові 1" at bounding box center [52, 106] width 104 height 12
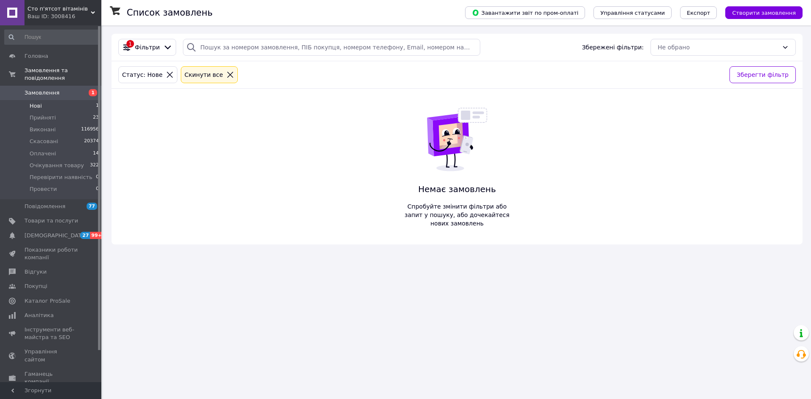
click at [71, 100] on li "Нові 1" at bounding box center [52, 106] width 104 height 12
click at [72, 100] on li "Нові 1" at bounding box center [52, 106] width 104 height 12
click at [32, 102] on span "Нові" at bounding box center [36, 106] width 12 height 8
click at [33, 102] on span "Нові" at bounding box center [36, 106] width 12 height 8
click at [161, 230] on div "1 Фільтри Збережені фільтри: Не обрано Статус: Нове Cкинути все Зберегти фільтр…" at bounding box center [456, 139] width 691 height 211
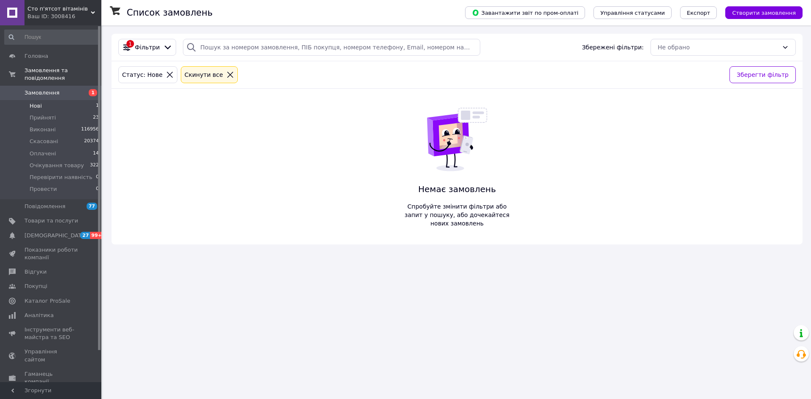
click at [43, 100] on li "Нові 1" at bounding box center [52, 106] width 104 height 12
click at [42, 148] on li "Оплачені 14" at bounding box center [52, 154] width 104 height 12
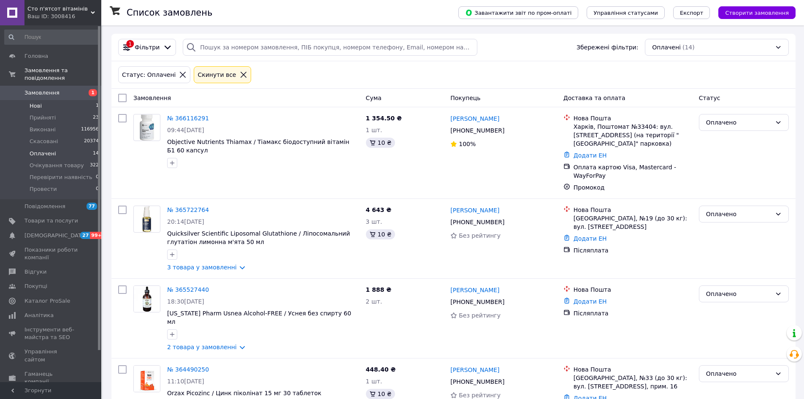
click at [47, 100] on li "Нові 1" at bounding box center [52, 106] width 104 height 12
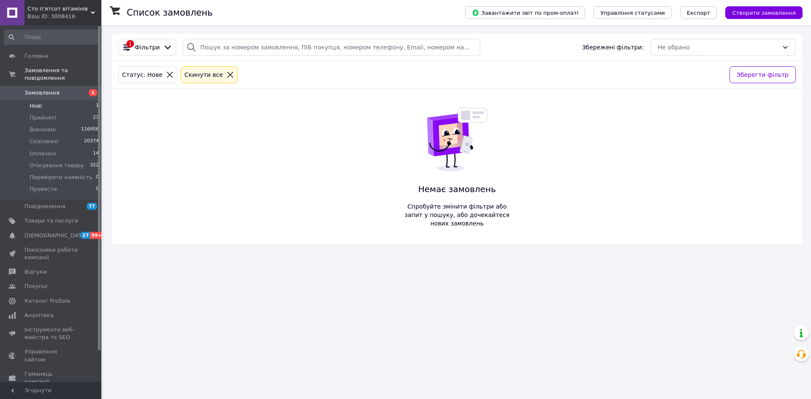
click at [180, 303] on div "Список замовлень Завантажити звіт по пром-оплаті Управління статусами Експорт С…" at bounding box center [457, 199] width 708 height 399
click at [49, 102] on li "Нові 1" at bounding box center [52, 106] width 104 height 12
click at [91, 100] on li "Нові 1" at bounding box center [52, 106] width 104 height 12
click at [160, 282] on div "Список замовлень Завантажити звіт по пром-оплаті Управління статусами Експорт С…" at bounding box center [457, 199] width 708 height 399
click at [43, 100] on li "Нові 1" at bounding box center [52, 106] width 104 height 12
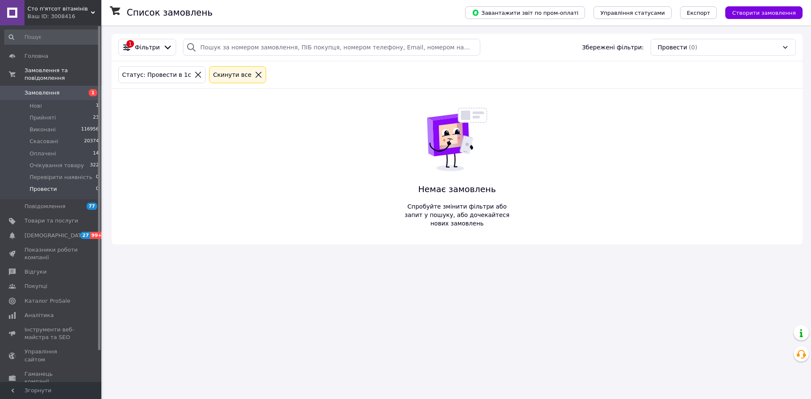
click at [152, 328] on div "Список замовлень Завантажити звіт по пром-оплаті Управління статусами Експорт С…" at bounding box center [457, 199] width 708 height 399
click at [46, 112] on li "Прийняті 23" at bounding box center [52, 118] width 104 height 12
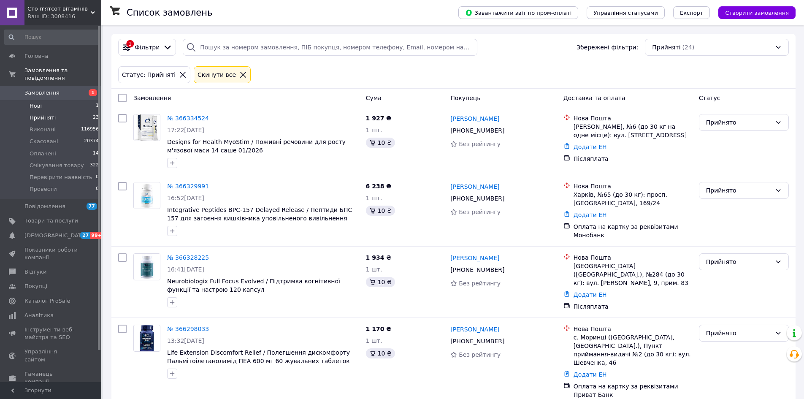
click at [58, 100] on li "Нові 1" at bounding box center [52, 106] width 104 height 12
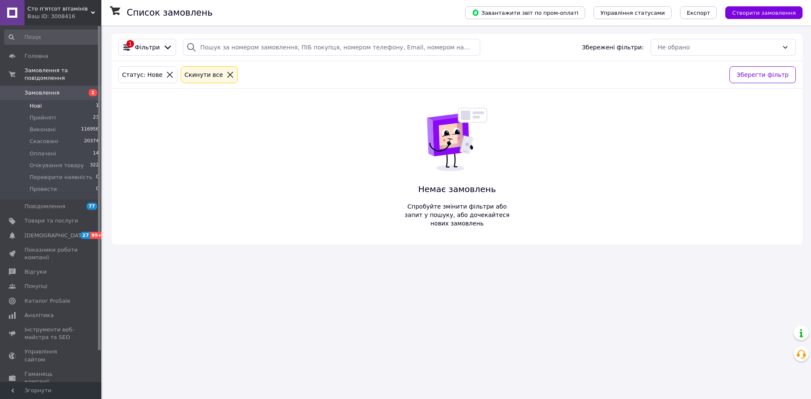
click at [58, 101] on li "Нові 1" at bounding box center [52, 106] width 104 height 12
click at [68, 100] on li "Нові 1" at bounding box center [52, 106] width 104 height 12
click at [67, 100] on li "Нові 1" at bounding box center [52, 106] width 104 height 12
click at [53, 100] on li "Нові 1" at bounding box center [52, 106] width 104 height 12
click at [33, 102] on span "Нові" at bounding box center [36, 106] width 12 height 8
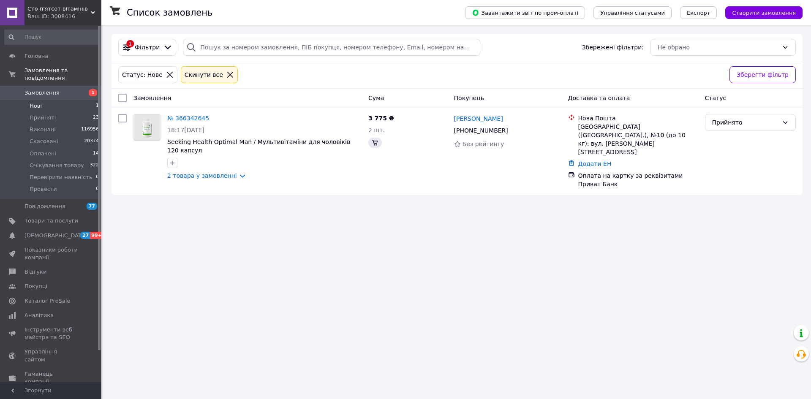
click at [43, 100] on li "Нові 1" at bounding box center [52, 106] width 104 height 12
click at [44, 100] on li "Нові 1" at bounding box center [52, 106] width 104 height 12
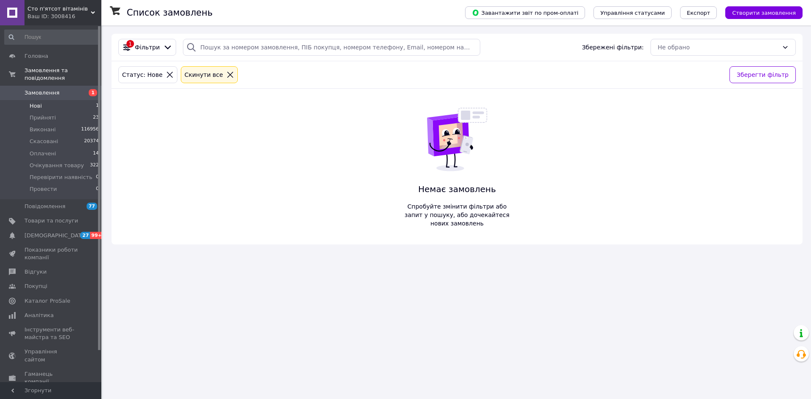
click at [166, 71] on icon at bounding box center [170, 75] width 8 height 8
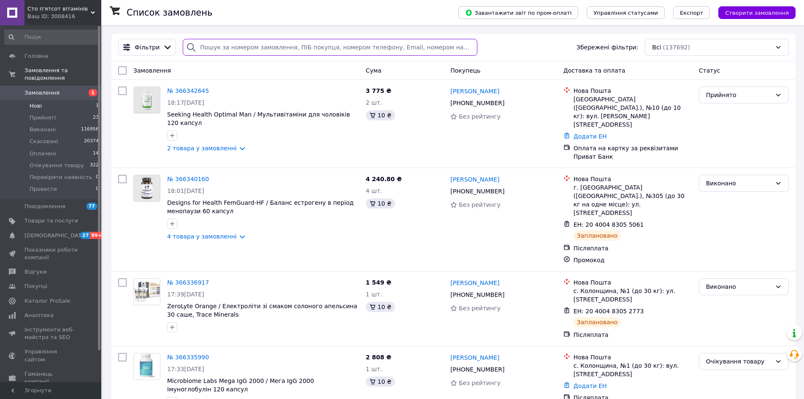
paste input "380980080083"
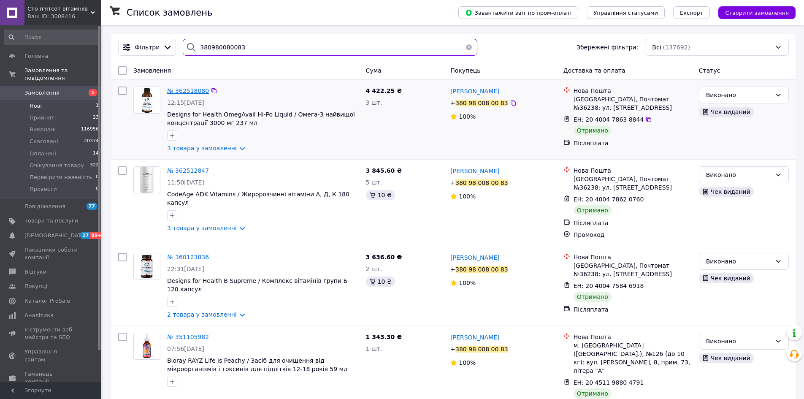
type input "380980080083"
click at [179, 90] on span "№ 362518080" at bounding box center [188, 90] width 42 height 7
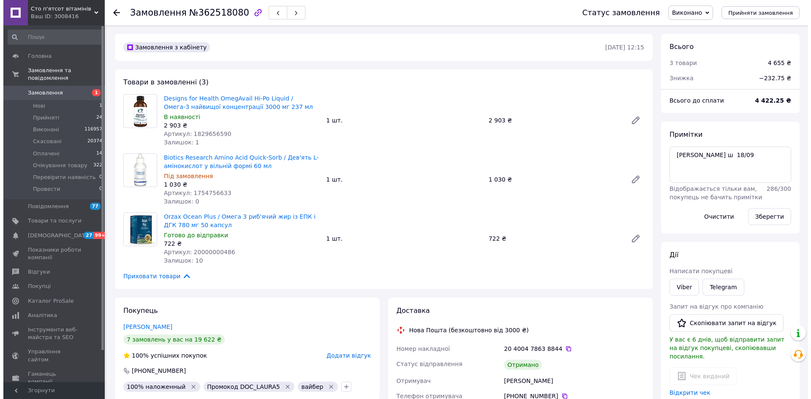
scroll to position [209, 0]
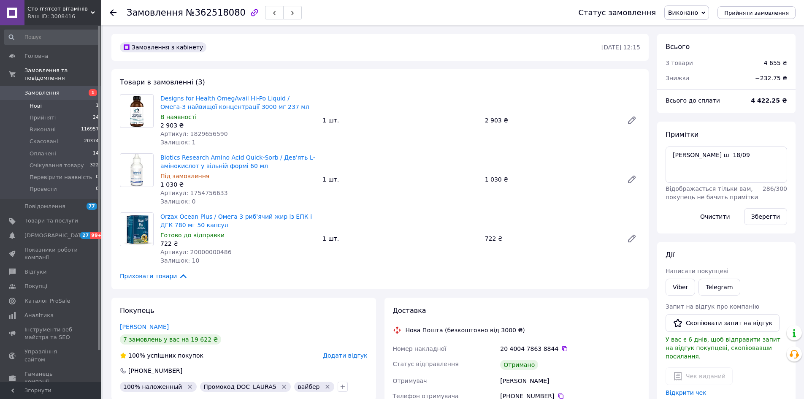
click at [45, 100] on li "Нові 1" at bounding box center [52, 106] width 104 height 12
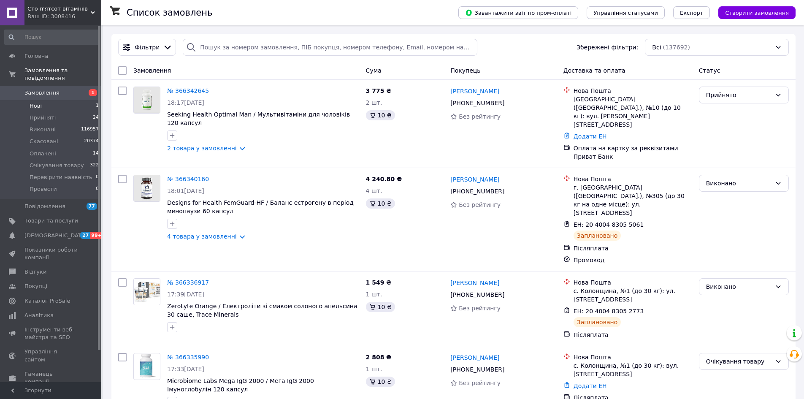
click at [45, 100] on li "Нові 1" at bounding box center [52, 106] width 104 height 12
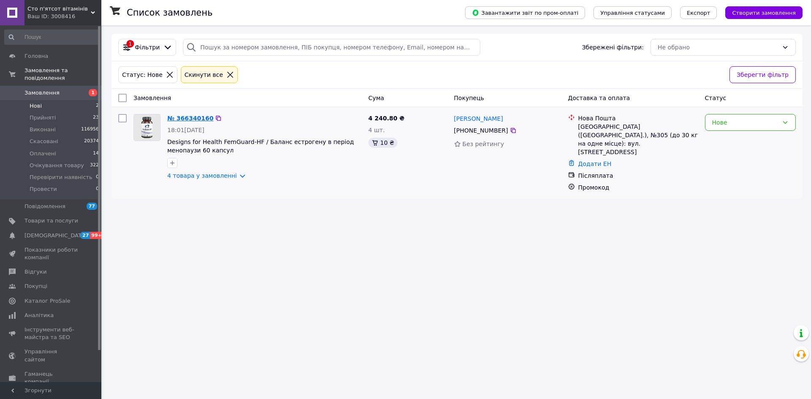
click at [187, 118] on link "№ 366340160" at bounding box center [190, 118] width 46 height 7
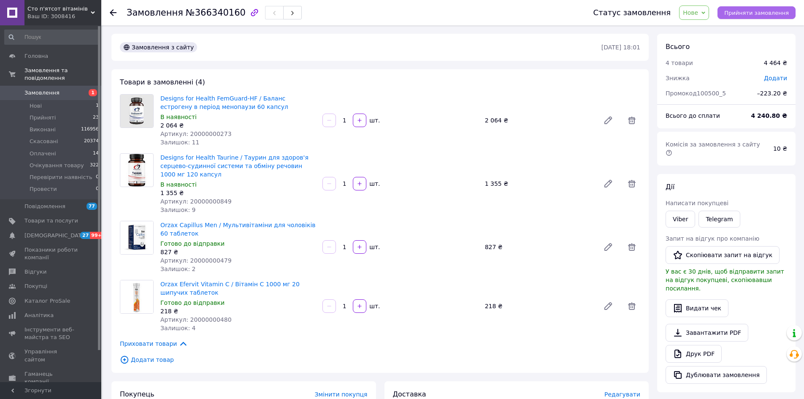
click at [744, 13] on span "Прийняти замовлення" at bounding box center [756, 13] width 65 height 6
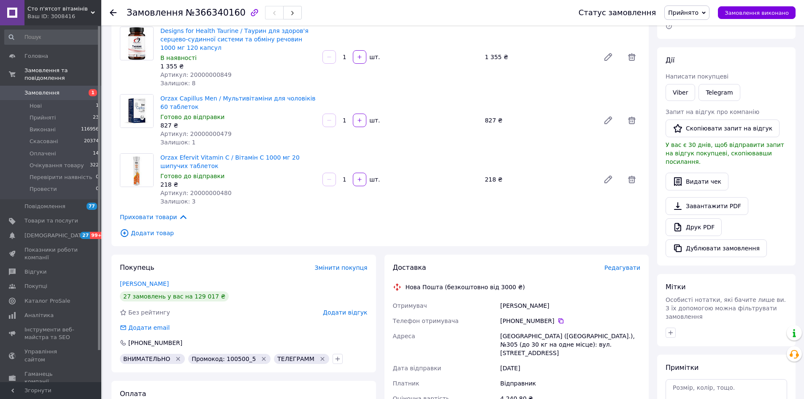
scroll to position [296, 0]
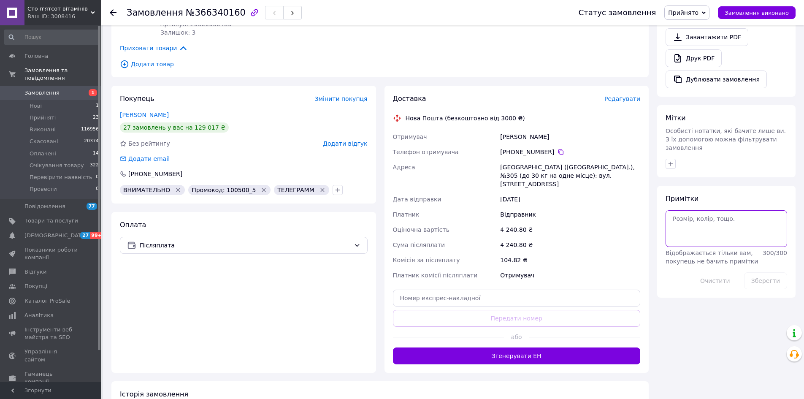
click at [692, 211] on textarea at bounding box center [727, 228] width 122 height 36
type textarea "люба"
click at [766, 272] on button "Зберегти" at bounding box center [765, 280] width 43 height 17
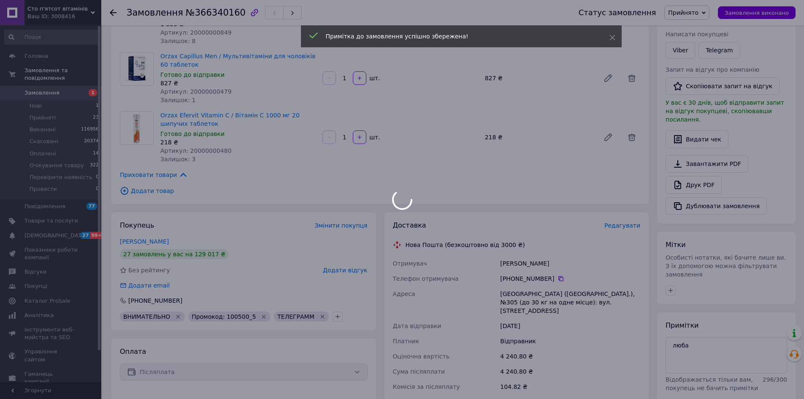
scroll to position [127, 0]
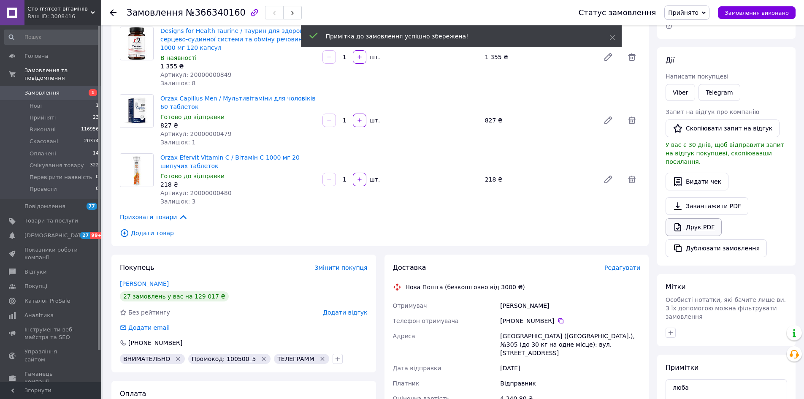
click at [708, 218] on link "Друк PDF" at bounding box center [694, 227] width 56 height 18
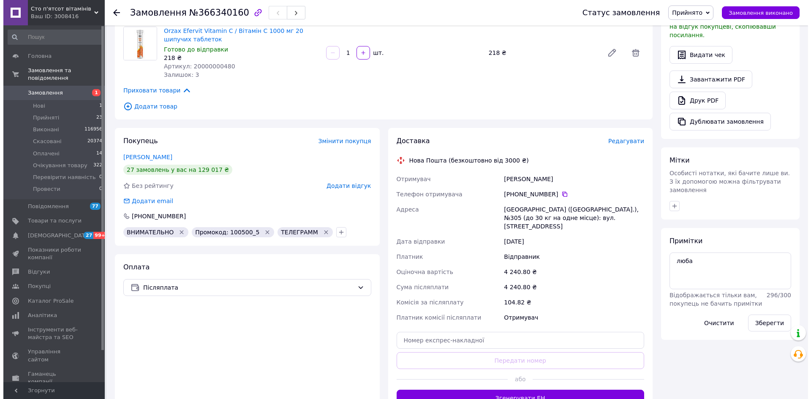
scroll to position [169, 0]
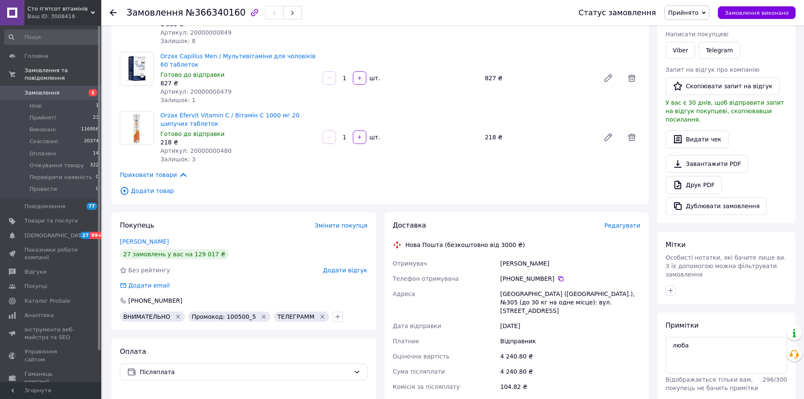
click at [656, 348] on div "Всього 4 товари 4 464 ₴ Знижка Додати Промокод 100500_5 – 223.20 ₴ Всього до сп…" at bounding box center [726, 232] width 147 height 734
click at [188, 214] on div "Покупець Змінити покупця Савчук Зоя 27 замовлень у вас на 129 017 ₴ Без рейтинг…" at bounding box center [243, 271] width 265 height 118
click at [628, 230] on div "Доставка Редагувати Нова Пошта (безкоштовно від 3000 ₴) Отримувач Савчук Зоя Те…" at bounding box center [517, 356] width 248 height 270
click at [626, 228] on span "Редагувати" at bounding box center [623, 225] width 36 height 7
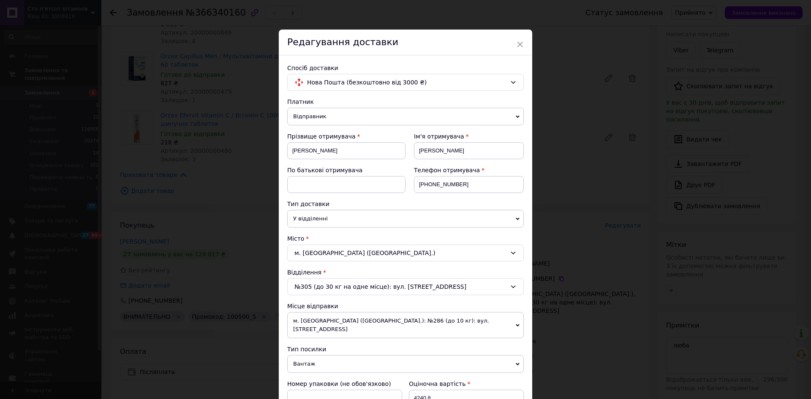
click at [332, 287] on div "№305 (до 30 кг на одне місце): вул. [STREET_ADDRESS]" at bounding box center [405, 286] width 236 height 17
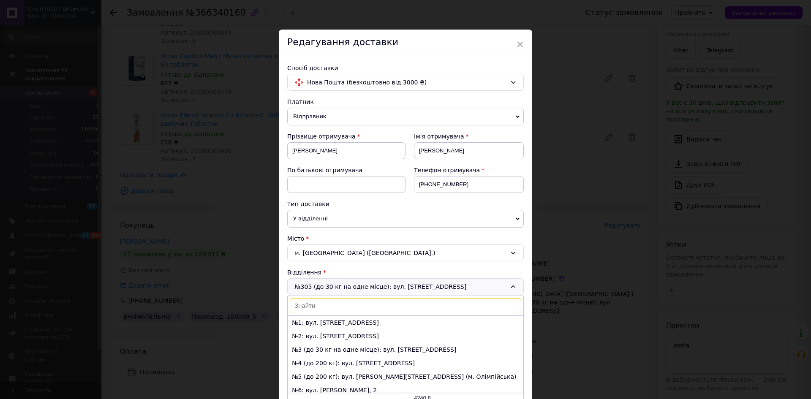
scroll to position [3933, 0]
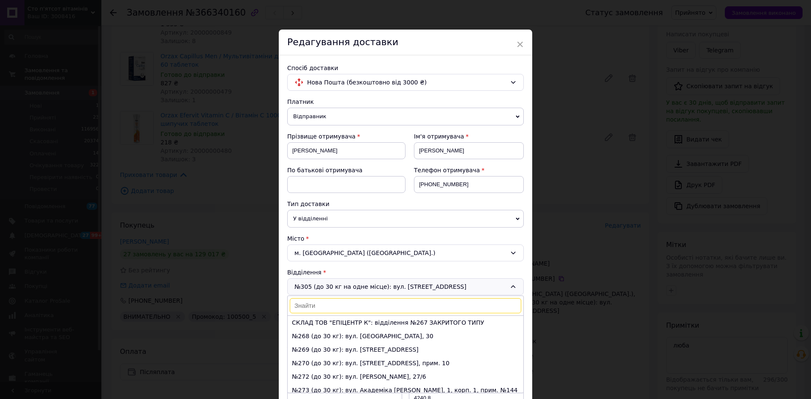
click at [337, 251] on div "м. [GEOGRAPHIC_DATA] ([GEOGRAPHIC_DATA].)" at bounding box center [405, 252] width 236 height 17
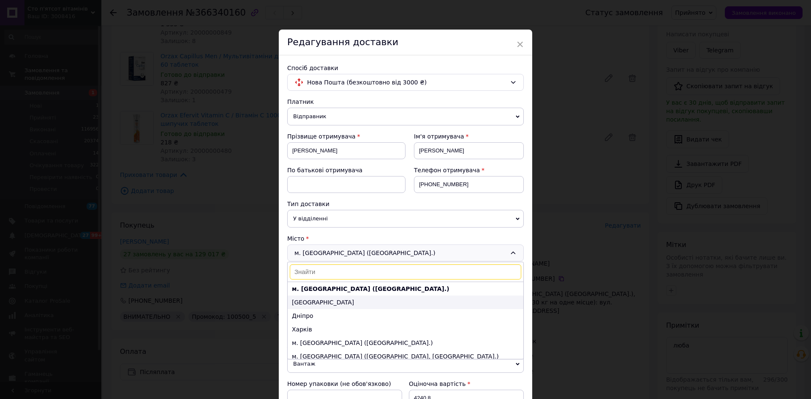
click at [334, 300] on li "Одеса" at bounding box center [405, 303] width 236 height 14
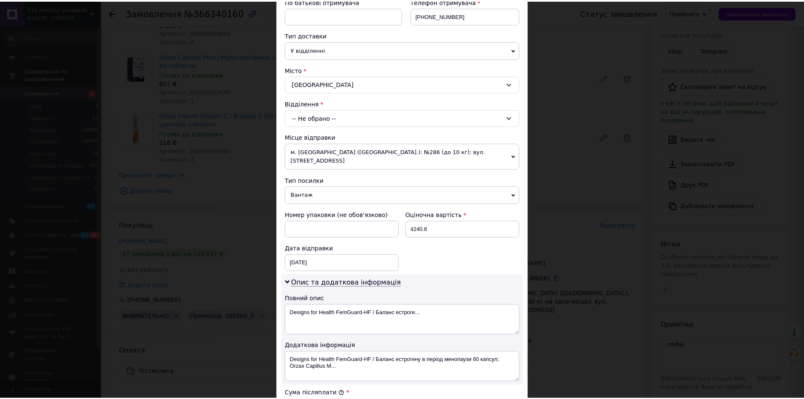
scroll to position [0, 0]
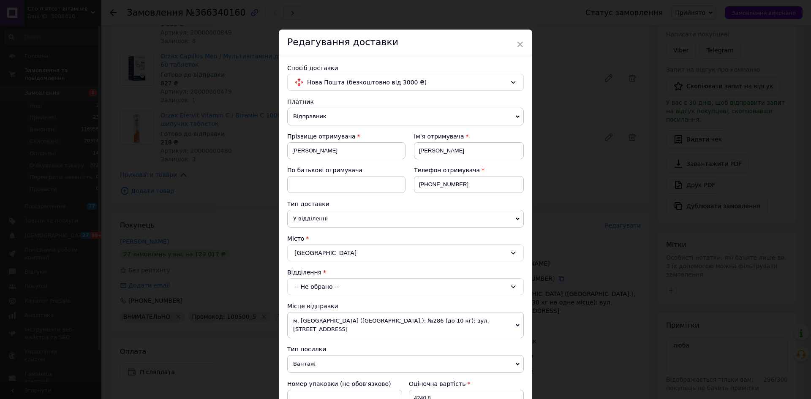
click at [524, 45] on div "Редагування доставки" at bounding box center [405, 43] width 253 height 26
click at [520, 43] on span "×" at bounding box center [520, 44] width 8 height 14
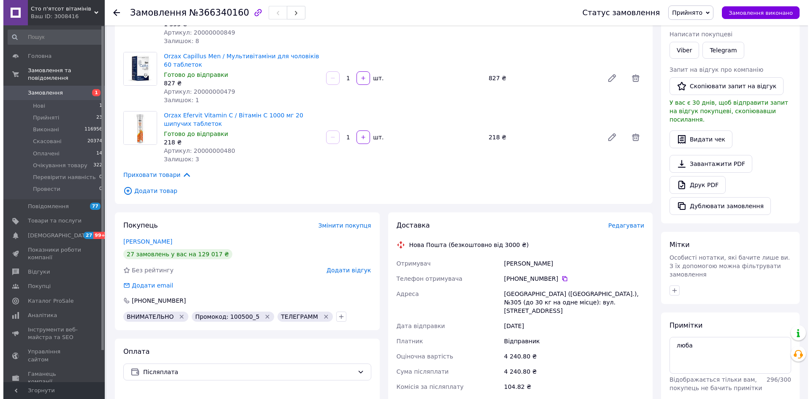
scroll to position [211, 0]
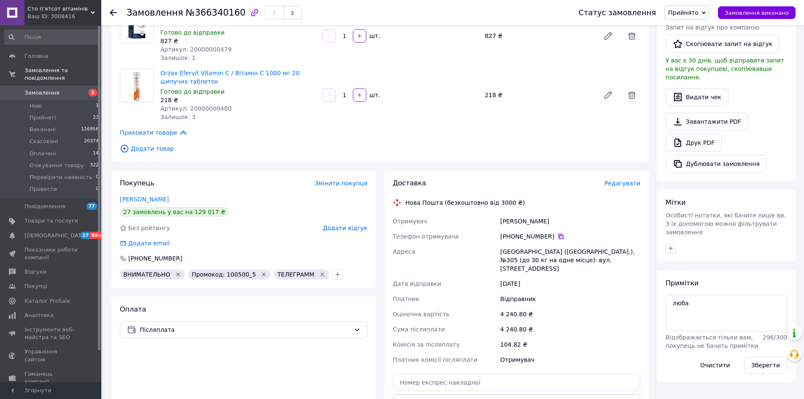
click at [558, 237] on icon at bounding box center [561, 236] width 7 height 7
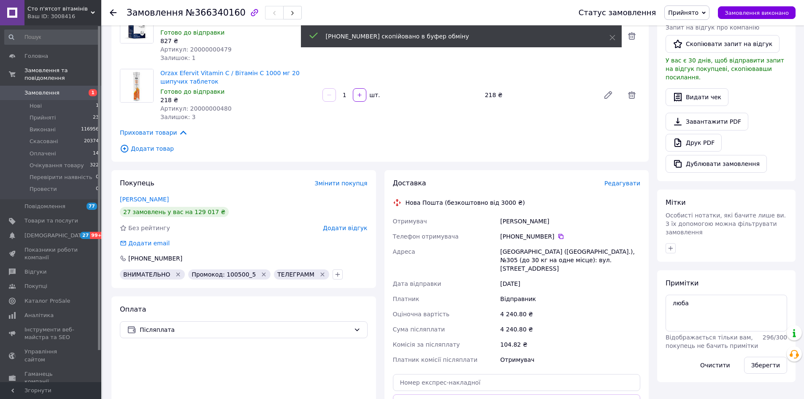
click at [627, 185] on span "Редагувати" at bounding box center [623, 183] width 36 height 7
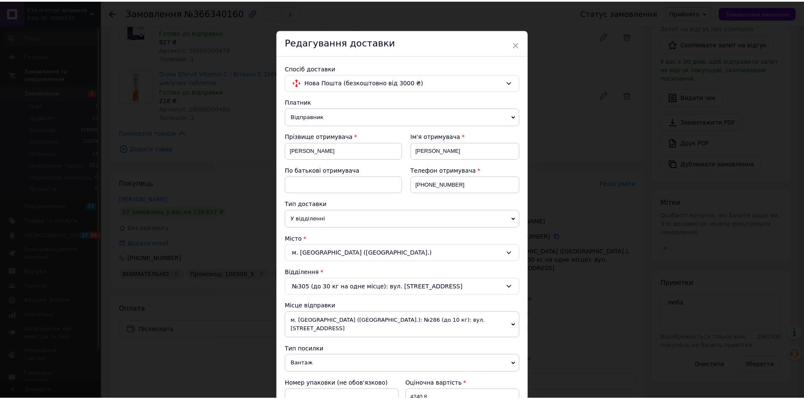
scroll to position [127, 0]
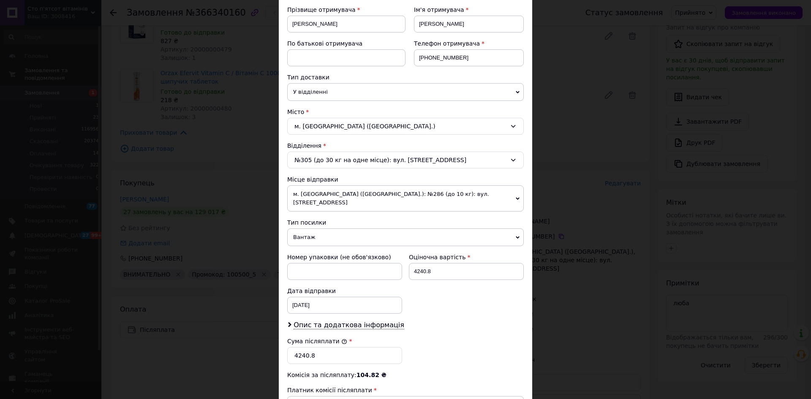
click at [331, 122] on div "м. [GEOGRAPHIC_DATA] ([GEOGRAPHIC_DATA].)" at bounding box center [405, 126] width 236 height 17
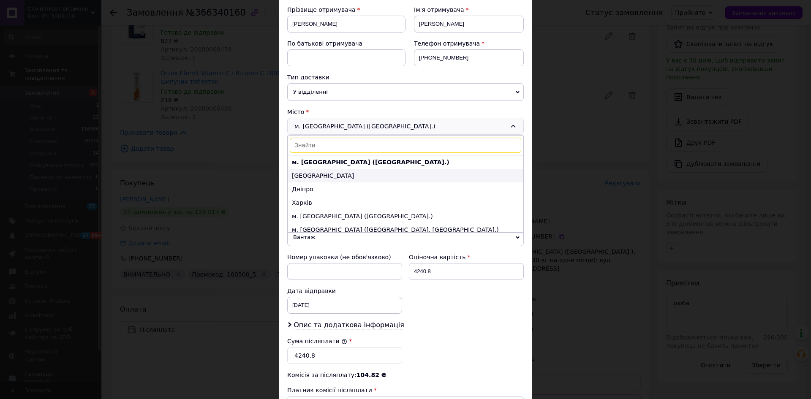
click at [323, 177] on li "Одеса" at bounding box center [405, 176] width 236 height 14
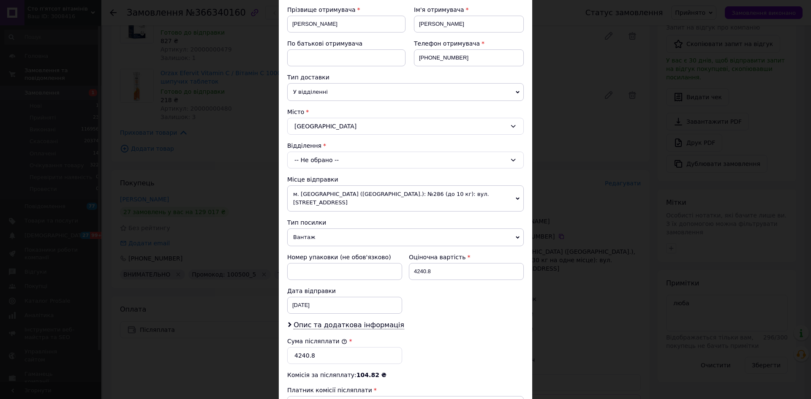
click at [580, 303] on div "× Редагування доставки Спосіб доставки Нова Пошта (безкоштовно від 3000 ₴) Плат…" at bounding box center [405, 199] width 811 height 399
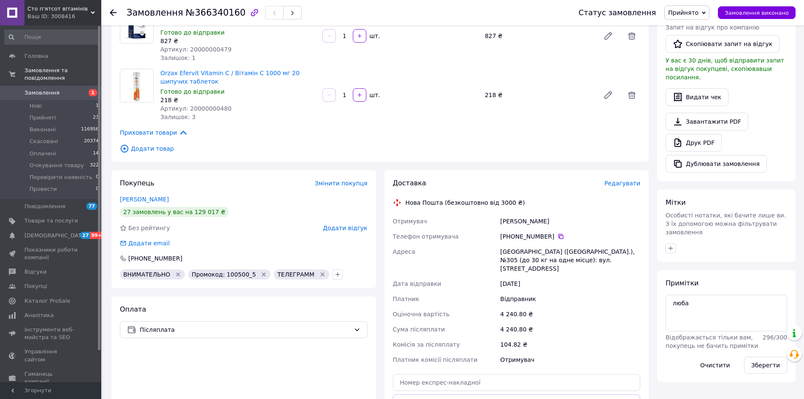
scroll to position [84, 0]
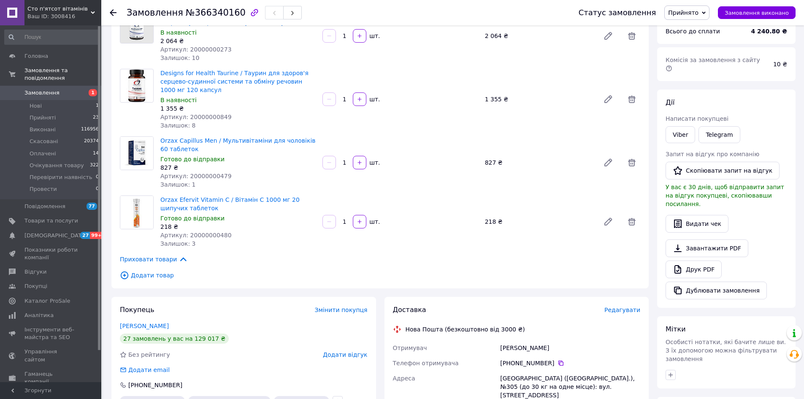
click at [687, 14] on span "Прийнято" at bounding box center [683, 12] width 30 height 7
click at [689, 91] on li "Провести" at bounding box center [700, 93] width 71 height 13
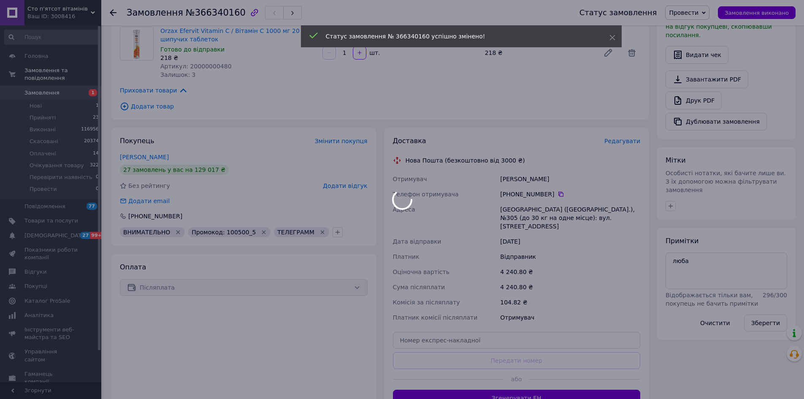
scroll to position [296, 0]
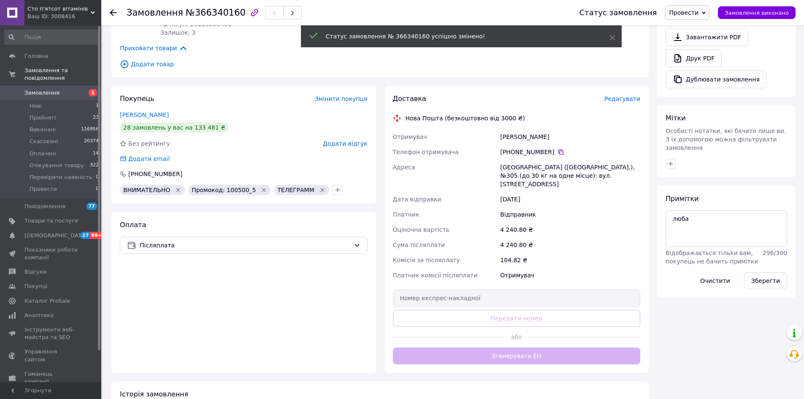
click at [220, 11] on span "№366340160" at bounding box center [216, 13] width 60 height 10
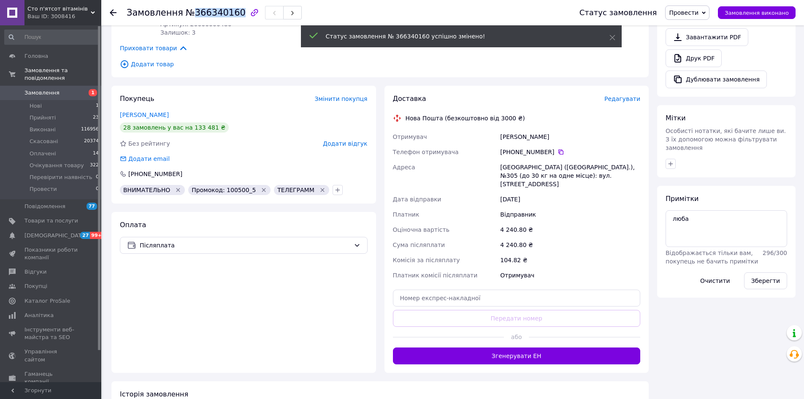
click at [220, 11] on span "№366340160" at bounding box center [216, 13] width 60 height 10
copy span "366340160"
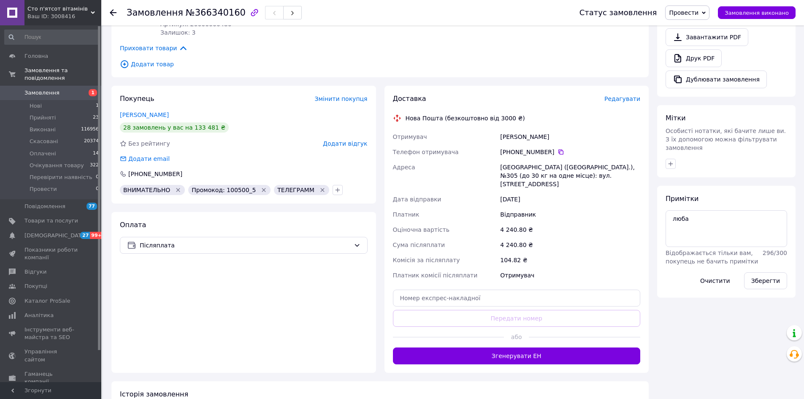
drag, startPoint x: 275, startPoint y: 315, endPoint x: 284, endPoint y: 319, distance: 10.0
click at [275, 315] on div "Оплата Післяплата" at bounding box center [243, 292] width 265 height 161
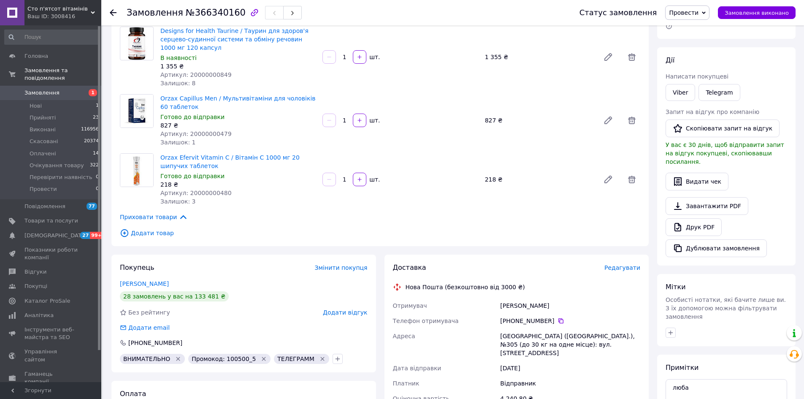
scroll to position [42, 0]
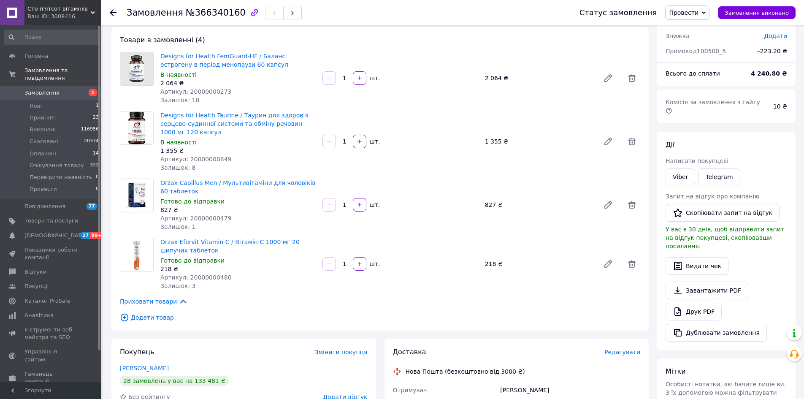
click at [382, 338] on div "Замовлення з сайту 12.10.2025 • 18:01 Товари в замовленні (4) Designs for Healt…" at bounding box center [380, 369] width 546 height 754
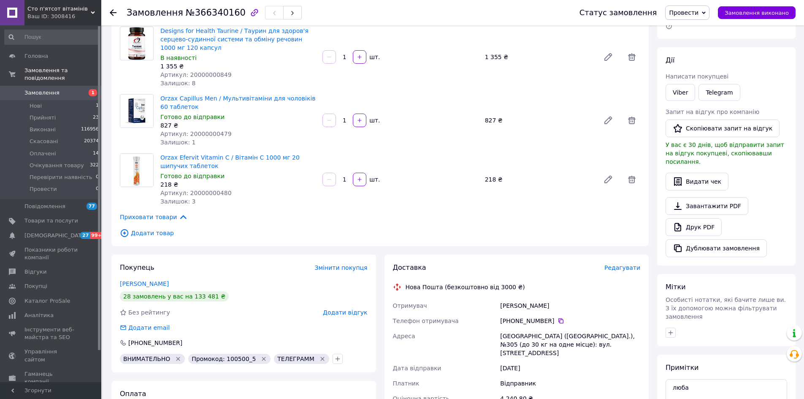
scroll to position [0, 0]
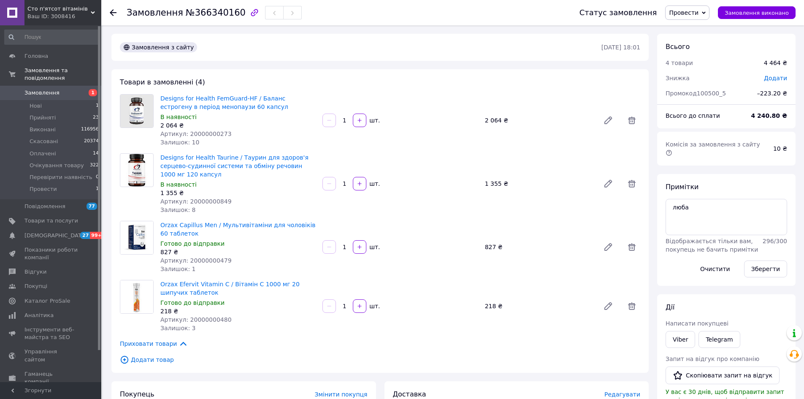
click at [103, 103] on div "Замовлення №366340160 Статус замовлення Провести Прийнято Виконано Скасовано Оп…" at bounding box center [402, 398] width 804 height 796
click at [62, 102] on li "Нові 1" at bounding box center [52, 106] width 104 height 12
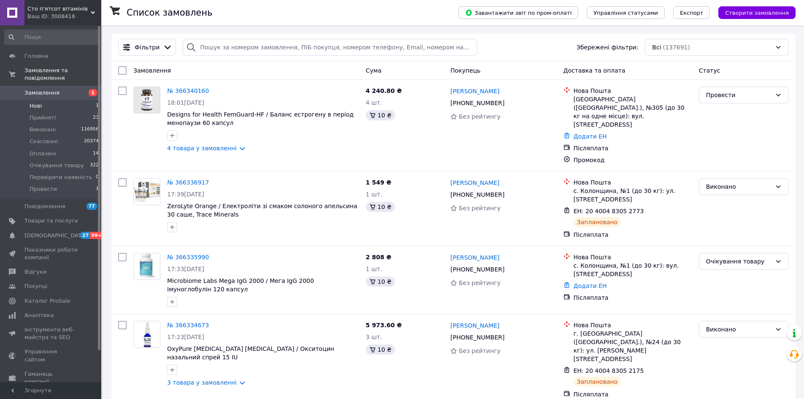
click at [39, 102] on span "Нові" at bounding box center [36, 106] width 12 height 8
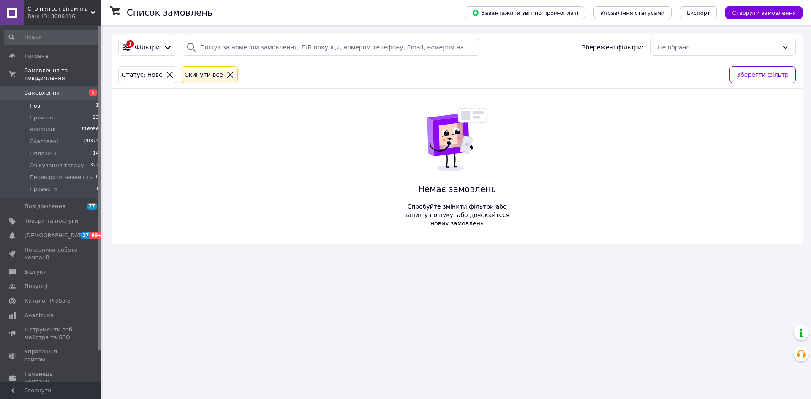
click at [66, 100] on li "Нові 1" at bounding box center [52, 106] width 104 height 12
click at [43, 150] on span "Оплачені" at bounding box center [43, 154] width 27 height 8
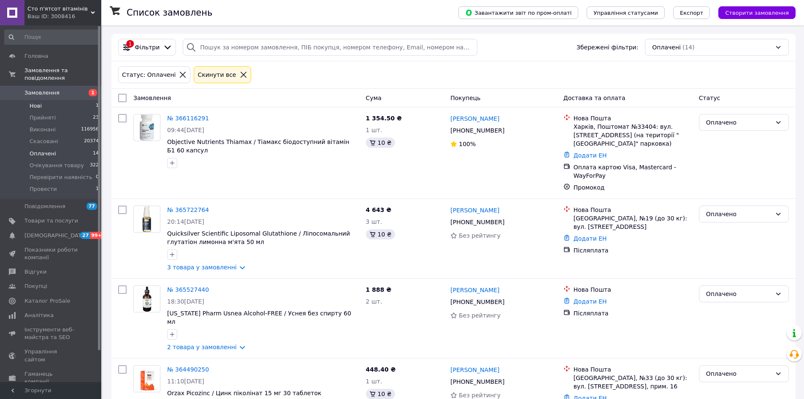
click at [49, 100] on li "Нові 1" at bounding box center [52, 106] width 104 height 12
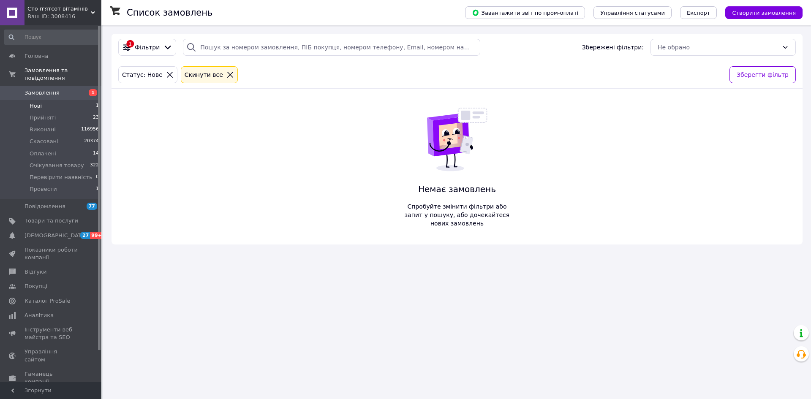
click at [34, 102] on span "Нові" at bounding box center [36, 106] width 12 height 8
click at [57, 148] on li "Оплачені 14" at bounding box center [52, 154] width 104 height 12
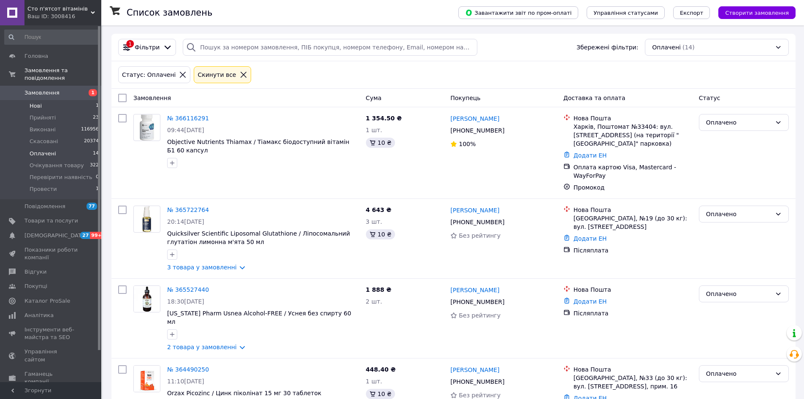
click at [52, 100] on li "Нові 1" at bounding box center [52, 106] width 104 height 12
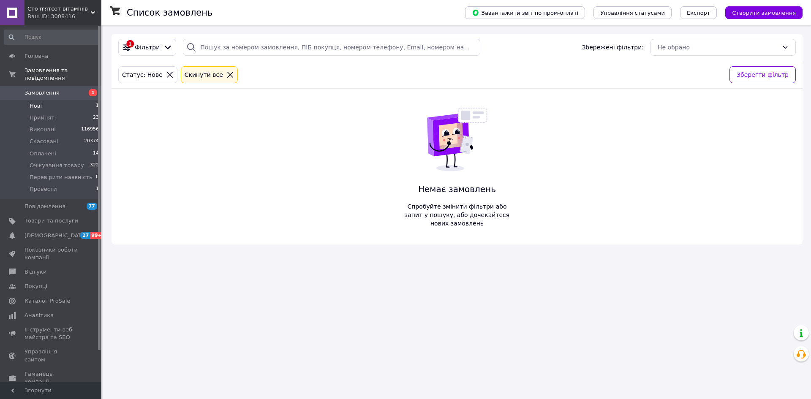
click at [51, 101] on li "Нові 1" at bounding box center [52, 106] width 104 height 12
drag, startPoint x: 171, startPoint y: 253, endPoint x: 171, endPoint y: 248, distance: 5.1
click at [171, 253] on div "Список замовлень Завантажити звіт по пром-оплаті Управління статусами Експорт С…" at bounding box center [457, 199] width 708 height 399
click at [60, 100] on li "Нові 1" at bounding box center [52, 106] width 104 height 12
click at [53, 100] on li "Нові 1" at bounding box center [52, 106] width 104 height 12
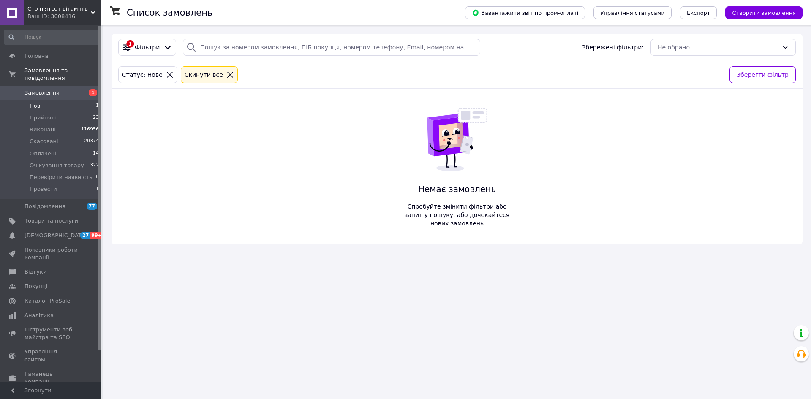
click at [54, 100] on li "Нові 1" at bounding box center [52, 106] width 104 height 12
click at [44, 100] on li "Нові 1" at bounding box center [52, 106] width 104 height 12
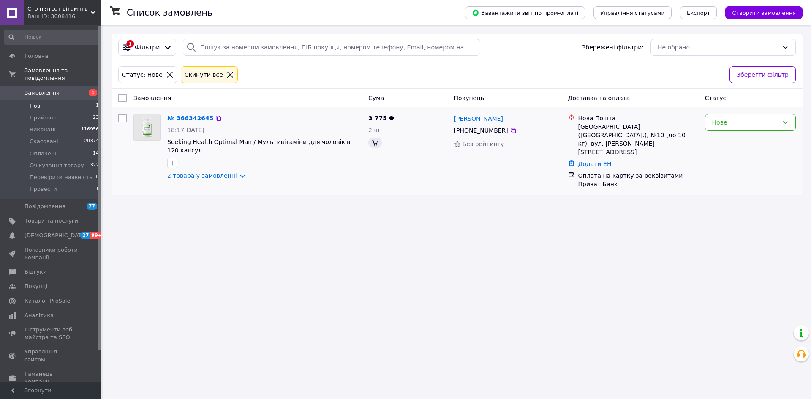
click at [187, 117] on link "№ 366342645" at bounding box center [190, 118] width 46 height 7
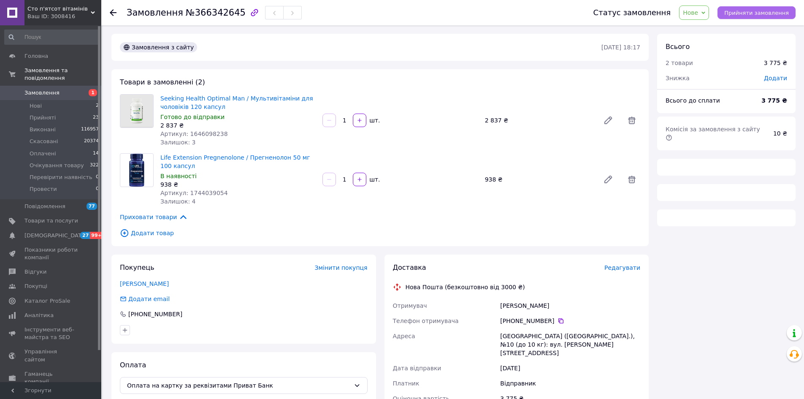
click at [758, 18] on button "Прийняти замовлення" at bounding box center [757, 12] width 78 height 13
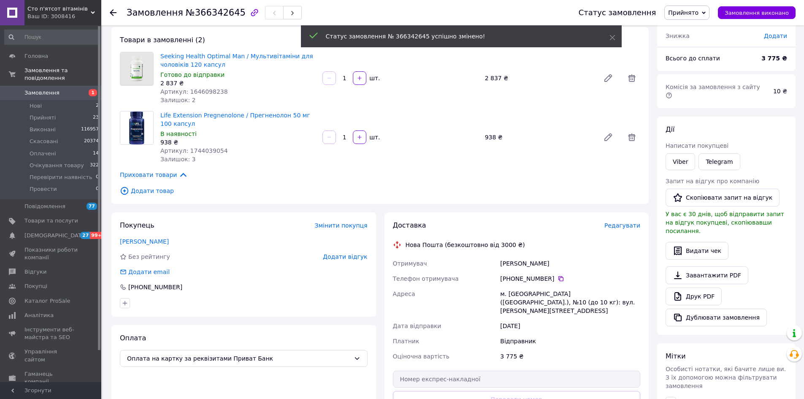
scroll to position [127, 0]
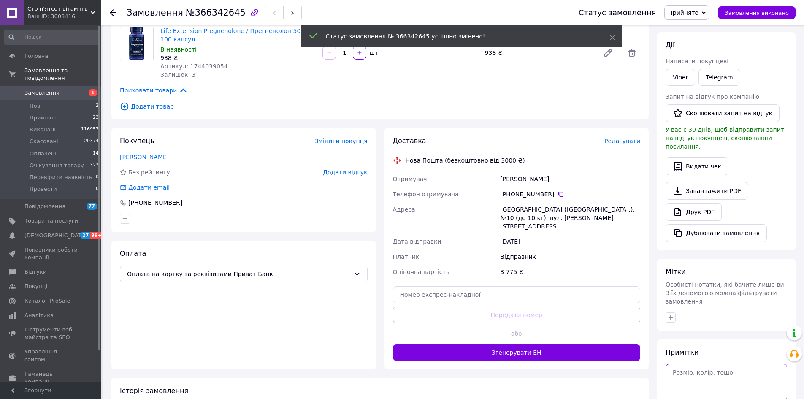
click at [718, 364] on textarea at bounding box center [727, 382] width 122 height 36
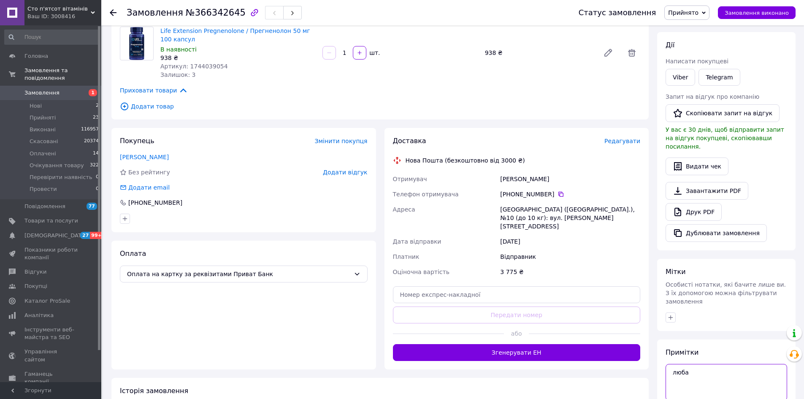
scroll to position [176, 0]
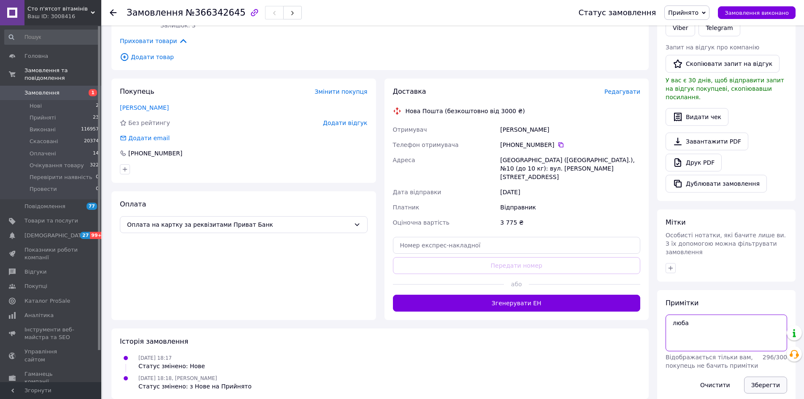
type textarea "люба"
click at [752, 377] on button "Зберегти" at bounding box center [765, 385] width 43 height 17
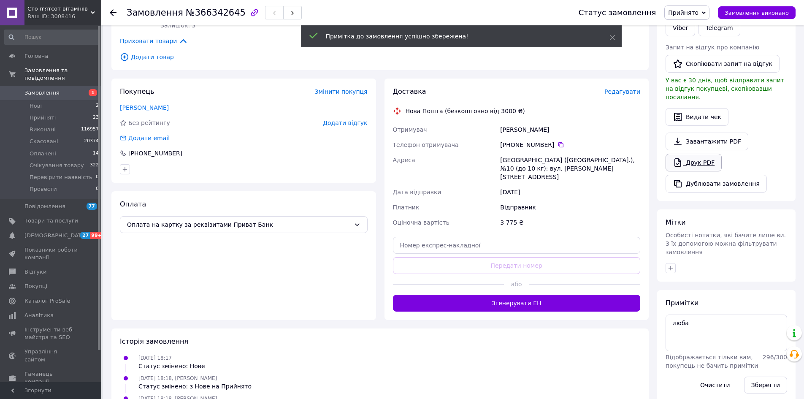
click at [691, 154] on link "Друк PDF" at bounding box center [694, 163] width 56 height 18
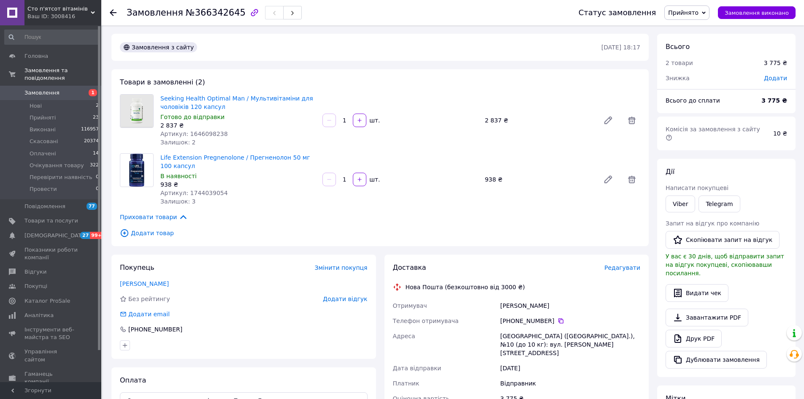
scroll to position [127, 0]
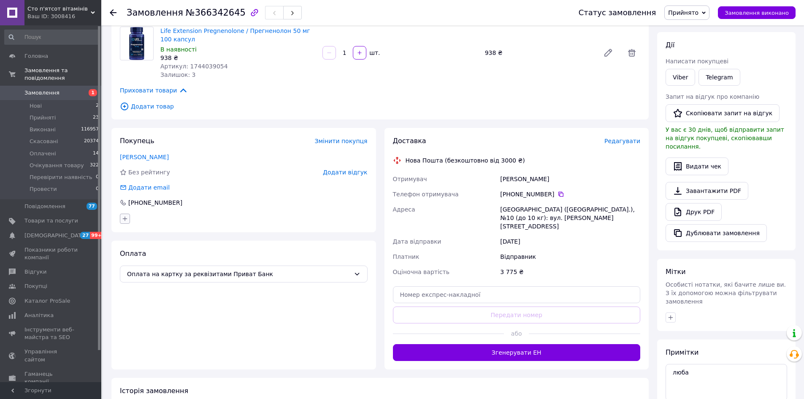
click at [120, 217] on button "button" at bounding box center [125, 219] width 10 height 10
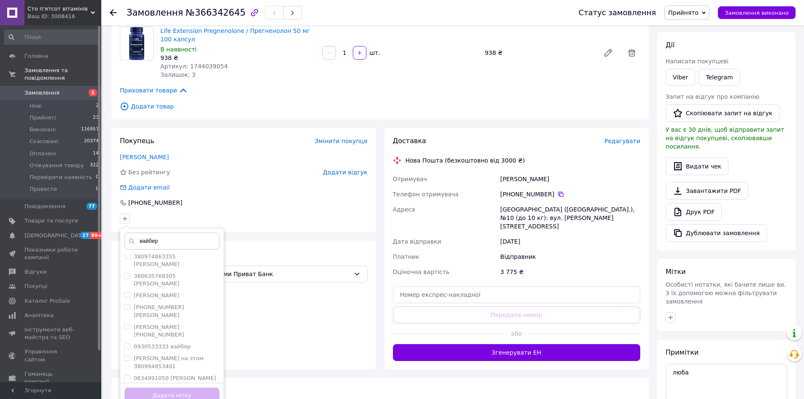
scroll to position [296, 0]
type input "вайбер"
checkbox input "true"
click at [168, 390] on button "Додати мітку" at bounding box center [172, 396] width 95 height 16
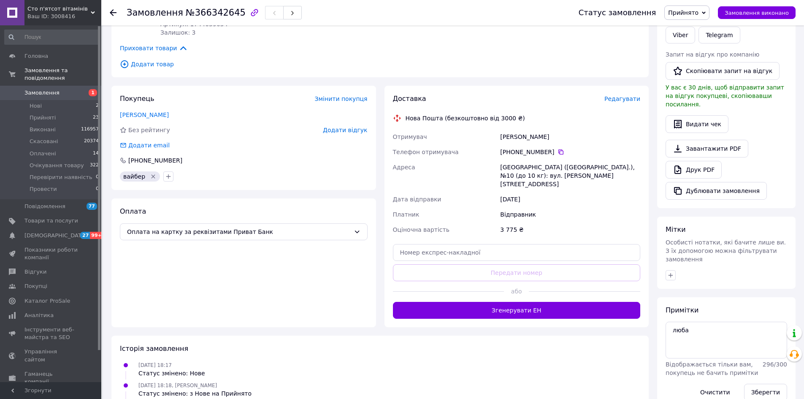
scroll to position [0, 0]
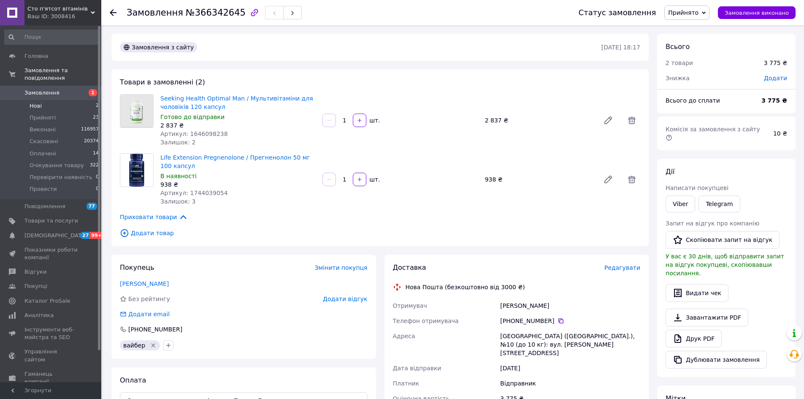
click at [31, 102] on span "Нові" at bounding box center [36, 106] width 12 height 8
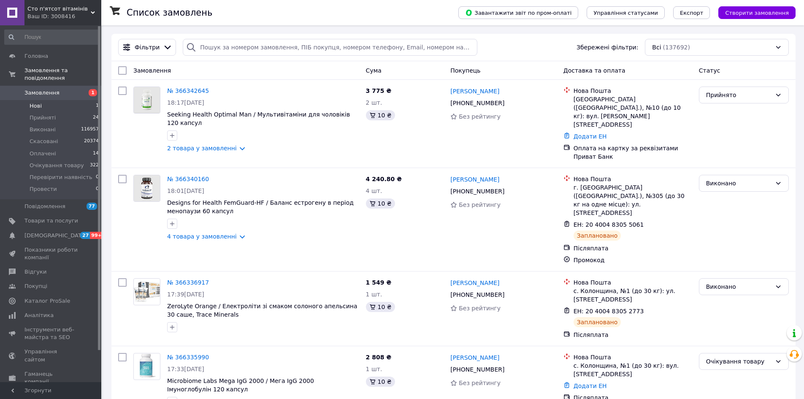
click at [33, 102] on span "Нові" at bounding box center [36, 106] width 12 height 8
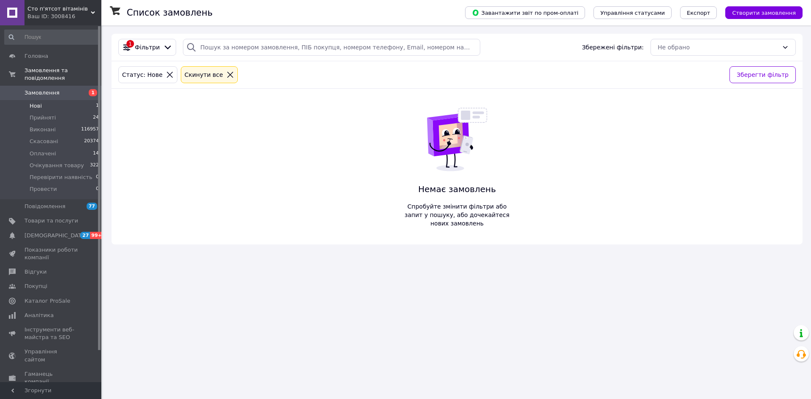
click at [226, 73] on icon at bounding box center [230, 75] width 8 height 8
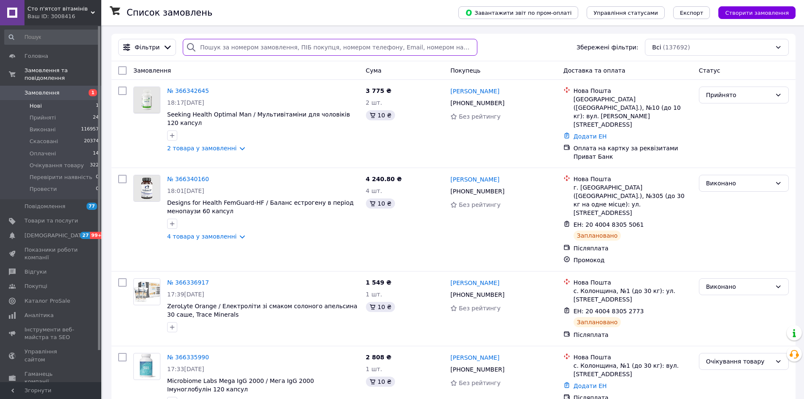
paste input "380980080083"
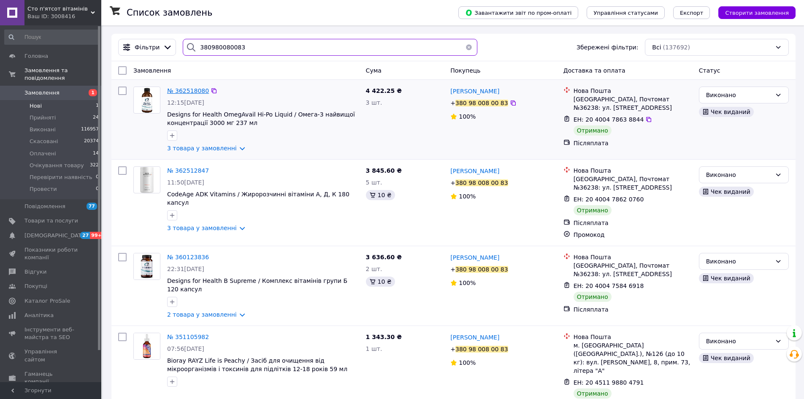
type input "380980080083"
click at [185, 90] on span "№ 362518080" at bounding box center [188, 90] width 42 height 7
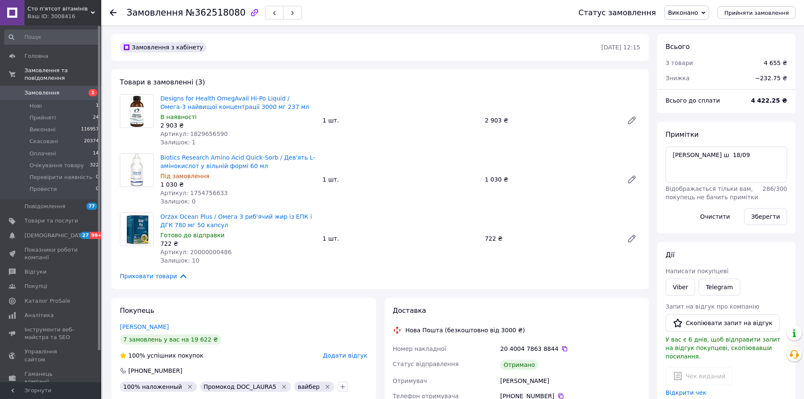
scroll to position [211, 0]
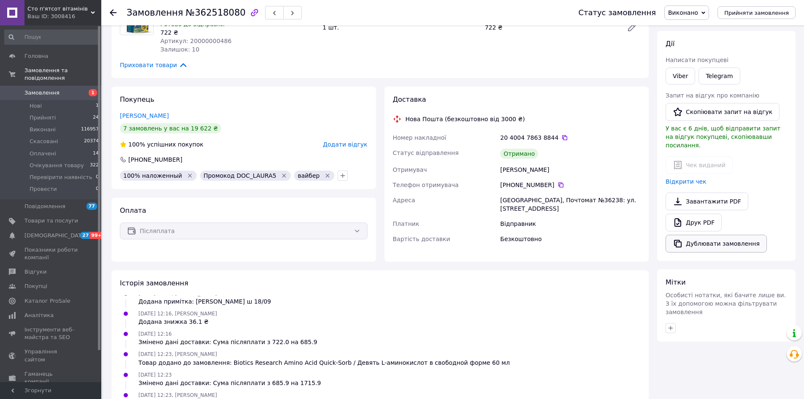
click at [705, 239] on button "Дублювати замовлення" at bounding box center [716, 244] width 101 height 18
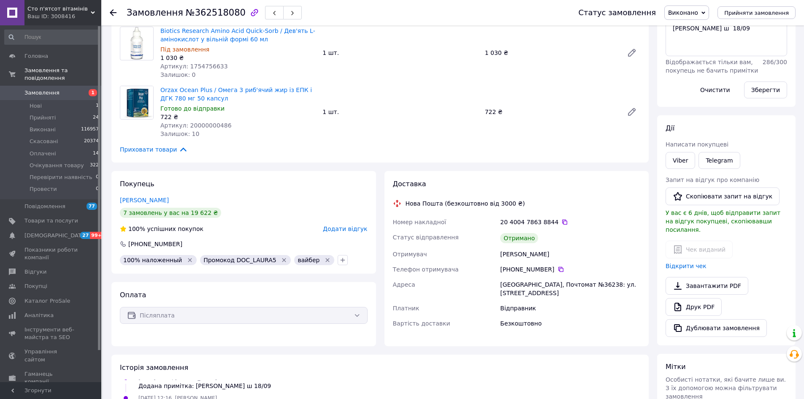
scroll to position [0, 0]
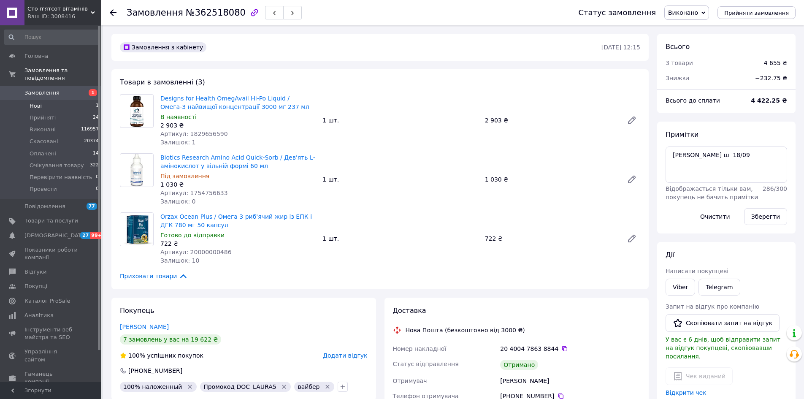
click at [48, 100] on li "Нові 1" at bounding box center [52, 106] width 104 height 12
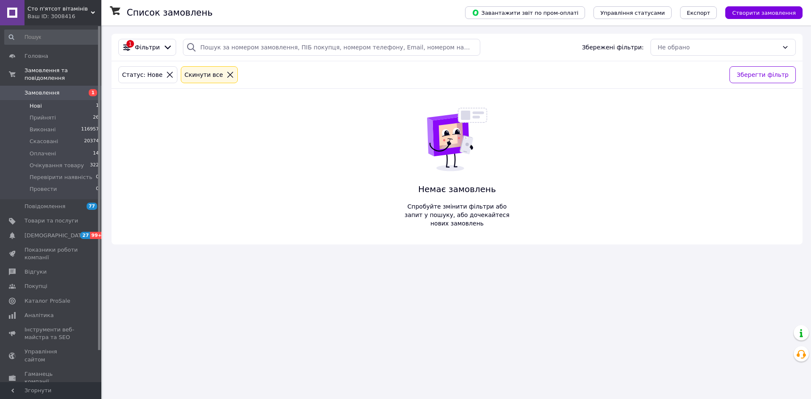
click at [81, 100] on li "Нові 1" at bounding box center [52, 106] width 104 height 12
click at [77, 100] on li "Нові 1" at bounding box center [52, 106] width 104 height 12
click at [35, 102] on span "Нові" at bounding box center [36, 106] width 12 height 8
click at [54, 113] on li "Прийняті 26" at bounding box center [52, 118] width 104 height 12
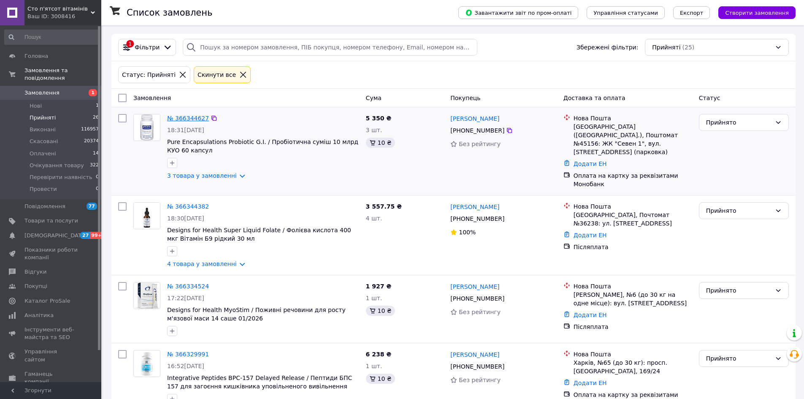
click at [187, 117] on link "№ 366344627" at bounding box center [188, 118] width 42 height 7
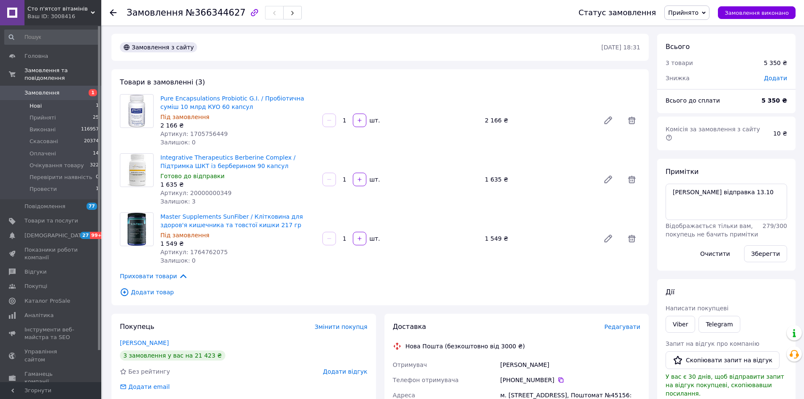
click at [51, 100] on li "Нові 1" at bounding box center [52, 106] width 104 height 12
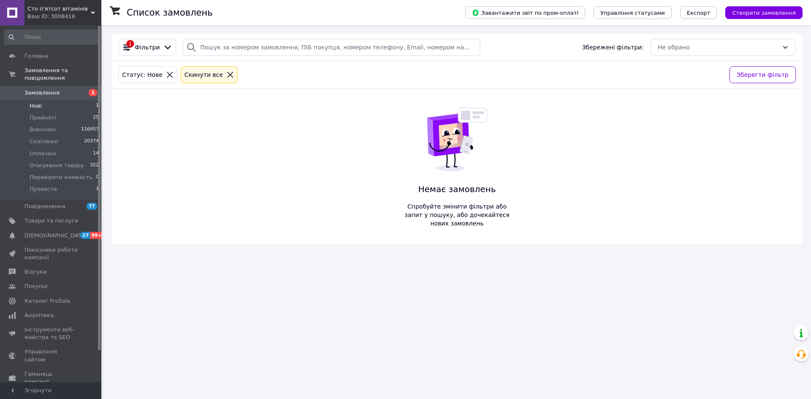
click at [91, 100] on li "Нові 1" at bounding box center [52, 106] width 104 height 12
click at [64, 103] on li "Нові 1" at bounding box center [52, 106] width 104 height 12
click at [219, 80] on div "Cкинути все" at bounding box center [209, 74] width 57 height 17
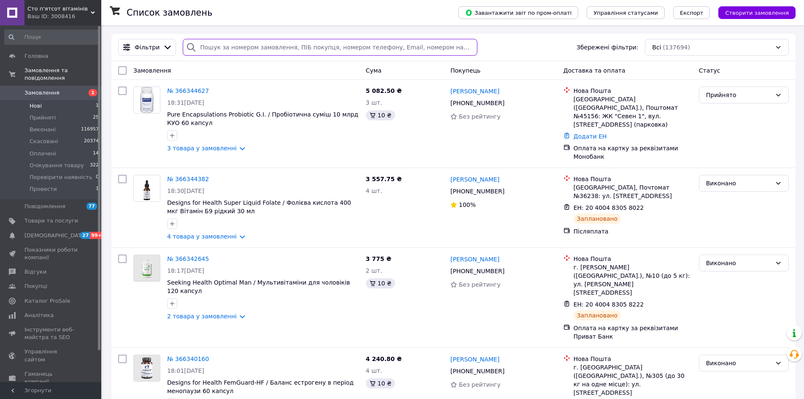
click at [219, 49] on input "search" at bounding box center [330, 47] width 294 height 17
paste input "20400481986552"
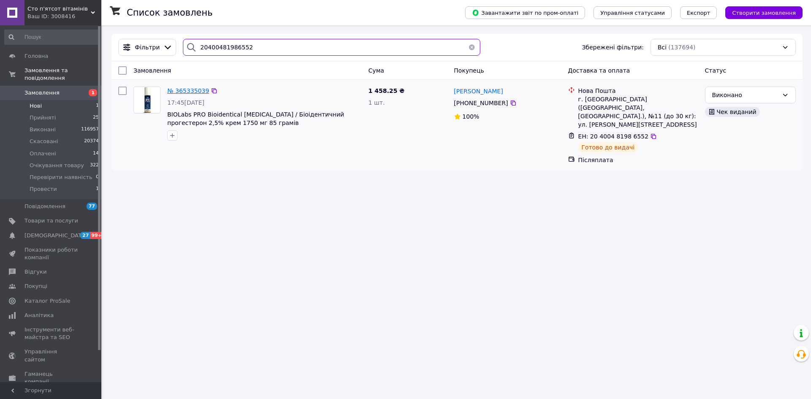
type input "20400481986552"
click at [197, 88] on span "№ 365335039" at bounding box center [188, 90] width 42 height 7
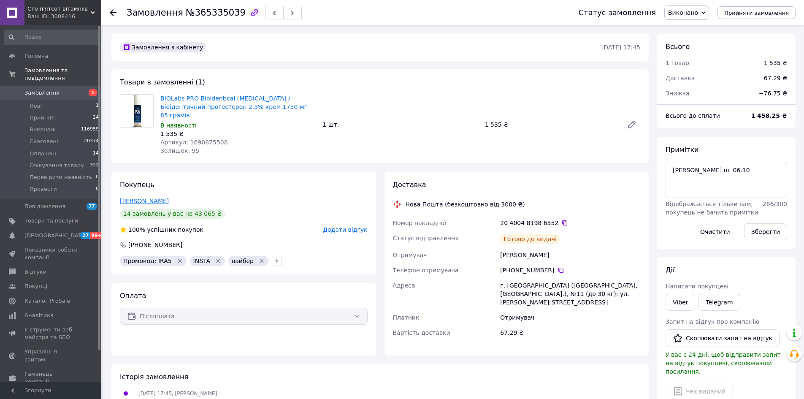
click at [144, 198] on link "[PERSON_NAME]" at bounding box center [144, 201] width 49 height 7
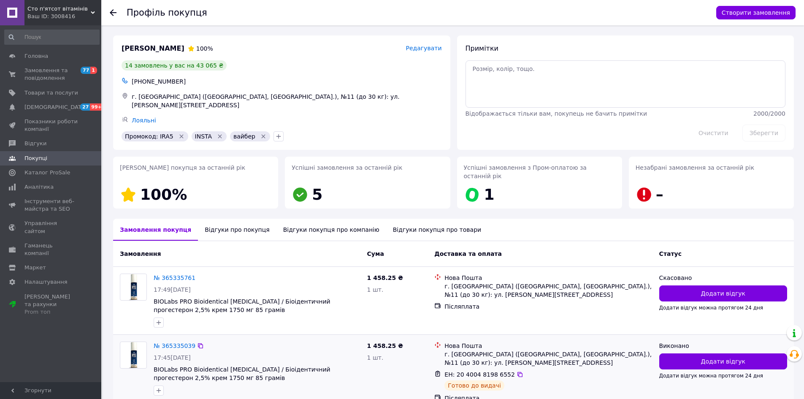
scroll to position [127, 0]
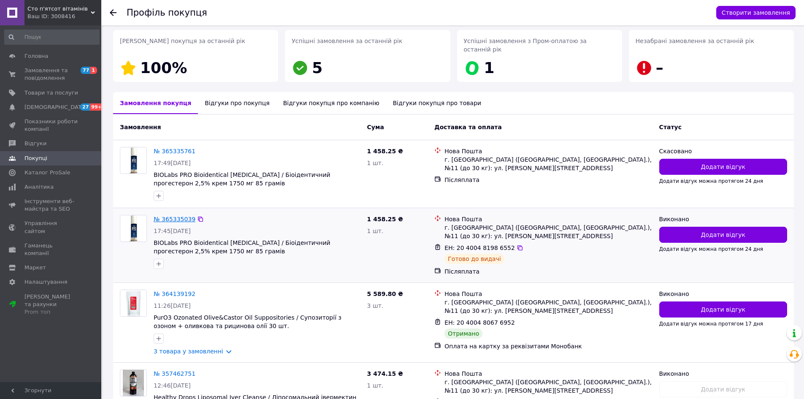
click at [169, 216] on link "№ 365335039" at bounding box center [175, 219] width 42 height 7
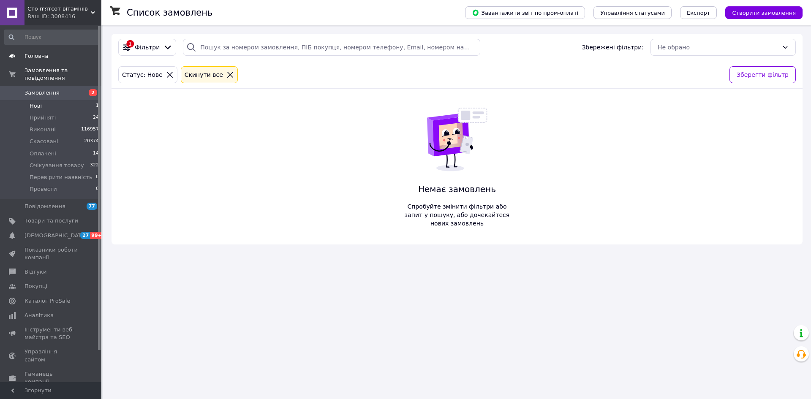
click at [37, 57] on span "Головна" at bounding box center [36, 56] width 24 height 8
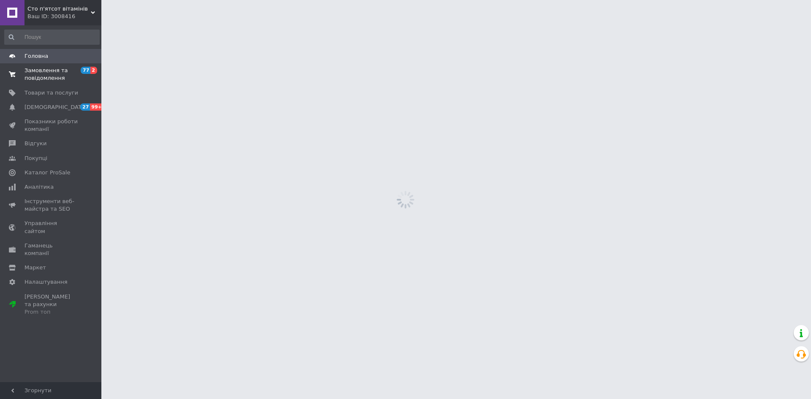
click at [38, 76] on span "Замовлення та повідомлення" at bounding box center [51, 74] width 54 height 15
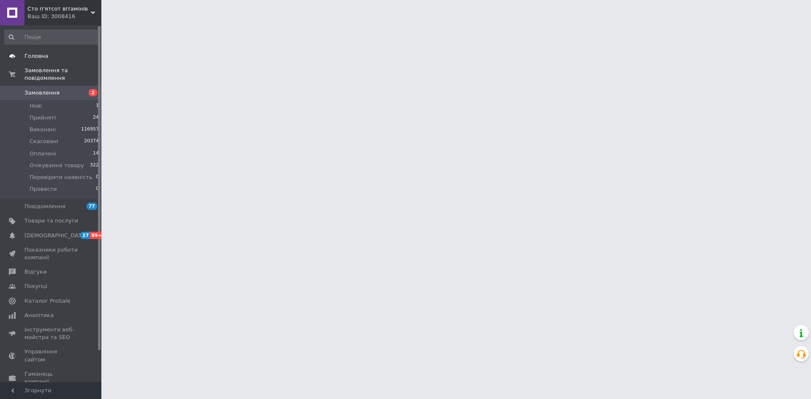
click at [41, 58] on span "Головна" at bounding box center [36, 56] width 24 height 8
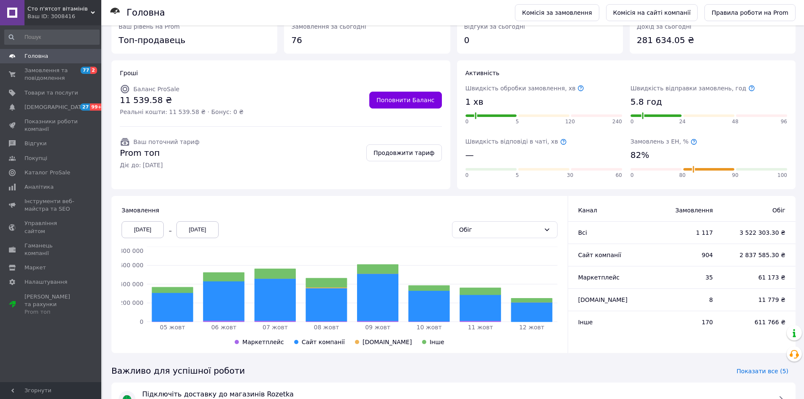
scroll to position [84, 0]
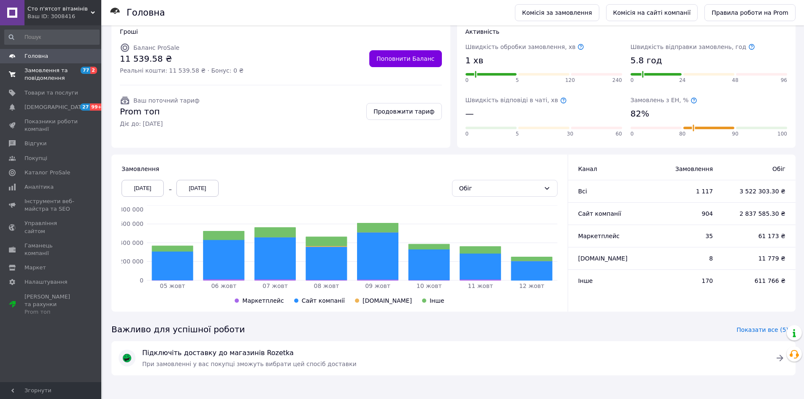
click at [26, 70] on span "Замовлення та повідомлення" at bounding box center [51, 74] width 54 height 15
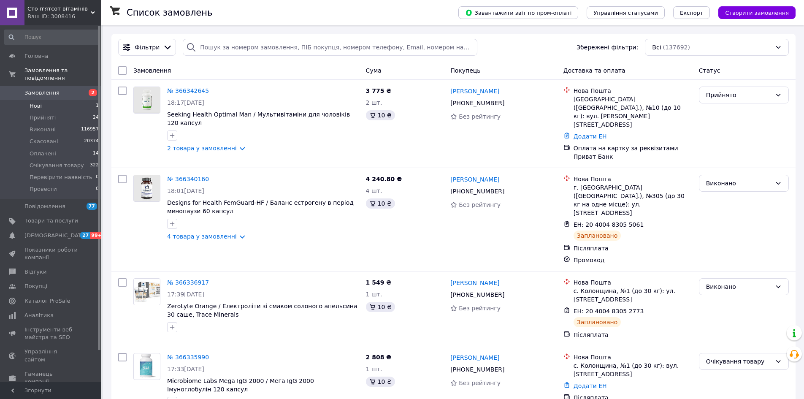
click at [33, 102] on span "Нові" at bounding box center [36, 106] width 12 height 8
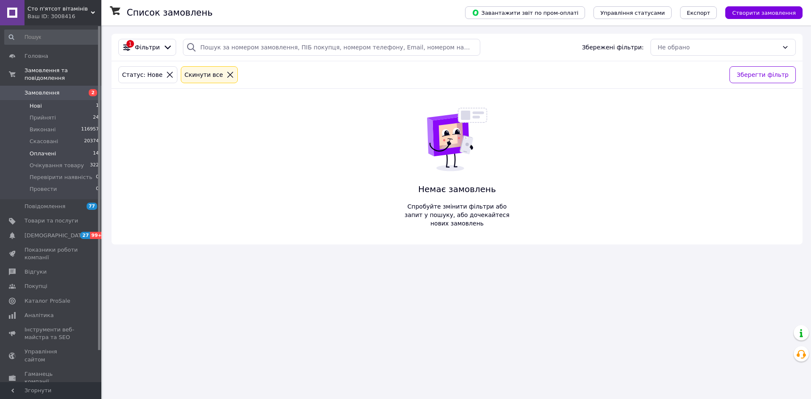
click at [46, 148] on li "Оплачені 14" at bounding box center [52, 154] width 104 height 12
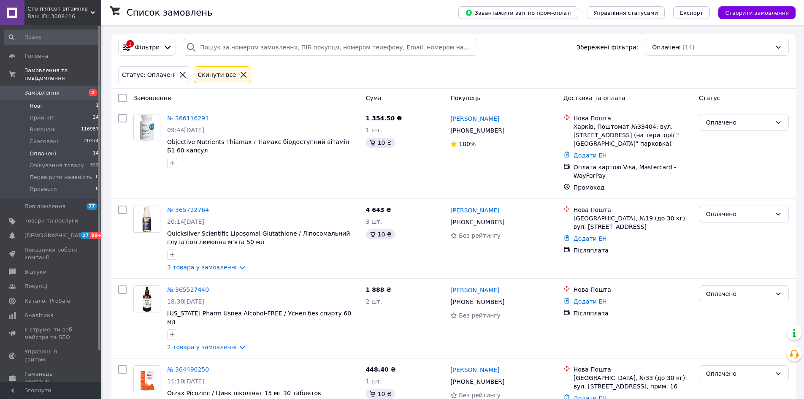
click at [47, 100] on li "Нові 1" at bounding box center [52, 106] width 104 height 12
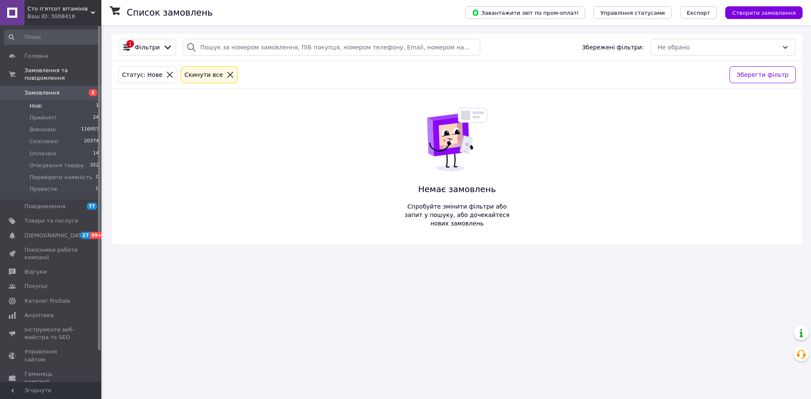
click at [41, 102] on span "Нові" at bounding box center [36, 106] width 12 height 8
click at [63, 100] on li "Нові 1" at bounding box center [52, 106] width 104 height 12
click at [33, 102] on span "Нові" at bounding box center [36, 106] width 12 height 8
click at [40, 102] on span "Нові" at bounding box center [36, 106] width 12 height 8
click at [47, 100] on li "Нові 1" at bounding box center [52, 106] width 104 height 12
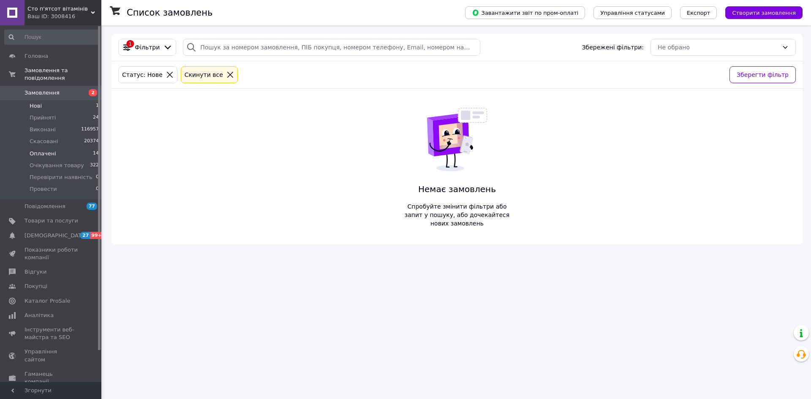
click at [74, 149] on li "Оплачені 14" at bounding box center [52, 154] width 104 height 12
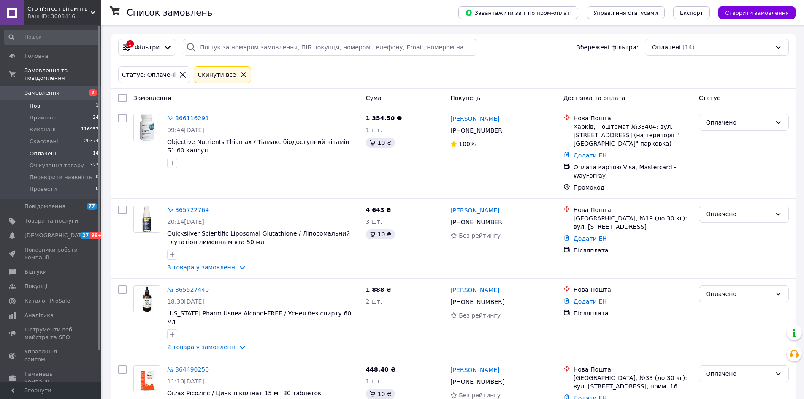
click at [45, 101] on li "Нові 1" at bounding box center [52, 106] width 104 height 12
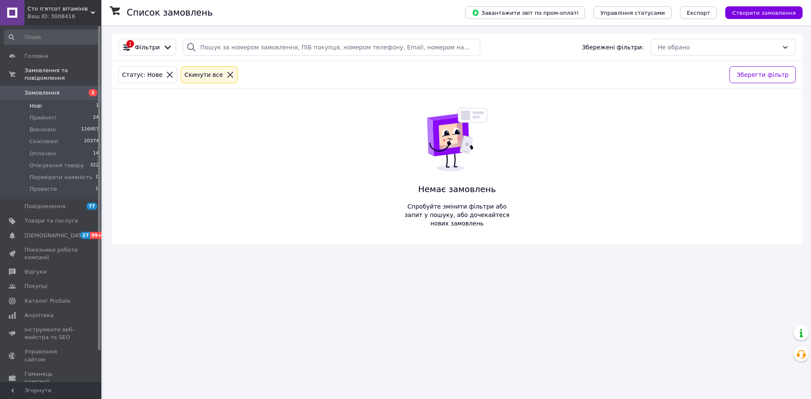
click at [53, 100] on li "Нові 1" at bounding box center [52, 106] width 104 height 12
click at [33, 150] on span "Оплачені" at bounding box center [43, 154] width 27 height 8
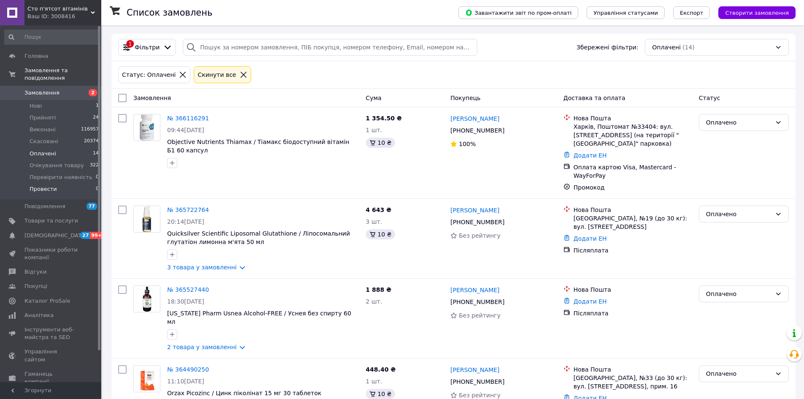
click at [59, 183] on li "Провести 0" at bounding box center [52, 191] width 104 height 16
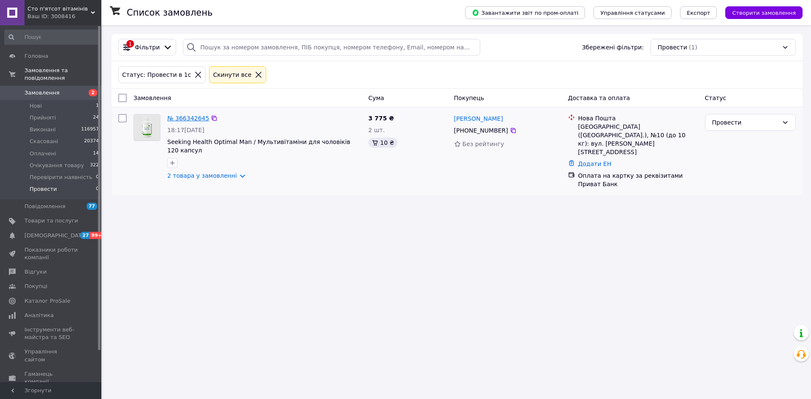
click at [186, 118] on link "№ 366342645" at bounding box center [188, 118] width 42 height 7
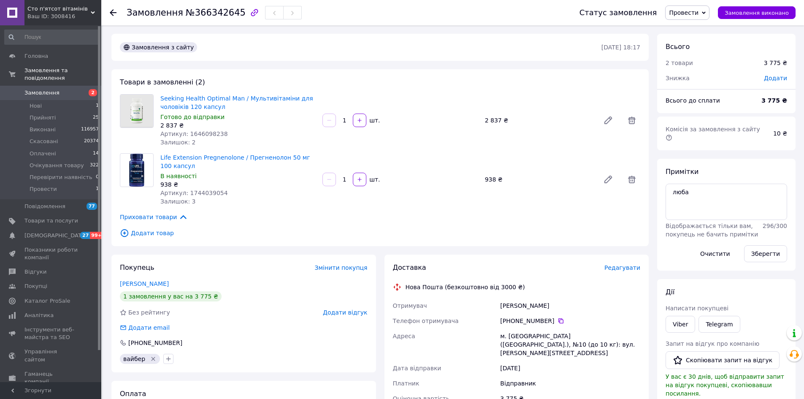
scroll to position [84, 0]
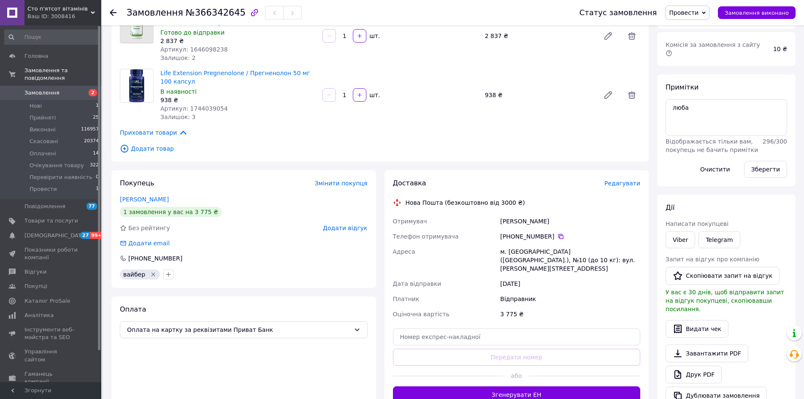
click at [210, 13] on span "№366342645" at bounding box center [216, 13] width 60 height 10
copy span "366342645"
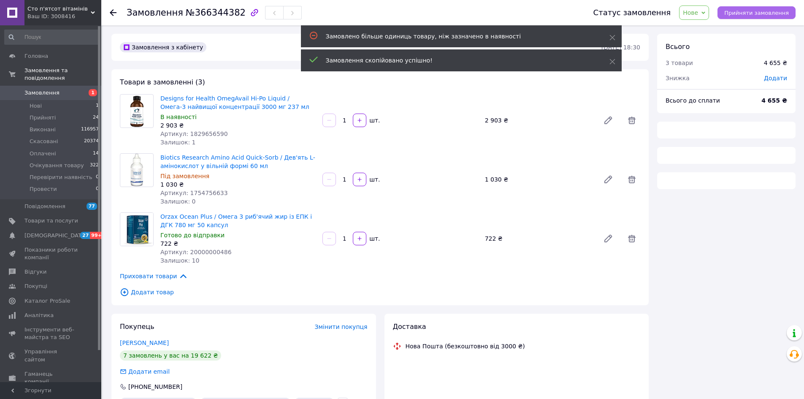
click at [739, 14] on span "Прийняти замовлення" at bounding box center [756, 13] width 65 height 6
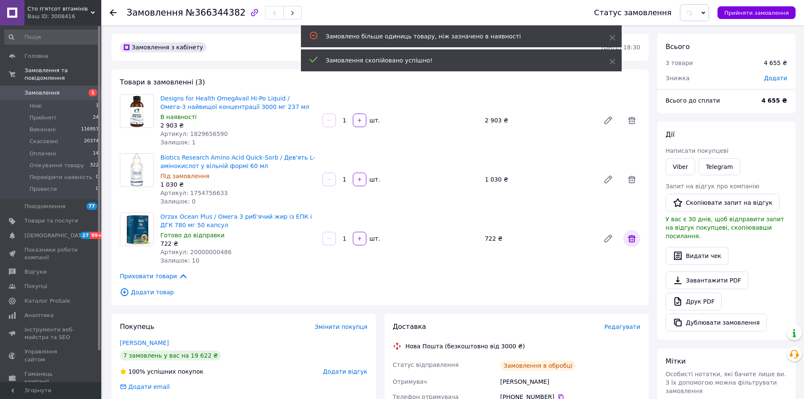
click at [632, 239] on icon at bounding box center [632, 238] width 10 height 10
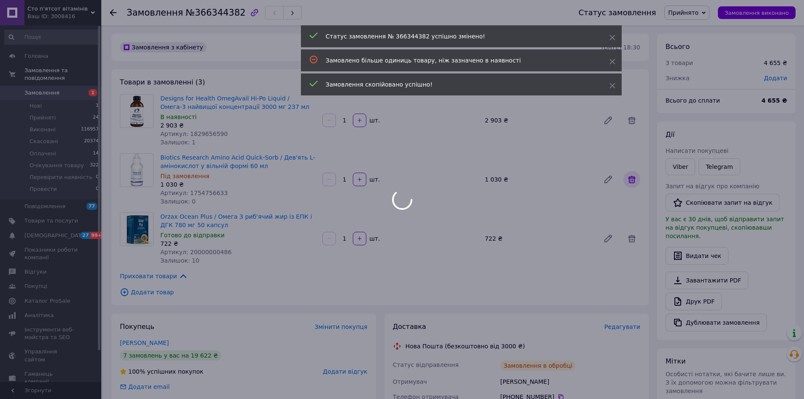
click at [630, 174] on div at bounding box center [402, 199] width 804 height 399
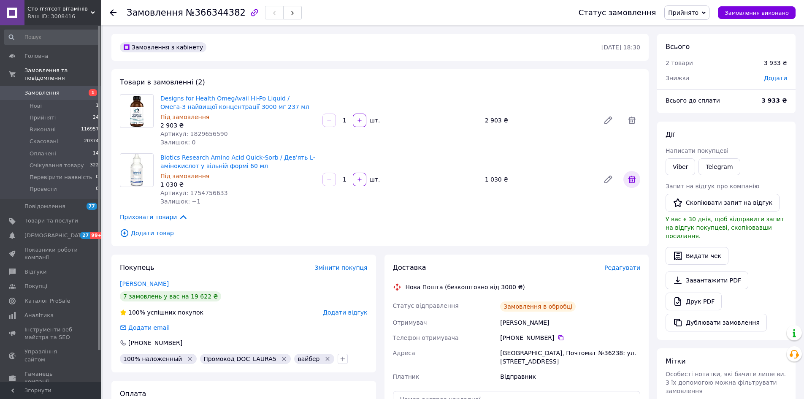
click at [634, 176] on icon at bounding box center [632, 179] width 10 height 10
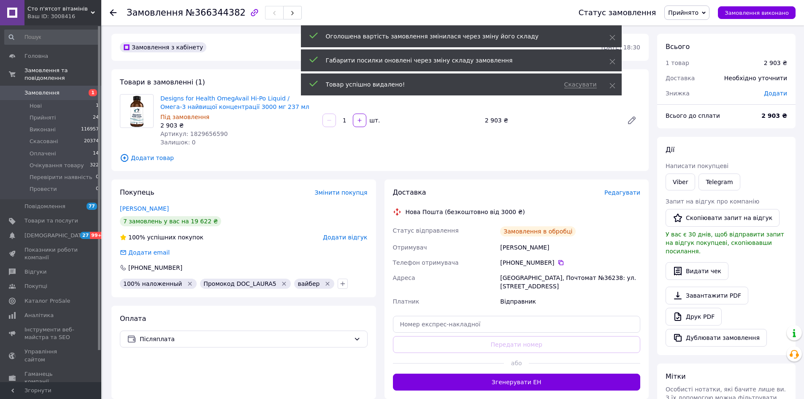
click at [156, 156] on span "Додати товар" at bounding box center [380, 157] width 521 height 9
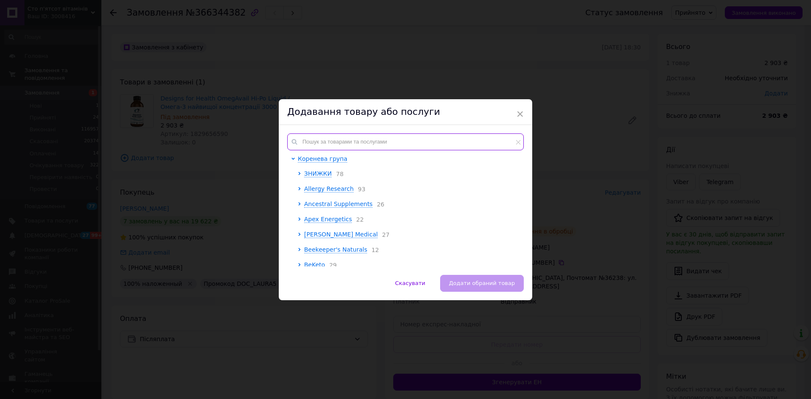
paste input "1442975034"
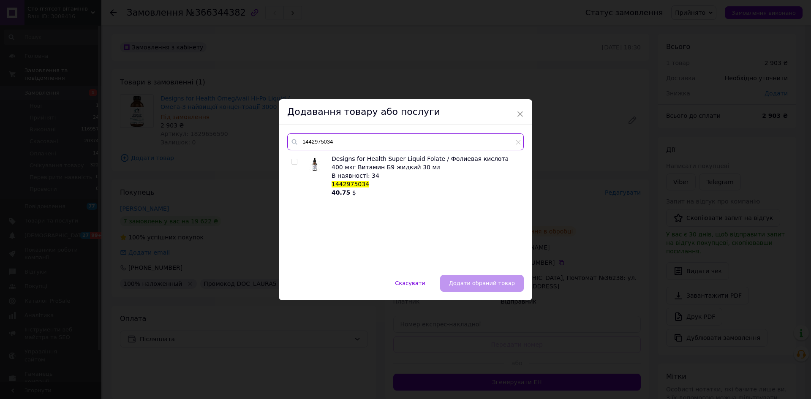
type input "1442975034"
click at [293, 160] on input "checkbox" at bounding box center [293, 161] width 5 height 5
checkbox input "true"
click at [493, 288] on button "Додати обраний товар" at bounding box center [482, 283] width 84 height 17
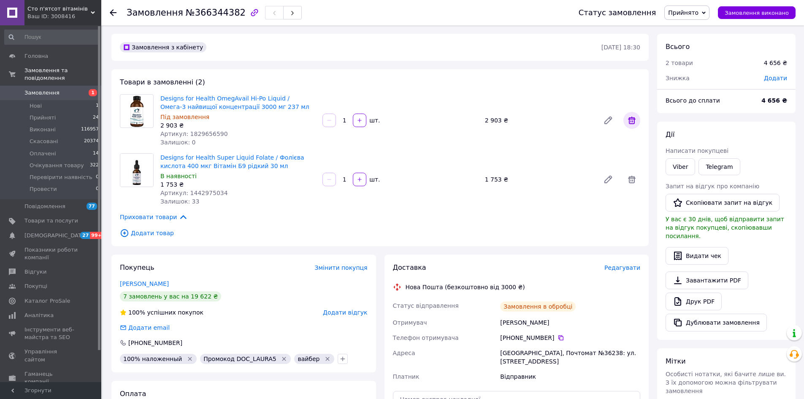
click at [635, 124] on icon at bounding box center [632, 120] width 10 height 10
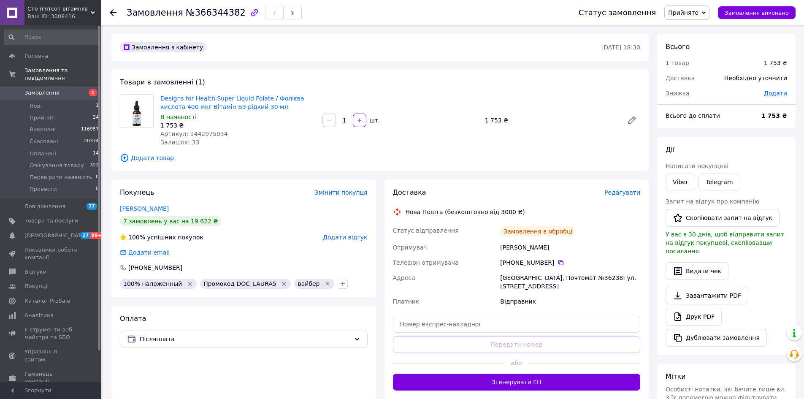
click at [150, 154] on span "Додати товар" at bounding box center [380, 157] width 521 height 9
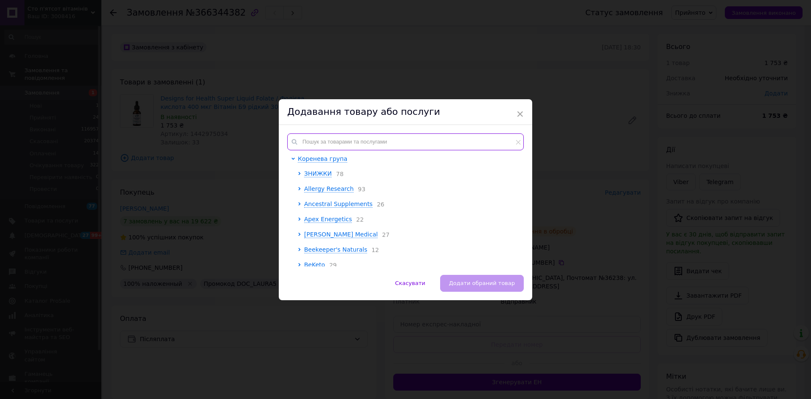
paste input "2033280930"
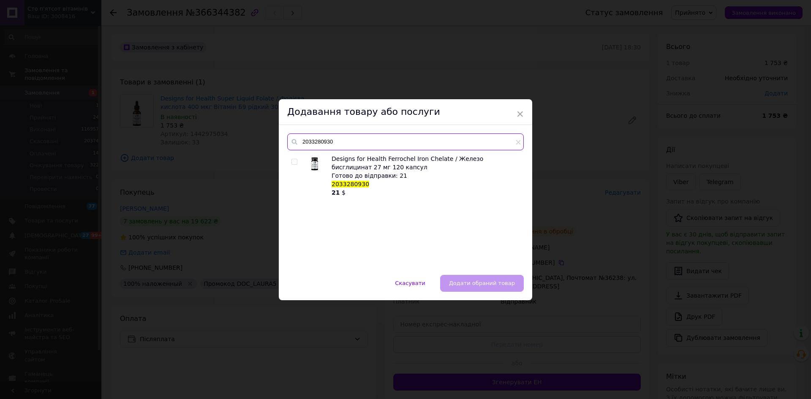
type input "2033280930"
click at [291, 163] on input "checkbox" at bounding box center [293, 161] width 5 height 5
checkbox input "true"
click at [455, 275] on button "Додати обраний товар" at bounding box center [482, 283] width 84 height 17
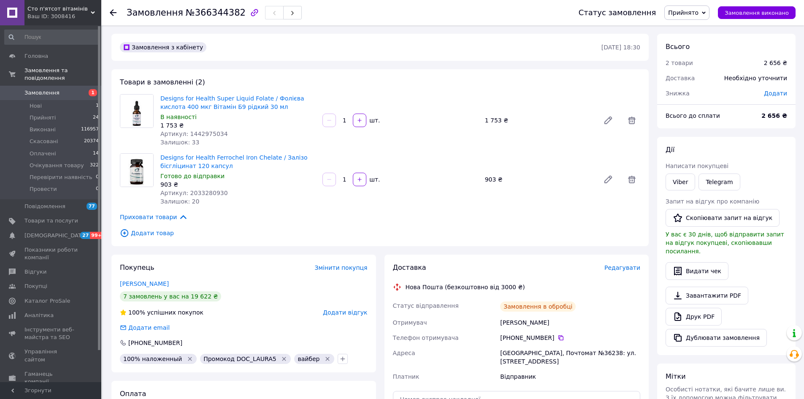
click at [152, 237] on span "Додати товар" at bounding box center [380, 232] width 521 height 9
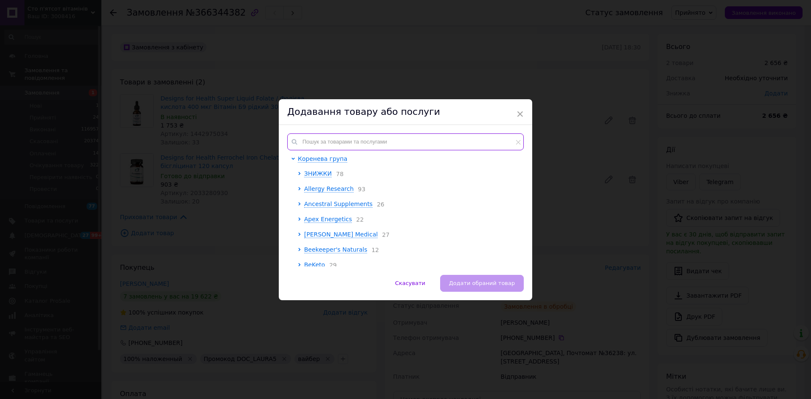
paste input "20000000995"
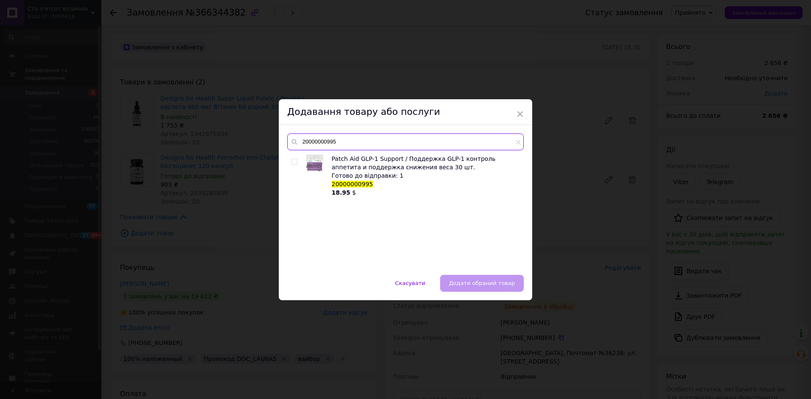
type input "20000000995"
click at [296, 164] on span at bounding box center [294, 162] width 6 height 6
click at [296, 164] on input "checkbox" at bounding box center [293, 161] width 5 height 5
checkbox input "true"
drag, startPoint x: 472, startPoint y: 282, endPoint x: 461, endPoint y: 266, distance: 19.4
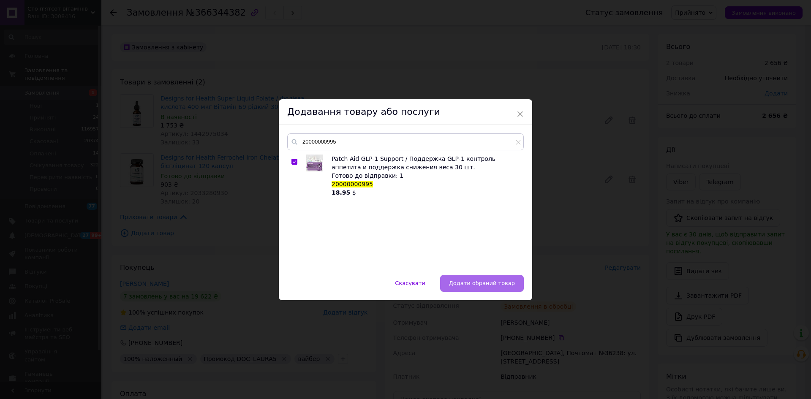
click at [472, 283] on span "Додати обраний товар" at bounding box center [482, 283] width 66 height 6
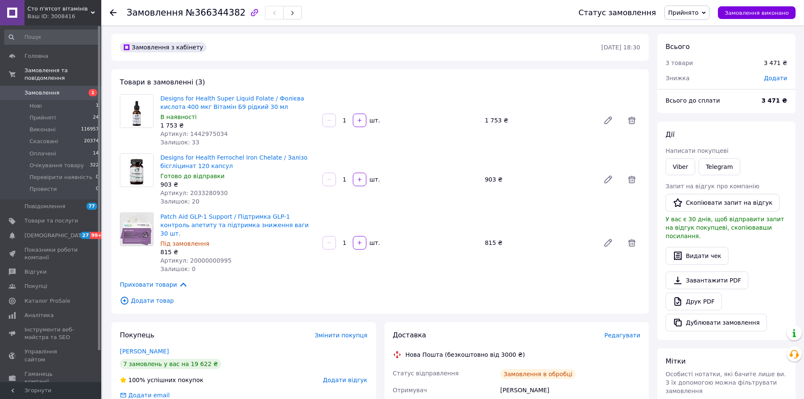
scroll to position [27, 0]
click at [144, 296] on span "Додати товар" at bounding box center [380, 300] width 521 height 9
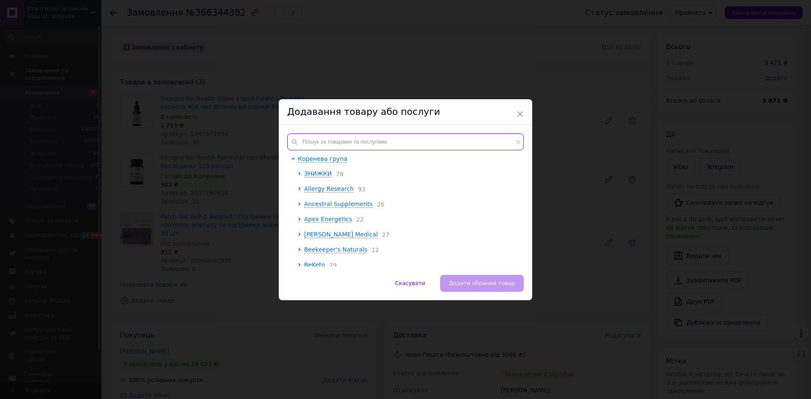
paste input "20000001067"
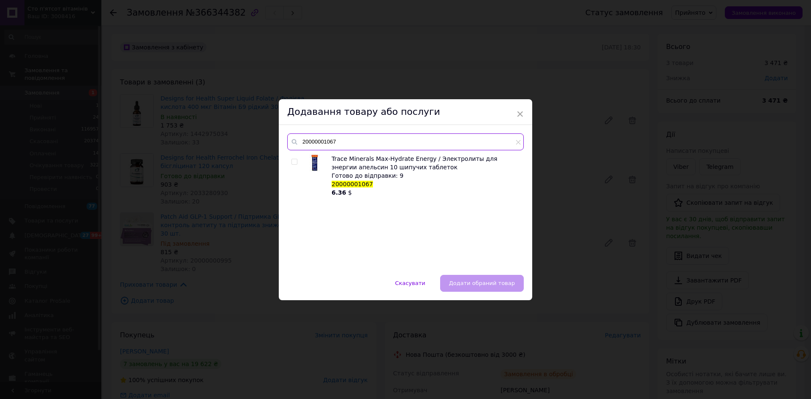
type input "20000001067"
click at [291, 160] on input "checkbox" at bounding box center [293, 161] width 5 height 5
checkbox input "true"
click at [459, 287] on button "Додати обраний товар" at bounding box center [482, 283] width 84 height 17
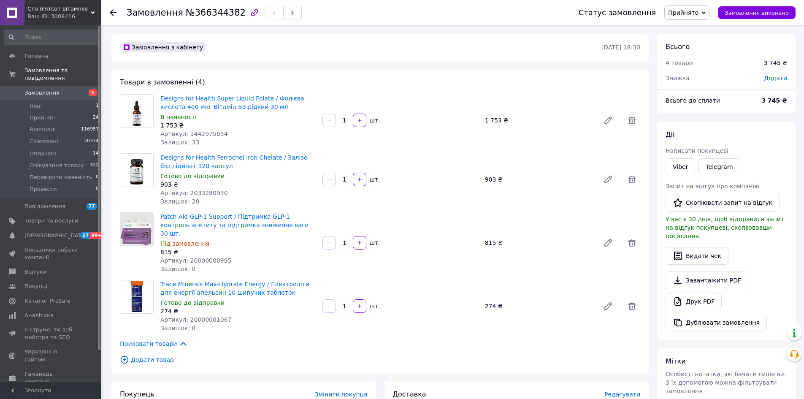
scroll to position [68, 0]
click at [203, 265] on div "Залишок: 0" at bounding box center [237, 269] width 155 height 8
click at [203, 257] on span "Артикул: 20000000995" at bounding box center [195, 260] width 71 height 7
copy span "20000000995"
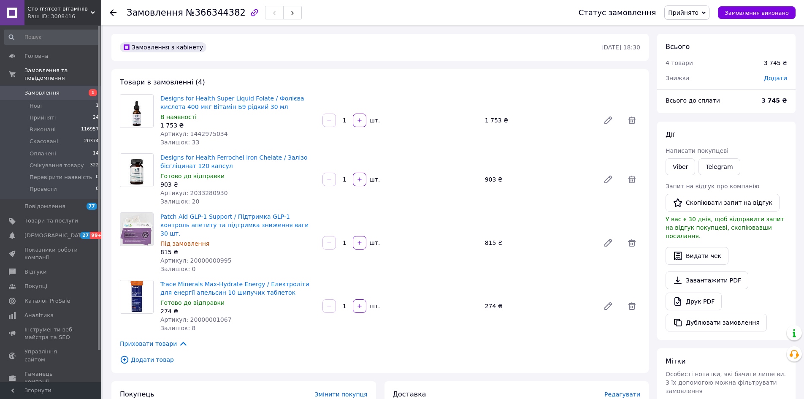
click at [770, 76] on span "Додати" at bounding box center [775, 78] width 23 height 7
click at [715, 110] on input "text" at bounding box center [718, 112] width 50 height 17
type input "5"
click at [770, 115] on icon at bounding box center [770, 112] width 7 height 7
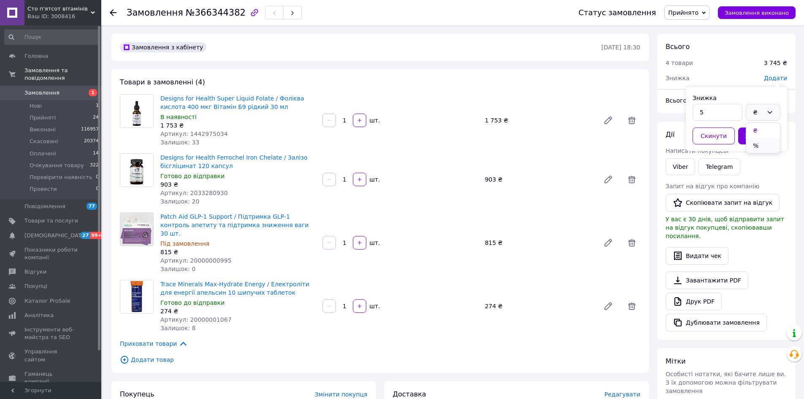
click at [767, 144] on li "%" at bounding box center [763, 145] width 34 height 15
click at [769, 127] on div "Зберегти" at bounding box center [760, 136] width 46 height 20
click at [767, 132] on button "Зберегти" at bounding box center [759, 135] width 42 height 17
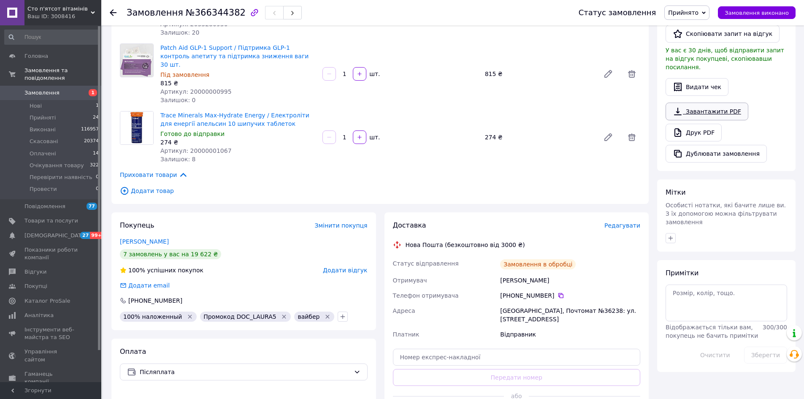
scroll to position [0, 0]
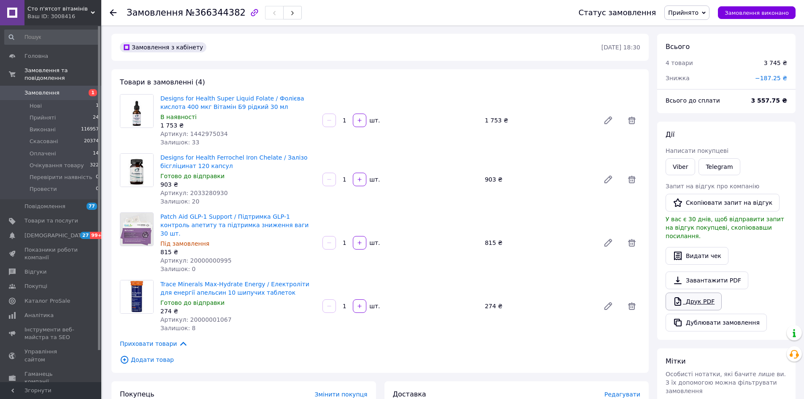
click at [711, 293] on link "Друк PDF" at bounding box center [694, 302] width 56 height 18
click at [213, 18] on div "Замовлення №366344382" at bounding box center [214, 12] width 175 height 14
copy span "366344382"
click at [115, 73] on div "Товари в замовленні (4) Designs for Health Super Liquid Folate / Фолієва кислот…" at bounding box center [379, 221] width 537 height 304
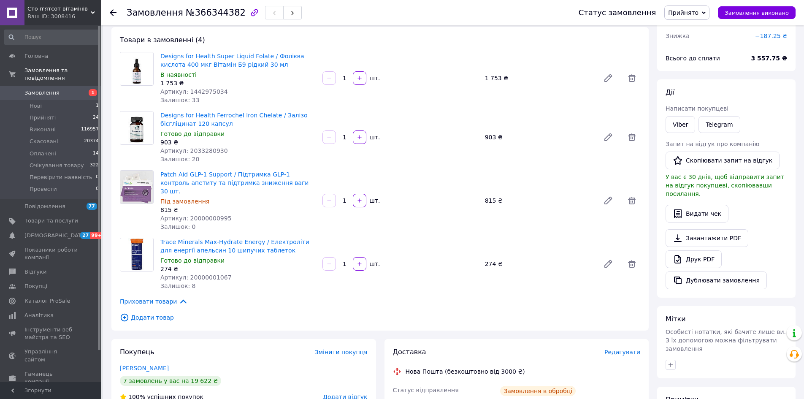
scroll to position [169, 0]
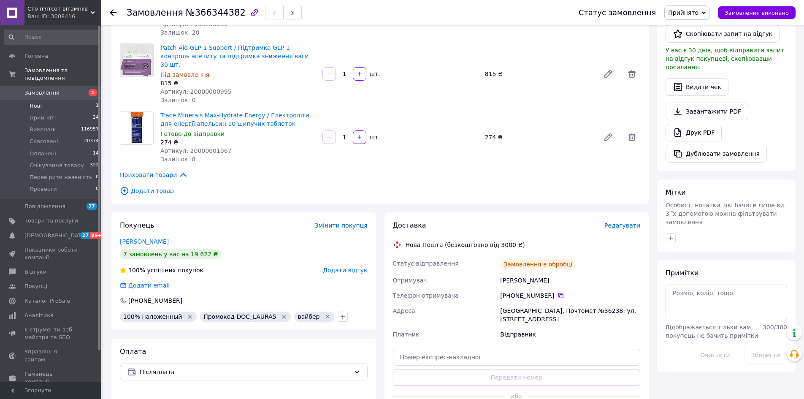
click at [44, 100] on li "Нові 1" at bounding box center [52, 106] width 104 height 12
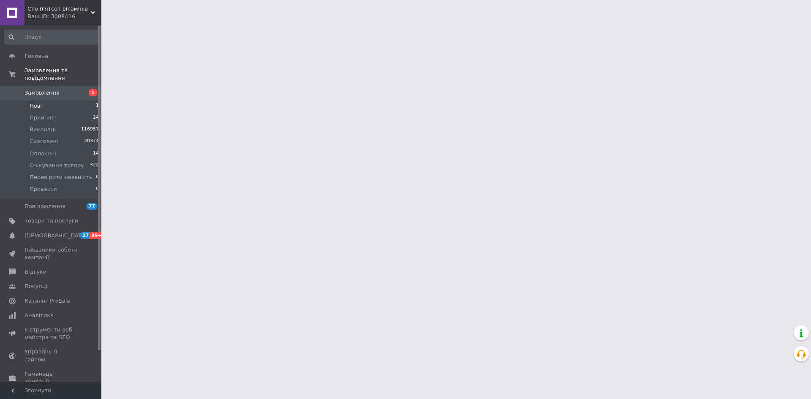
click at [44, 100] on li "Нові 1" at bounding box center [52, 106] width 104 height 12
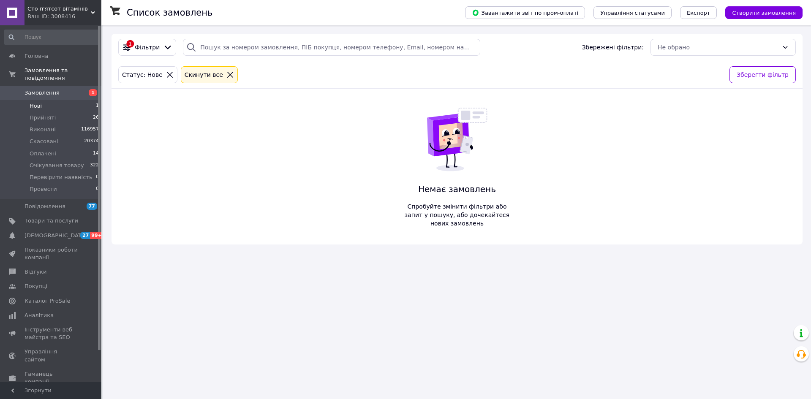
click at [53, 100] on li "Нові 1" at bounding box center [52, 106] width 104 height 12
click at [56, 148] on li "Оплачені 14" at bounding box center [52, 154] width 104 height 12
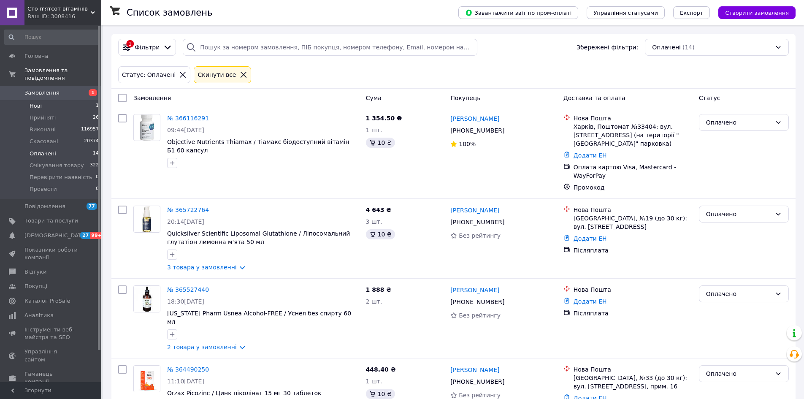
click at [52, 100] on li "Нові 1" at bounding box center [52, 106] width 104 height 12
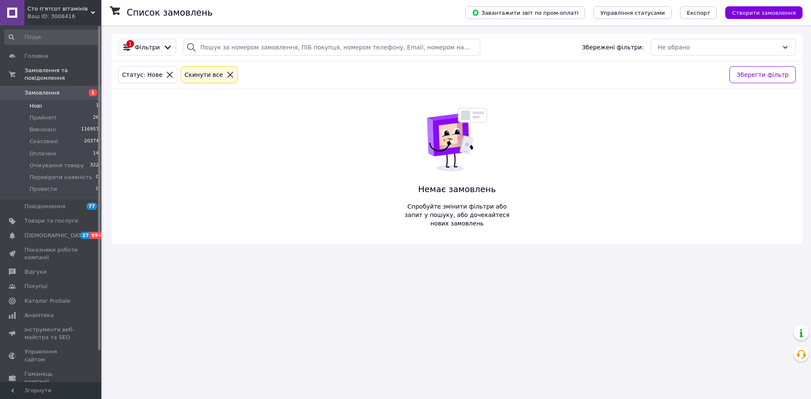
click at [79, 100] on li "Нові 1" at bounding box center [52, 106] width 104 height 12
click at [82, 100] on li "Нові 1" at bounding box center [52, 106] width 104 height 12
click at [50, 103] on li "Нові 1" at bounding box center [52, 106] width 104 height 12
click at [507, 340] on div "Список замовлень Завантажити звіт по пром-оплаті Управління статусами Експорт С…" at bounding box center [457, 199] width 708 height 399
click at [49, 100] on li "Нові 1" at bounding box center [52, 106] width 104 height 12
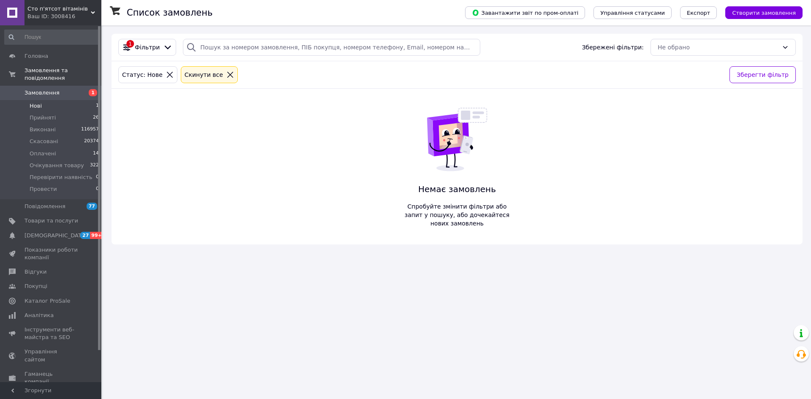
click at [41, 100] on li "Нові 1" at bounding box center [52, 106] width 104 height 12
click at [34, 102] on span "Нові" at bounding box center [36, 106] width 12 height 8
click at [57, 148] on li "Оплачені 14" at bounding box center [52, 154] width 104 height 12
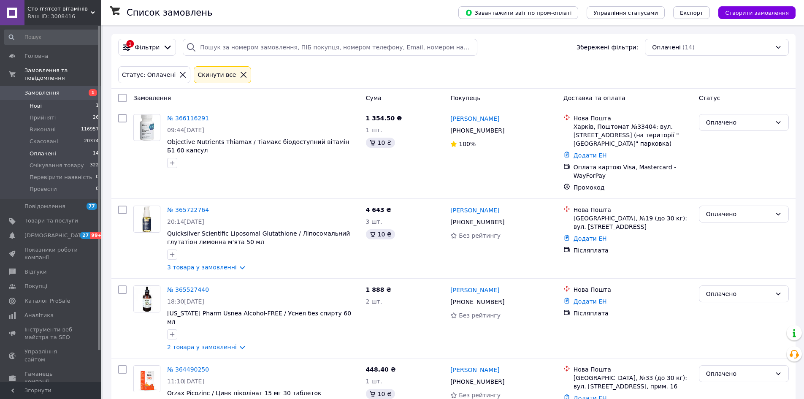
drag, startPoint x: 81, startPoint y: 98, endPoint x: 81, endPoint y: 109, distance: 11.0
click at [81, 100] on li "Нові 1" at bounding box center [52, 106] width 104 height 12
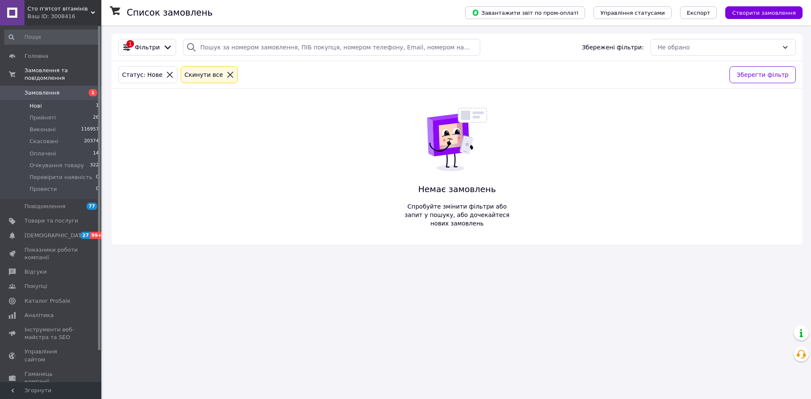
click at [209, 328] on div "Список замовлень Завантажити звіт по пром-оплаті Управління статусами Експорт С…" at bounding box center [457, 199] width 708 height 399
click at [60, 100] on li "Нові 1" at bounding box center [52, 106] width 104 height 12
click at [57, 100] on li "Нові 1" at bounding box center [52, 106] width 104 height 12
click at [58, 101] on li "Нові 1" at bounding box center [52, 106] width 104 height 12
click at [66, 100] on li "Нові 1" at bounding box center [52, 106] width 104 height 12
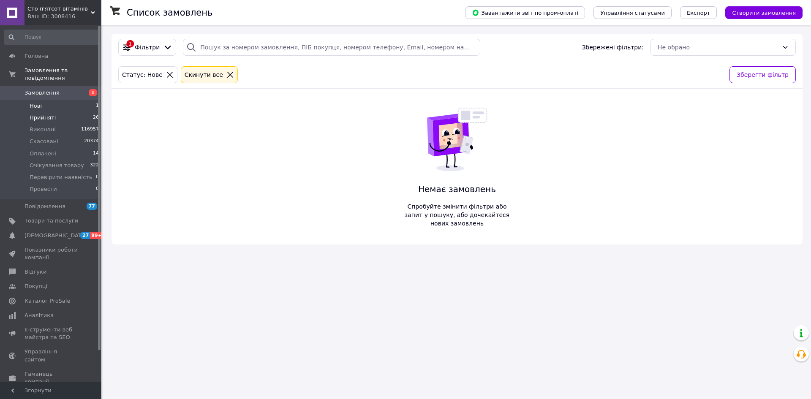
click at [40, 114] on span "Прийняті" at bounding box center [43, 118] width 26 height 8
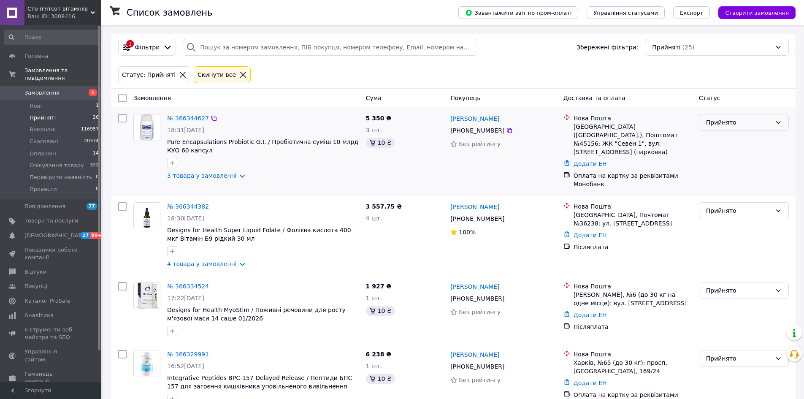
click at [732, 124] on div "Прийнято" at bounding box center [738, 122] width 65 height 9
click at [727, 172] on li "Оплачено" at bounding box center [744, 171] width 89 height 15
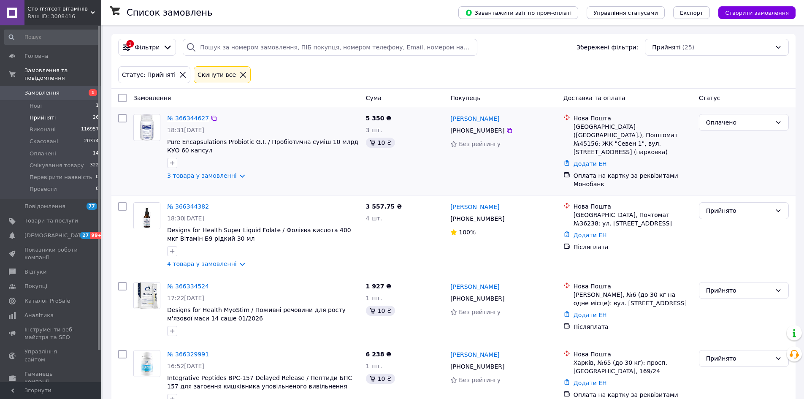
click at [180, 116] on link "№ 366344627" at bounding box center [188, 118] width 42 height 7
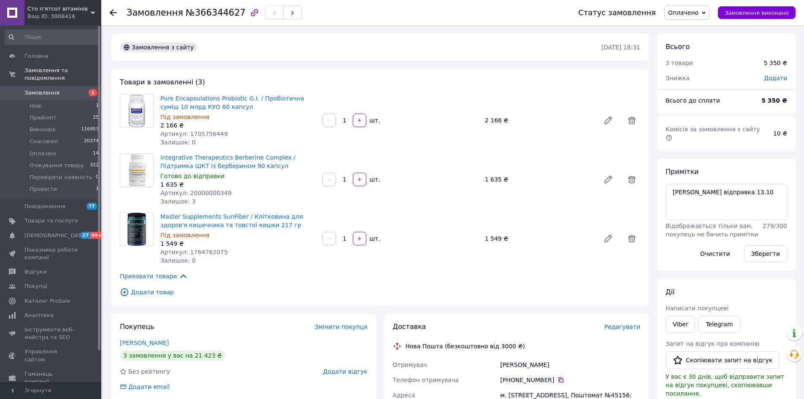
click at [774, 77] on span "Додати" at bounding box center [775, 78] width 23 height 7
click at [704, 112] on input "text" at bounding box center [718, 112] width 50 height 17
type input "5"
click at [763, 117] on div "₴" at bounding box center [758, 112] width 10 height 9
click at [763, 142] on li "%" at bounding box center [763, 145] width 34 height 15
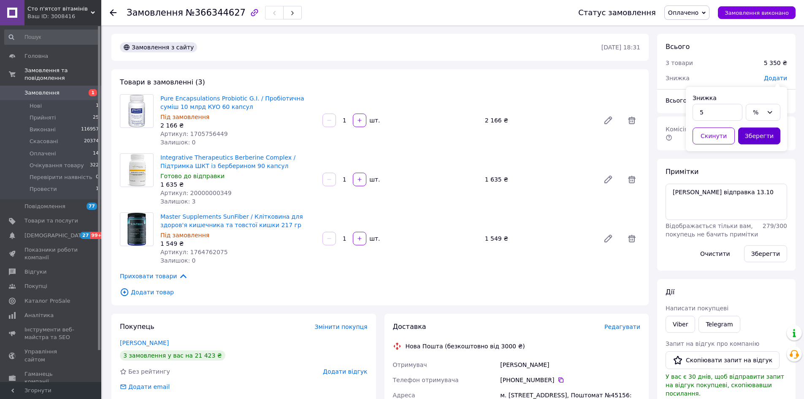
click at [761, 135] on button "Зберегти" at bounding box center [759, 135] width 42 height 17
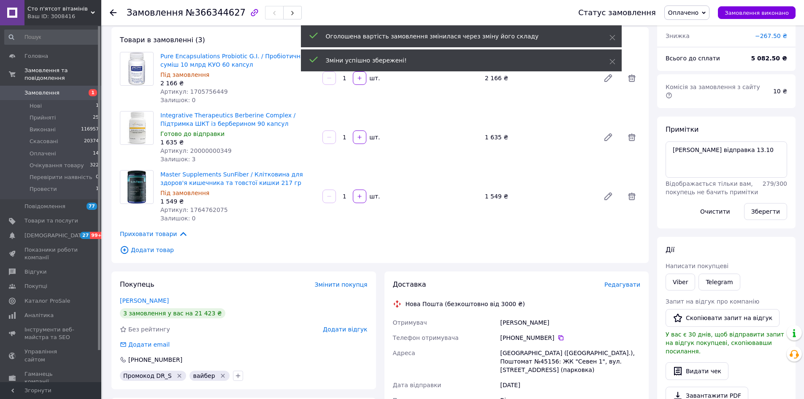
scroll to position [127, 0]
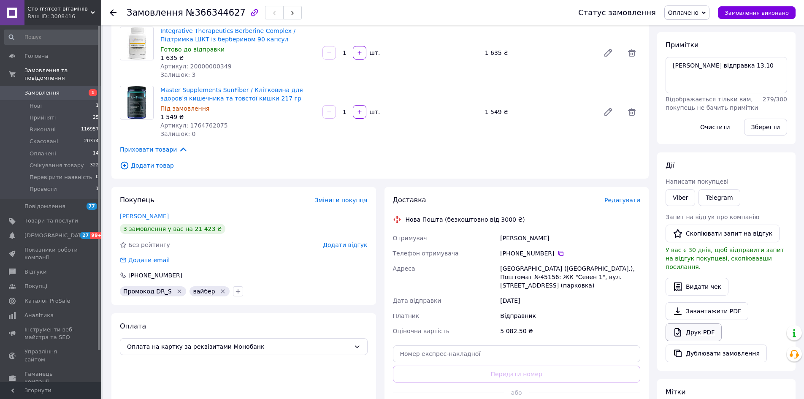
click at [691, 323] on link "Друк PDF" at bounding box center [694, 332] width 56 height 18
click at [220, 8] on span "№366344627" at bounding box center [216, 13] width 60 height 10
copy span "366344627"
click at [211, 178] on div "Товари в замовленні (3) Pure Encapsulations Probiotic G.I. / Пробіотична суміш …" at bounding box center [379, 61] width 537 height 236
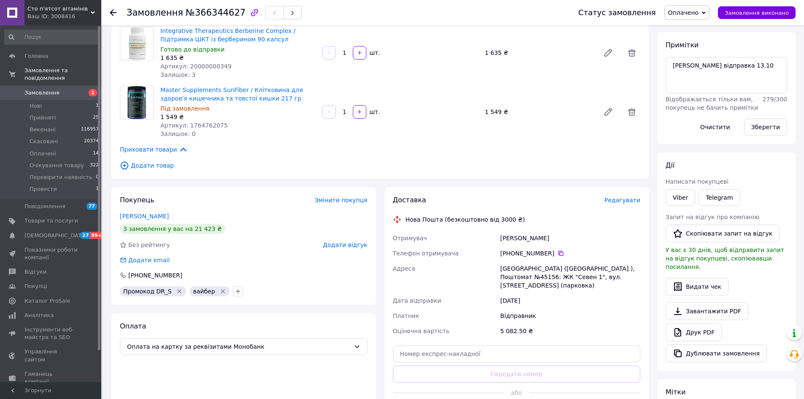
click at [709, 7] on span "Оплачено" at bounding box center [686, 12] width 45 height 14
click at [707, 28] on li "Прийнято" at bounding box center [700, 29] width 71 height 13
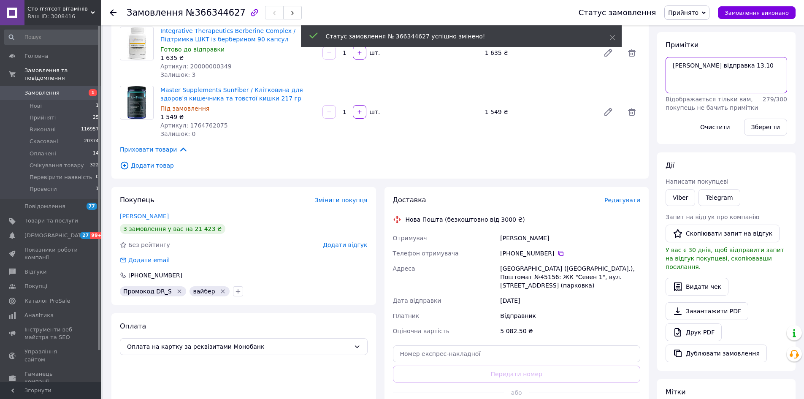
drag, startPoint x: 731, startPoint y: 55, endPoint x: 689, endPoint y: 57, distance: 41.4
click at [689, 57] on textarea "аліна відправка 13.10" at bounding box center [727, 75] width 122 height 36
type textarea "аліна"
click at [764, 122] on button "Зберегти" at bounding box center [765, 127] width 43 height 17
click at [693, 323] on link "Друк PDF" at bounding box center [694, 332] width 56 height 18
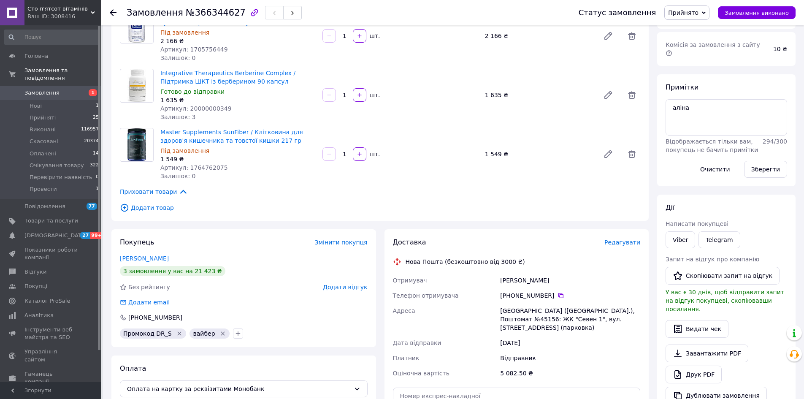
scroll to position [0, 0]
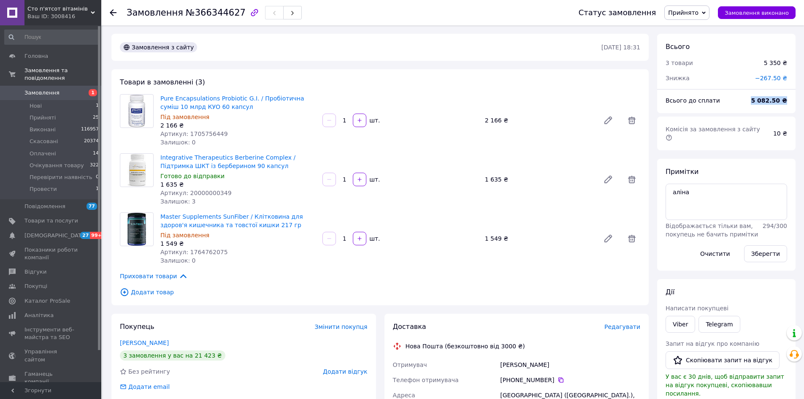
drag, startPoint x: 754, startPoint y: 102, endPoint x: 788, endPoint y: 101, distance: 33.8
click at [788, 101] on div "5 082.50 ₴" at bounding box center [769, 100] width 46 height 19
copy b "5 082.50 ₴"
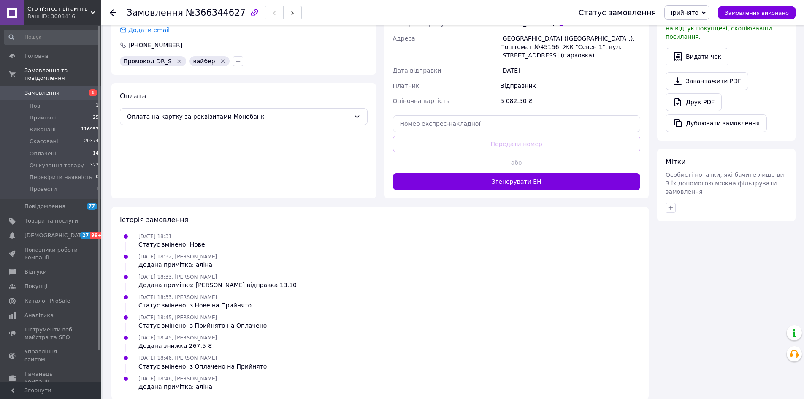
scroll to position [103, 0]
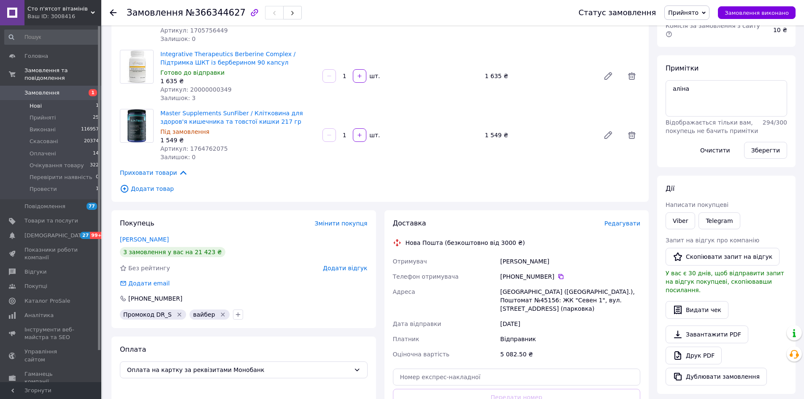
click at [72, 100] on li "Нові 1" at bounding box center [52, 106] width 104 height 12
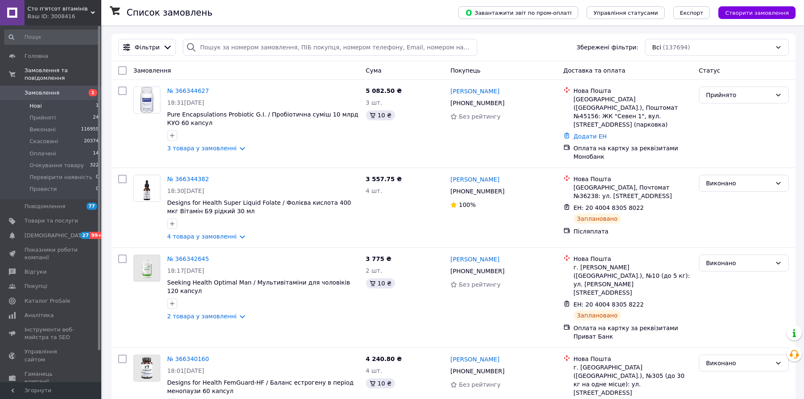
click at [38, 102] on span "Нові" at bounding box center [36, 106] width 12 height 8
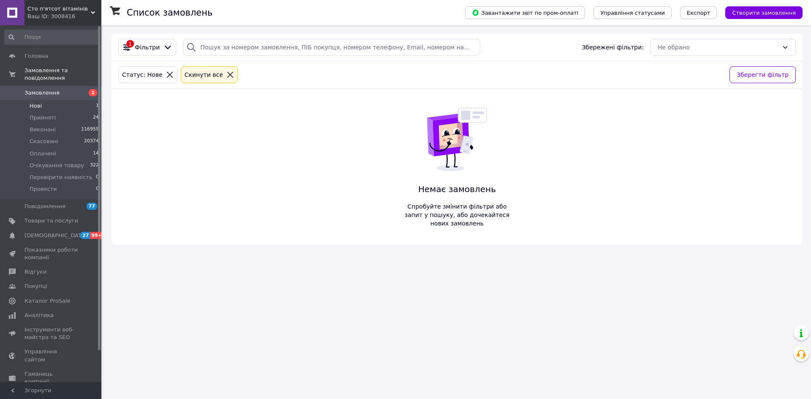
click at [67, 100] on li "Нові 1" at bounding box center [52, 106] width 104 height 12
click at [70, 101] on li "Нові 1" at bounding box center [52, 106] width 104 height 12
click at [87, 100] on li "Нові 1" at bounding box center [52, 106] width 104 height 12
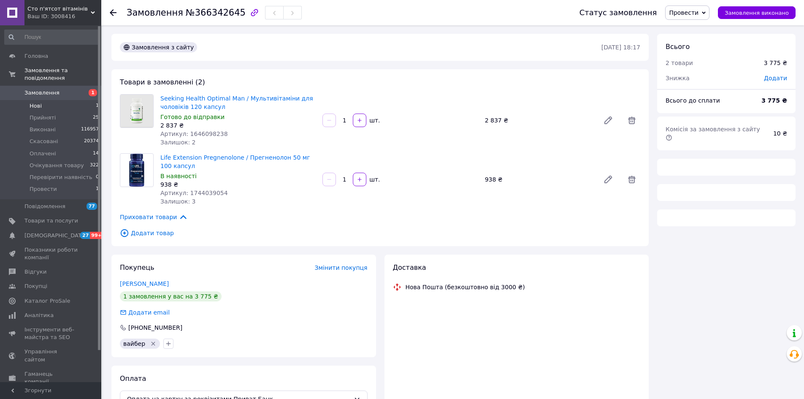
click at [58, 100] on li "Нові 1" at bounding box center [52, 106] width 104 height 12
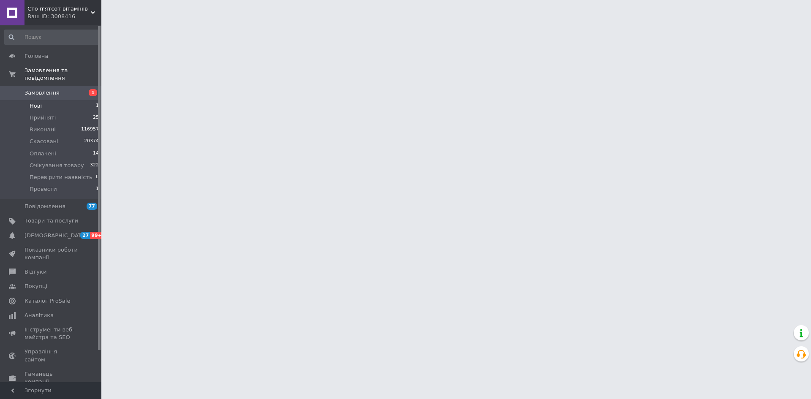
click at [55, 102] on li "Нові 1" at bounding box center [52, 106] width 104 height 12
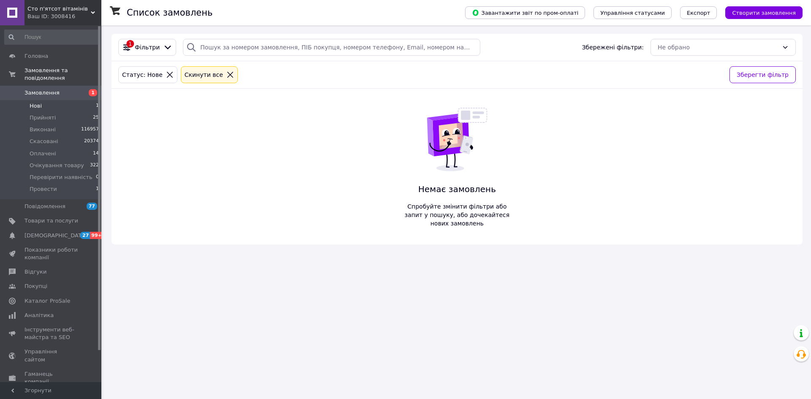
click at [76, 100] on li "Нові 1" at bounding box center [52, 106] width 104 height 12
click at [59, 100] on li "Нові 1" at bounding box center [52, 106] width 104 height 12
click at [43, 100] on li "Нові 1" at bounding box center [52, 106] width 104 height 12
click at [96, 100] on li "Нові 1" at bounding box center [52, 106] width 104 height 12
click at [35, 102] on span "Нові" at bounding box center [36, 106] width 12 height 8
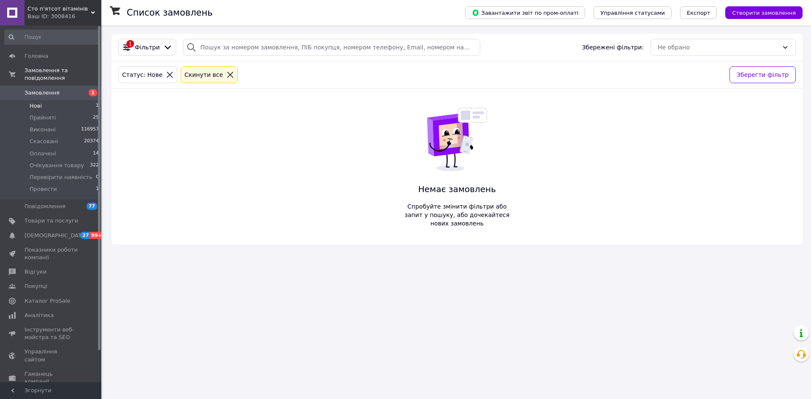
click at [32, 102] on span "Нові" at bounding box center [36, 106] width 12 height 8
click at [57, 100] on li "Нові 1" at bounding box center [52, 106] width 104 height 12
click at [62, 112] on li "Прийняті 25" at bounding box center [52, 118] width 104 height 12
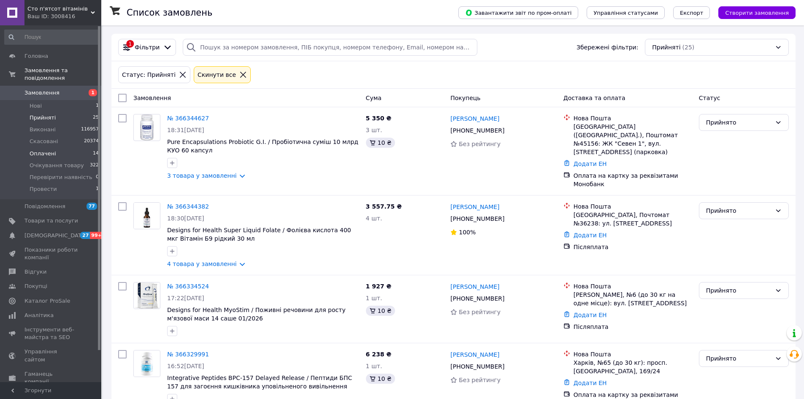
click at [55, 148] on li "Оплачені 14" at bounding box center [52, 154] width 104 height 12
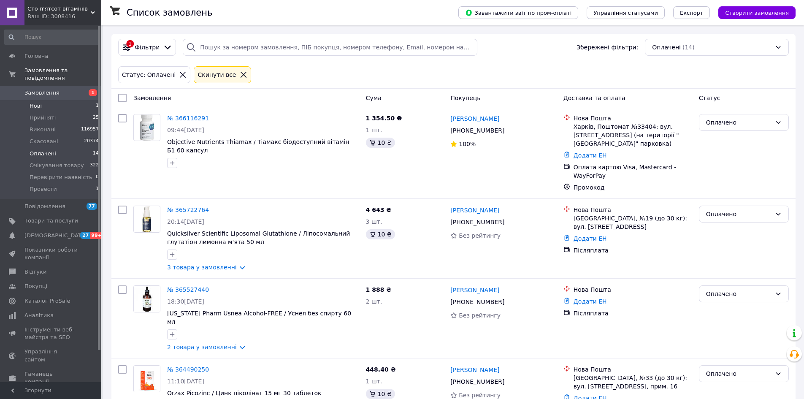
click at [56, 100] on li "Нові 1" at bounding box center [52, 106] width 104 height 12
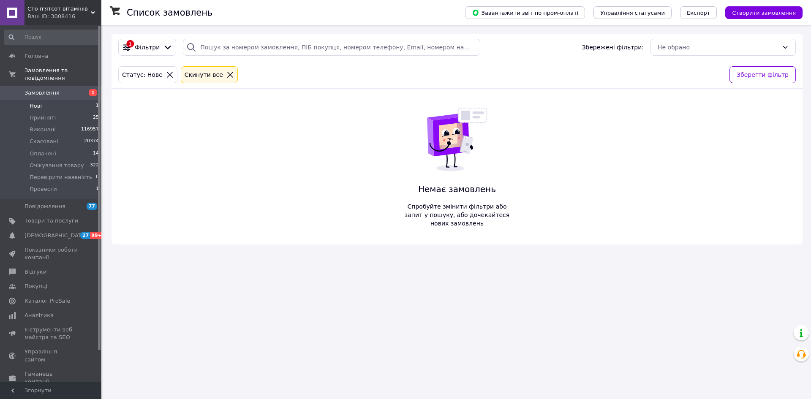
click at [62, 100] on li "Нові 1" at bounding box center [52, 106] width 104 height 12
click at [74, 100] on li "Нові 1" at bounding box center [52, 106] width 104 height 12
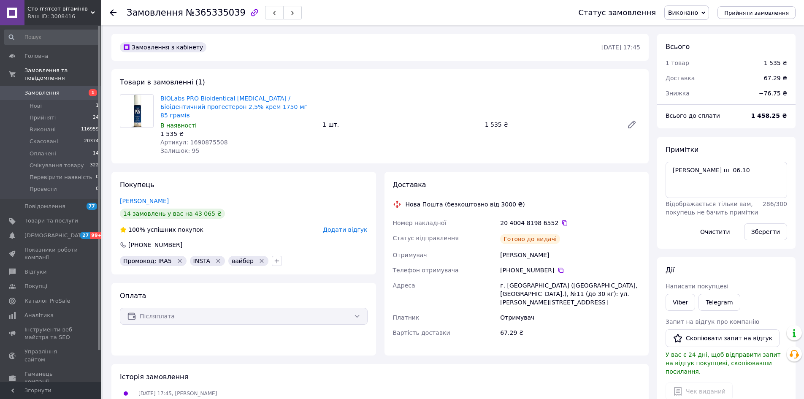
click at [28, 90] on link "Замовлення 1" at bounding box center [52, 93] width 104 height 14
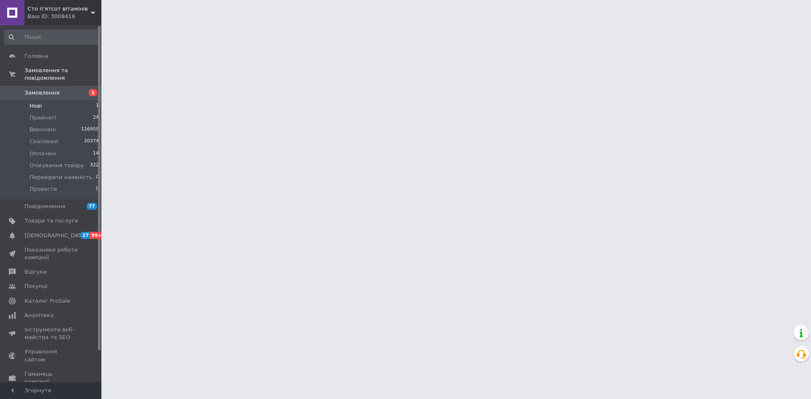
click at [33, 102] on span "Нові" at bounding box center [36, 106] width 12 height 8
